Goal: Task Accomplishment & Management: Complete application form

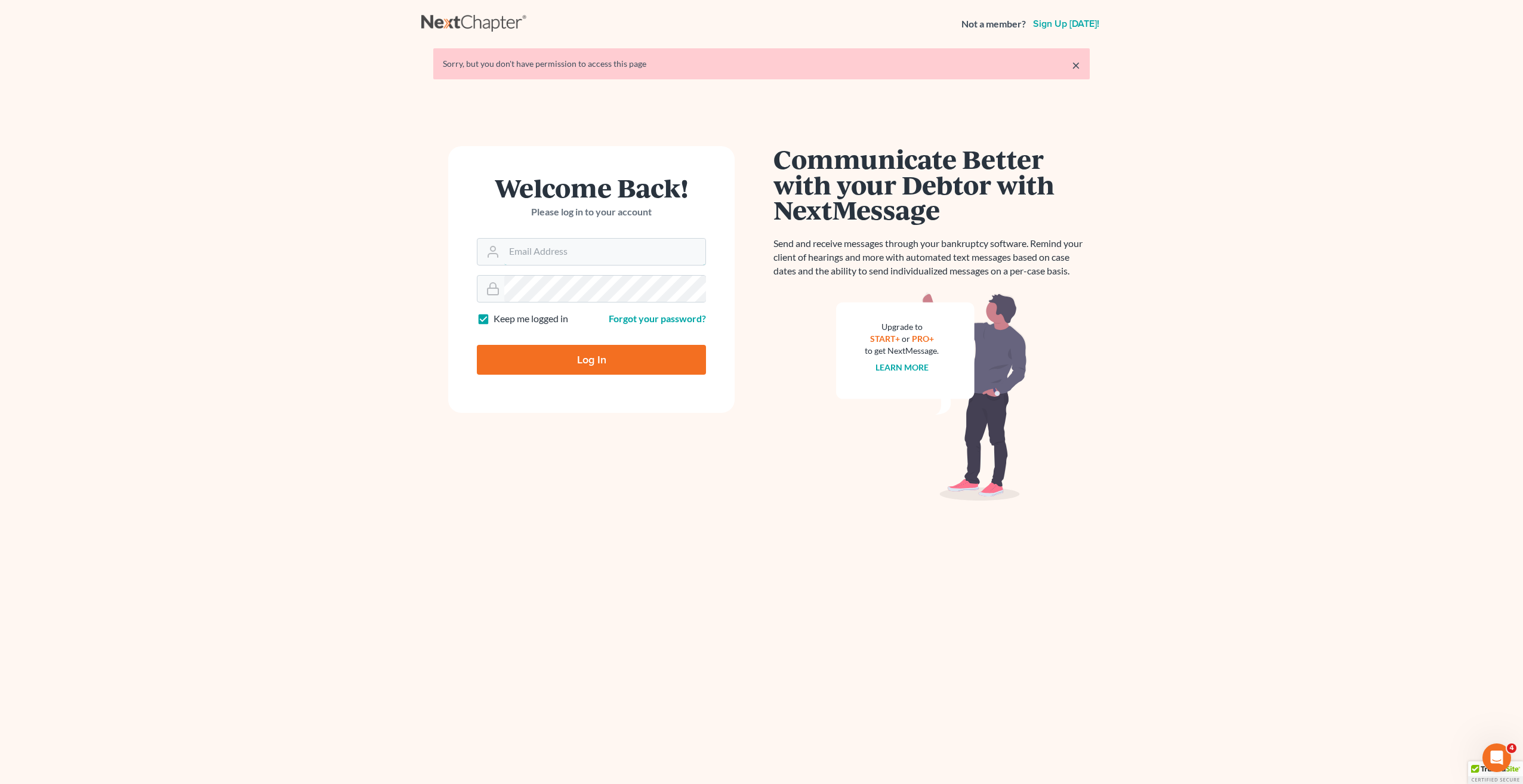
type input "[PERSON_NAME][EMAIL_ADDRESS][PERSON_NAME][DOMAIN_NAME]"
click at [581, 352] on input "Log In" at bounding box center [591, 359] width 229 height 30
type input "Thinking..."
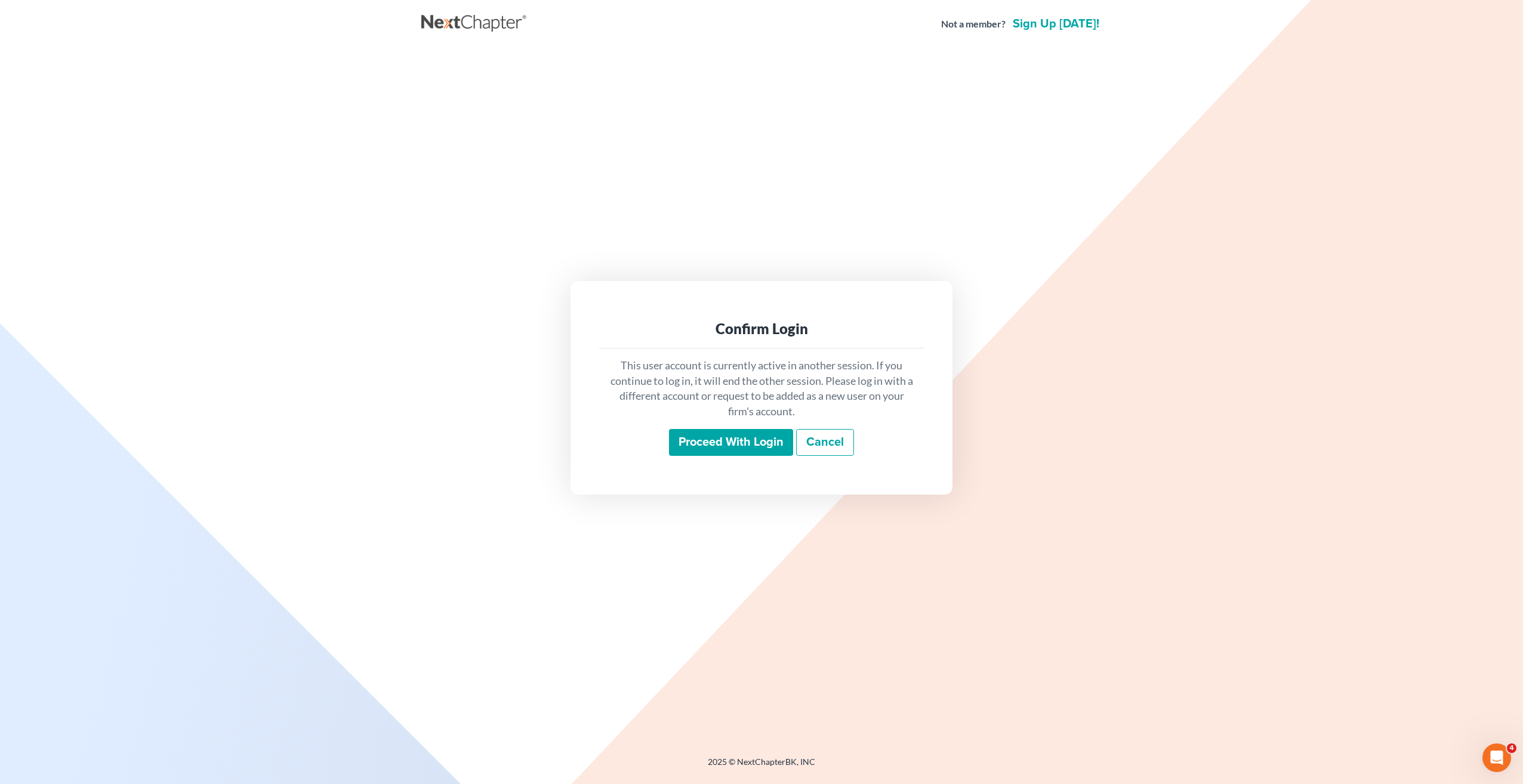
click at [713, 452] on input "Proceed with login" at bounding box center [731, 443] width 124 height 27
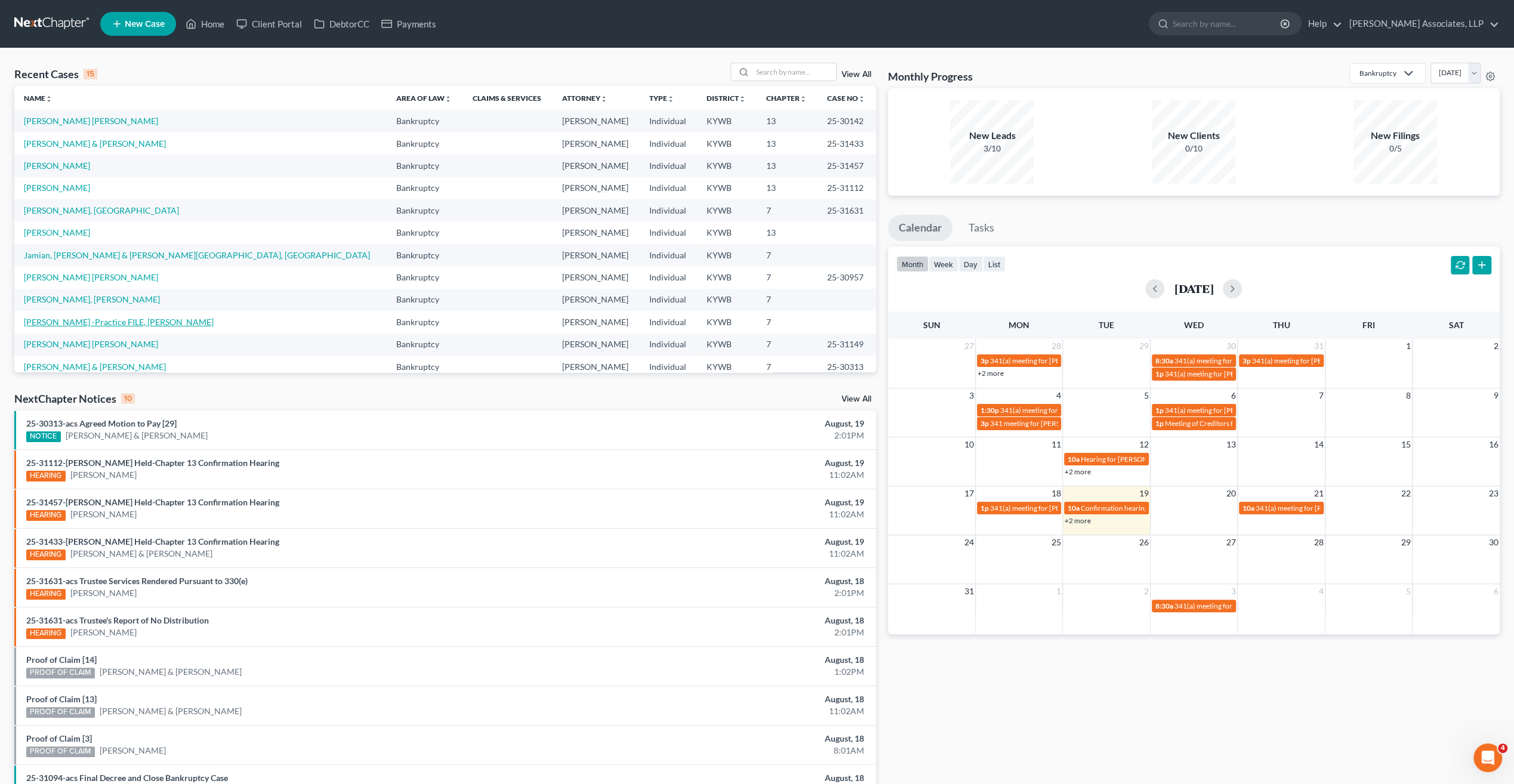
click at [124, 320] on link "[PERSON_NAME] -Practice FILE, [PERSON_NAME]" at bounding box center [119, 322] width 190 height 10
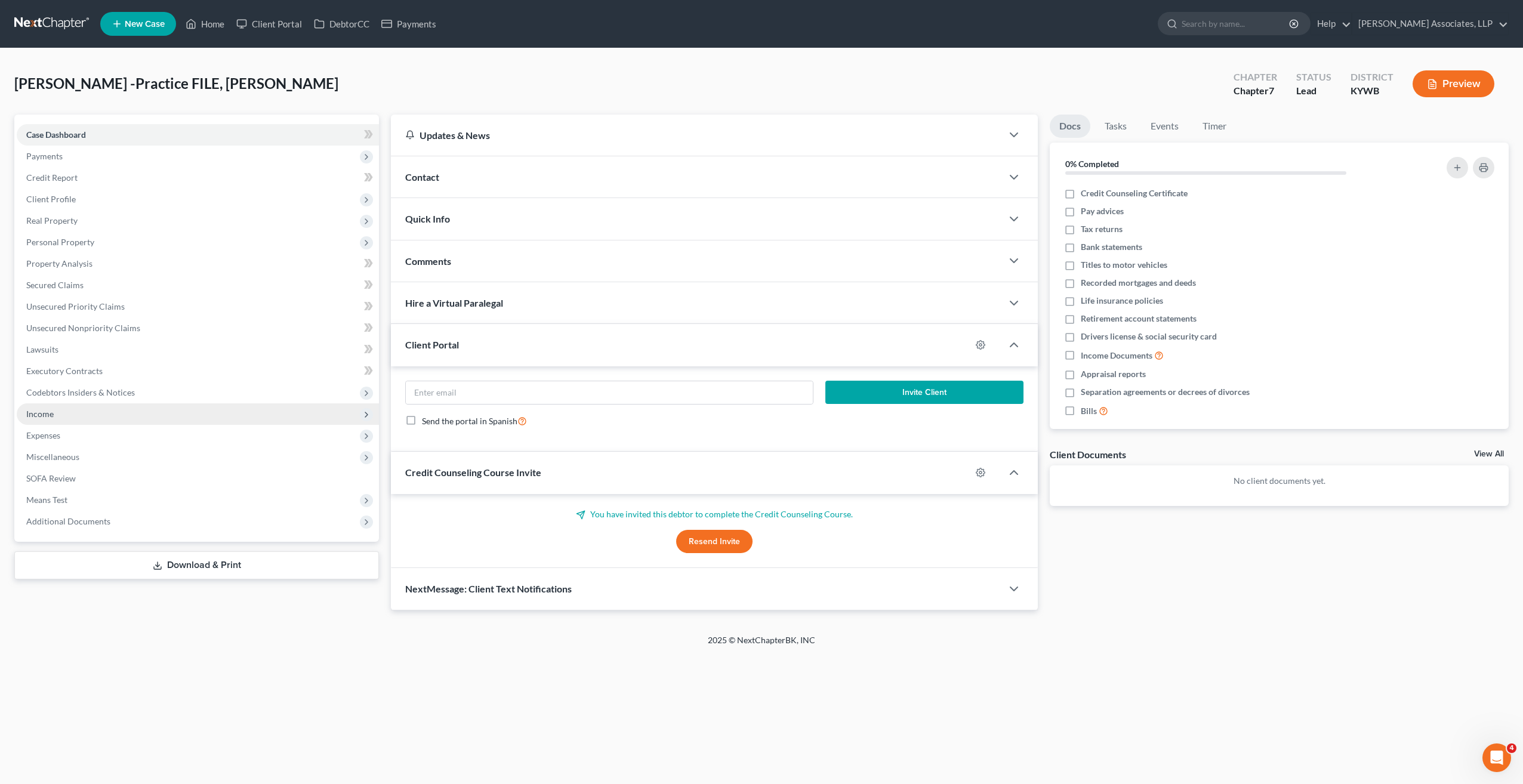
click at [40, 414] on span "Income" at bounding box center [40, 414] width 27 height 10
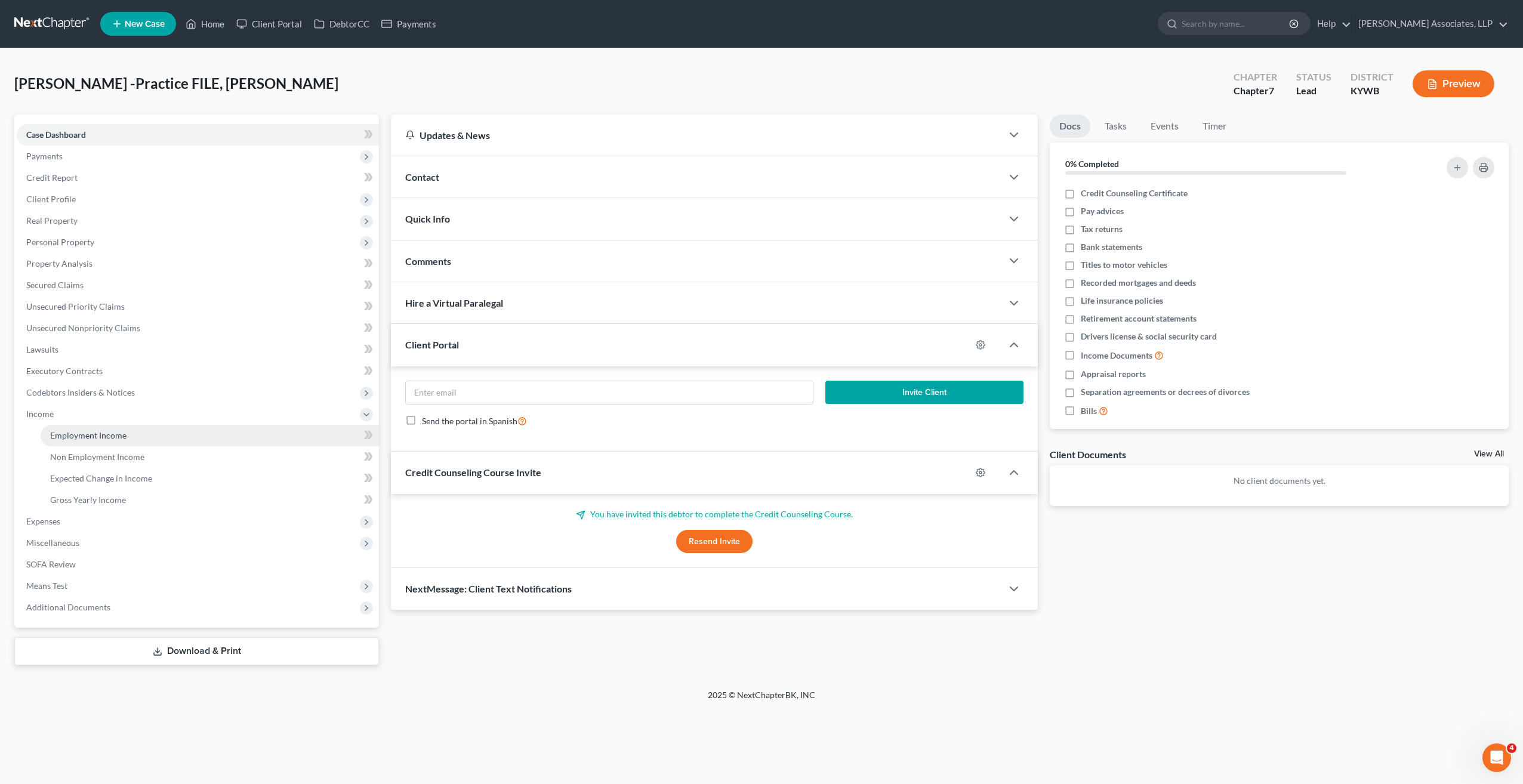
click at [72, 440] on link "Employment Income" at bounding box center [209, 435] width 338 height 21
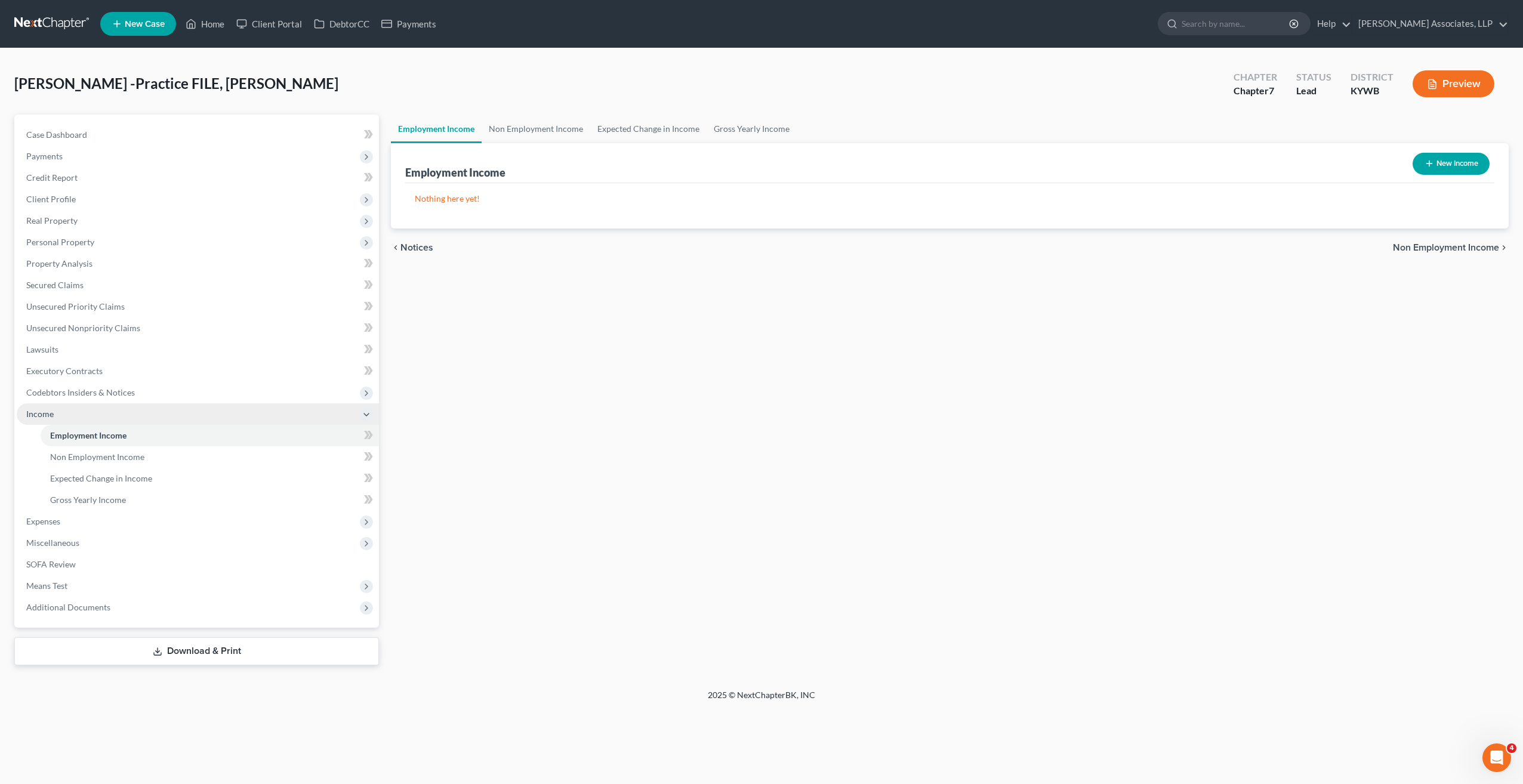
click at [47, 415] on span "Income" at bounding box center [40, 414] width 27 height 10
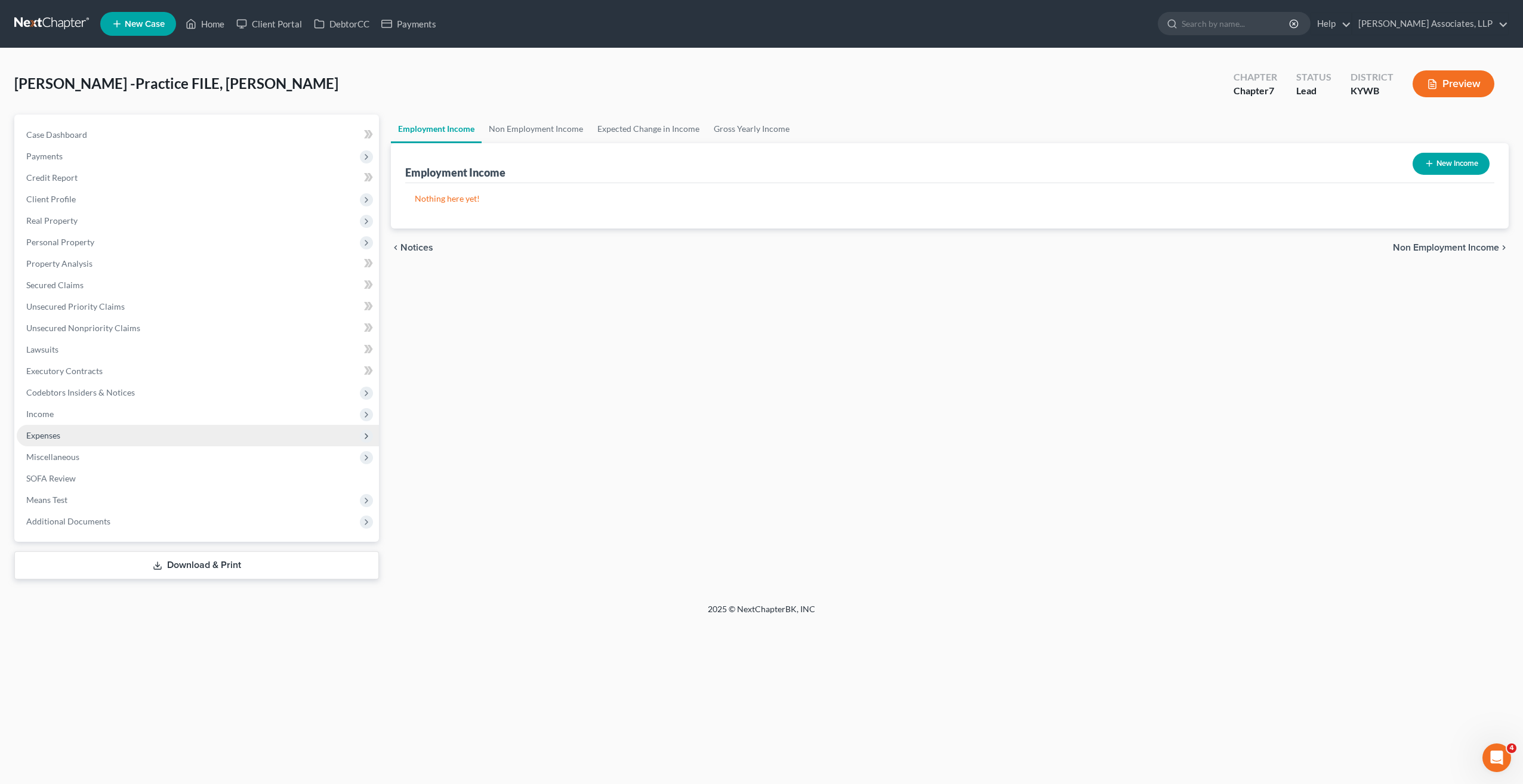
click at [56, 432] on span "Expenses" at bounding box center [43, 436] width 34 height 10
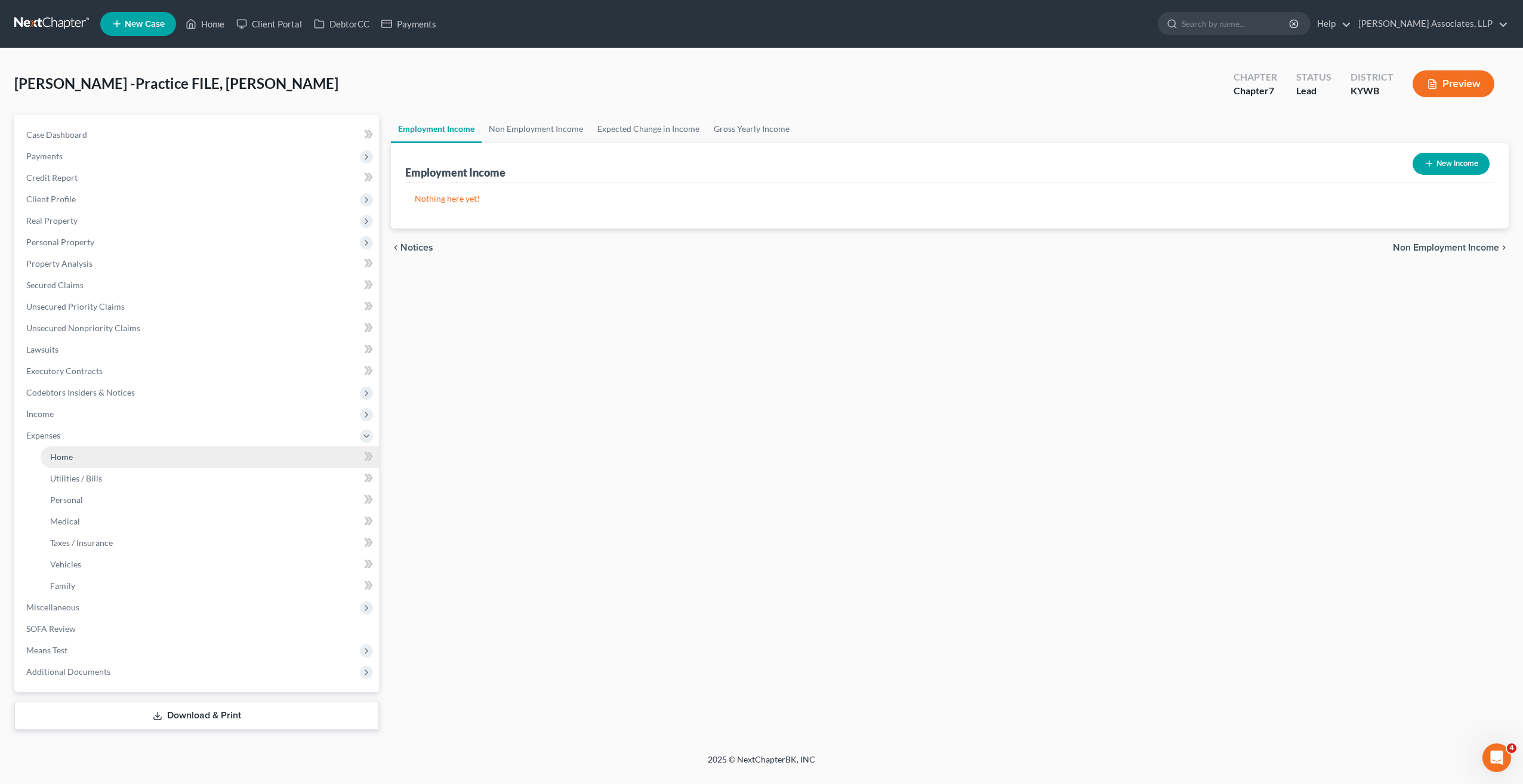
click at [59, 452] on span "Home" at bounding box center [61, 457] width 23 height 10
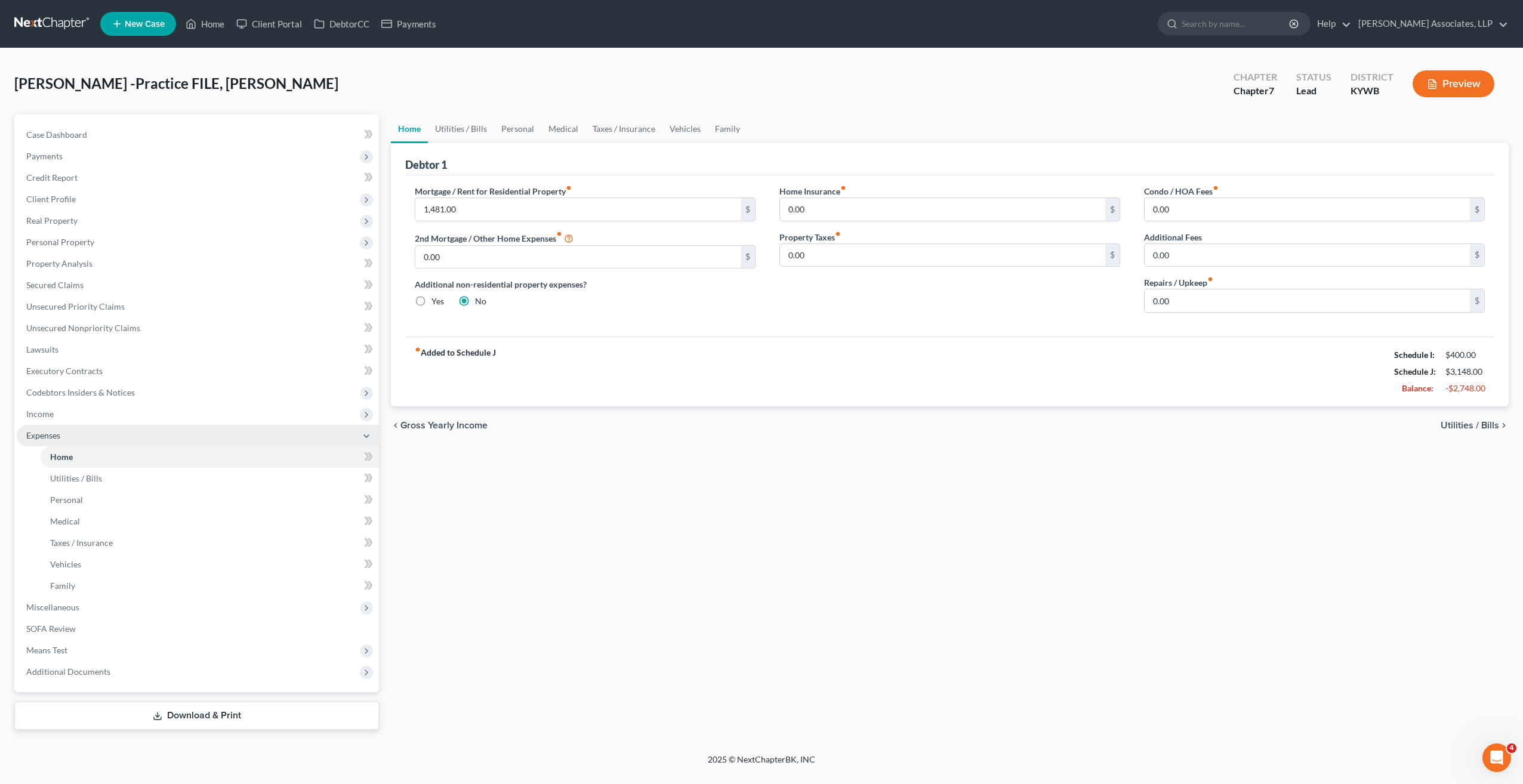
click at [54, 435] on span "Expenses" at bounding box center [43, 436] width 34 height 10
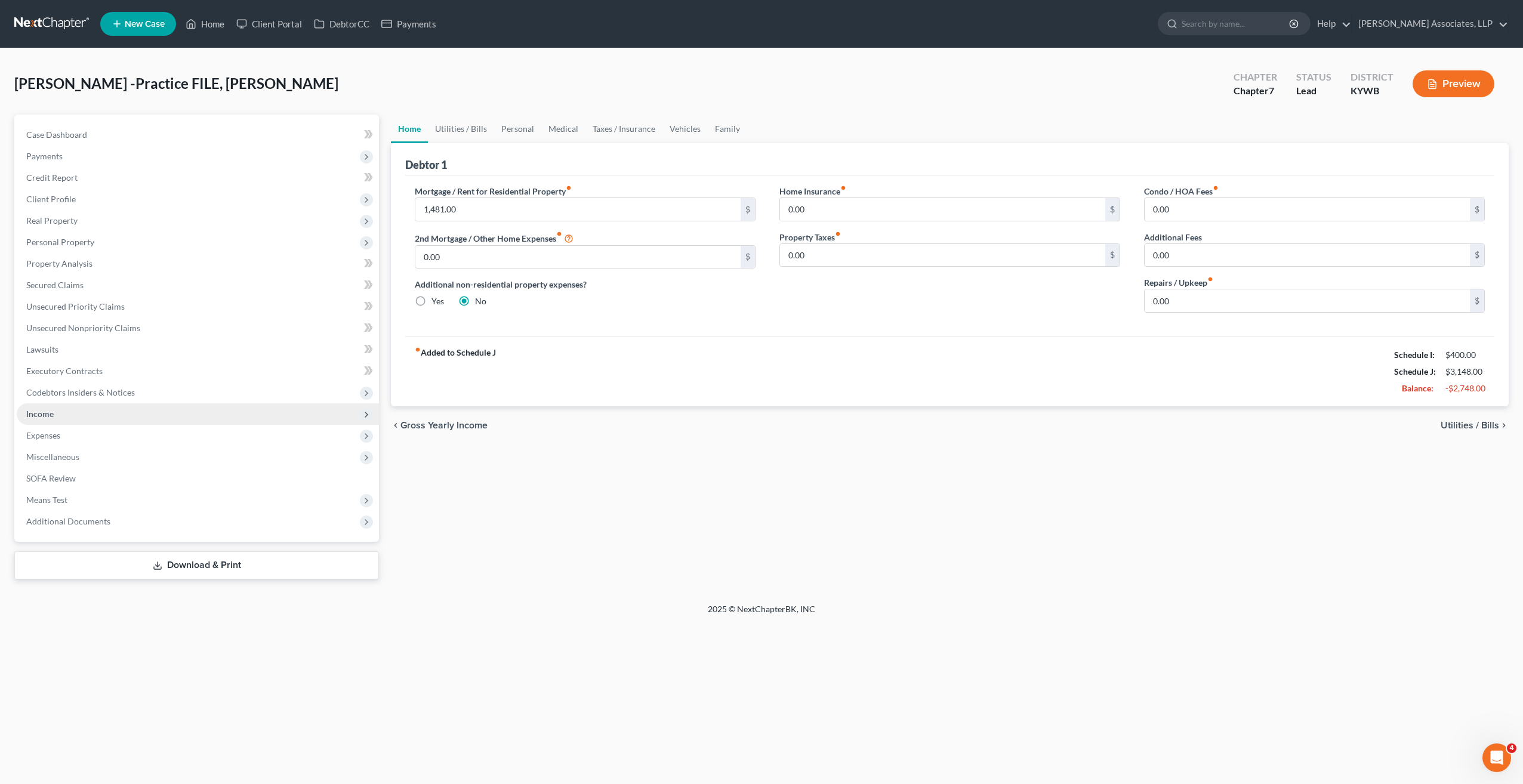
click at [51, 417] on span "Income" at bounding box center [40, 414] width 27 height 10
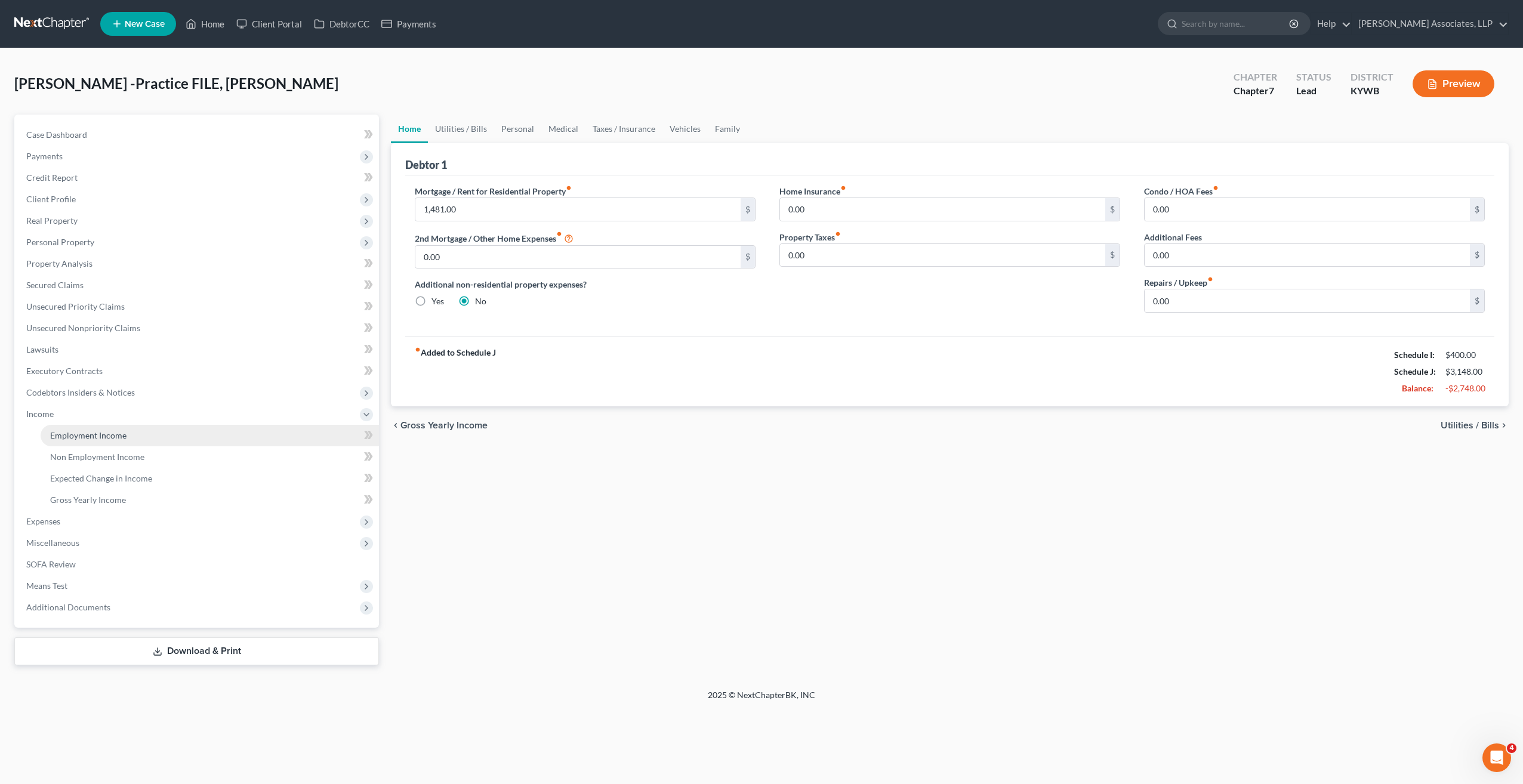
click at [77, 437] on span "Employment Income" at bounding box center [88, 436] width 76 height 10
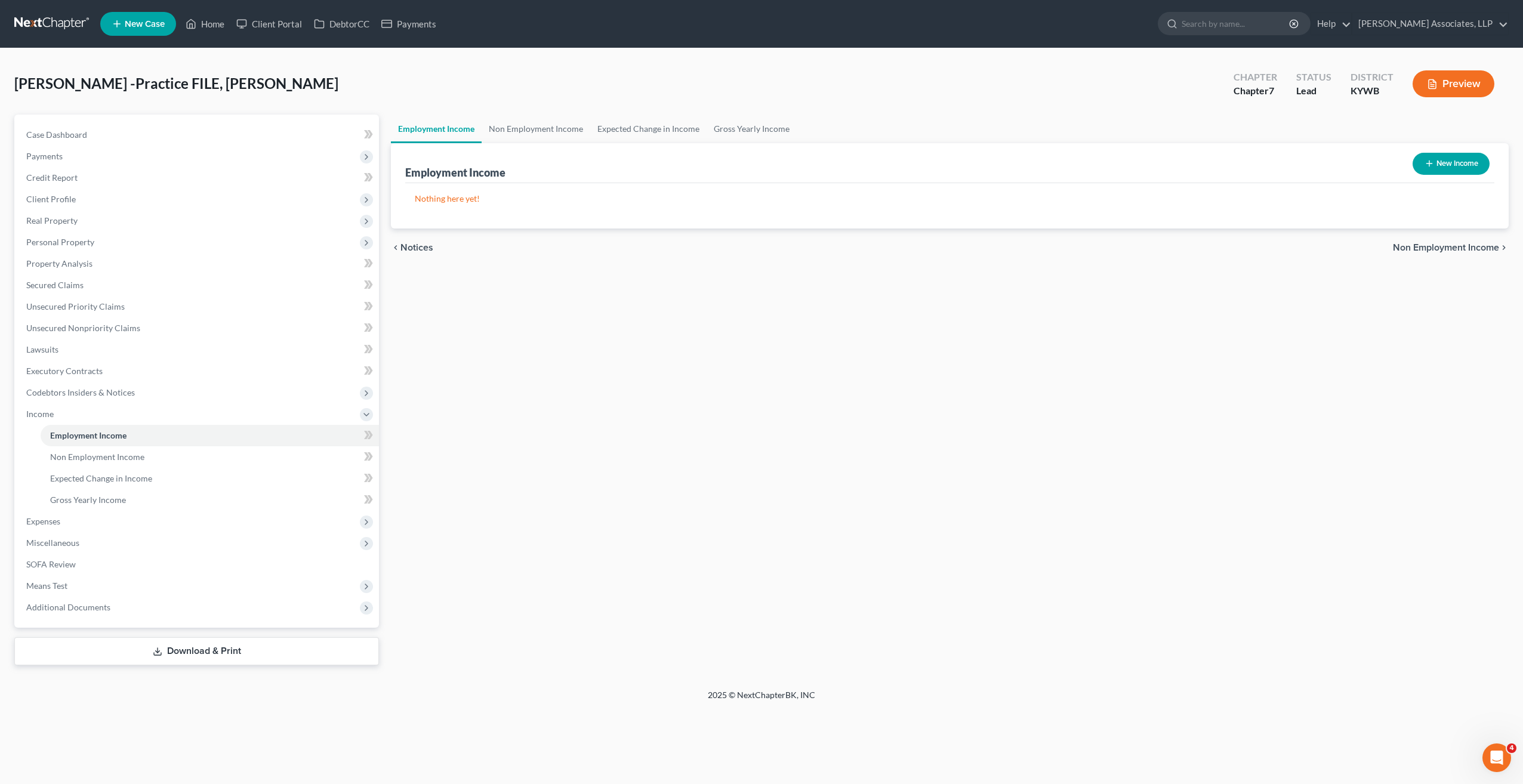
click at [1469, 163] on button "New Income" at bounding box center [1451, 164] width 77 height 22
select select "0"
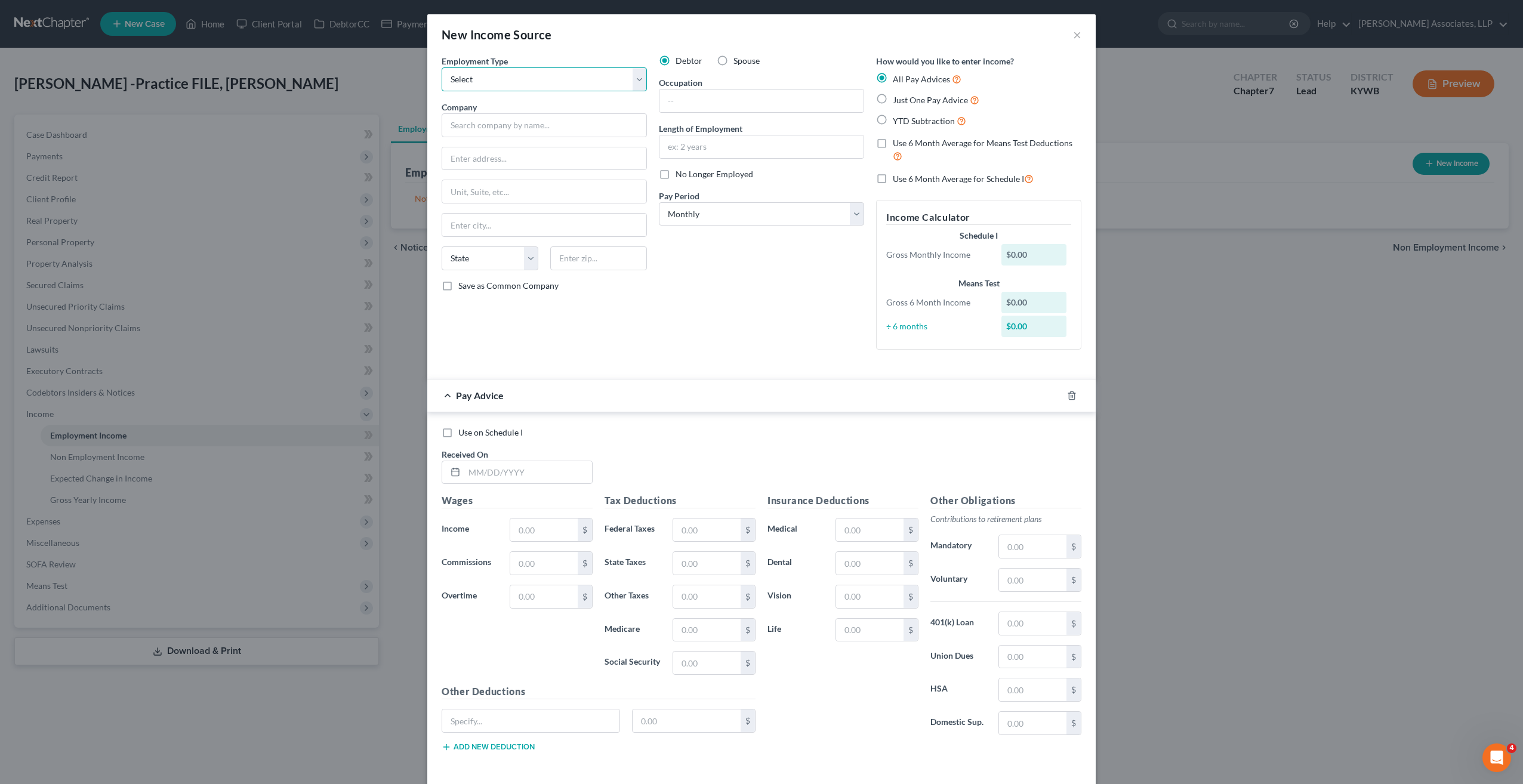
click at [485, 74] on select "Select Full or Part Time Employment Self Employment" at bounding box center [544, 79] width 205 height 24
select select "0"
click at [442, 68] on select "Select Full or Part Time Employment Self Employment" at bounding box center [544, 79] width 205 height 24
click at [494, 122] on input "text" at bounding box center [544, 125] width 205 height 24
type input "ECOATM LLC"
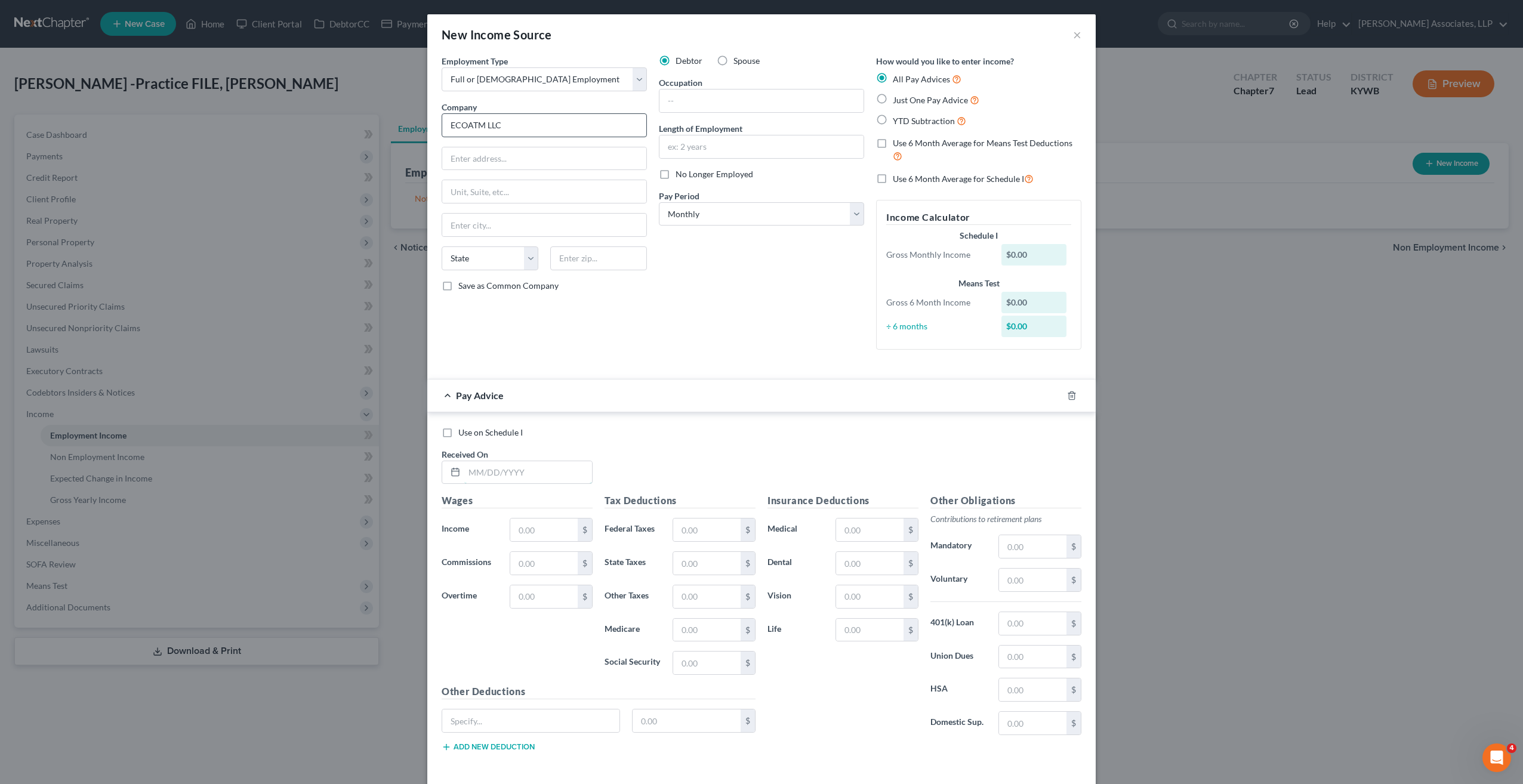
type input "01/31/25"
type input "716.65"
type input "412.18"
type input "23.59"
type input "44.23"
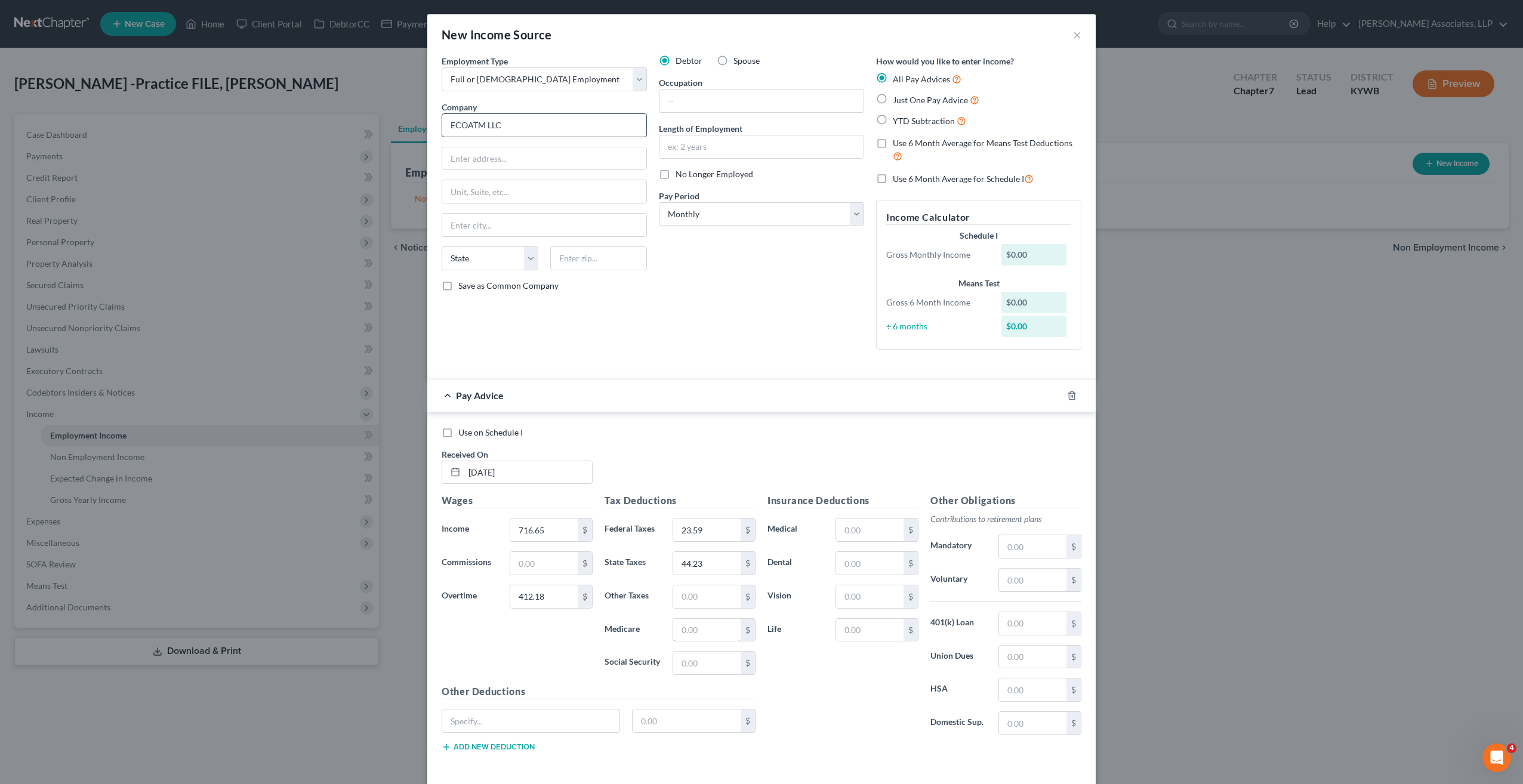
type input "10.00"
type input "42.79"
type input "Louisville resident"
type input "15.77"
type input "23.31"
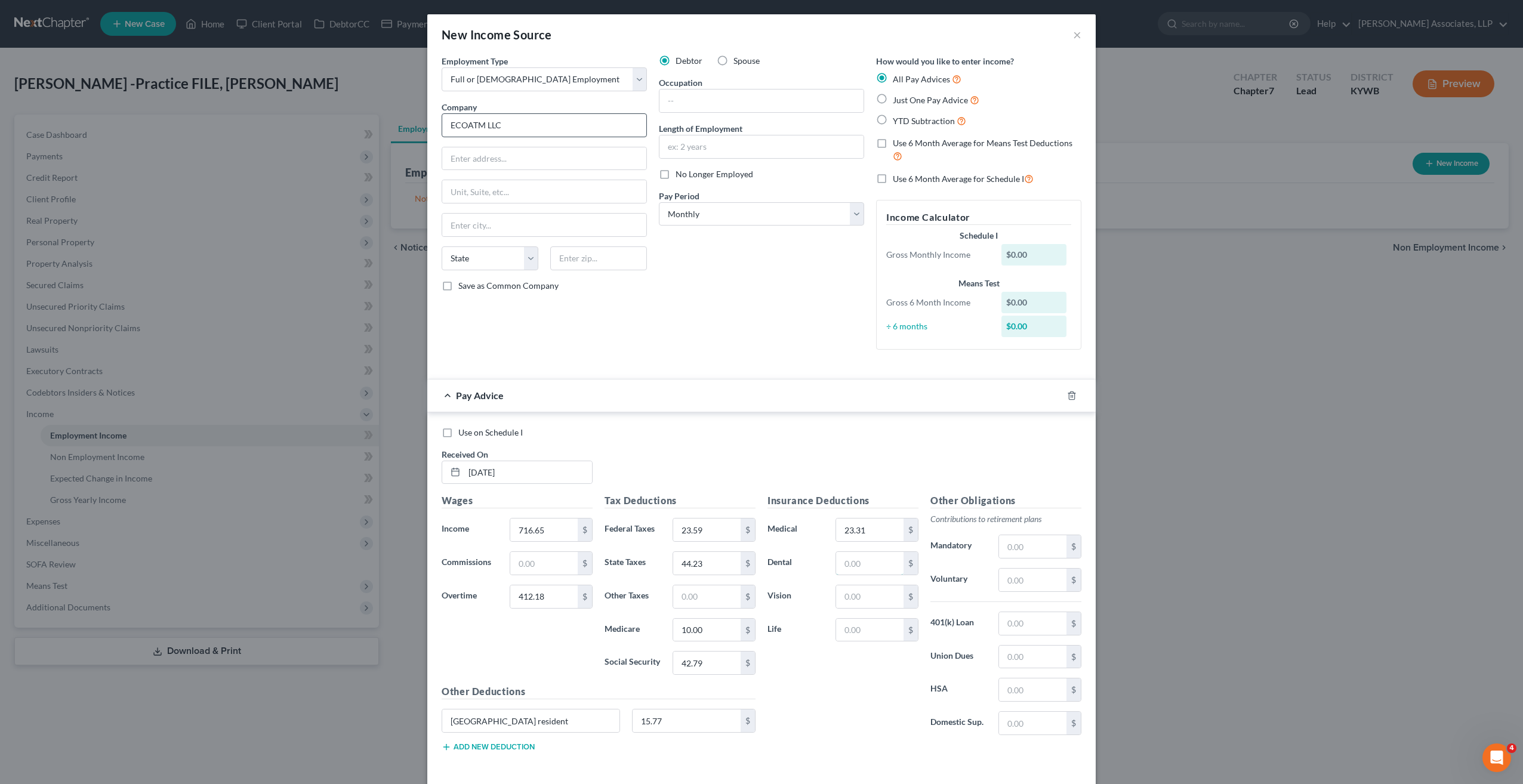
type input "2.64"
type input "0.60"
type input "21.47"
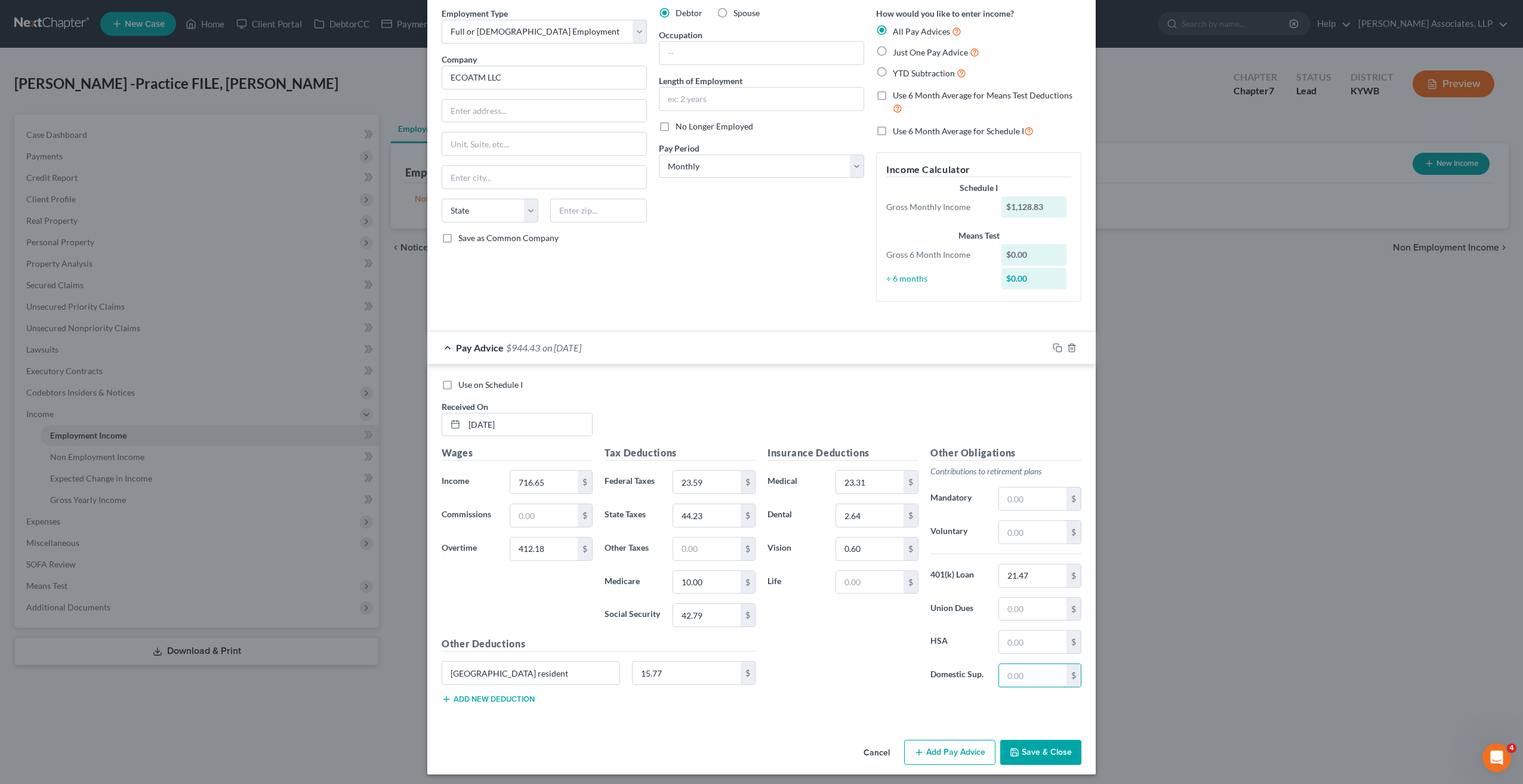
scroll to position [47, 0]
click at [893, 70] on label "YTD Subtraction" at bounding box center [929, 73] width 73 height 14
click at [897, 70] on input "YTD Subtraction" at bounding box center [901, 70] width 8 height 8
radio input "true"
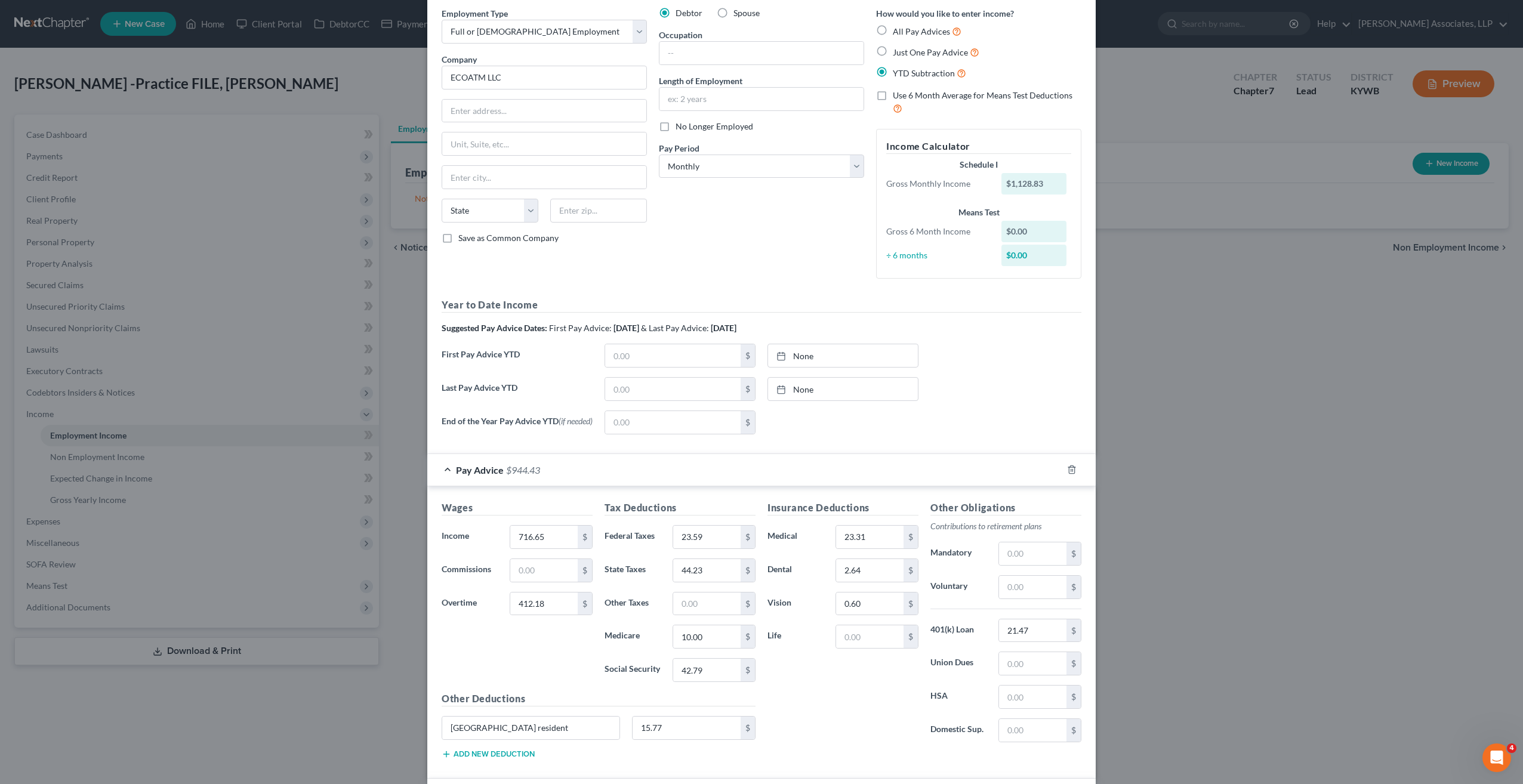
click at [893, 98] on label "Use 6 Month Average for Means Test Deductions" at bounding box center [987, 102] width 189 height 25
click at [897, 98] on input "Use 6 Month Average for Means Test Deductions" at bounding box center [901, 94] width 8 height 8
checkbox input "true"
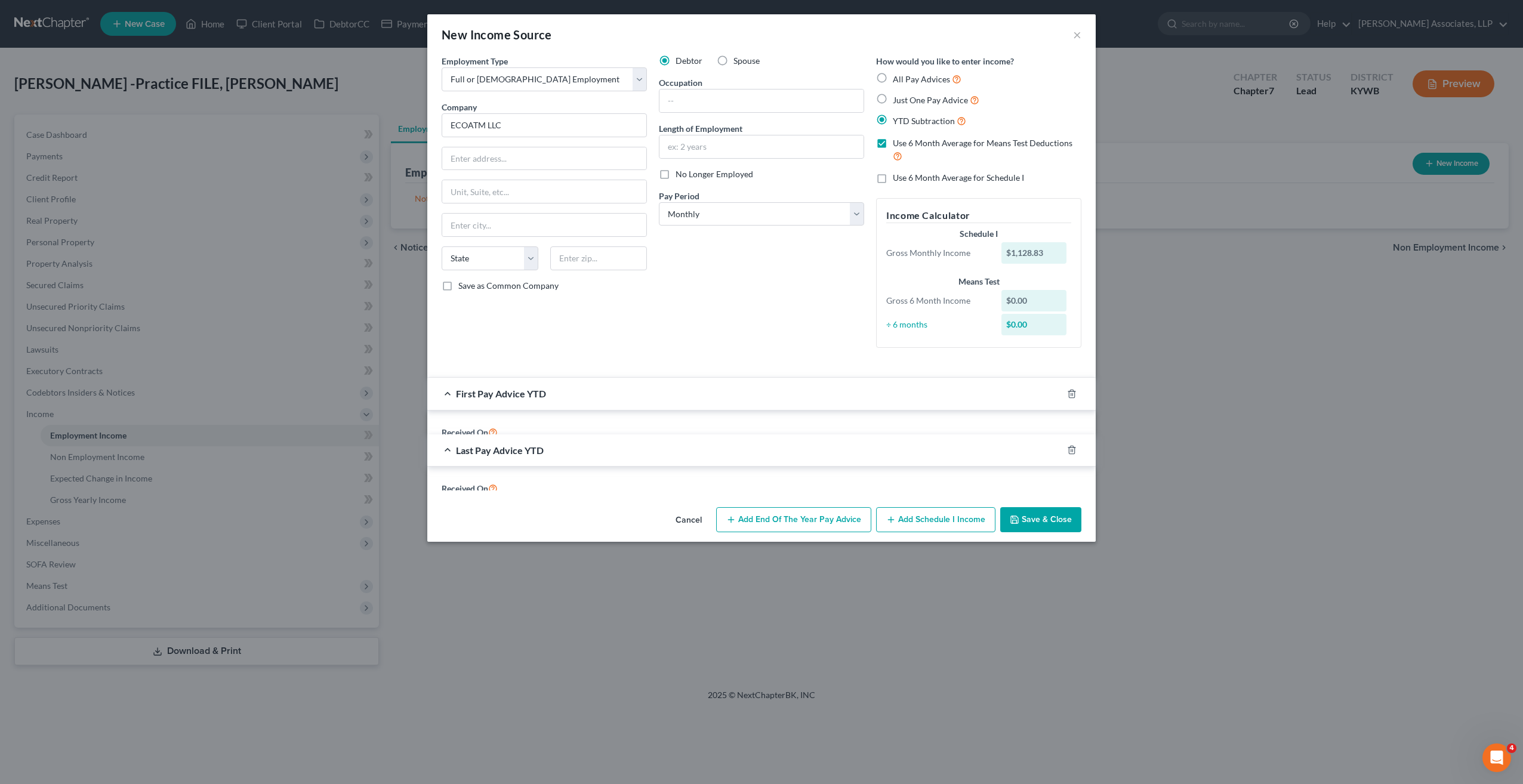
scroll to position [0, 0]
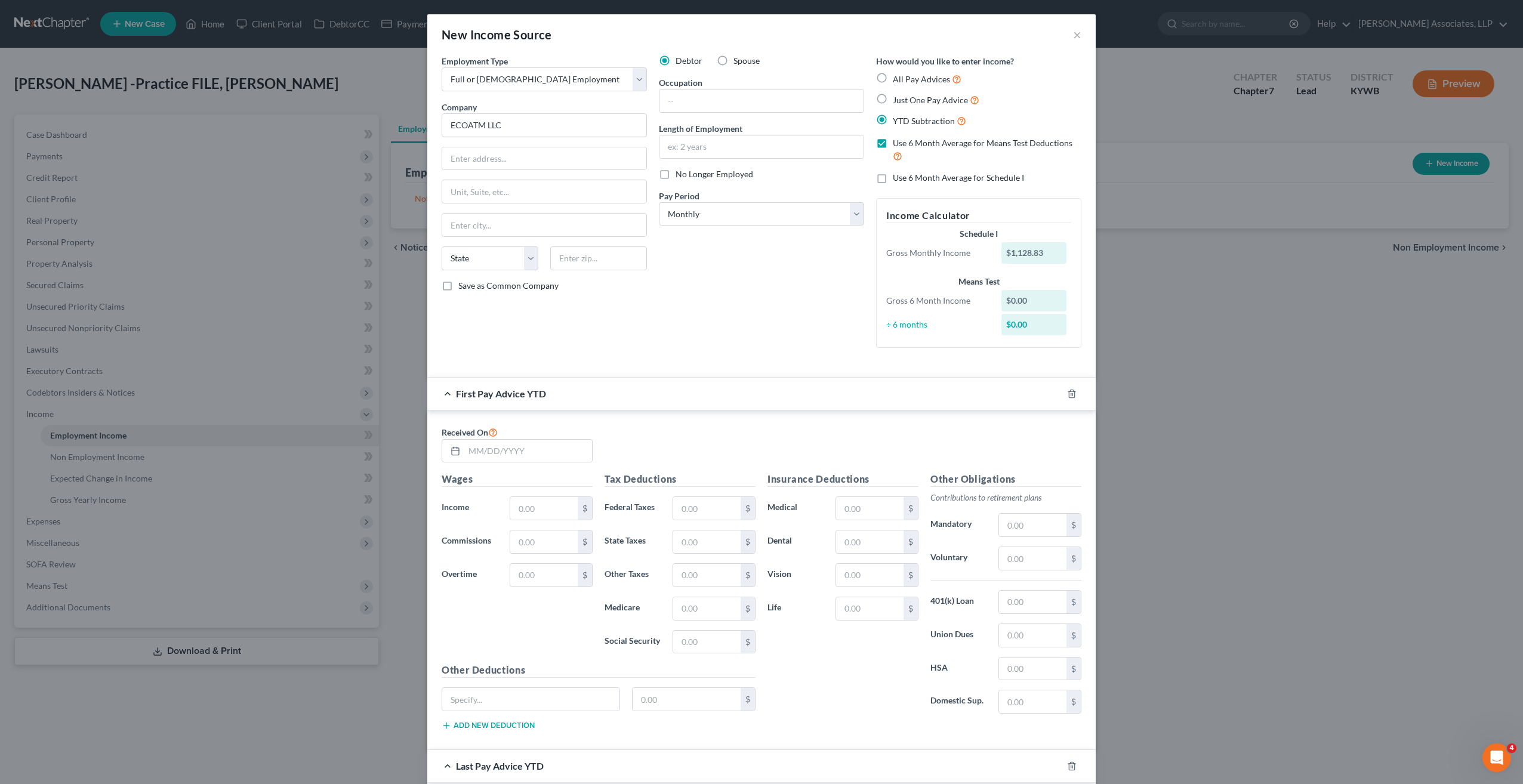
click at [893, 176] on label "Use 6 Month Average for Schedule I" at bounding box center [959, 177] width 131 height 12
click at [897, 176] on input "Use 6 Month Average for Schedule I" at bounding box center [901, 176] width 8 height 8
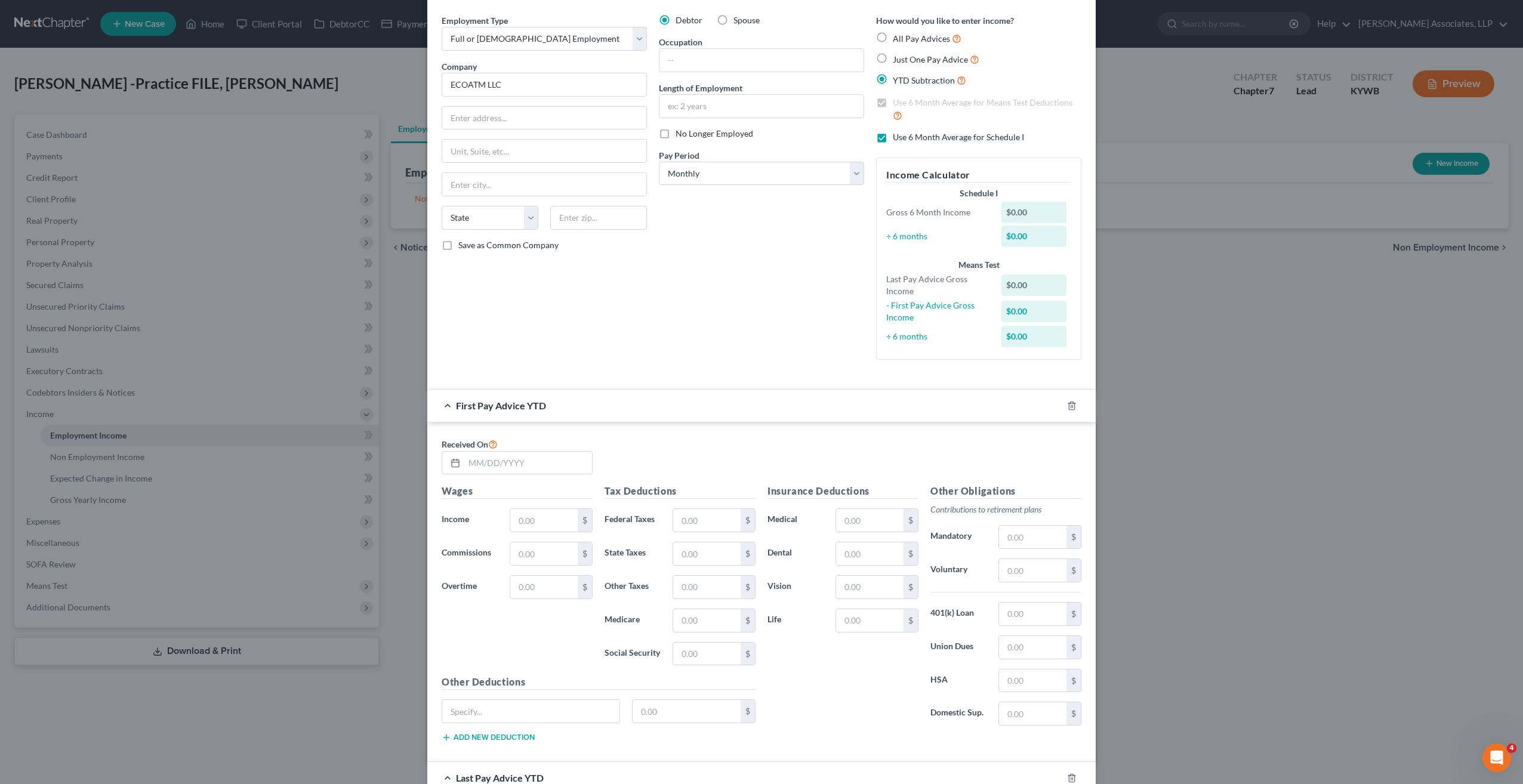
scroll to position [30, 0]
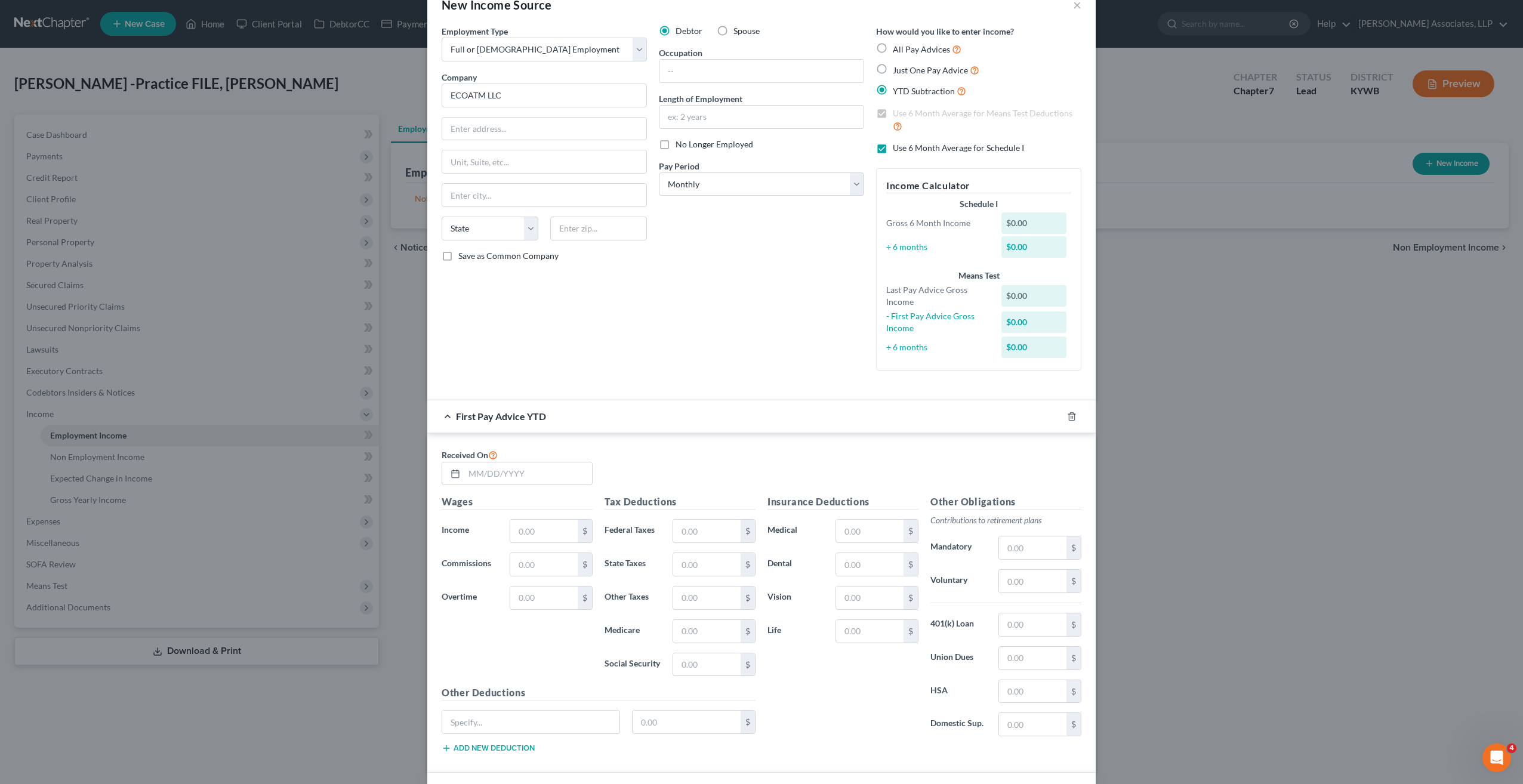
click at [893, 147] on label "Use 6 Month Average for Schedule I" at bounding box center [959, 148] width 131 height 12
click at [897, 147] on input "Use 6 Month Average for Schedule I" at bounding box center [901, 146] width 8 height 8
checkbox input "false"
click at [893, 111] on label "Use 6 Month Average for Means Test Deductions" at bounding box center [987, 120] width 189 height 25
click at [897, 111] on input "Use 6 Month Average for Means Test Deductions" at bounding box center [901, 111] width 8 height 8
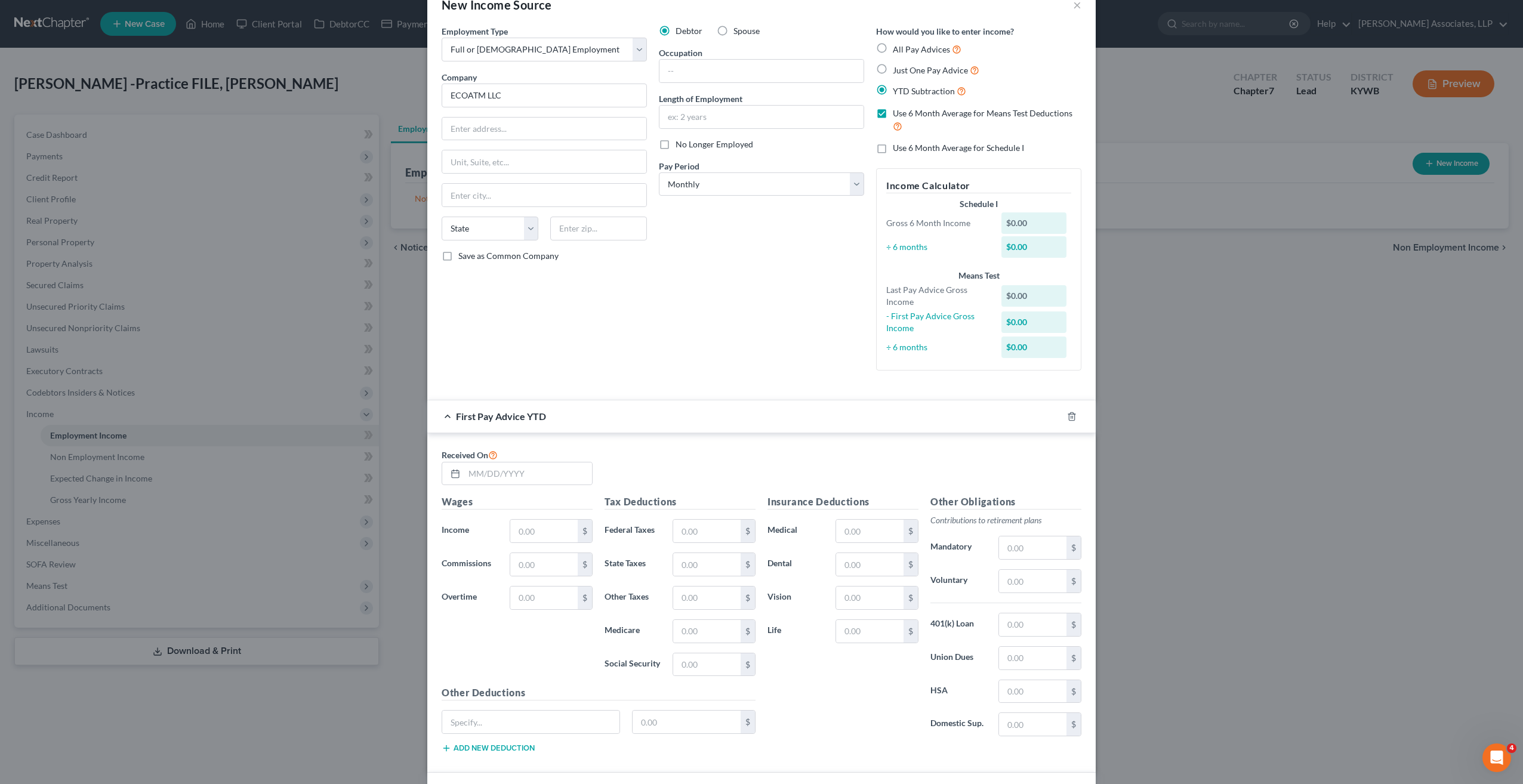
checkbox input "false"
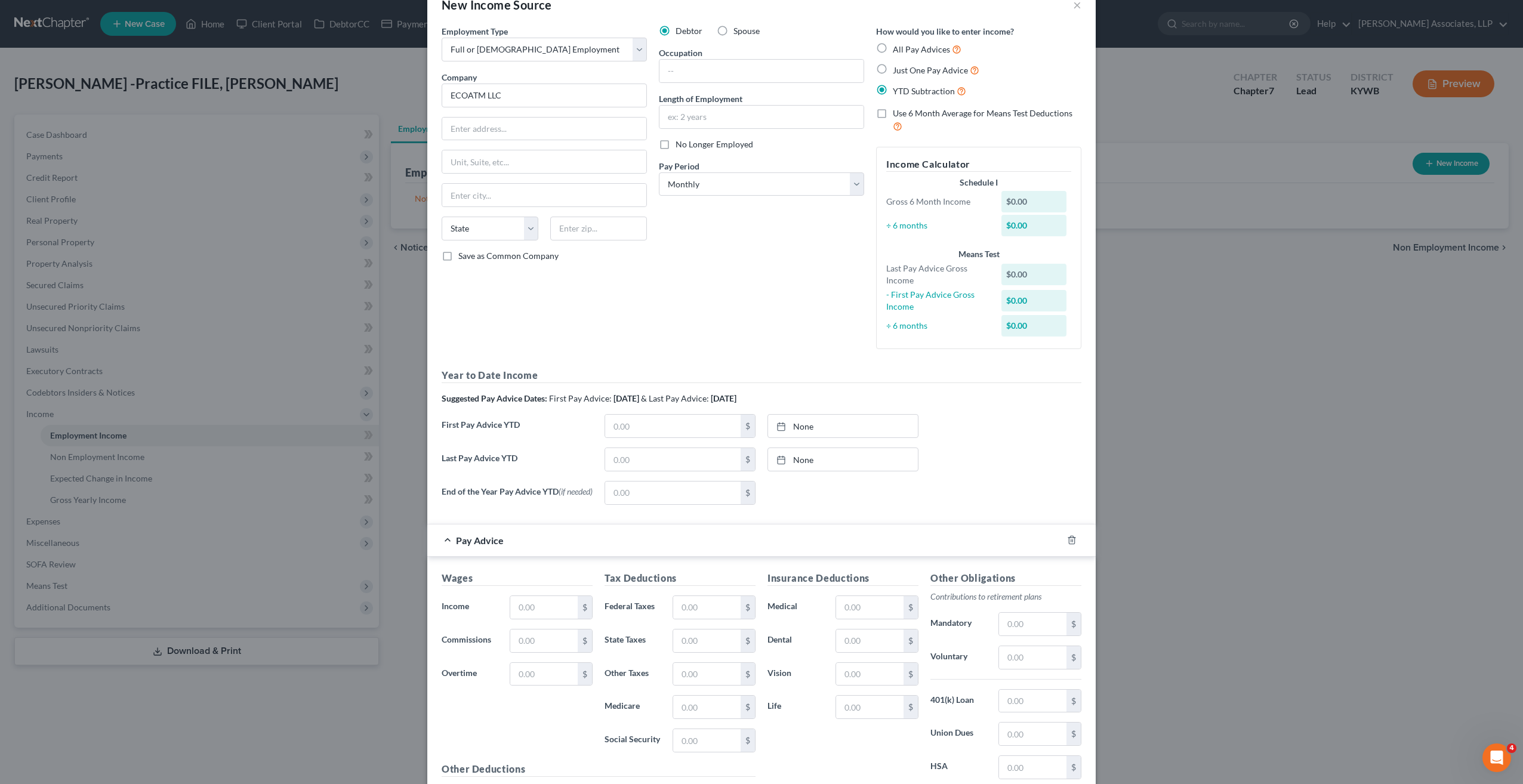
click at [893, 90] on label "YTD Subtraction" at bounding box center [929, 90] width 73 height 14
click at [897, 90] on input "YTD Subtraction" at bounding box center [901, 88] width 8 height 8
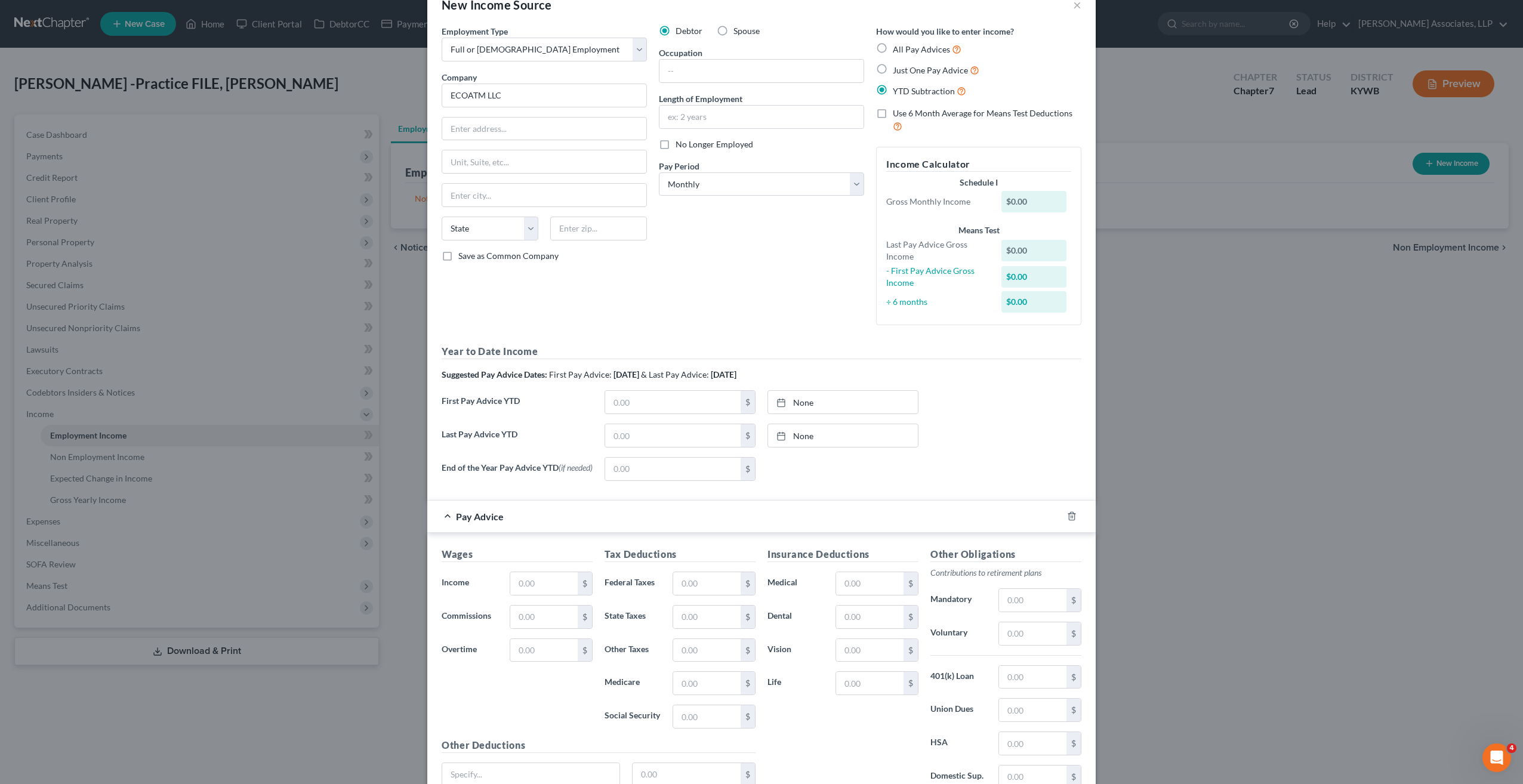
click at [893, 43] on label "All Pay Advices" at bounding box center [927, 49] width 69 height 14
click at [897, 43] on input "All Pay Advices" at bounding box center [901, 46] width 8 height 8
radio input "true"
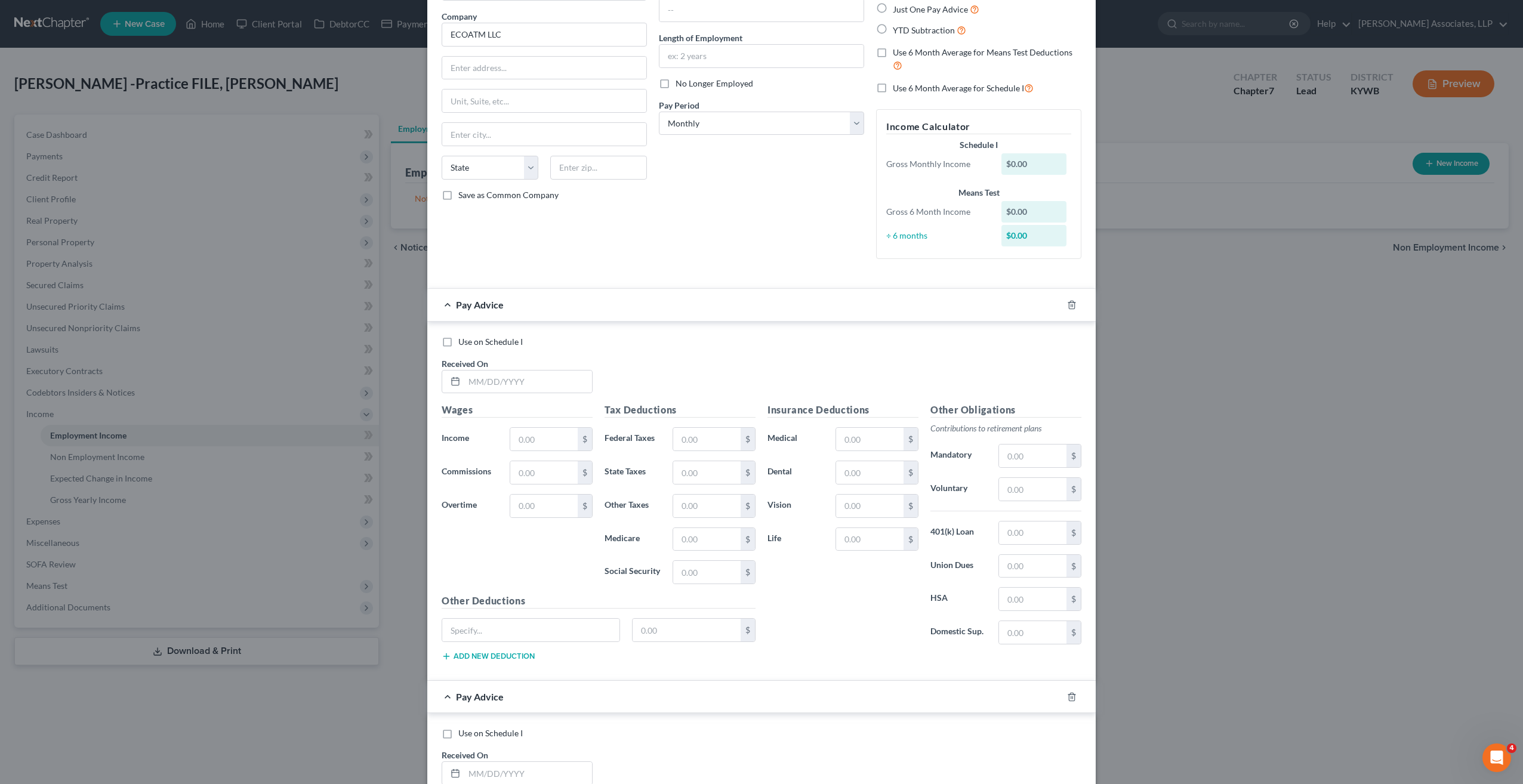
scroll to position [0, 0]
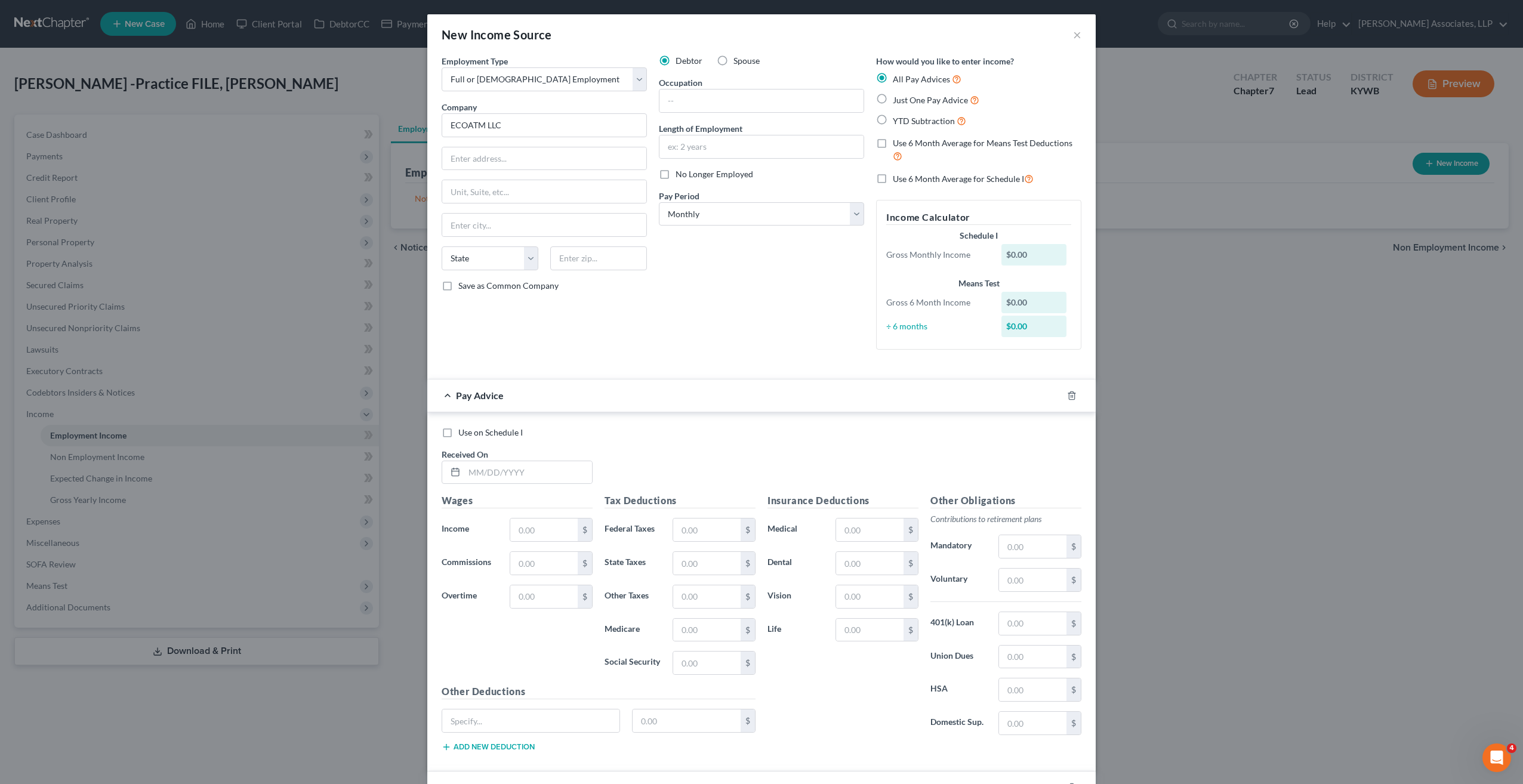
click at [893, 117] on label "YTD Subtraction" at bounding box center [929, 120] width 73 height 14
click at [897, 117] on input "YTD Subtraction" at bounding box center [901, 118] width 8 height 8
radio input "true"
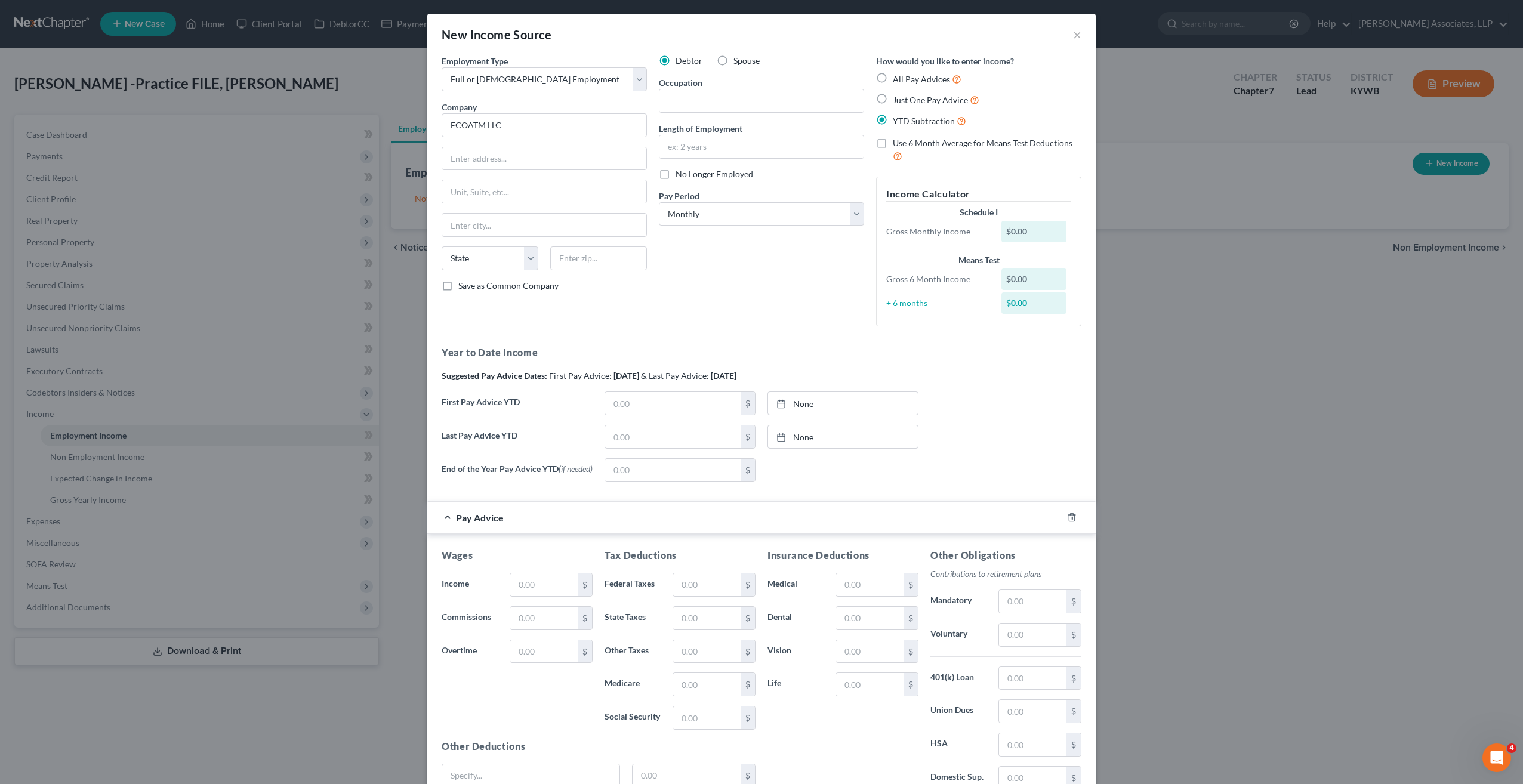
click at [893, 144] on label "Use 6 Month Average for Means Test Deductions" at bounding box center [987, 150] width 189 height 25
click at [897, 144] on input "Use 6 Month Average for Means Test Deductions" at bounding box center [901, 141] width 8 height 8
checkbox input "true"
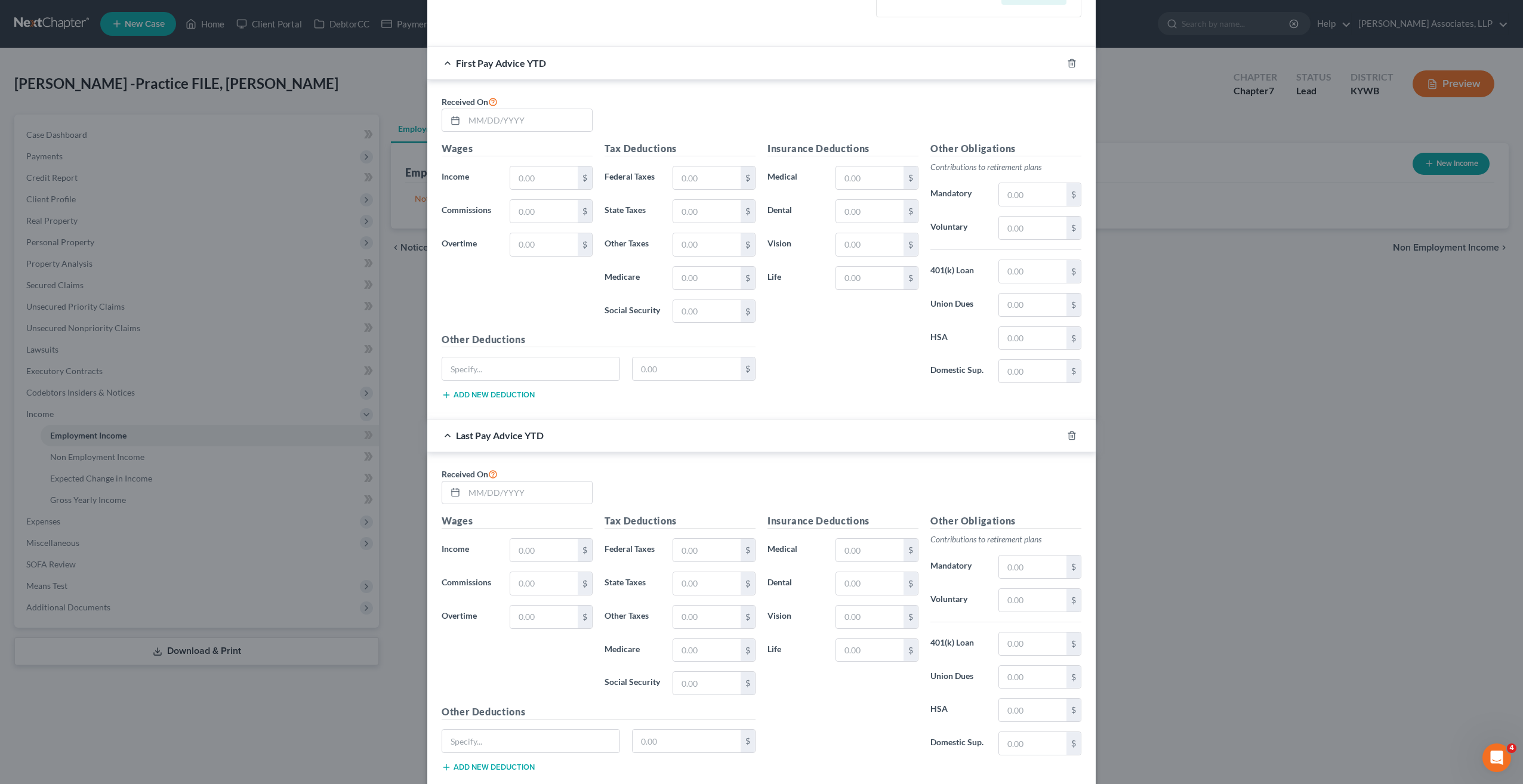
scroll to position [239, 0]
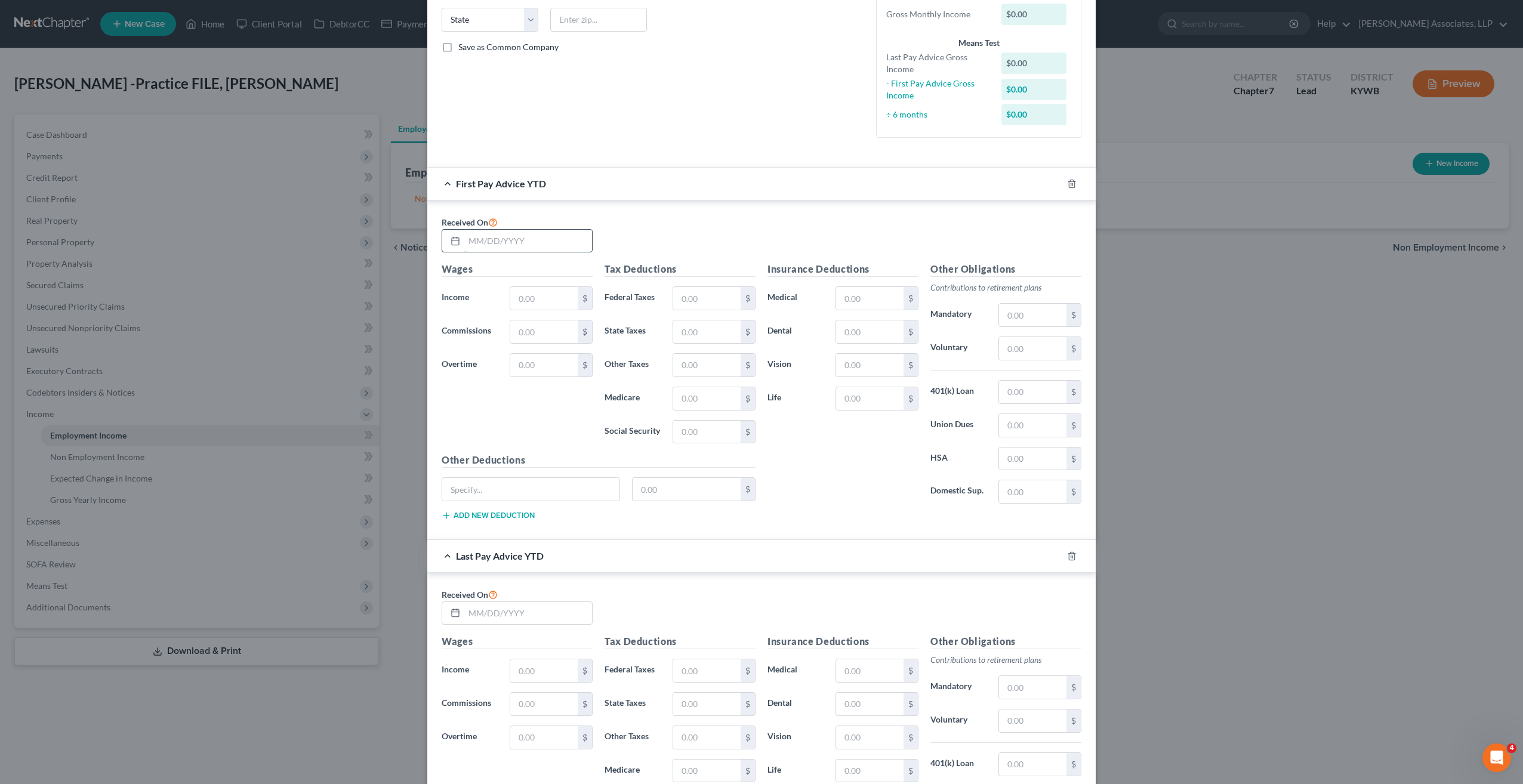
click at [483, 241] on input "text" at bounding box center [528, 241] width 127 height 23
type input "01/31/25"
type input "4,745.33"
type input "217.47"
type input "263.84"
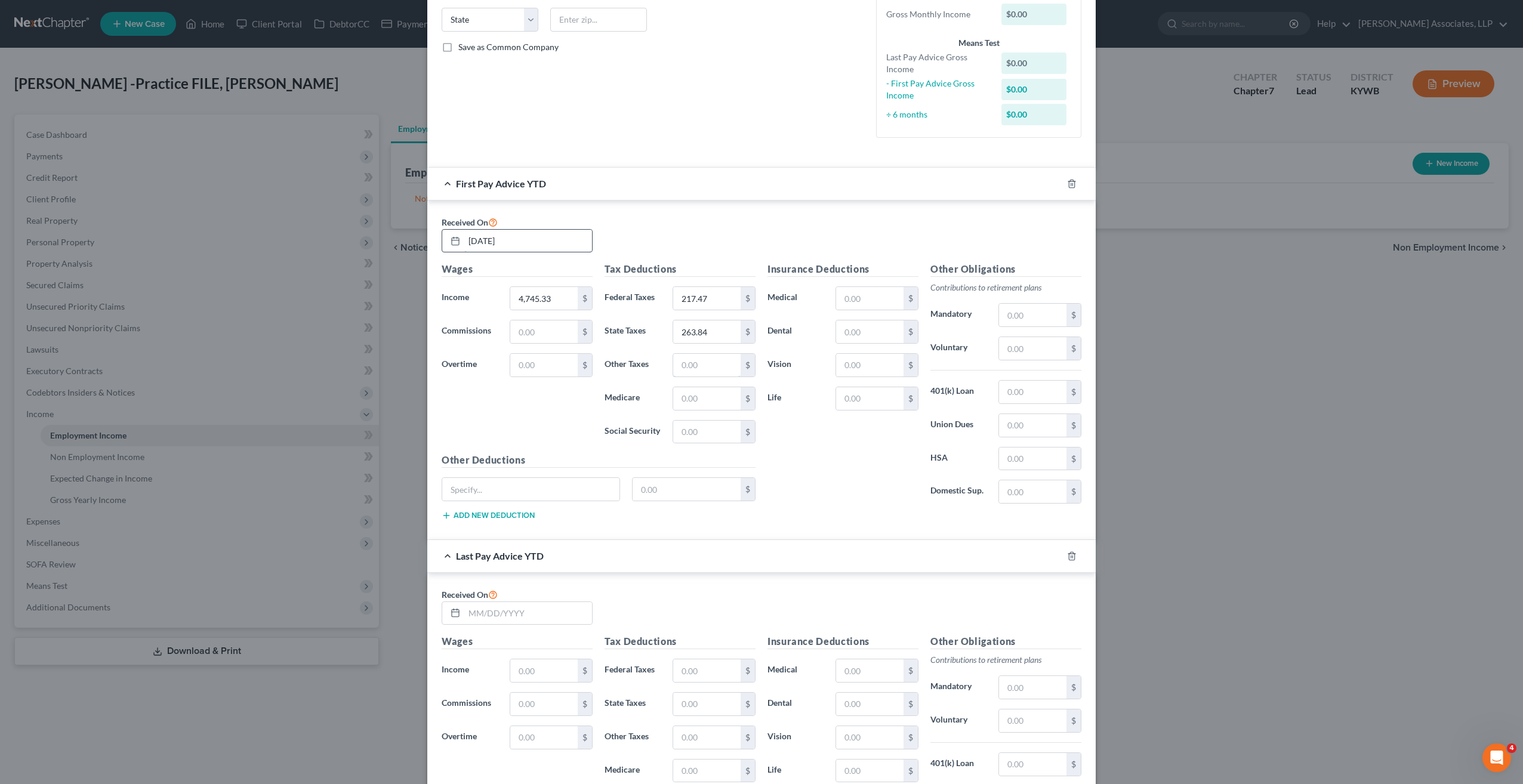
type input "104.41"
type input "66.88"
type input "285.98"
type input "116.55"
type input "13.21"
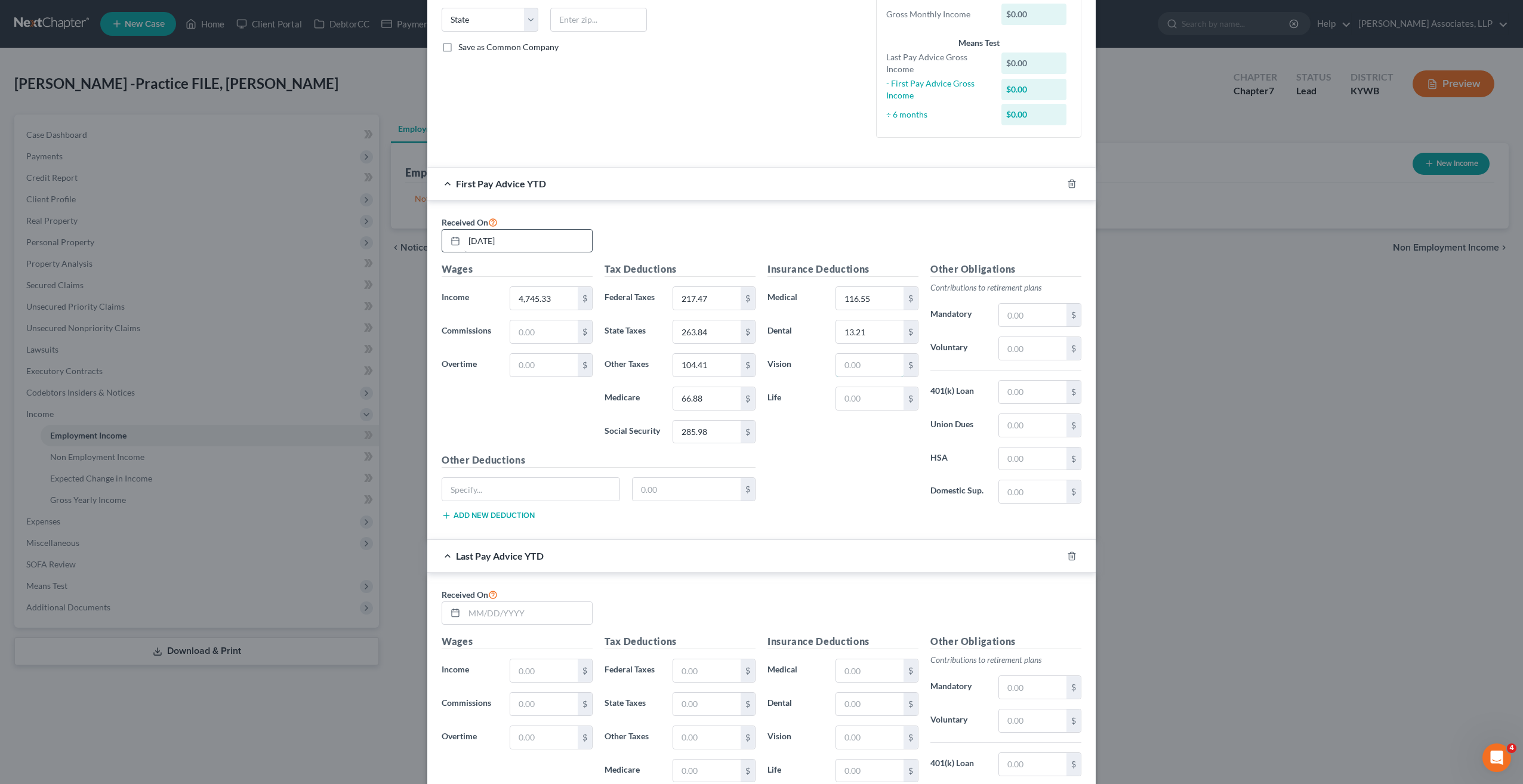
type input "3.00"
type input "139.20"
type input "07/25/25"
type input "25,514.45"
type input "1,395.70"
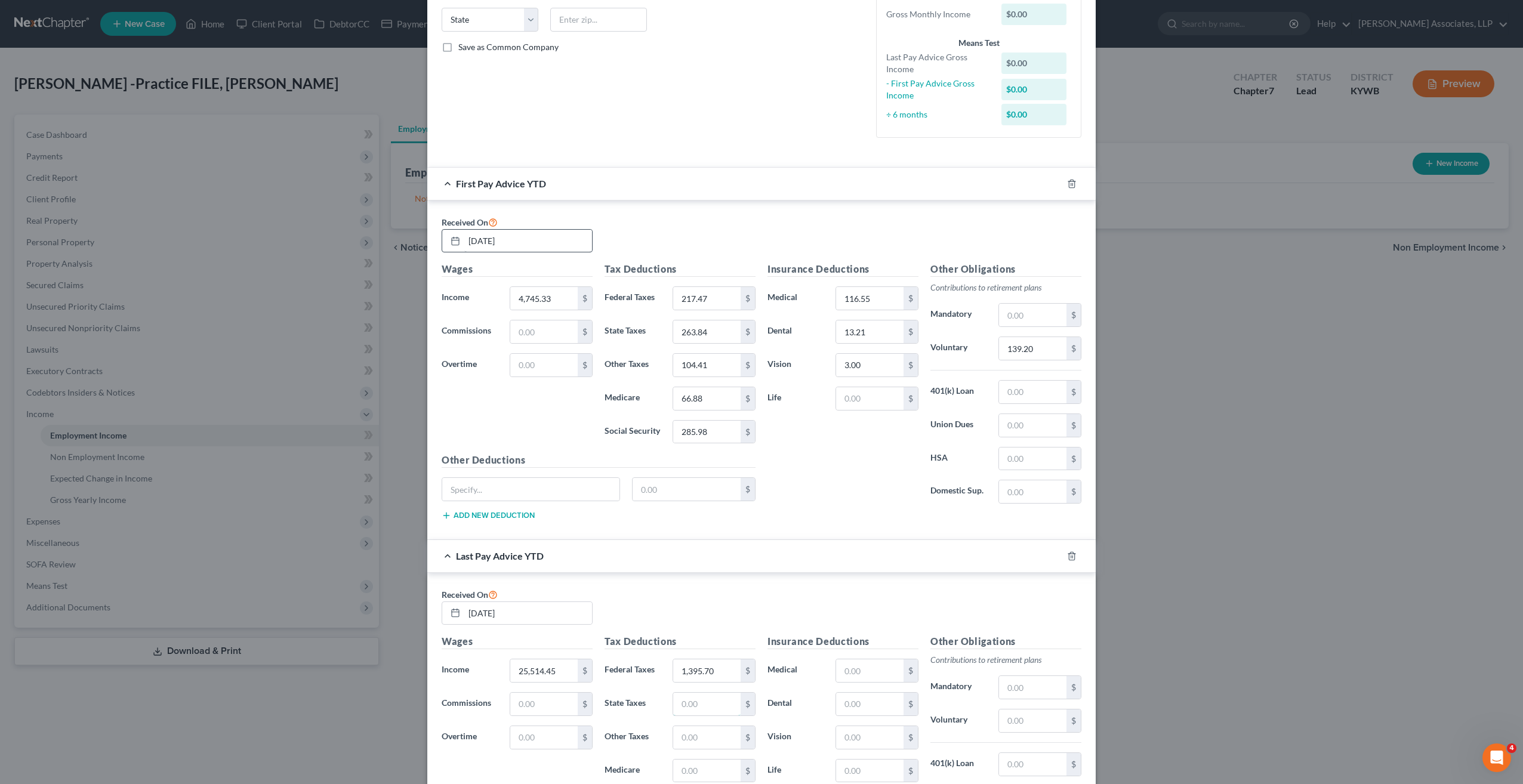
type input "1,191.87"
type input "561.35"
type input "358.41"
type input "1,532.51"
type input "699.3"
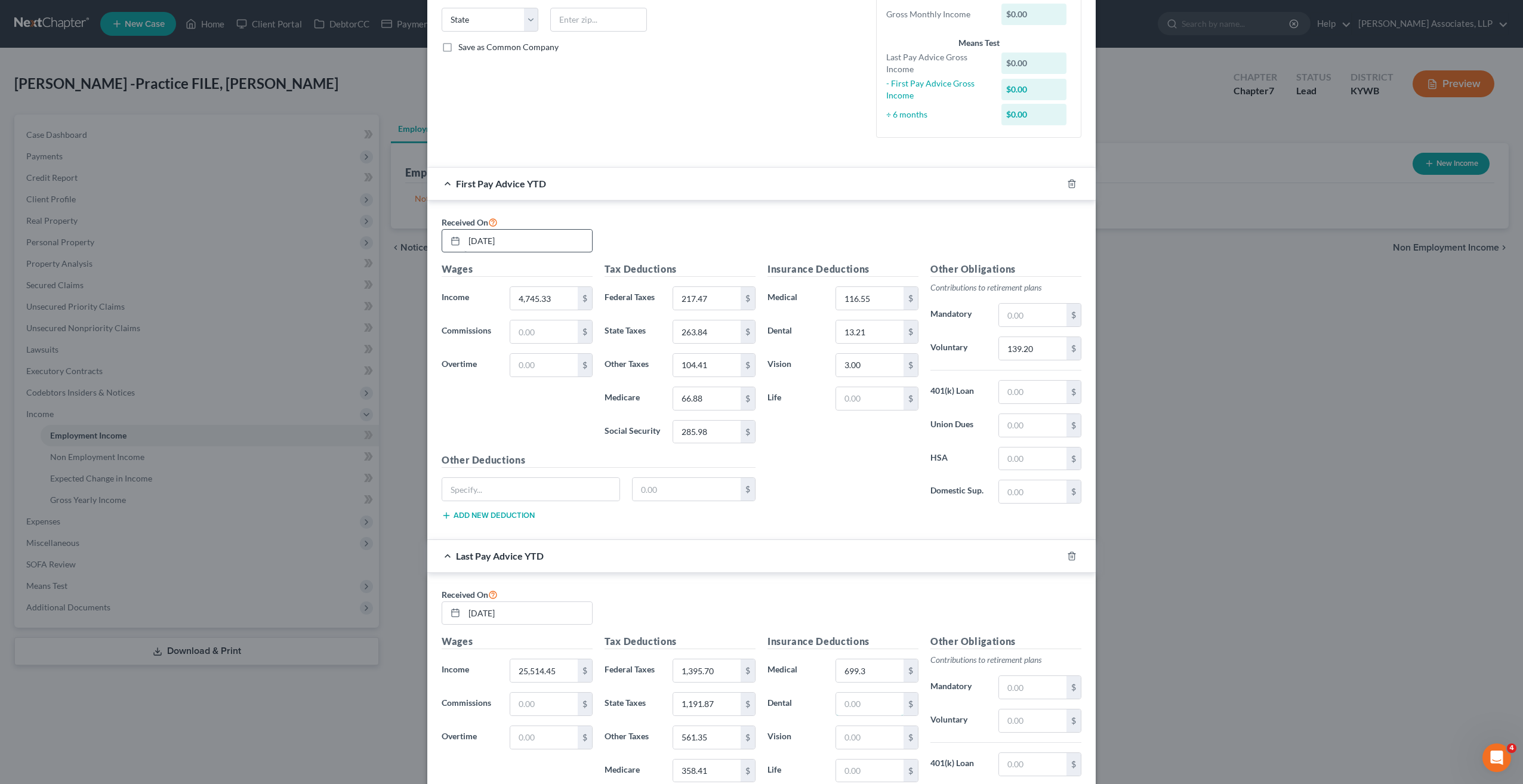
type input "79.21"
type input "18.00"
type input "761.35"
click at [517, 242] on input "01/31/25" at bounding box center [528, 241] width 127 height 23
drag, startPoint x: 516, startPoint y: 241, endPoint x: 462, endPoint y: 241, distance: 54.0
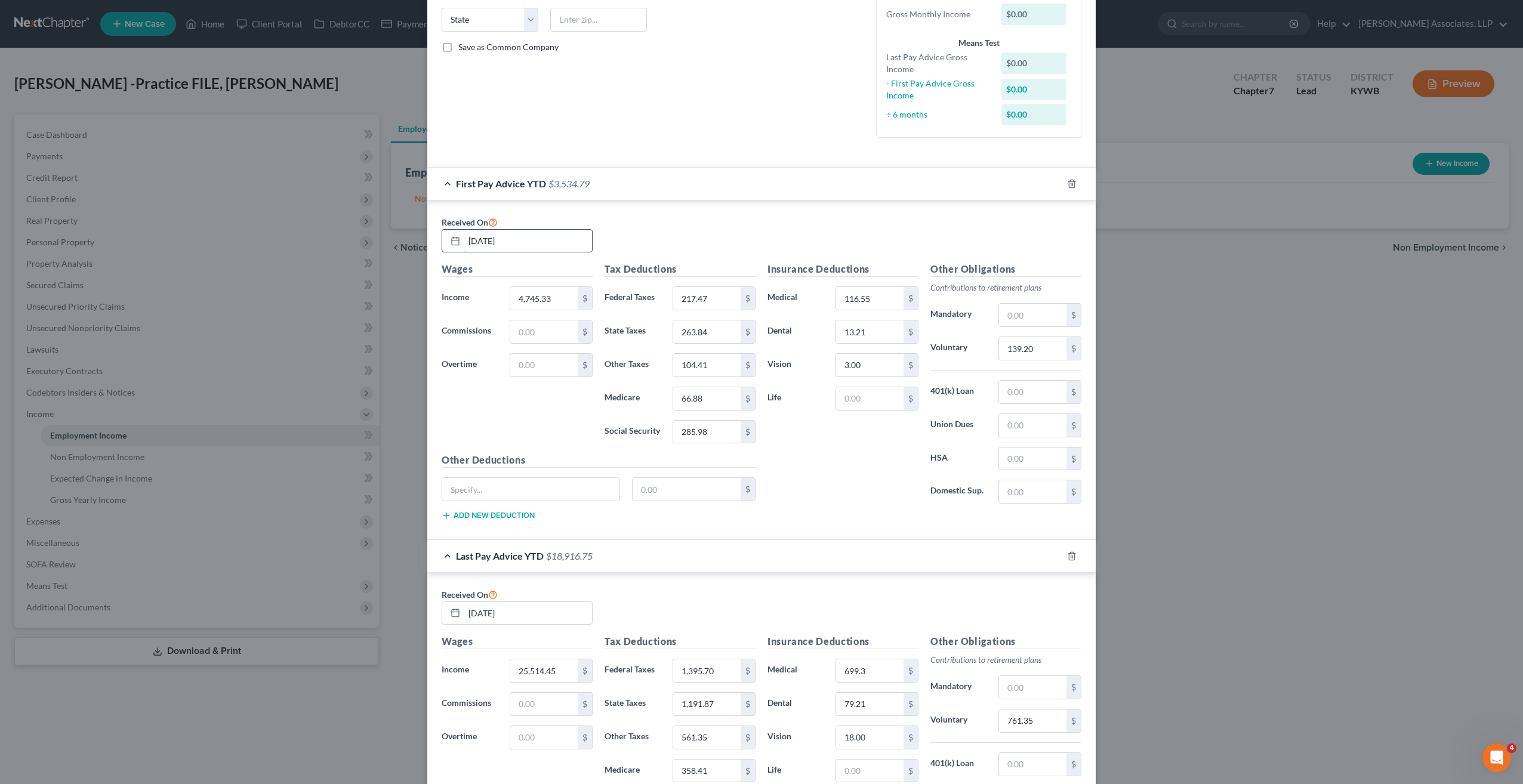
click at [464, 240] on input "01/31/25" at bounding box center [528, 241] width 127 height 23
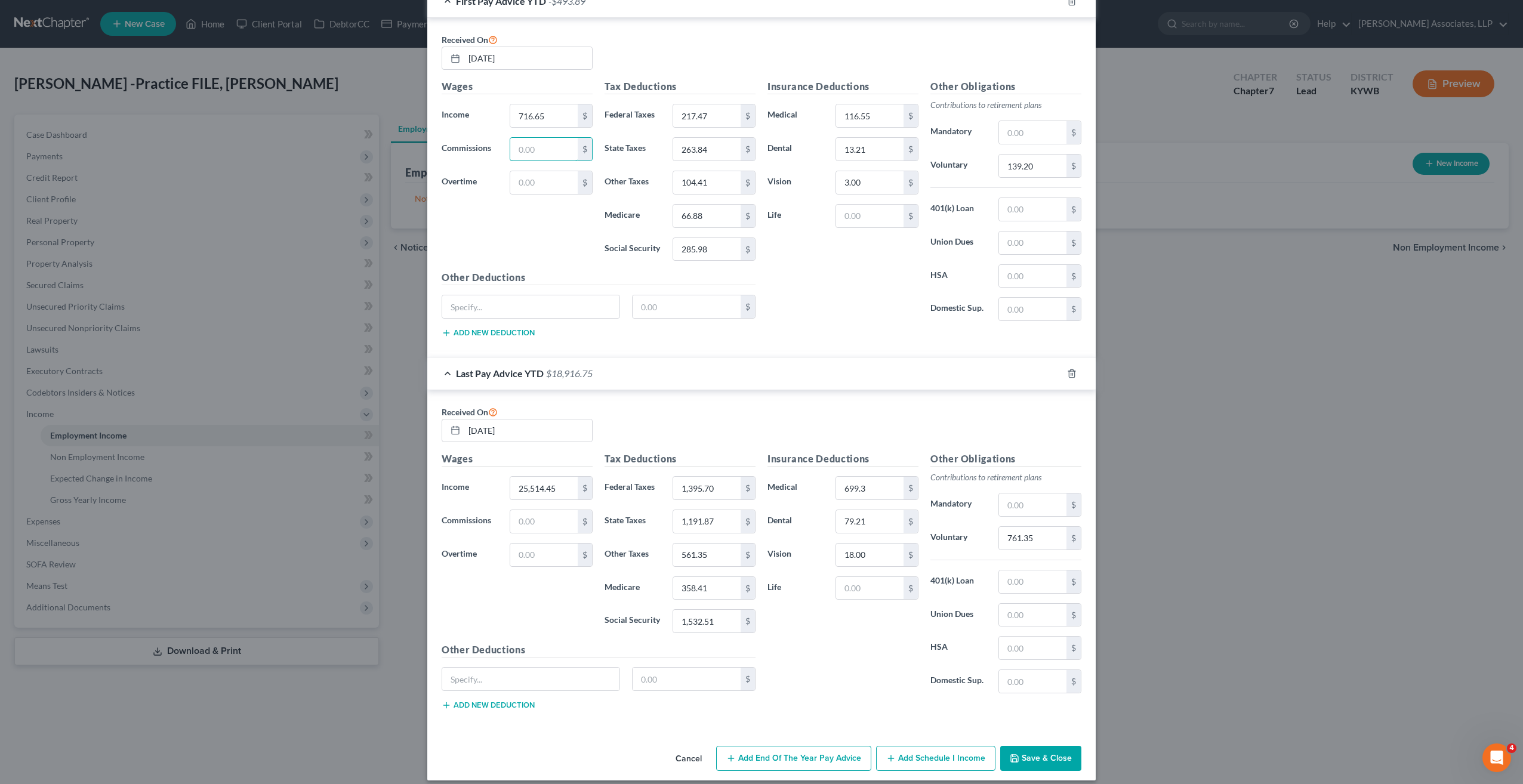
scroll to position [424, 0]
type input "4,745.33"
click at [533, 147] on input "text" at bounding box center [544, 146] width 68 height 23
click at [1013, 751] on icon "button" at bounding box center [1014, 755] width 10 height 10
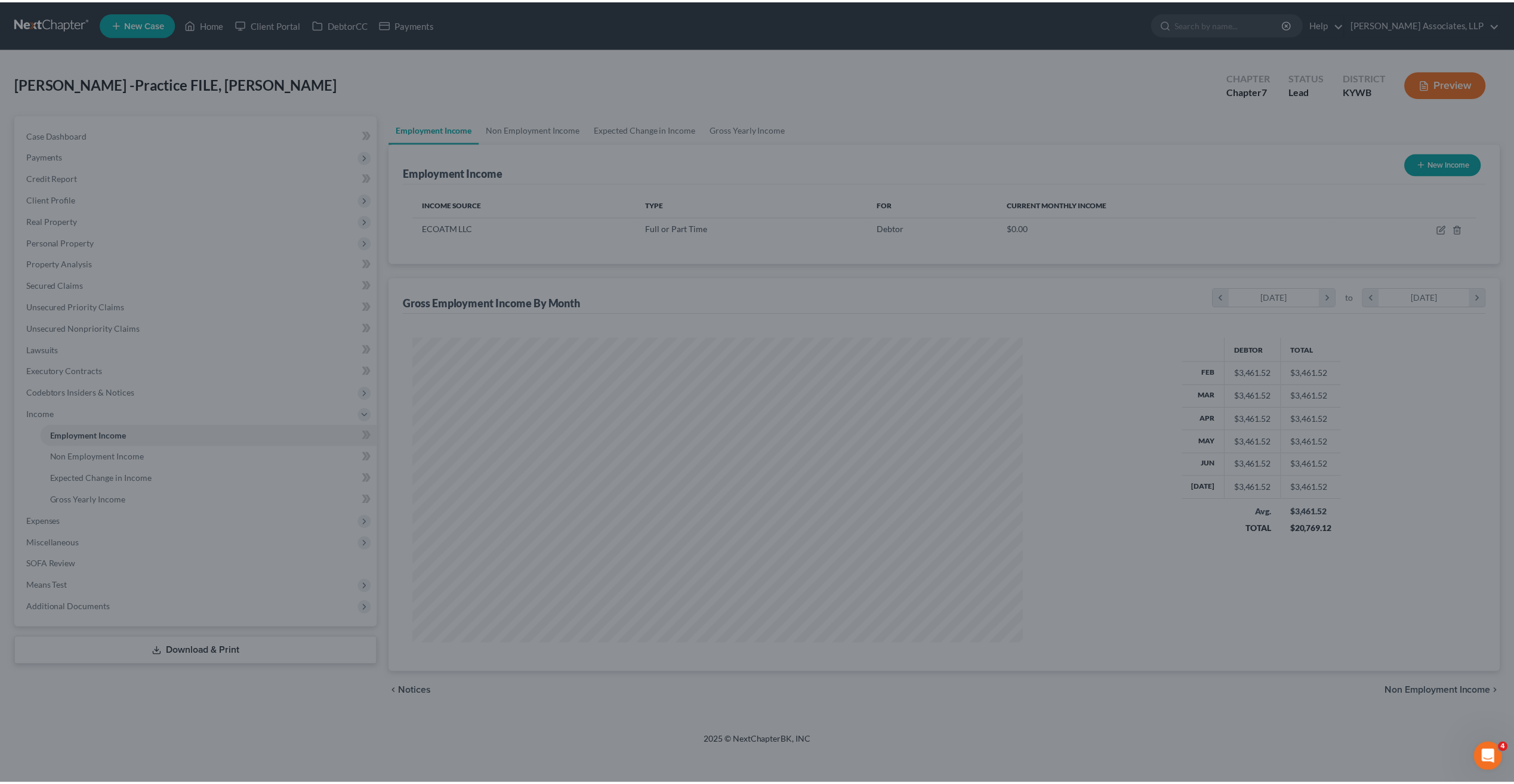
scroll to position [307, 638]
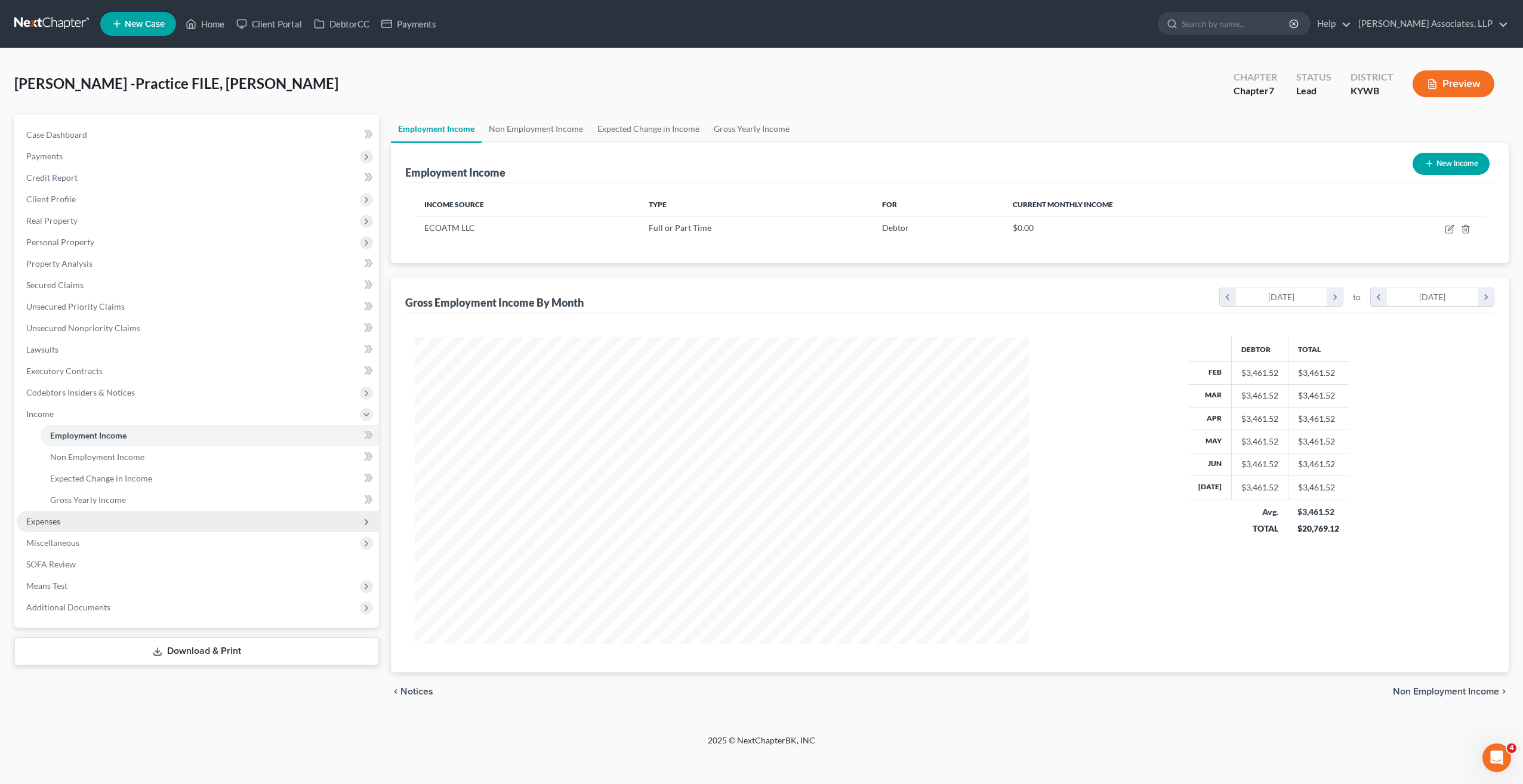
click at [55, 519] on span "Expenses" at bounding box center [43, 521] width 34 height 10
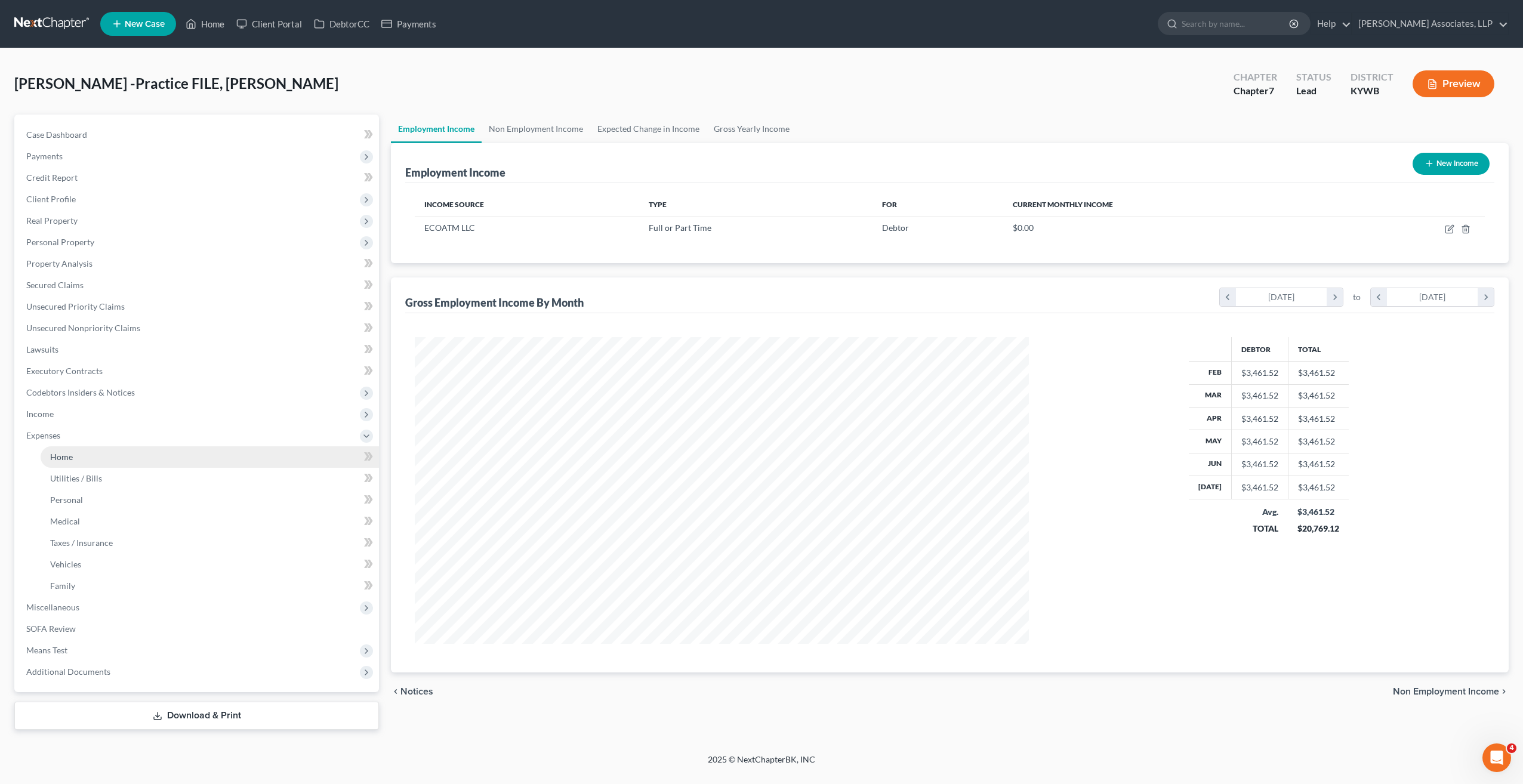
click at [70, 458] on span "Home" at bounding box center [61, 457] width 23 height 10
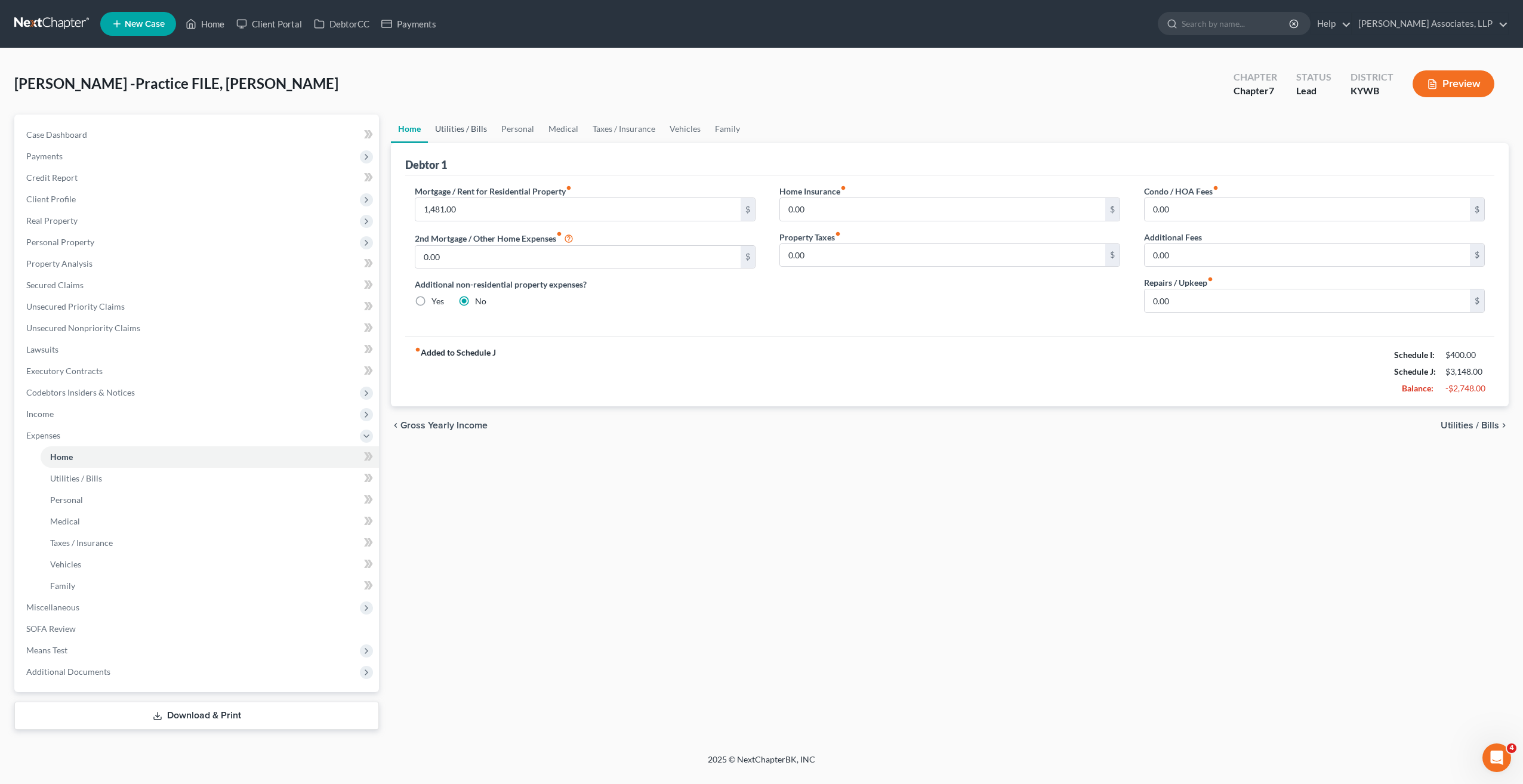
click at [482, 134] on link "Utilities / Bills" at bounding box center [461, 129] width 66 height 29
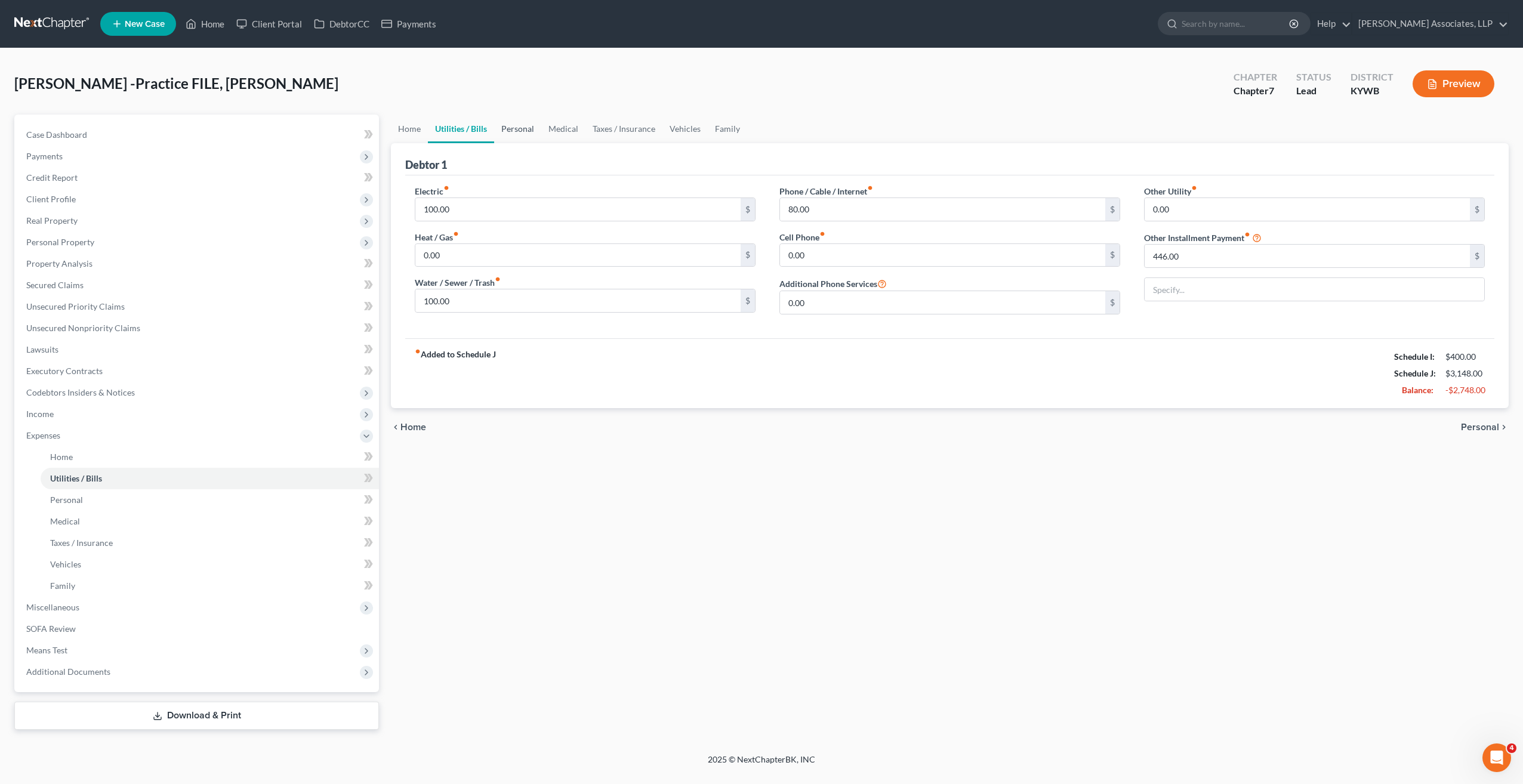
click at [538, 131] on link "Personal" at bounding box center [518, 129] width 47 height 29
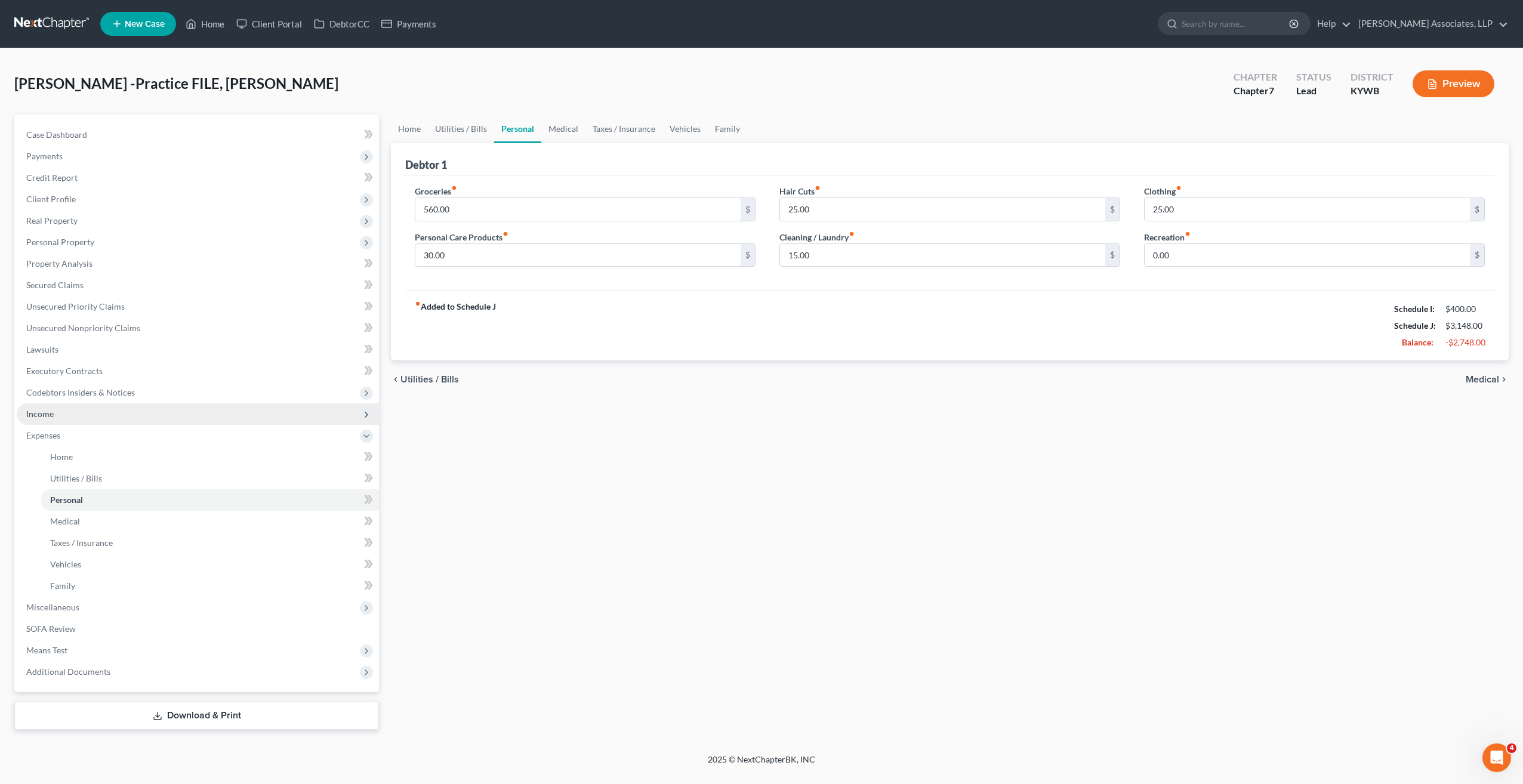
click at [47, 413] on span "Income" at bounding box center [40, 414] width 27 height 10
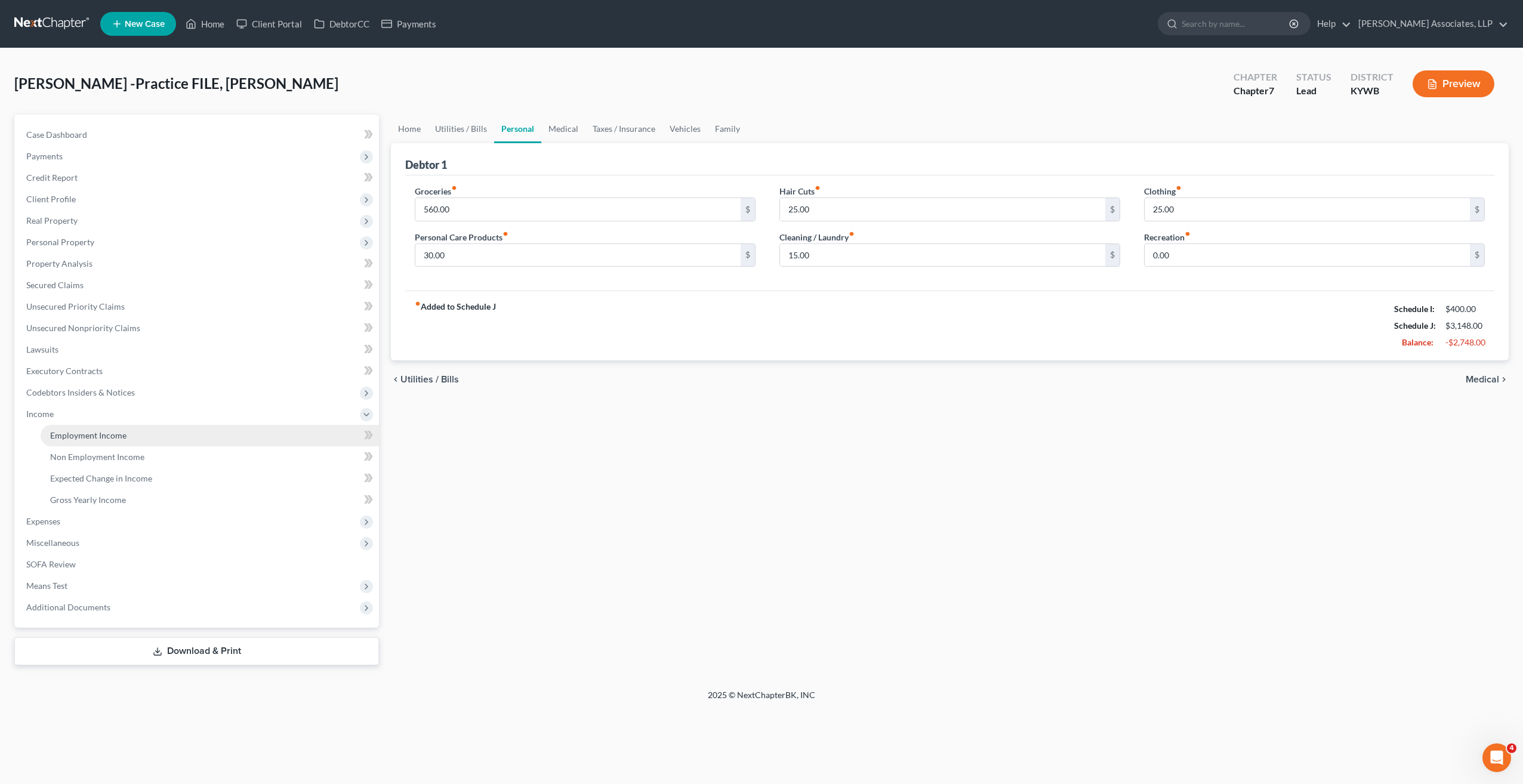
click at [66, 432] on span "Employment Income" at bounding box center [88, 436] width 76 height 10
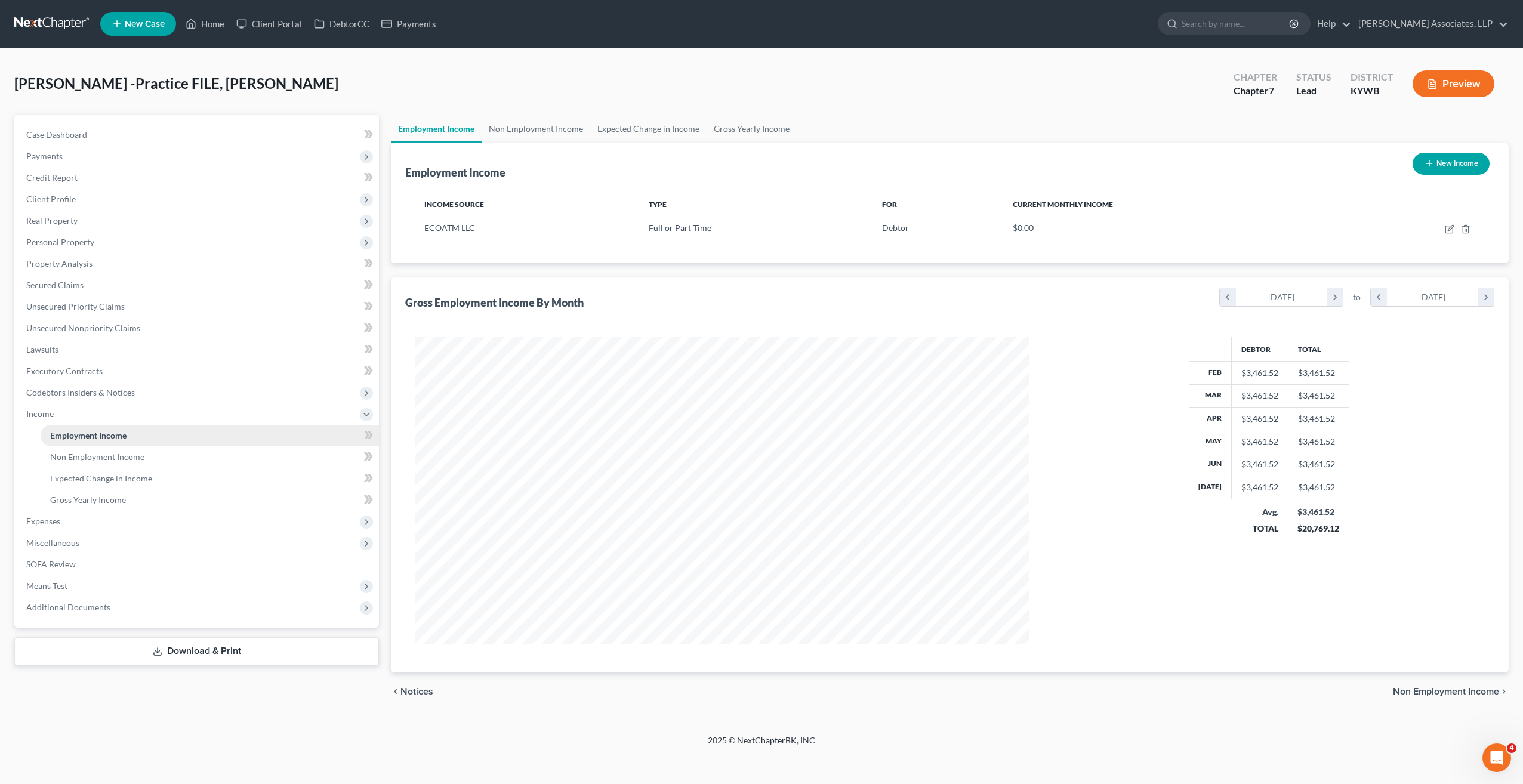
scroll to position [307, 638]
click at [46, 417] on span "Income" at bounding box center [40, 414] width 27 height 10
click at [47, 436] on span "Expenses" at bounding box center [43, 436] width 34 height 10
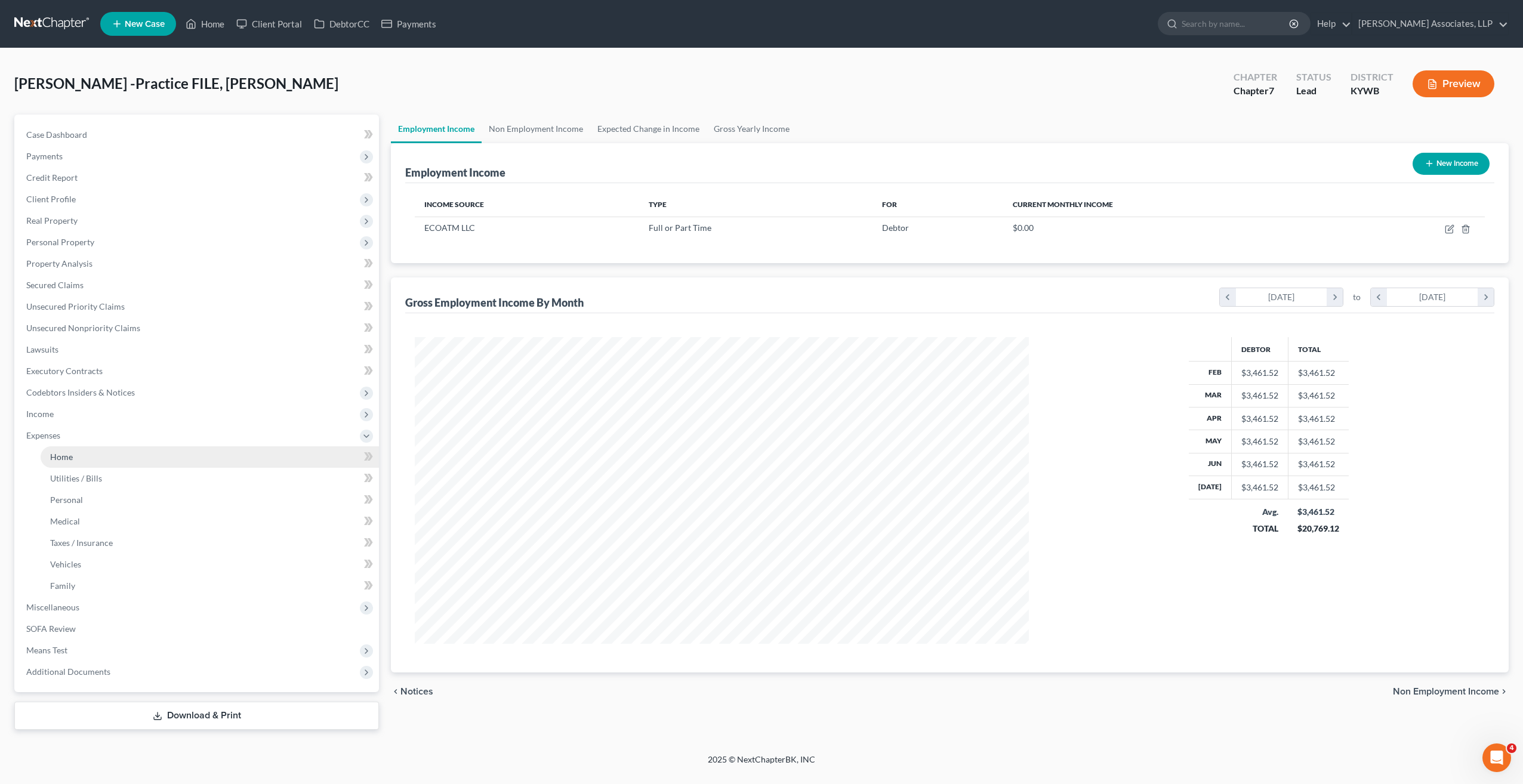
click at [56, 454] on span "Home" at bounding box center [61, 457] width 23 height 10
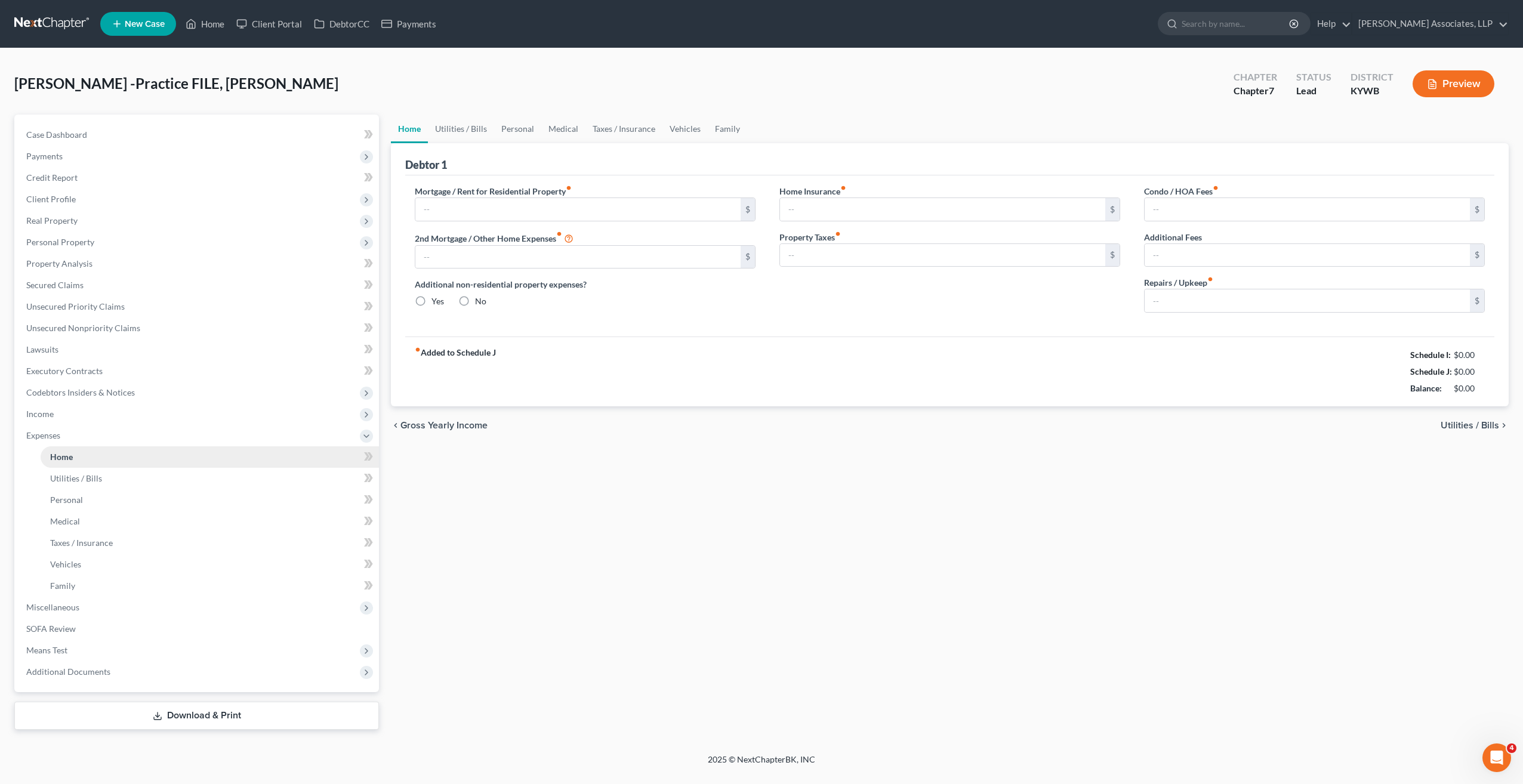
type input "1,481.00"
type input "0.00"
radio input "true"
type input "0.00"
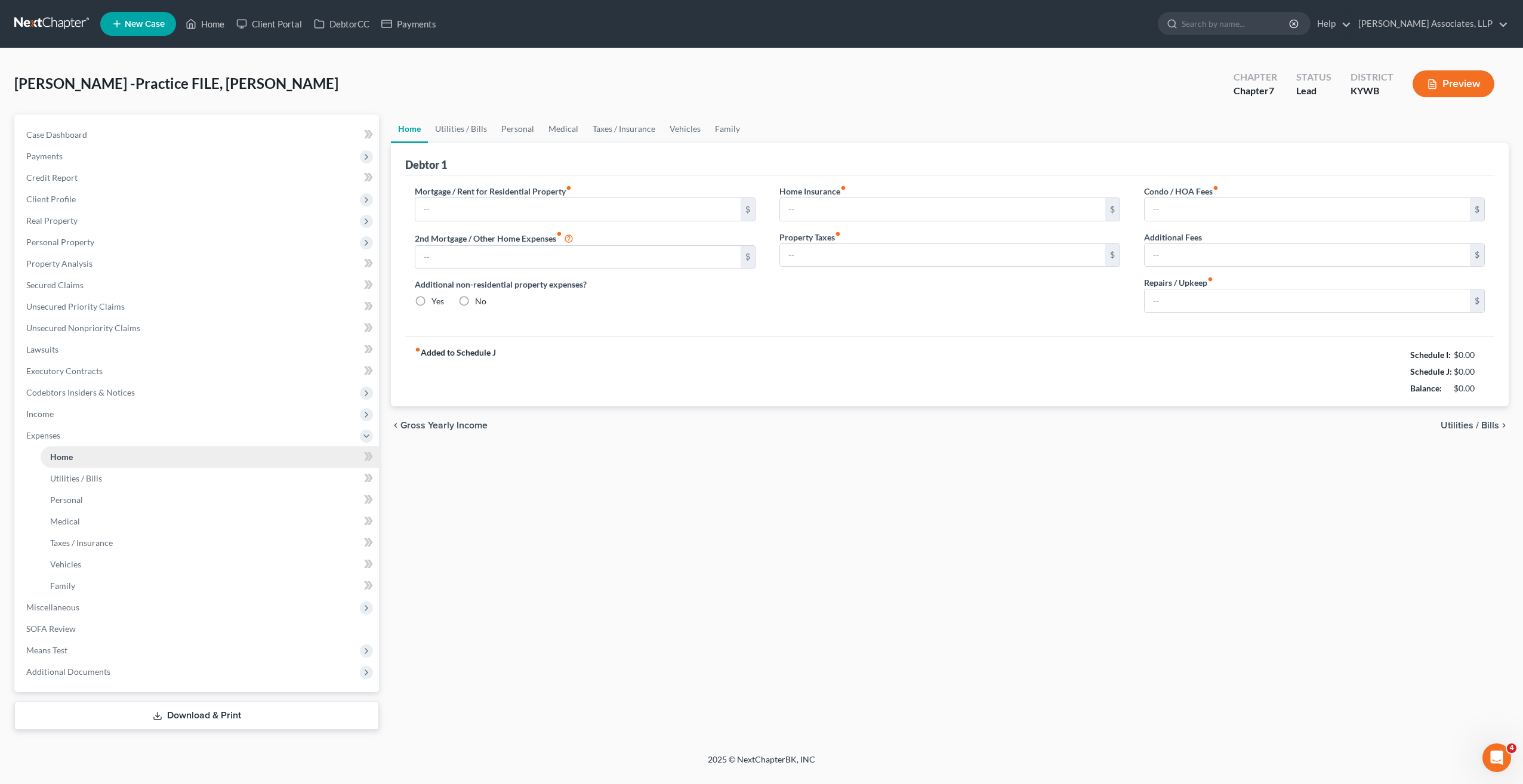
type input "0.00"
click at [49, 417] on span "Income" at bounding box center [40, 414] width 27 height 10
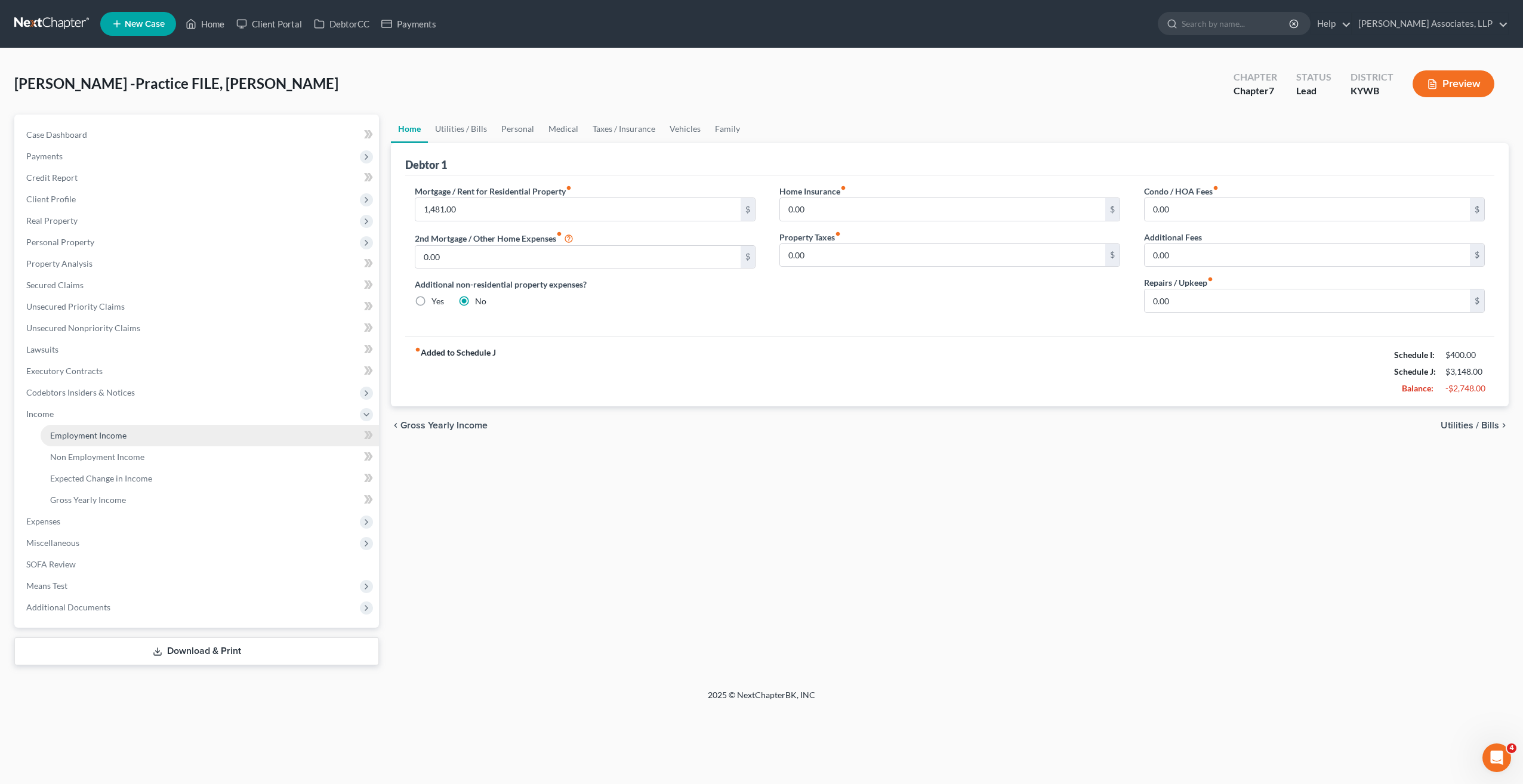
click at [74, 435] on span "Employment Income" at bounding box center [88, 436] width 76 height 10
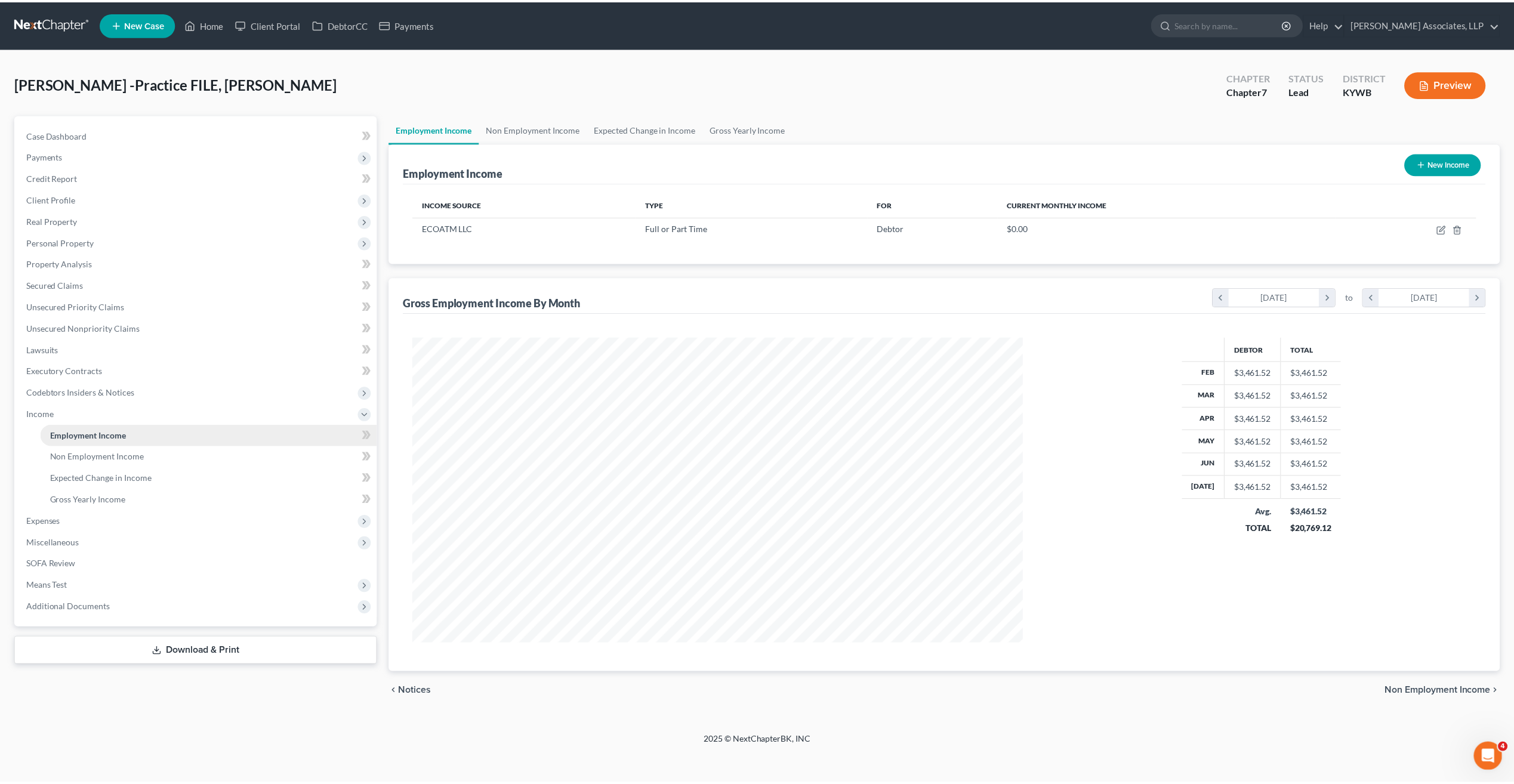
scroll to position [307, 638]
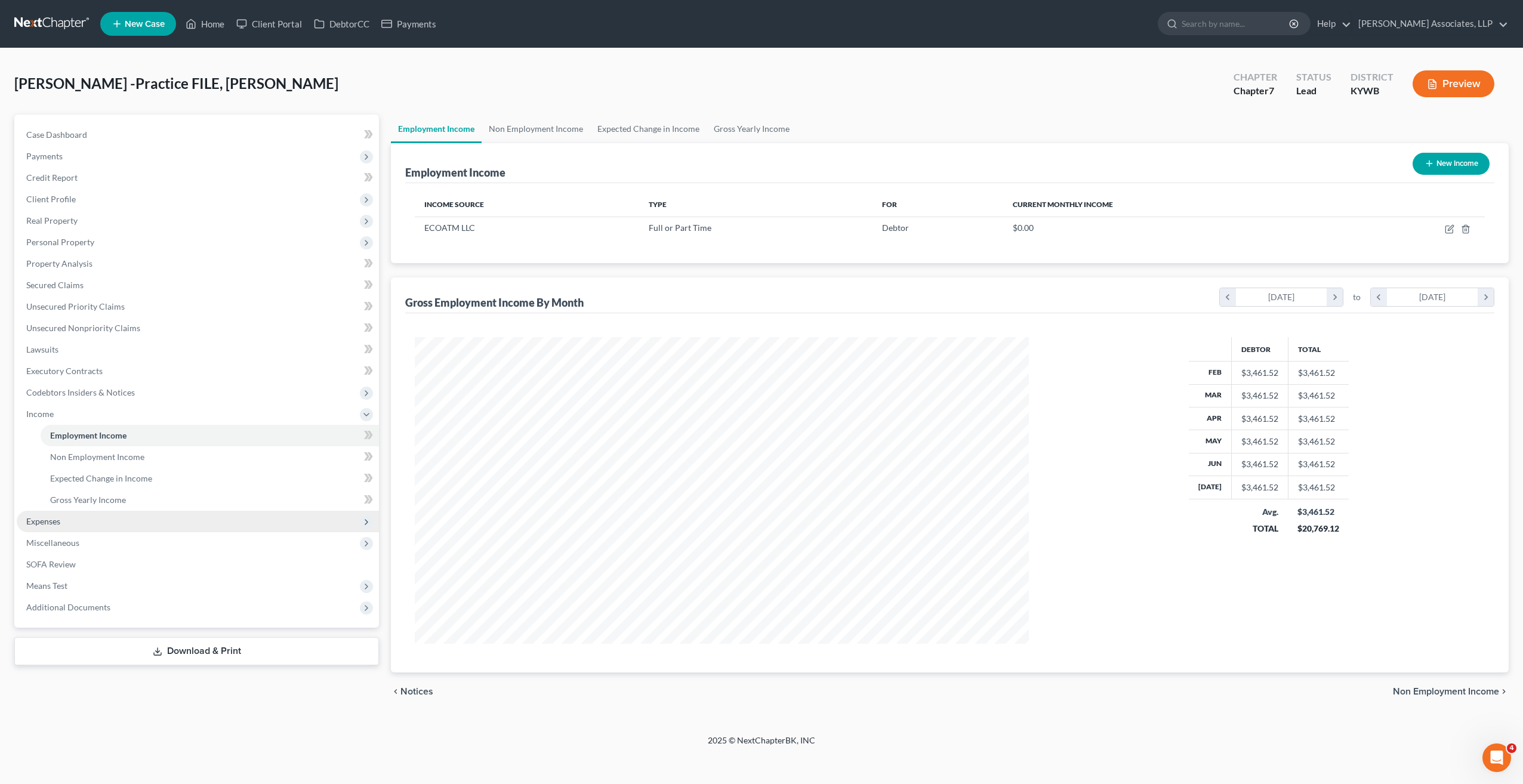
click at [57, 523] on span "Expenses" at bounding box center [43, 521] width 34 height 10
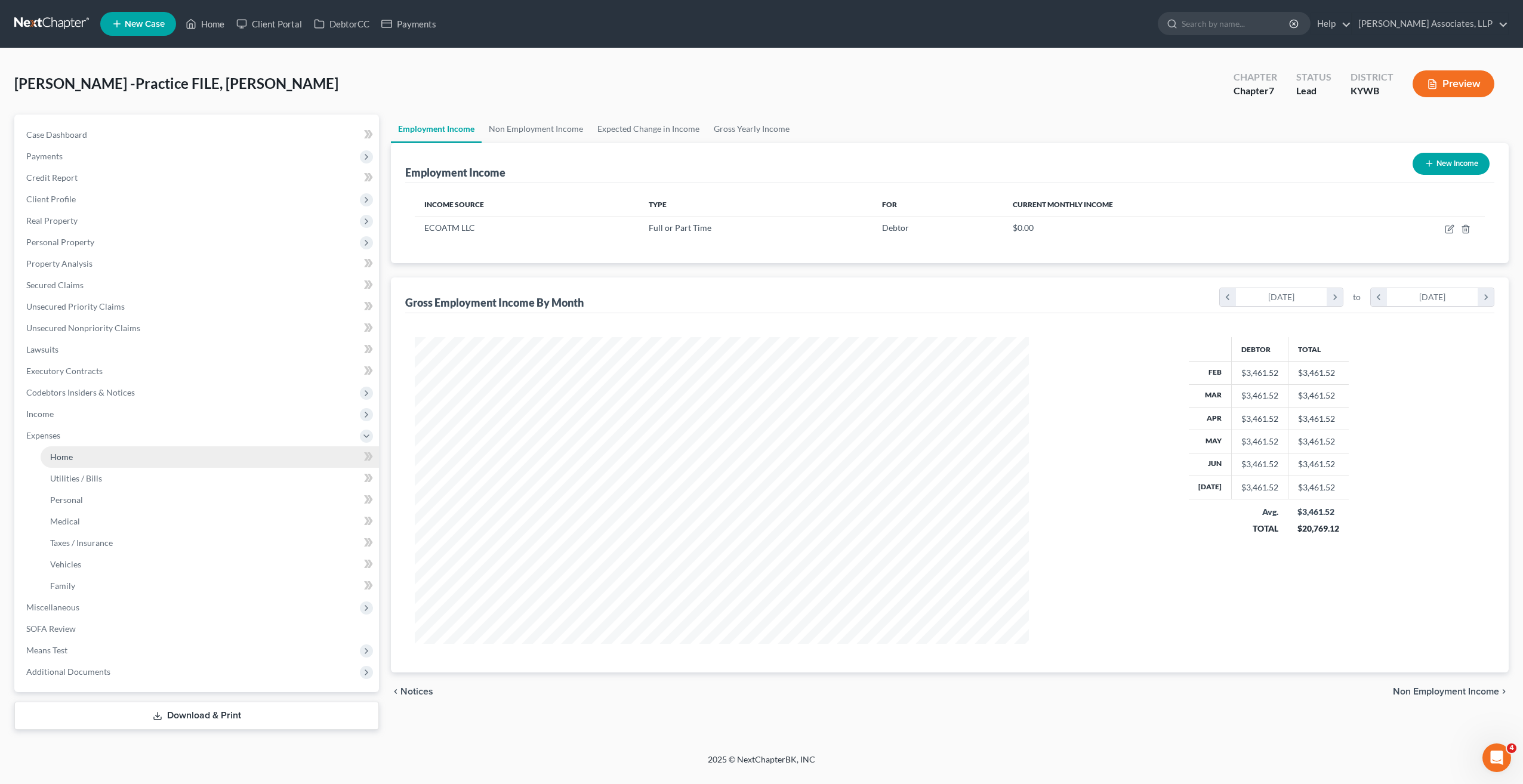
click at [70, 454] on span "Home" at bounding box center [61, 457] width 23 height 10
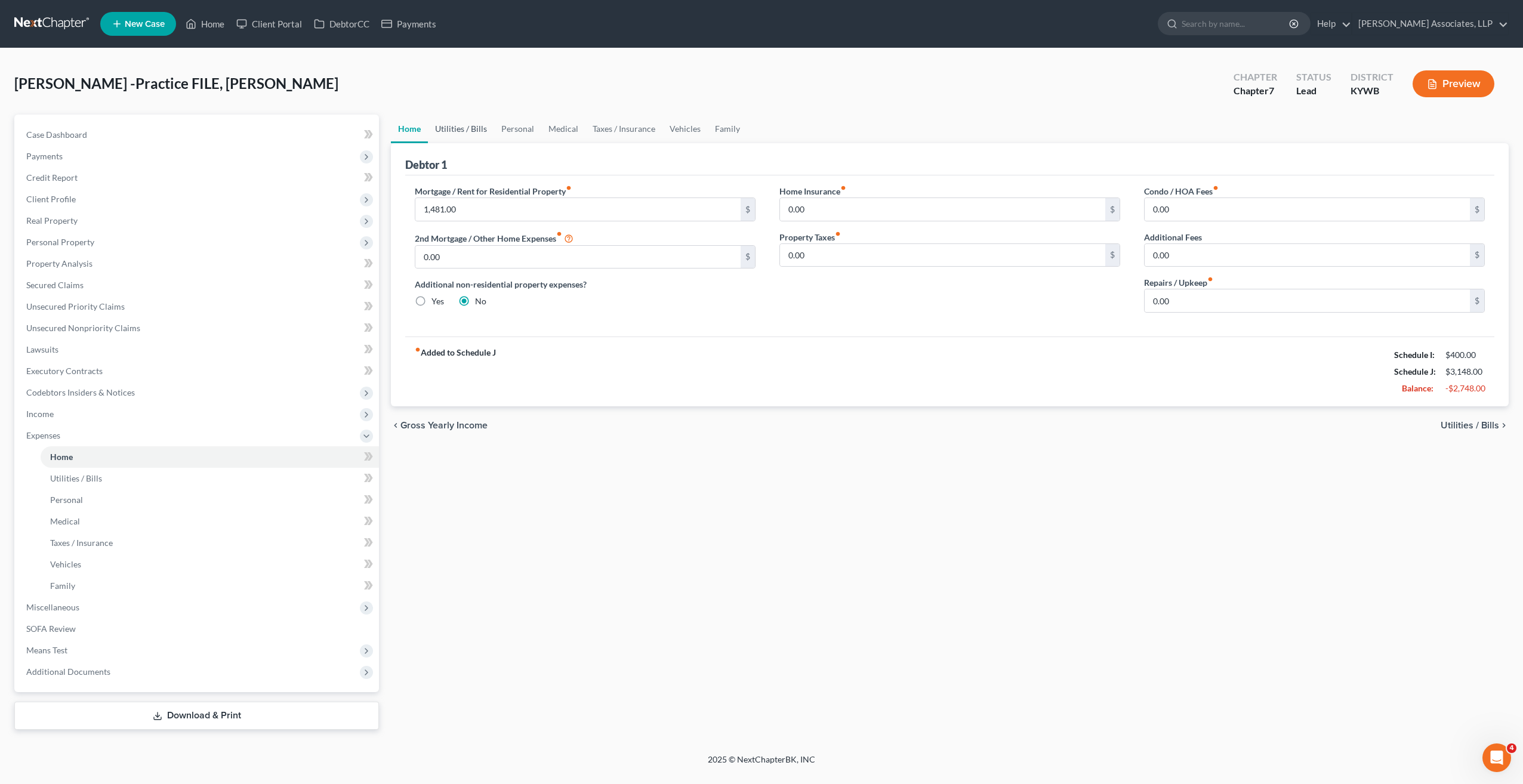
click at [479, 130] on link "Utilities / Bills" at bounding box center [461, 129] width 66 height 29
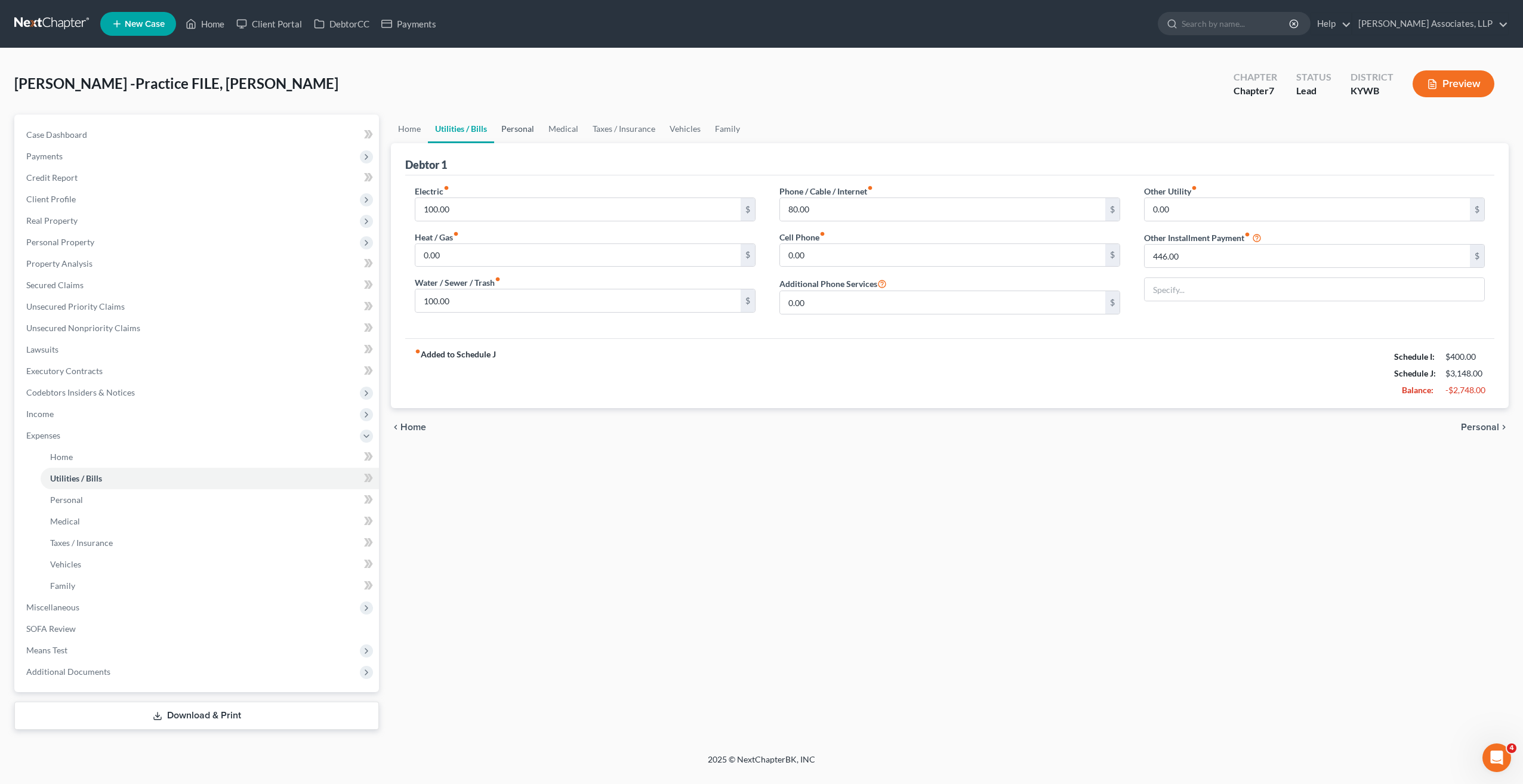
click at [514, 127] on link "Personal" at bounding box center [518, 129] width 47 height 29
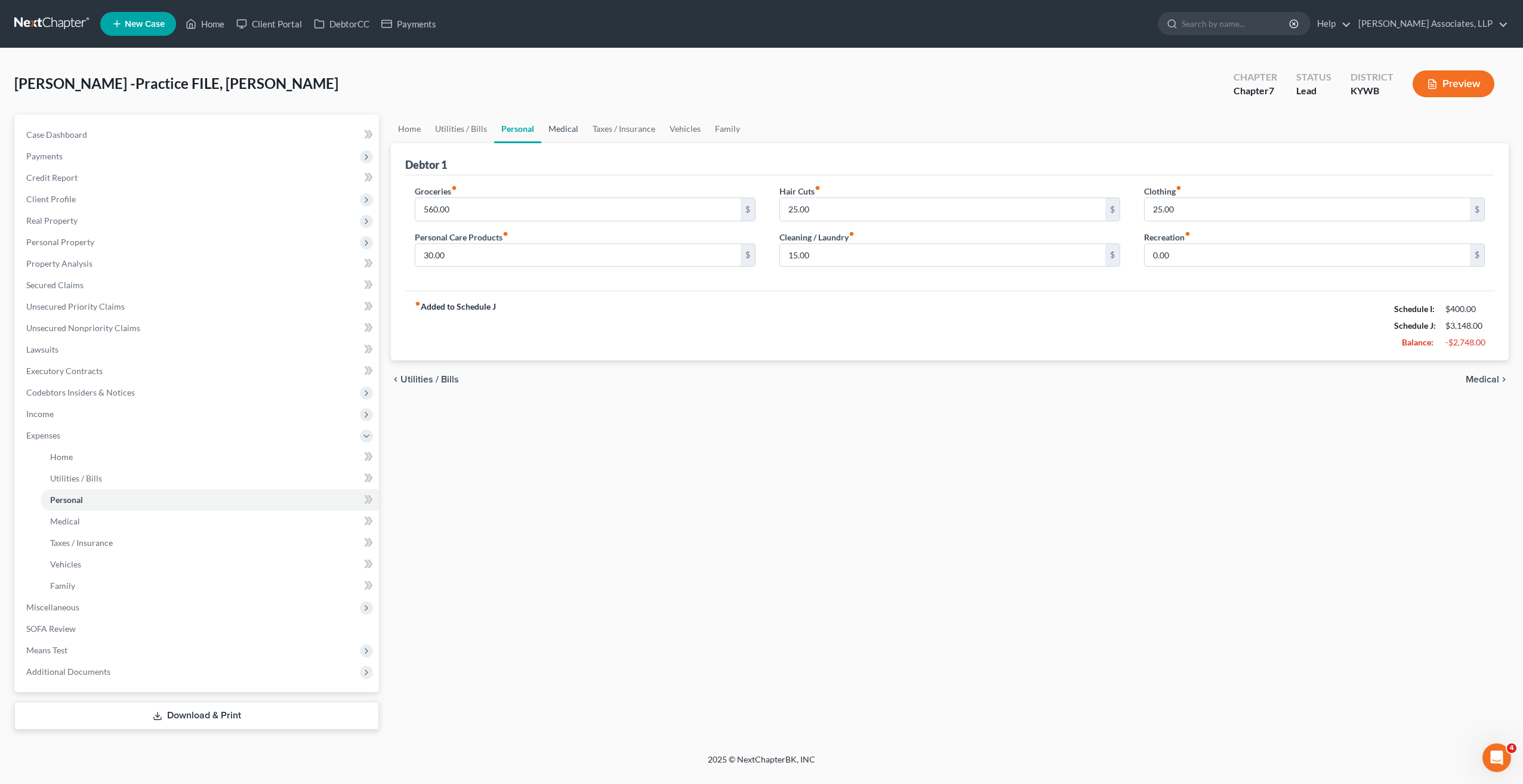
click at [566, 129] on link "Medical" at bounding box center [563, 129] width 44 height 29
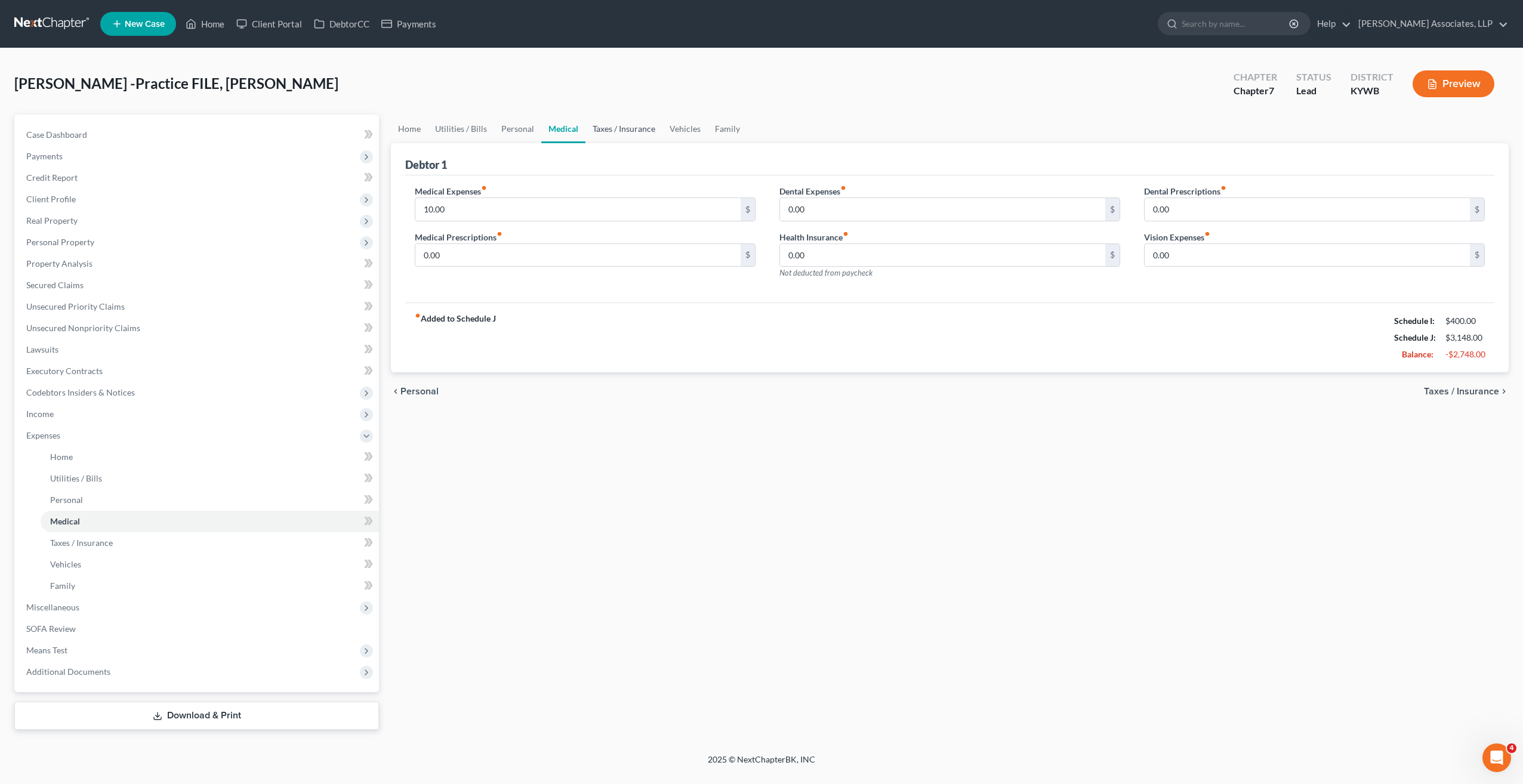
click at [624, 131] on link "Taxes / Insurance" at bounding box center [624, 129] width 77 height 29
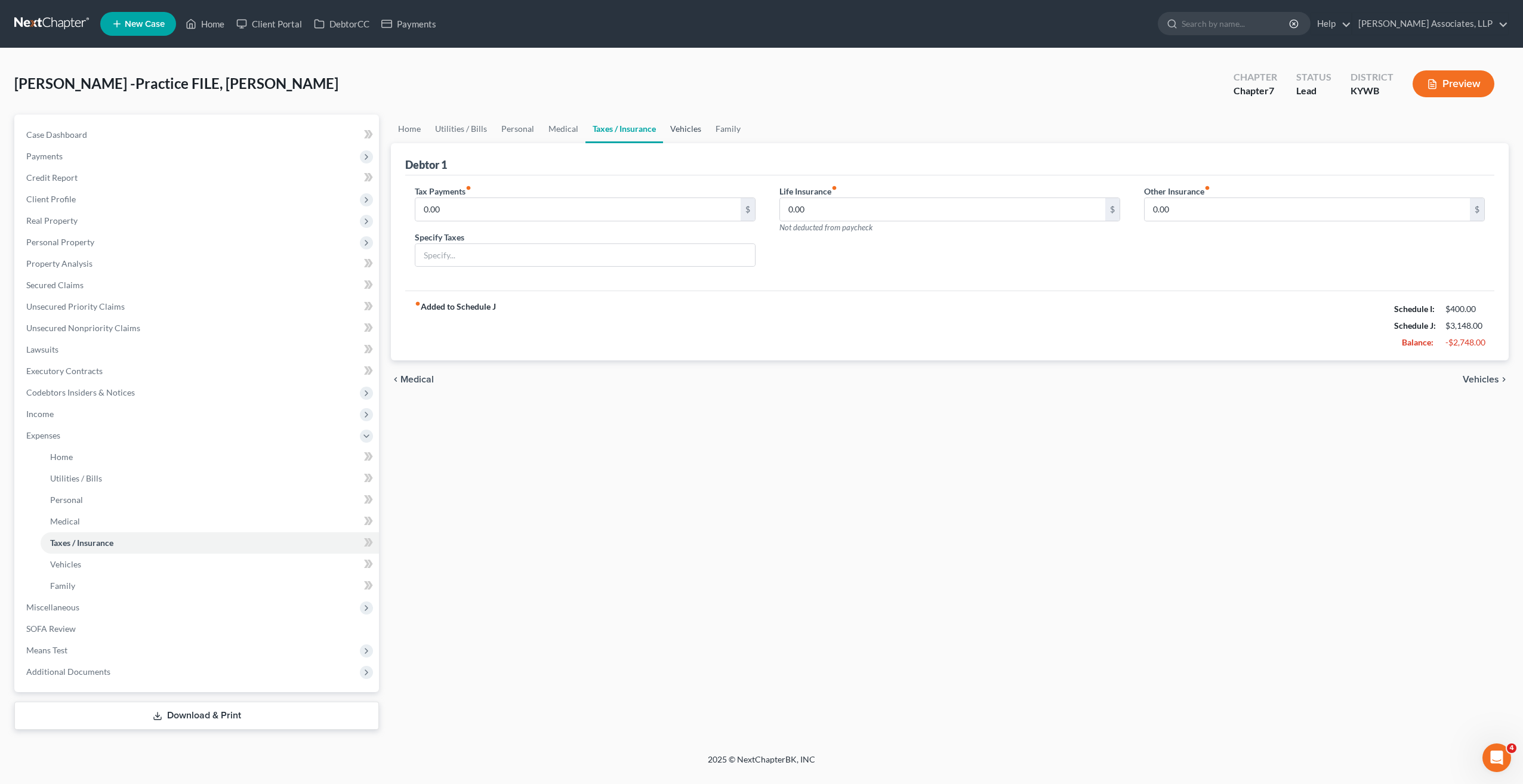
click at [676, 127] on link "Vehicles" at bounding box center [685, 129] width 46 height 29
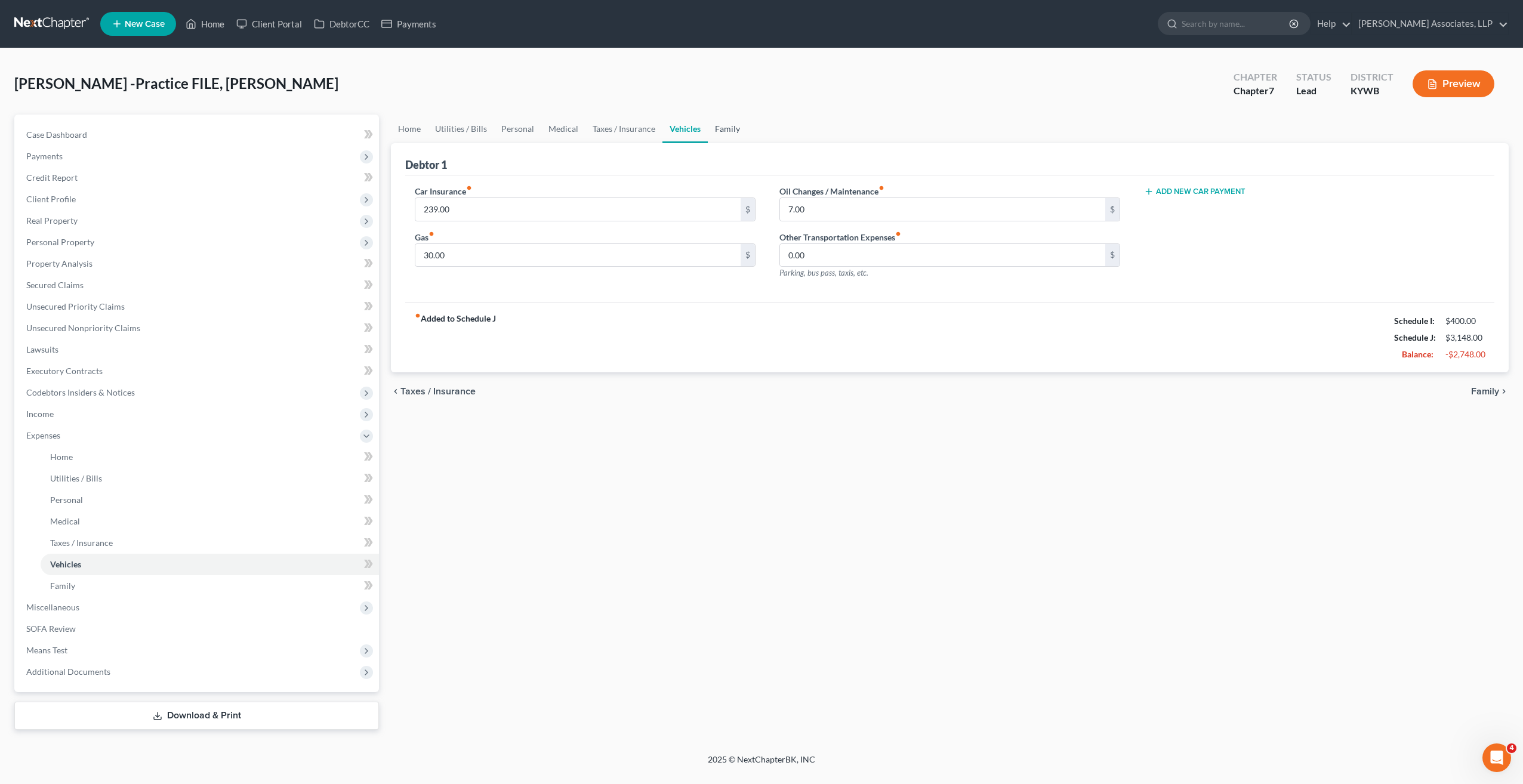
click at [725, 127] on link "Family" at bounding box center [727, 129] width 40 height 29
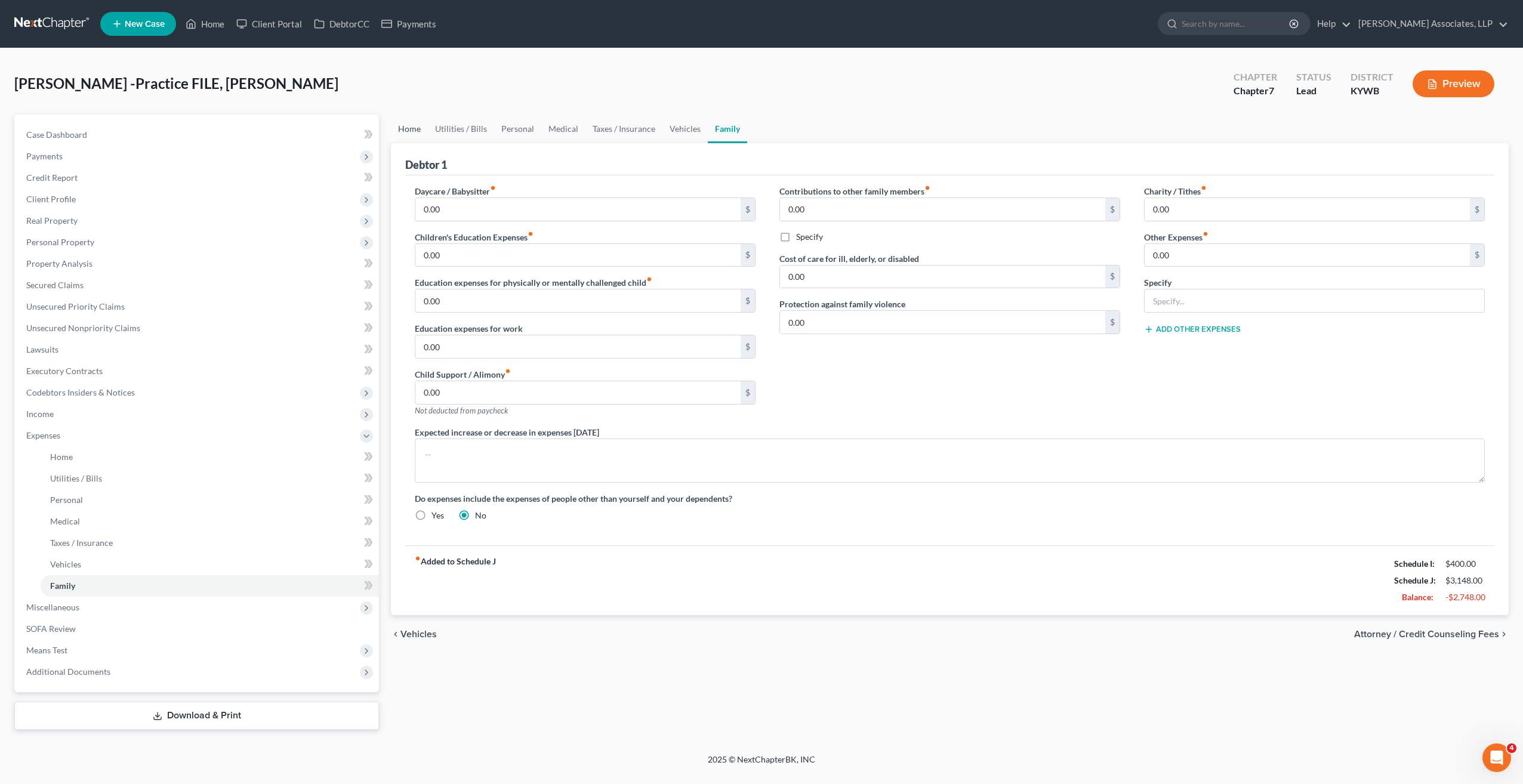
click at [417, 129] on link "Home" at bounding box center [409, 129] width 37 height 29
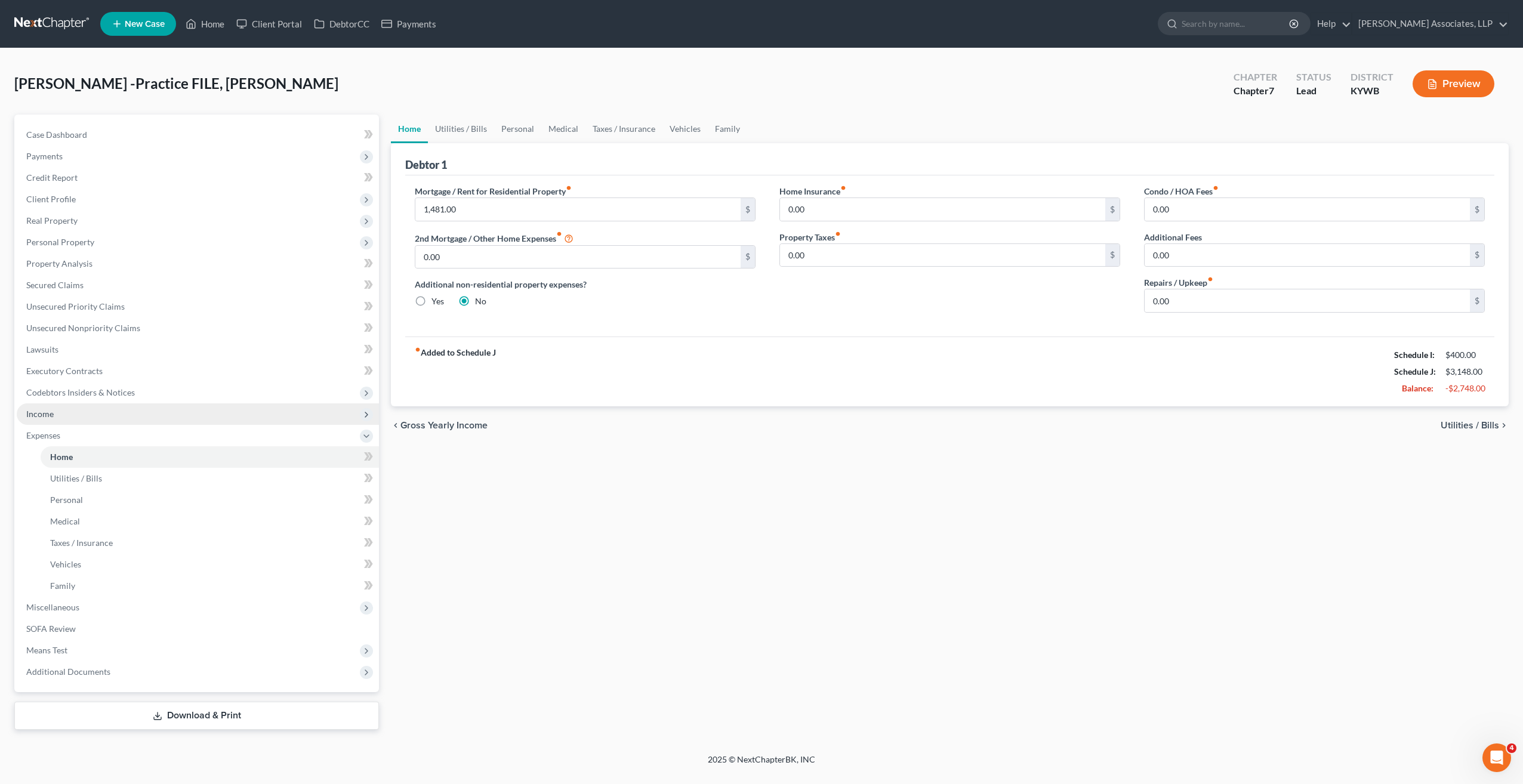
click at [51, 413] on span "Income" at bounding box center [40, 414] width 27 height 10
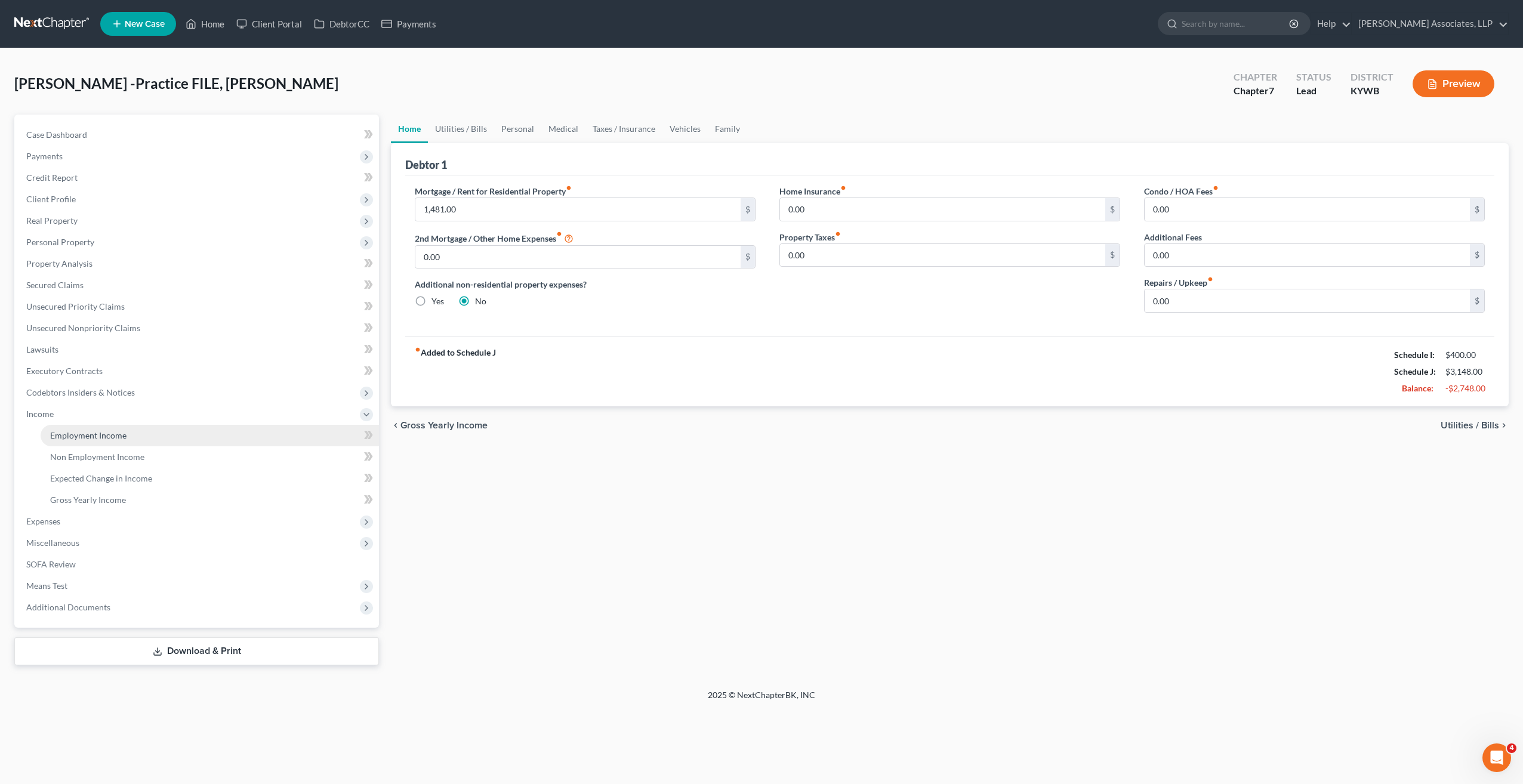
click at [87, 439] on span "Employment Income" at bounding box center [88, 436] width 76 height 10
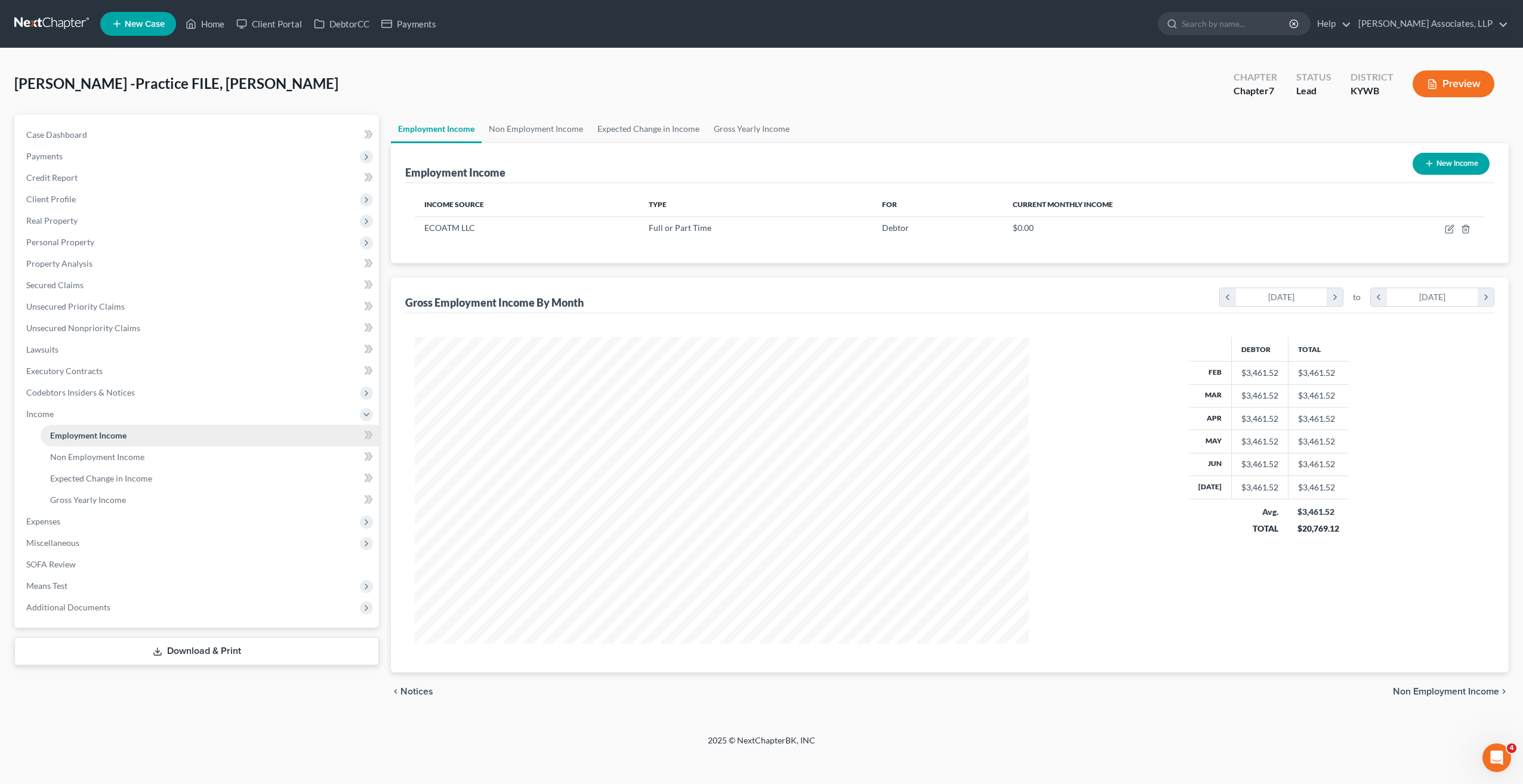
scroll to position [307, 638]
click at [570, 134] on link "Non Employment Income" at bounding box center [536, 129] width 109 height 29
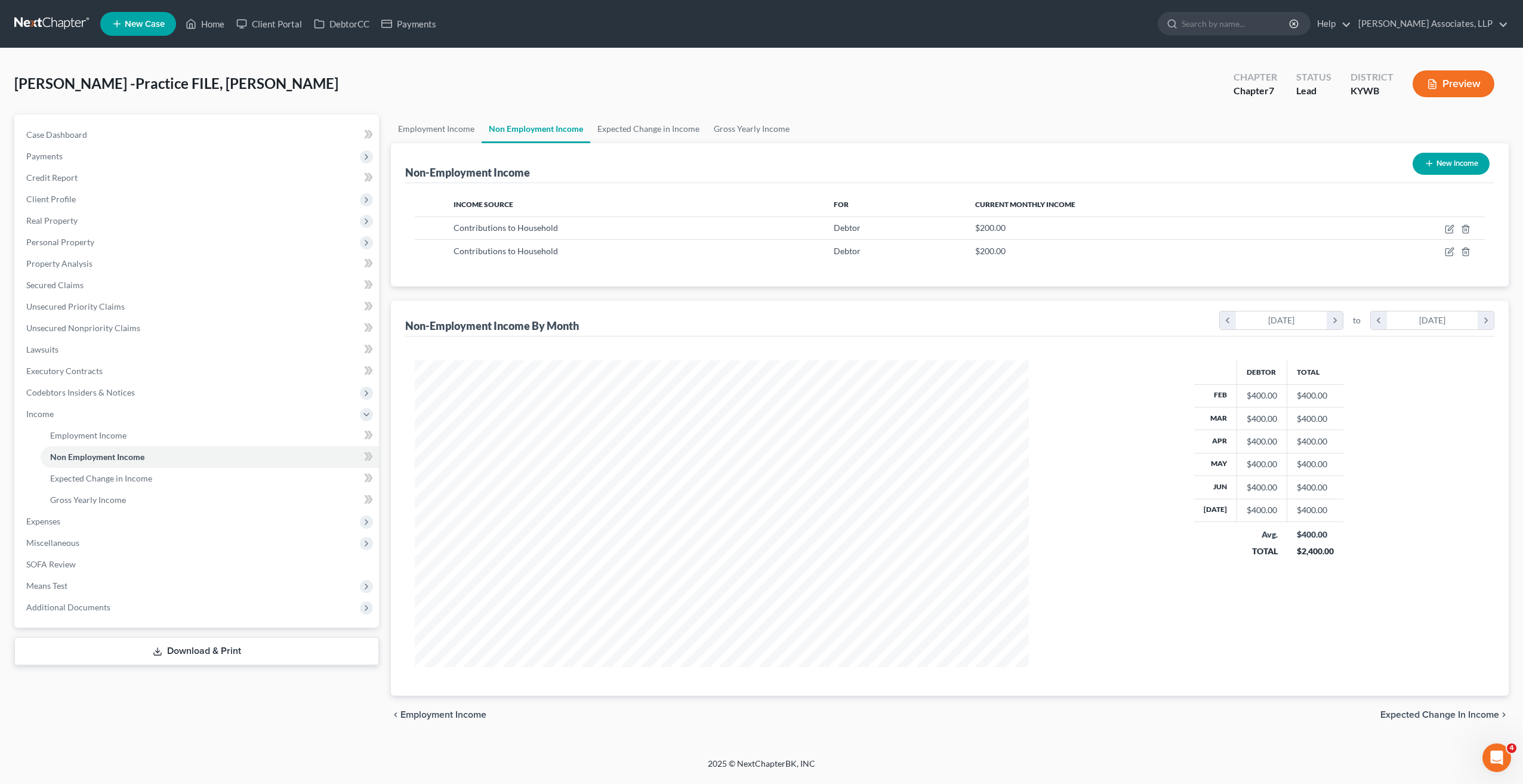
scroll to position [307, 638]
click at [1451, 251] on icon "button" at bounding box center [1450, 251] width 5 height 5
select select "8"
select select "0"
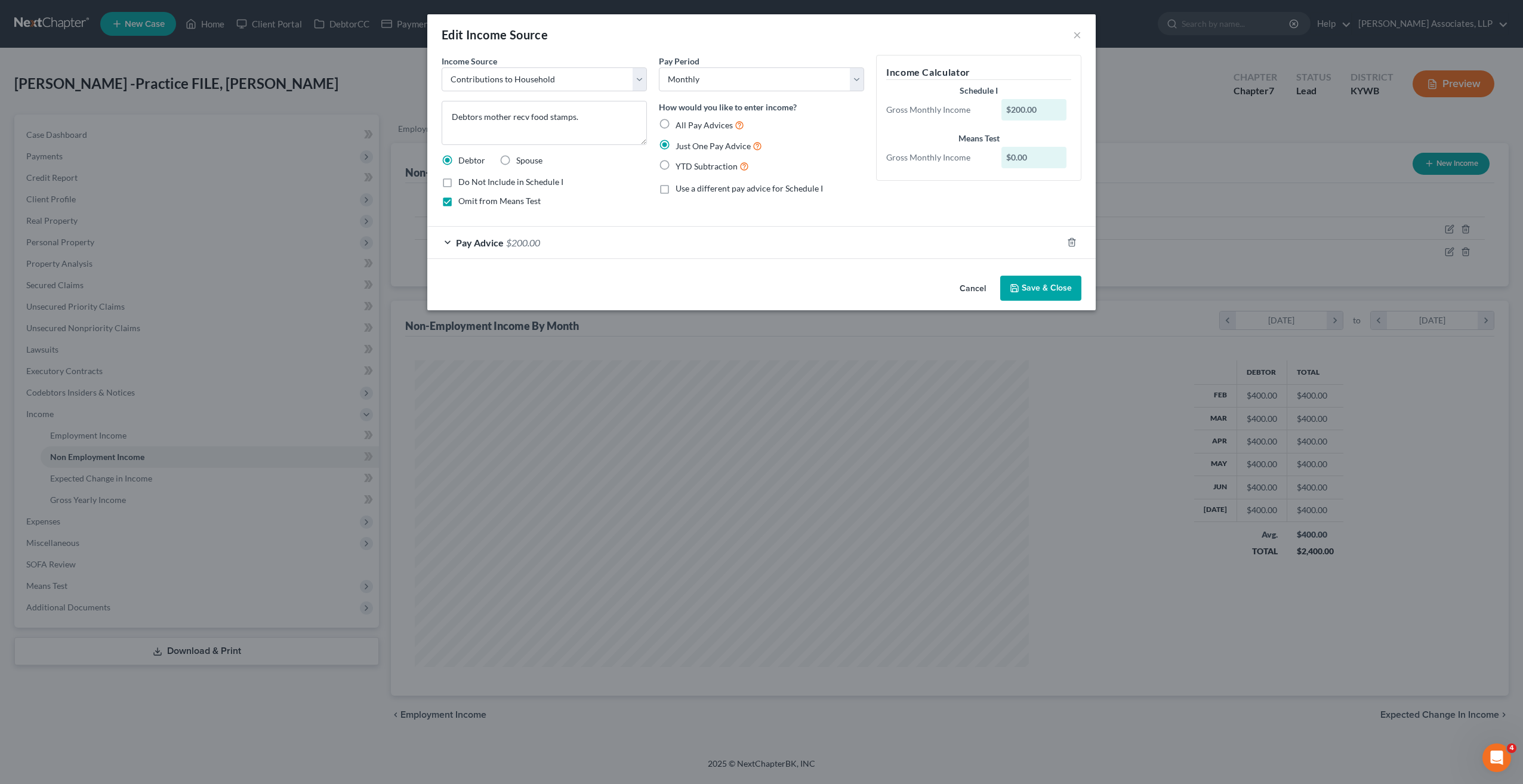
click at [1040, 107] on div "$200.00" at bounding box center [1034, 109] width 66 height 21
click at [1035, 107] on div "$200.00" at bounding box center [1034, 109] width 66 height 21
drag, startPoint x: 1035, startPoint y: 107, endPoint x: 1001, endPoint y: 109, distance: 34.1
click at [1001, 109] on div "$200.00" at bounding box center [1034, 109] width 66 height 21
drag, startPoint x: 1001, startPoint y: 109, endPoint x: 1023, endPoint y: 110, distance: 22.0
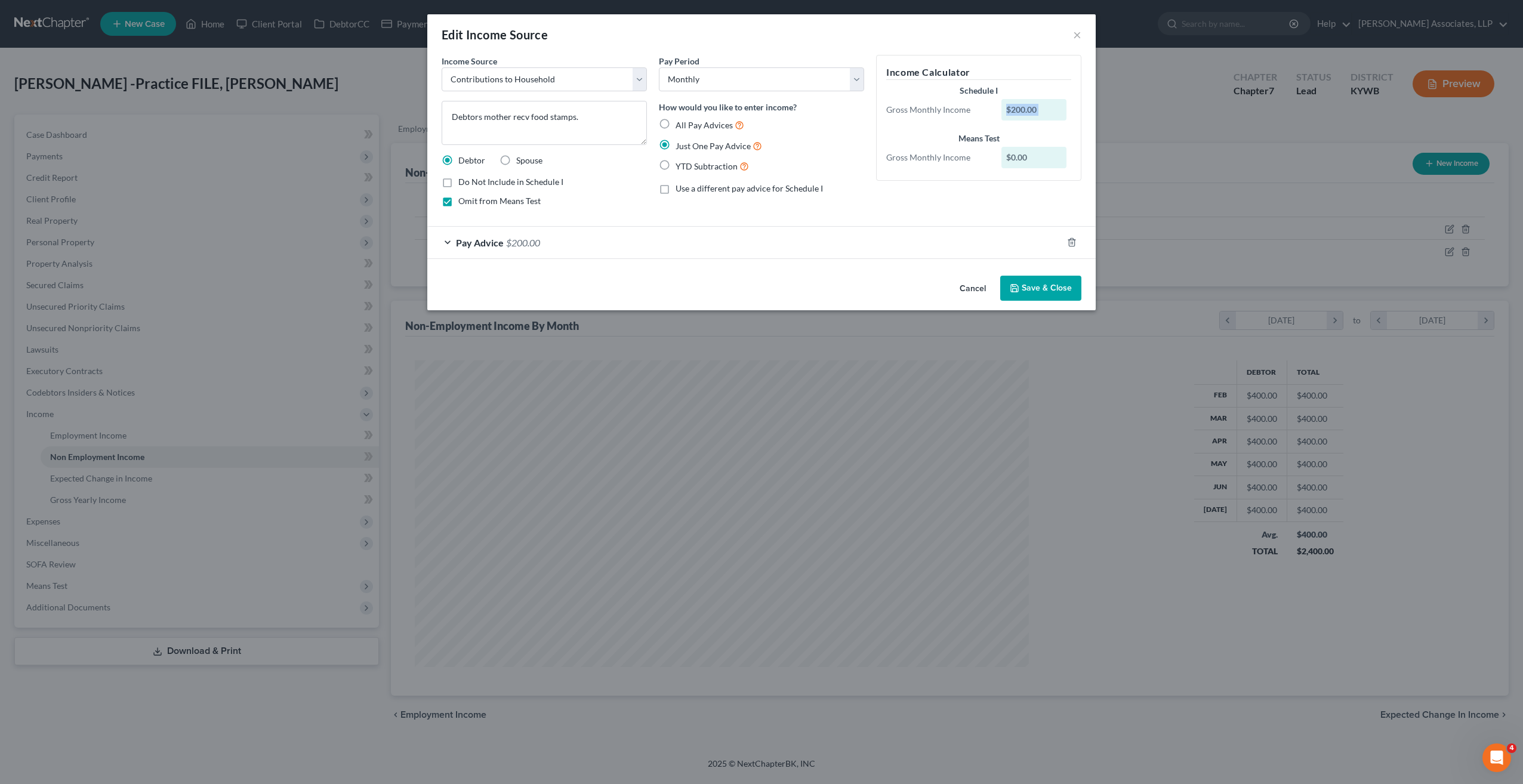
click at [1023, 110] on div "$200.00" at bounding box center [1034, 109] width 66 height 21
click at [1019, 109] on div "$200.00" at bounding box center [1034, 109] width 66 height 21
click at [1011, 107] on div "$200.00" at bounding box center [1034, 109] width 66 height 21
click at [1012, 109] on div "$200.00" at bounding box center [1034, 109] width 66 height 21
click at [1014, 111] on div "$200.00" at bounding box center [1034, 109] width 66 height 21
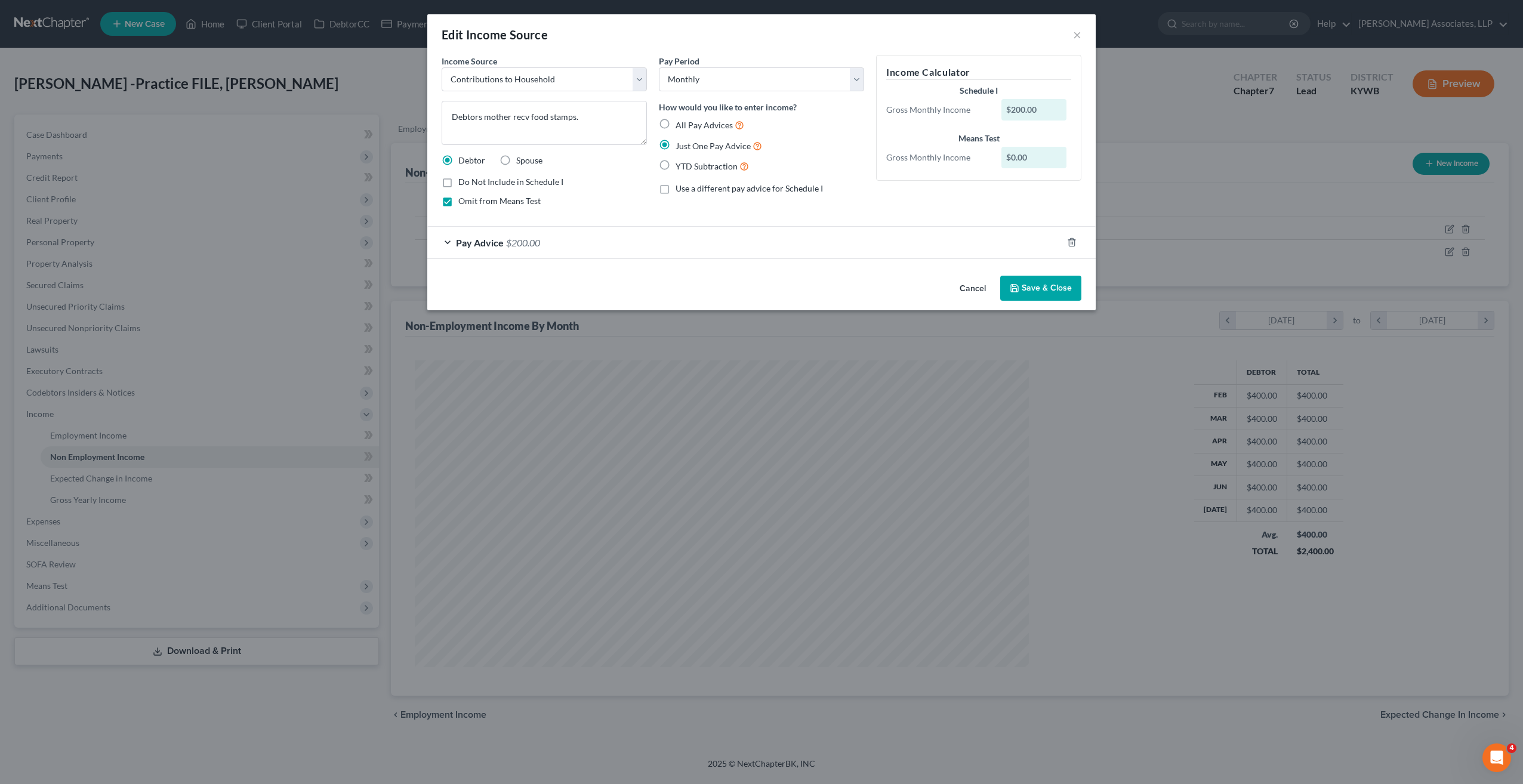
click at [1013, 109] on div "$200.00" at bounding box center [1034, 109] width 66 height 21
click at [458, 202] on label "Omit from Means Test" at bounding box center [499, 201] width 83 height 12
click at [463, 202] on input "Omit from Means Test" at bounding box center [467, 199] width 8 height 8
click at [1026, 111] on div "$200.00" at bounding box center [1034, 109] width 66 height 21
click at [1006, 110] on div "$200.00" at bounding box center [1034, 109] width 66 height 21
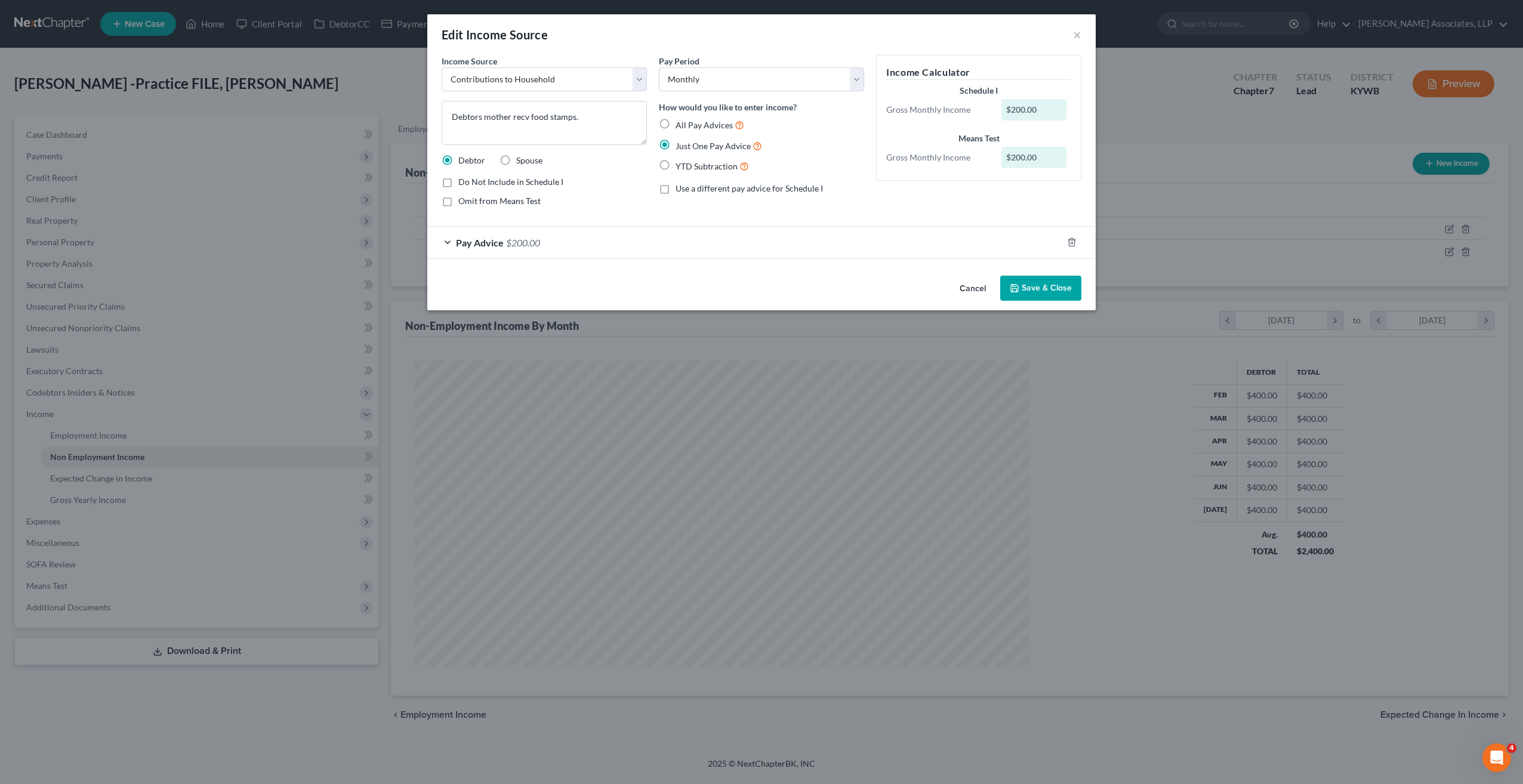
click at [458, 200] on label "Omit from Means Test" at bounding box center [499, 201] width 83 height 12
click at [463, 200] on input "Omit from Means Test" at bounding box center [467, 199] width 8 height 8
checkbox input "true"
click at [446, 243] on div "Pay Advice $200.00" at bounding box center [745, 242] width 635 height 32
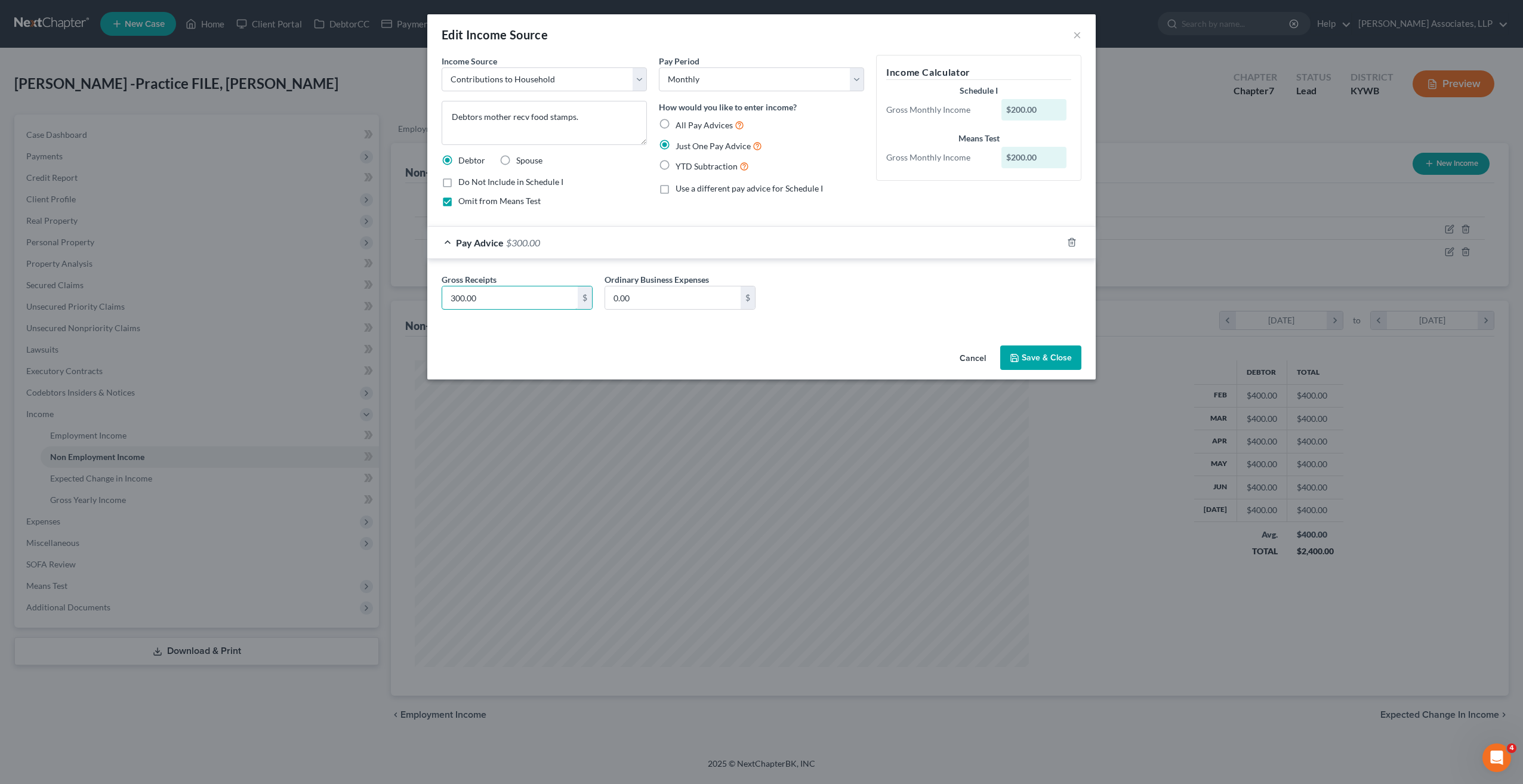
type input "300.00"
click at [1026, 355] on button "Save & Close" at bounding box center [1040, 358] width 81 height 25
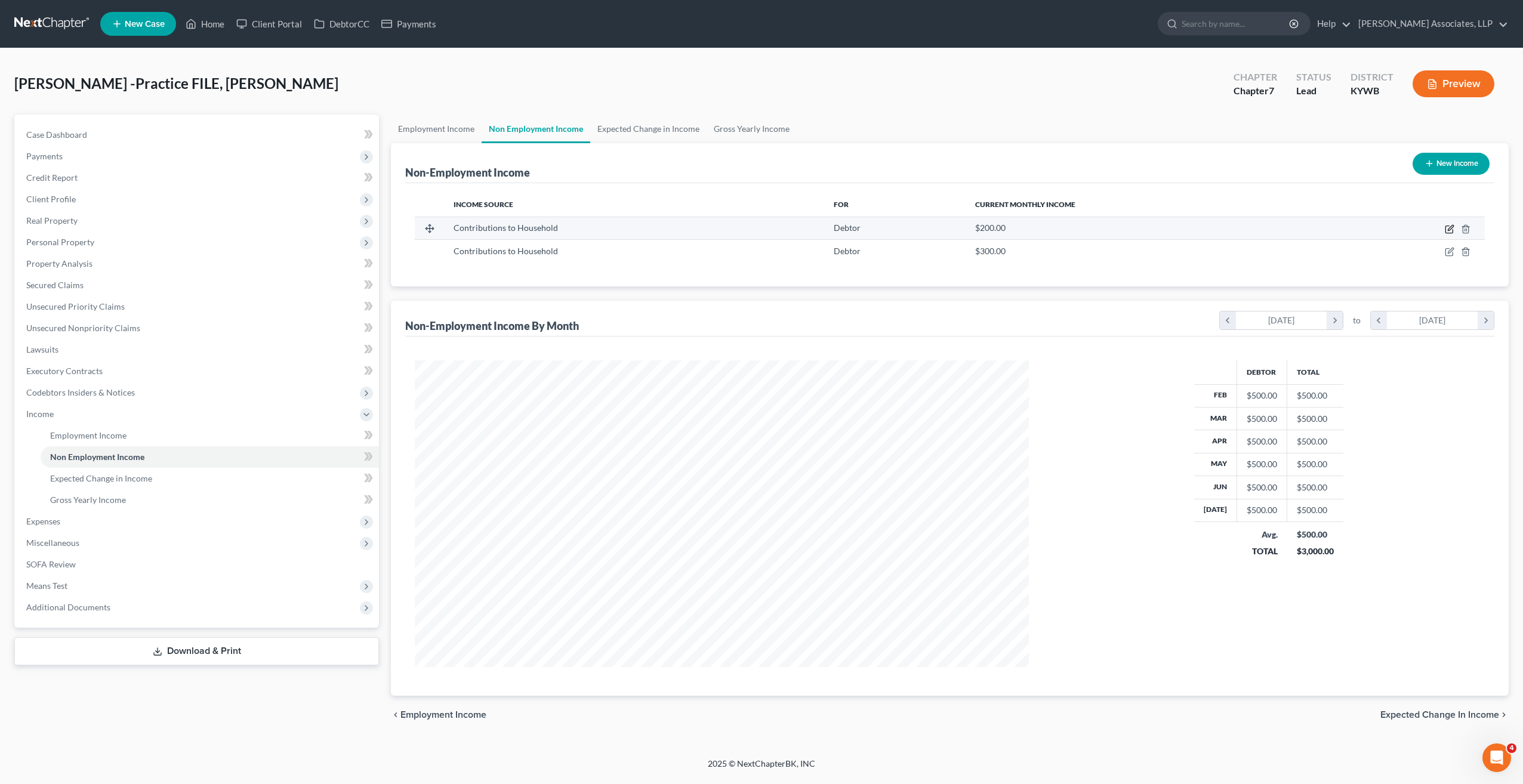
click at [1453, 226] on icon "button" at bounding box center [1450, 229] width 10 height 10
select select "8"
select select "0"
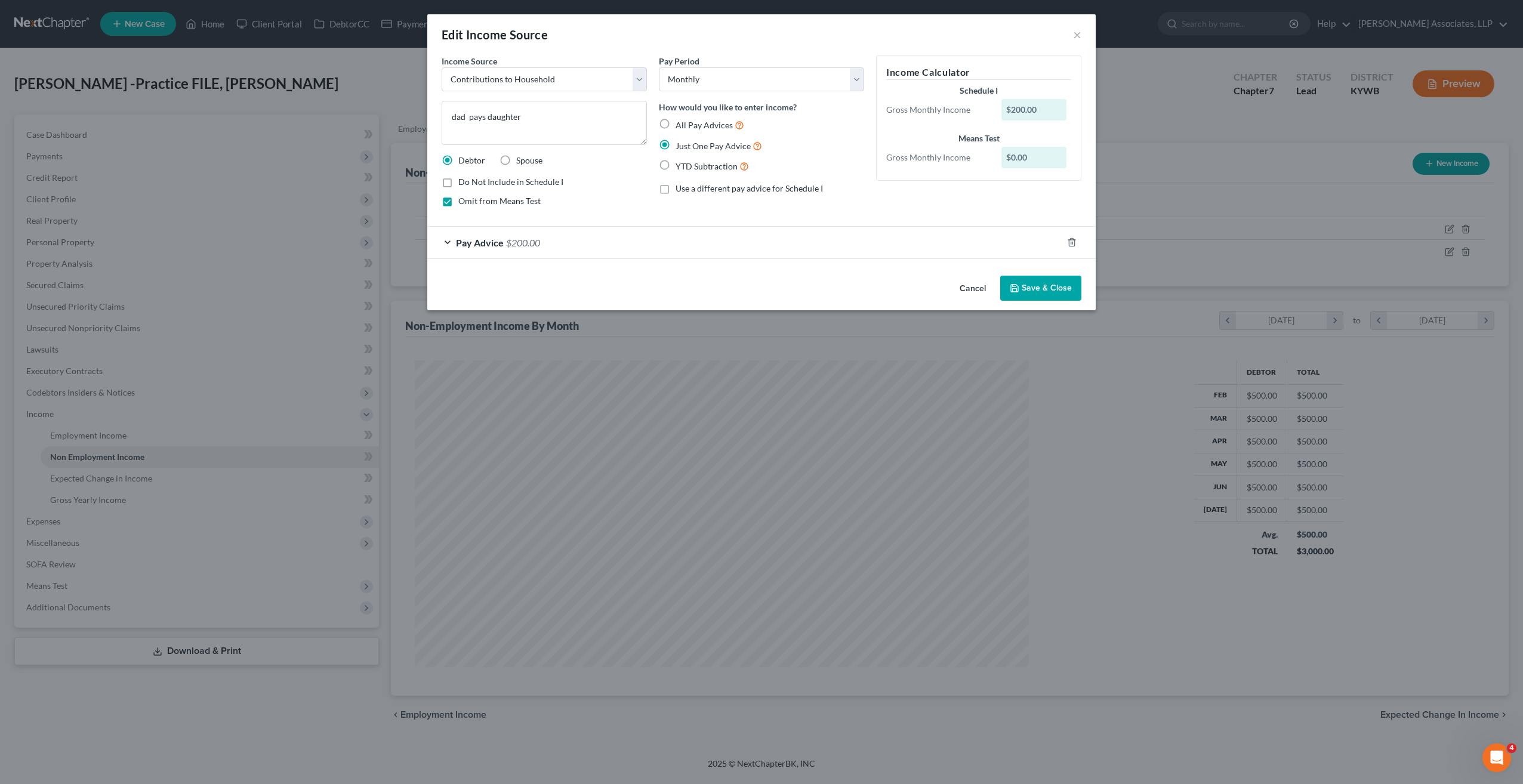
click at [445, 239] on div "Pay Advice $200.00" at bounding box center [745, 242] width 635 height 32
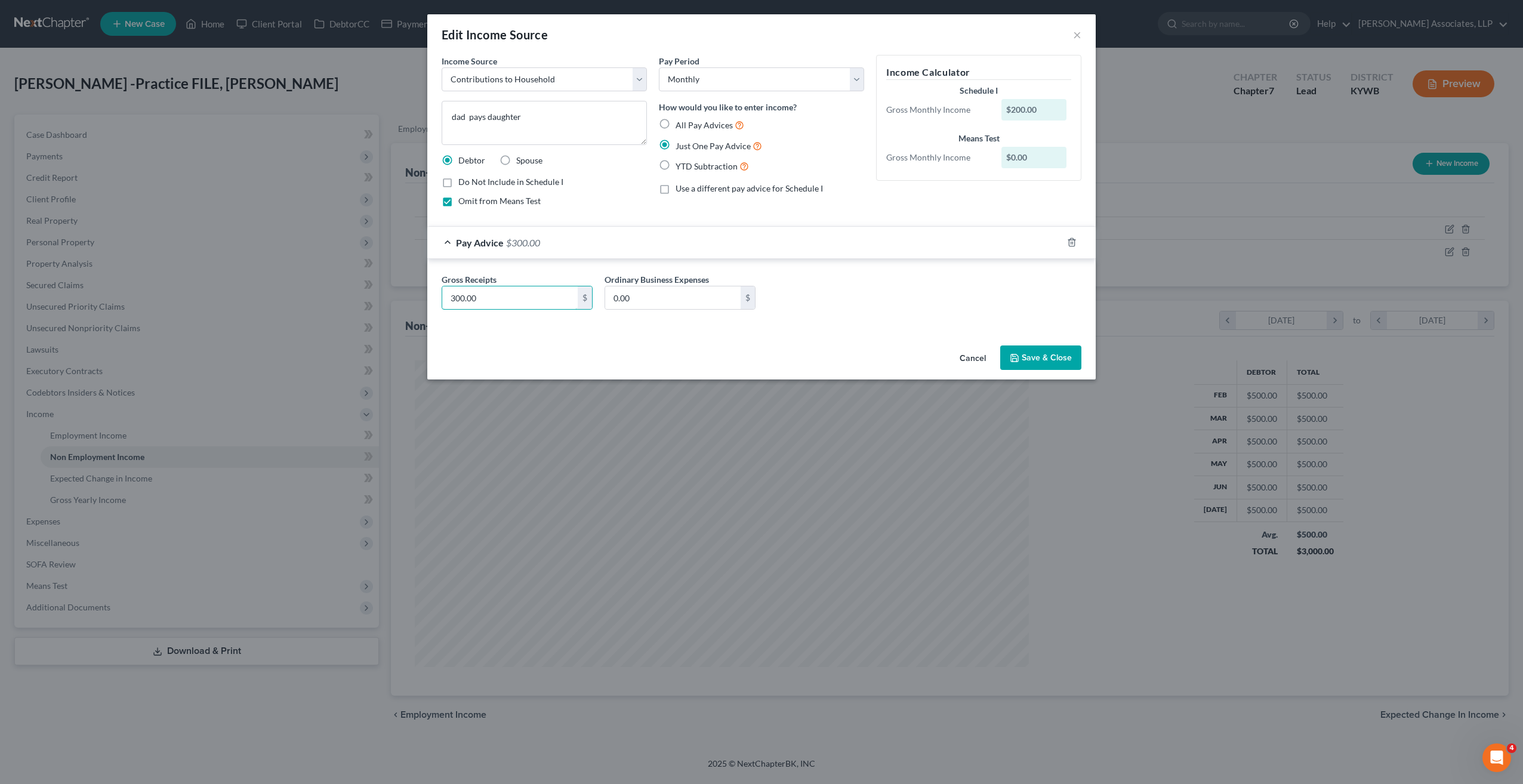
type input "300.00"
click at [1014, 354] on icon "button" at bounding box center [1014, 358] width 7 height 7
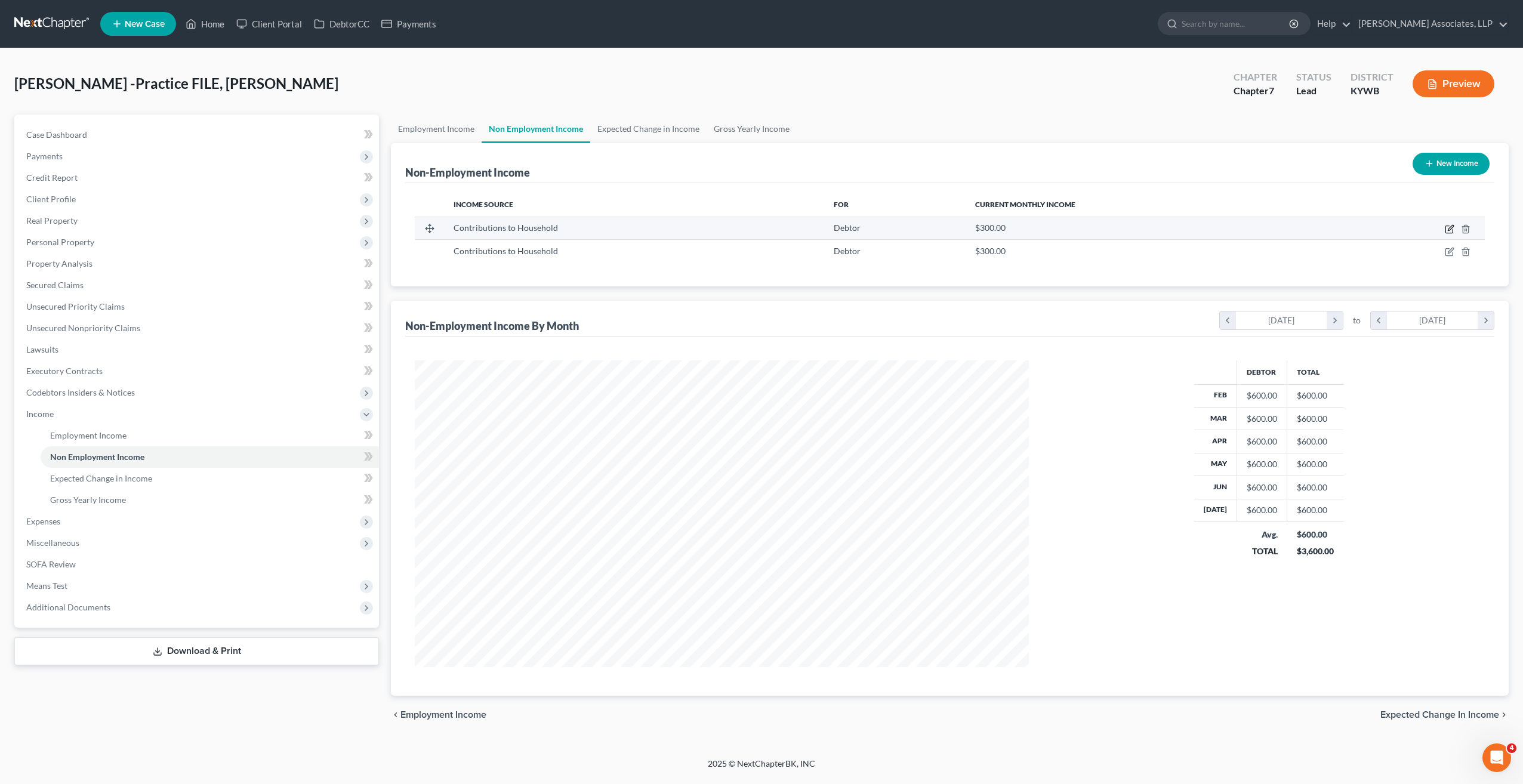
click at [1451, 228] on icon "button" at bounding box center [1450, 228] width 5 height 5
select select "8"
select select "0"
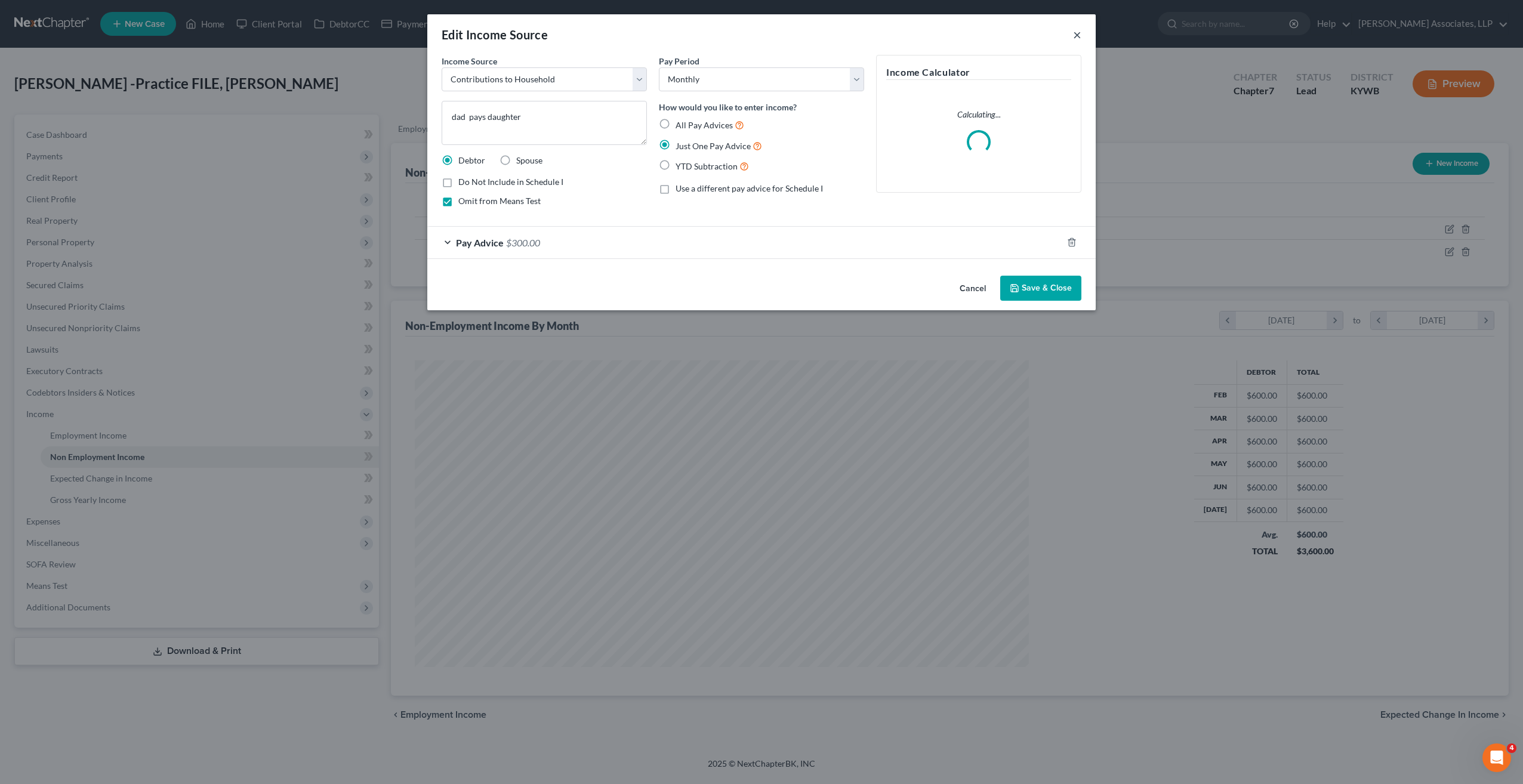
click at [1080, 36] on button "×" at bounding box center [1077, 34] width 8 height 14
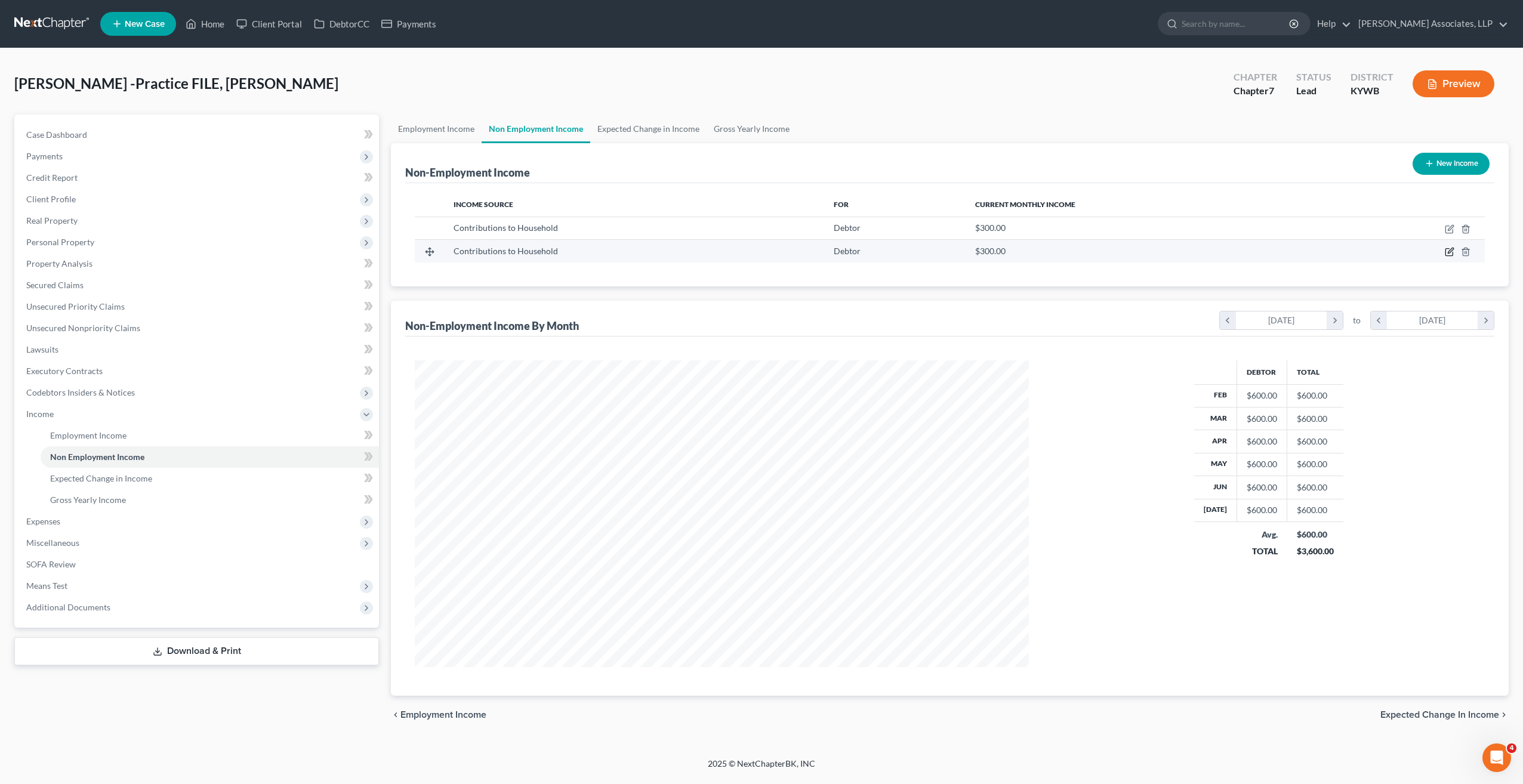
click at [1450, 249] on icon "button" at bounding box center [1450, 252] width 10 height 10
select select "8"
select select "0"
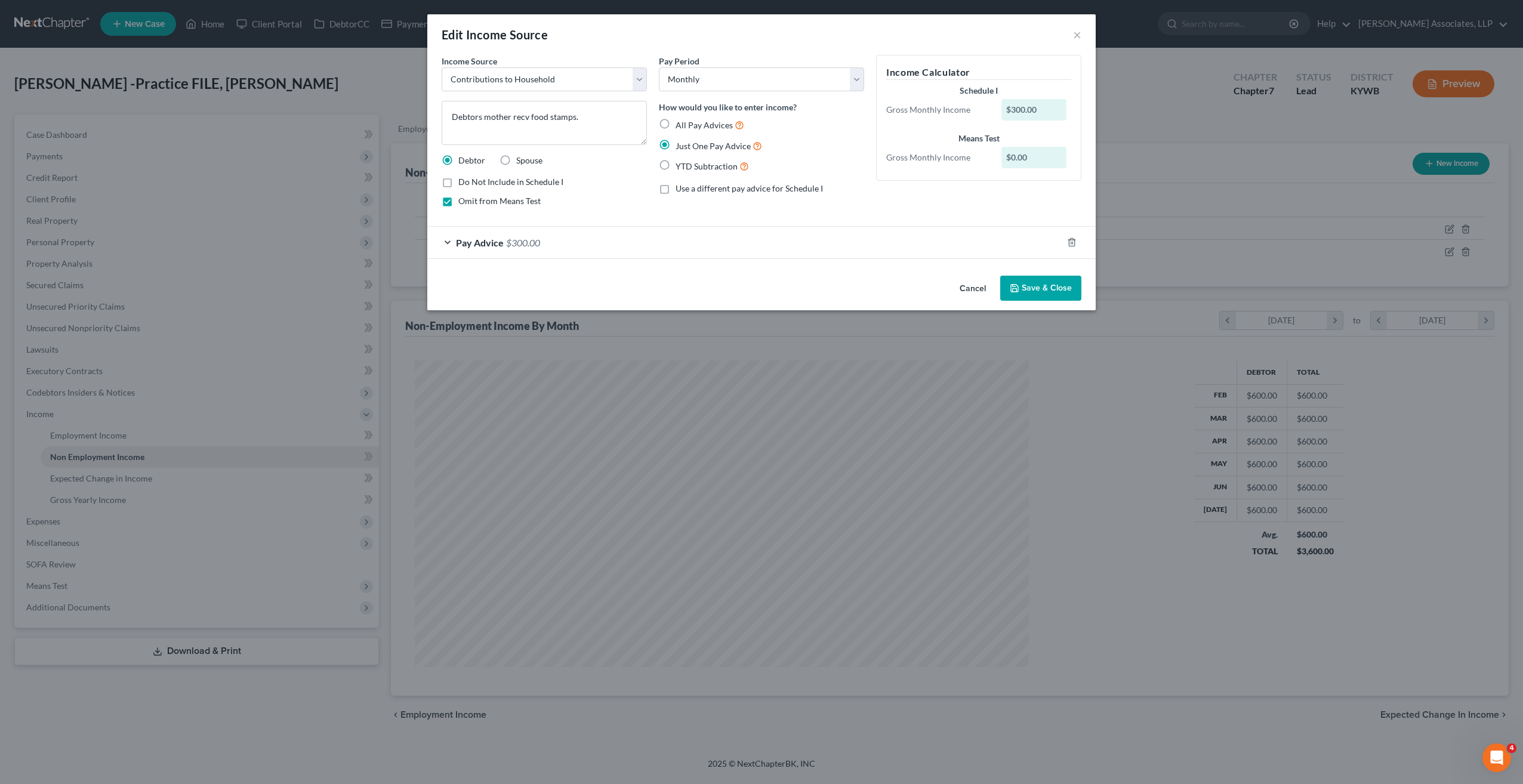
click at [447, 242] on div "Pay Advice $300.00" at bounding box center [745, 242] width 635 height 32
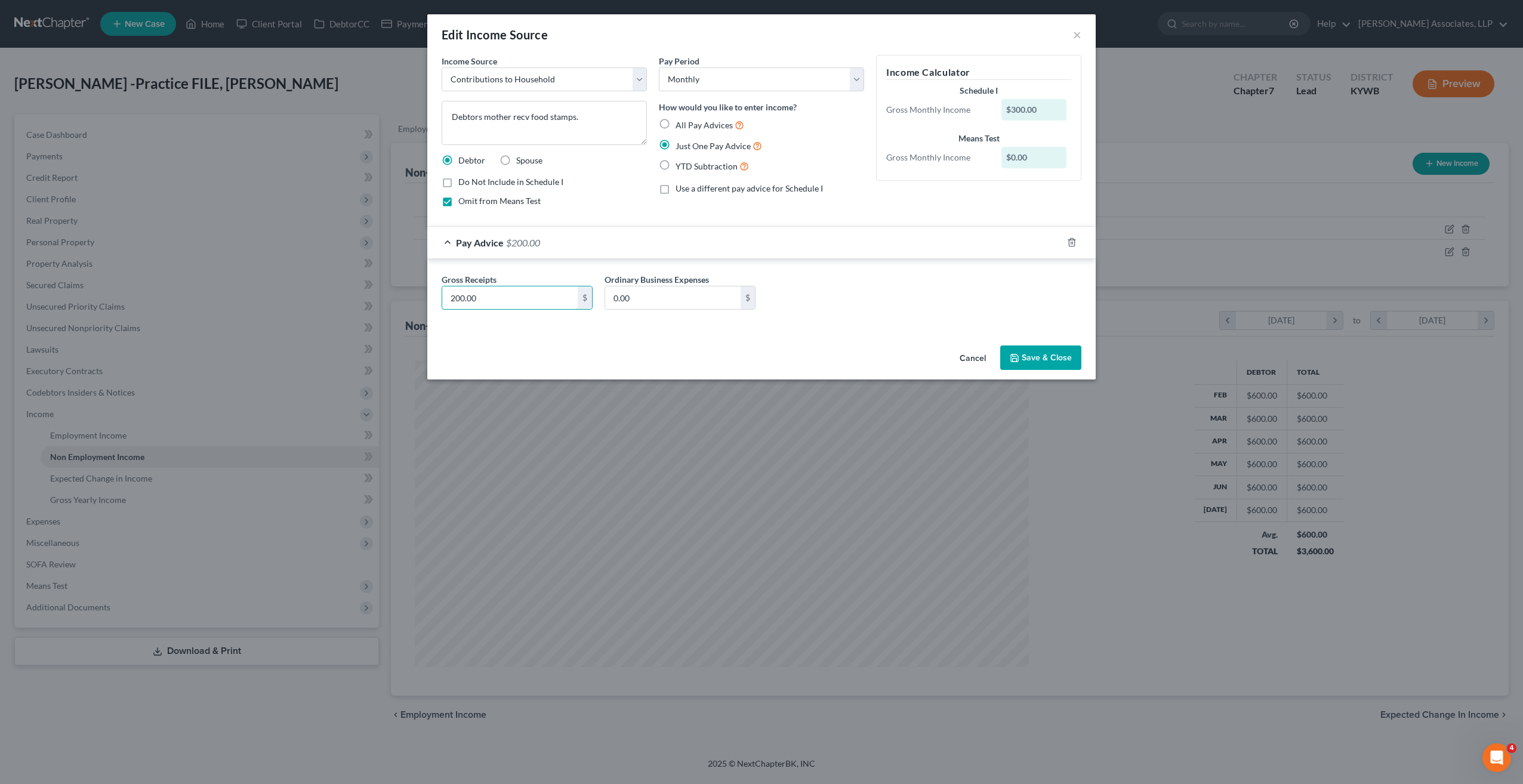
type input "200.00"
click at [1047, 361] on button "Save & Close" at bounding box center [1040, 358] width 81 height 25
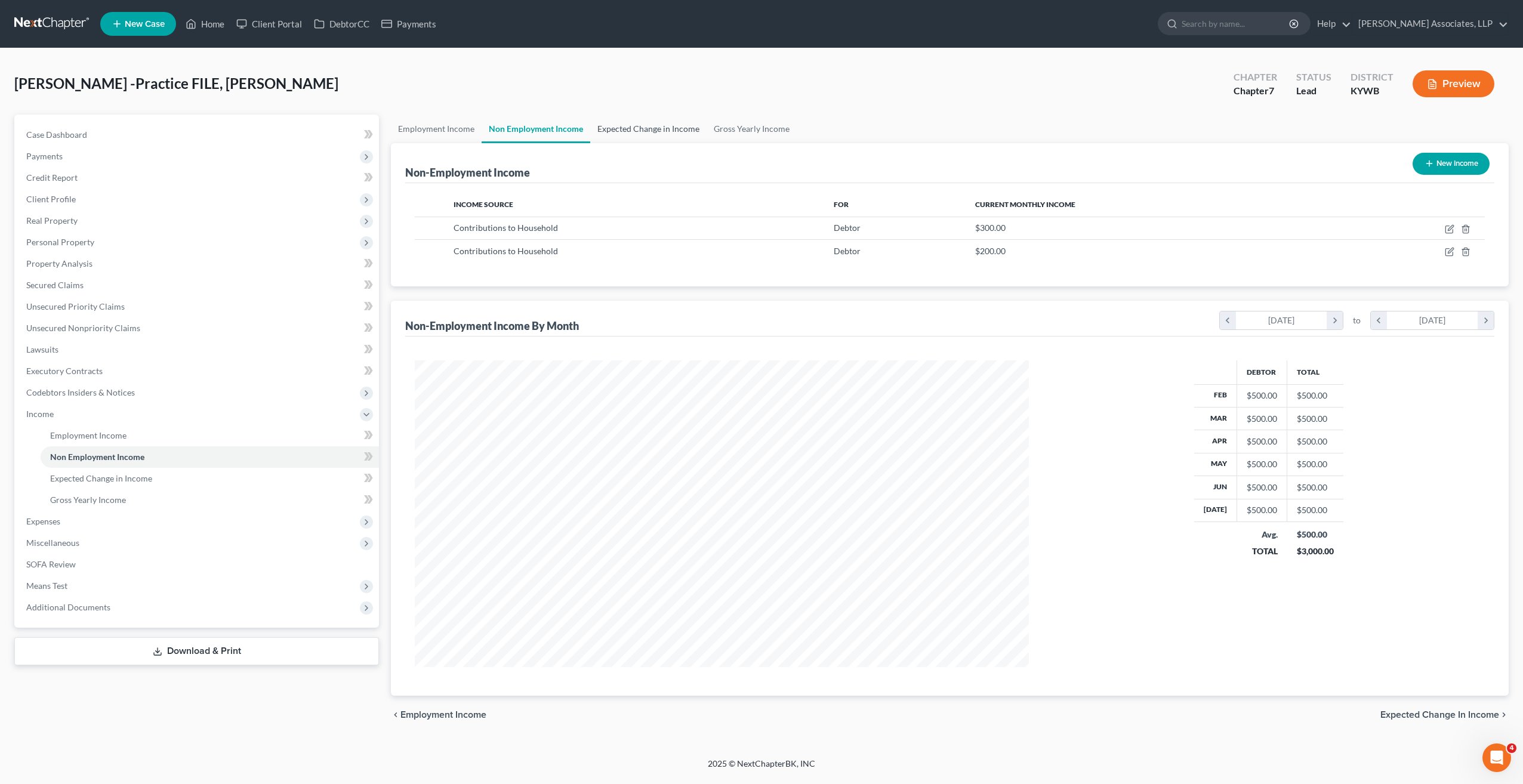
click at [672, 127] on link "Expected Change in Income" at bounding box center [648, 129] width 116 height 29
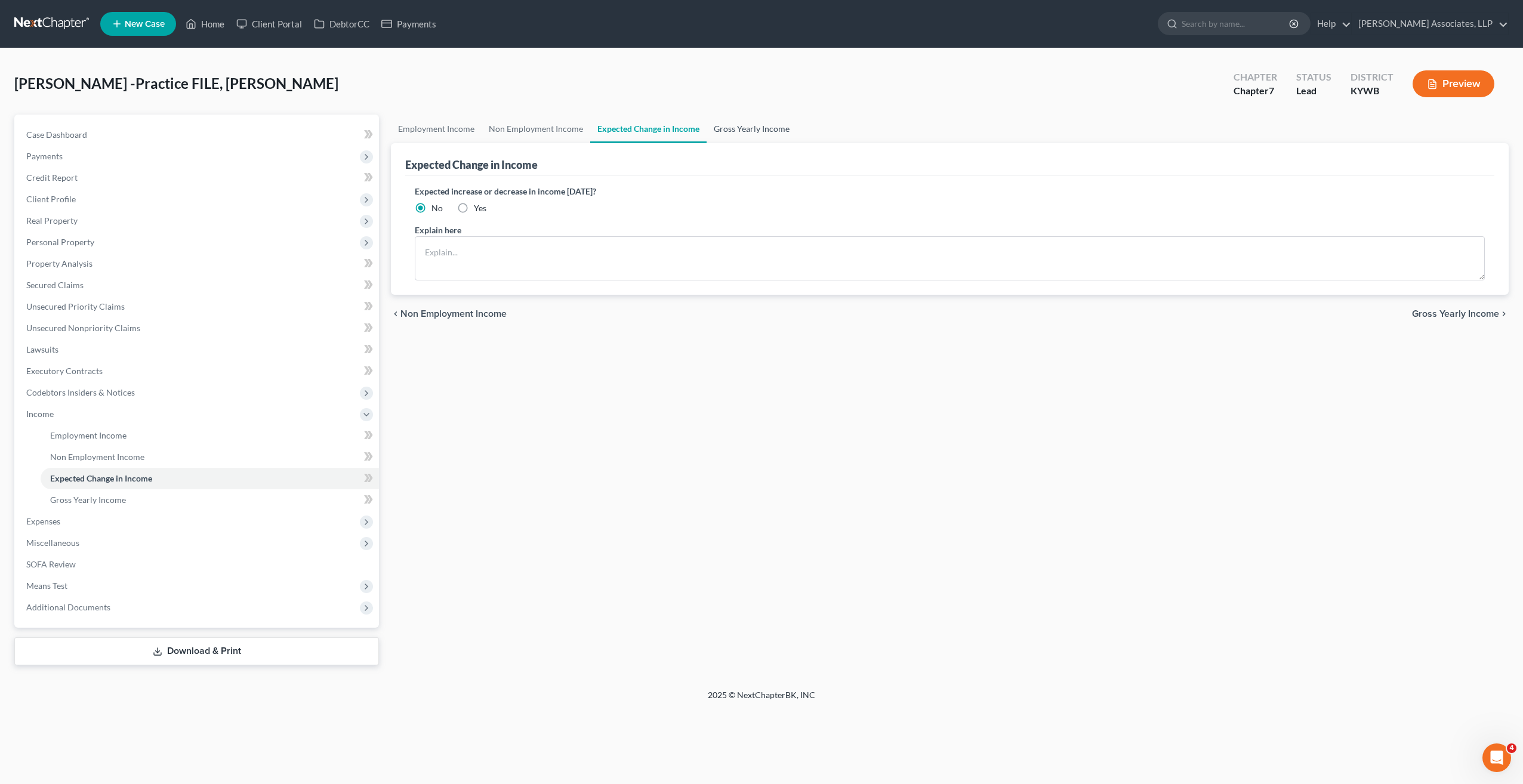
click at [747, 129] on link "Gross Yearly Income" at bounding box center [751, 129] width 90 height 29
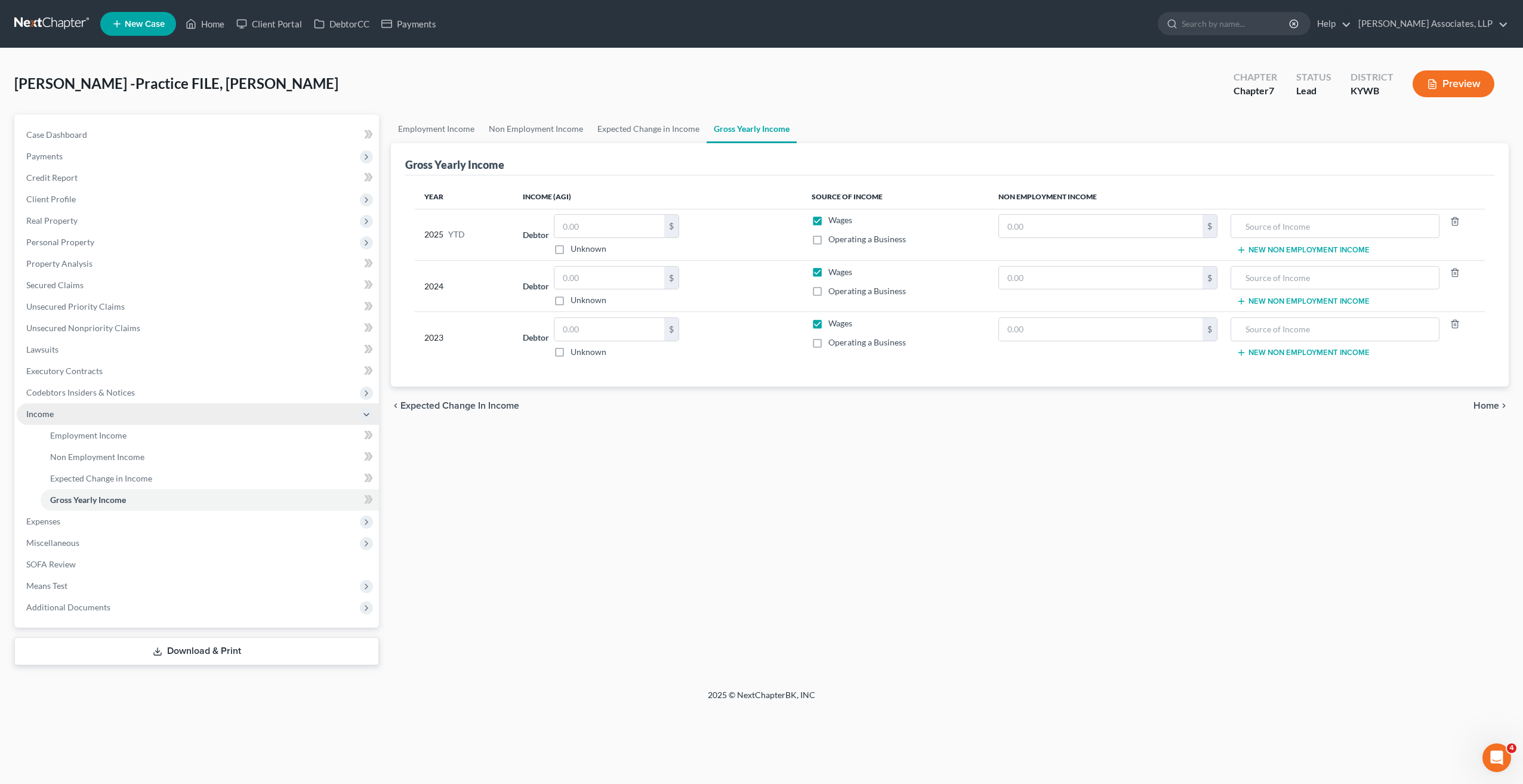
click at [47, 409] on span "Income" at bounding box center [40, 414] width 27 height 10
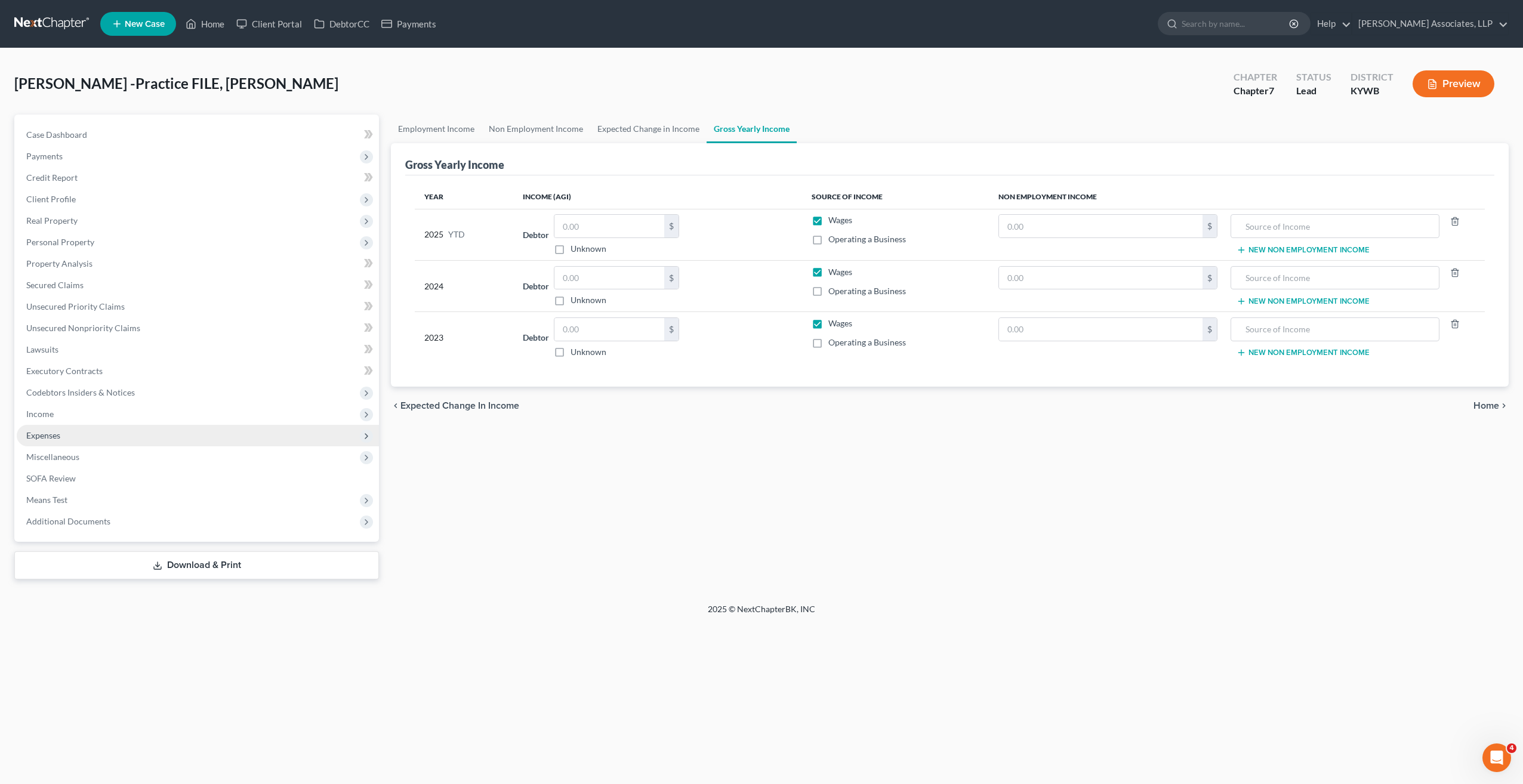
click at [47, 436] on span "Expenses" at bounding box center [43, 436] width 34 height 10
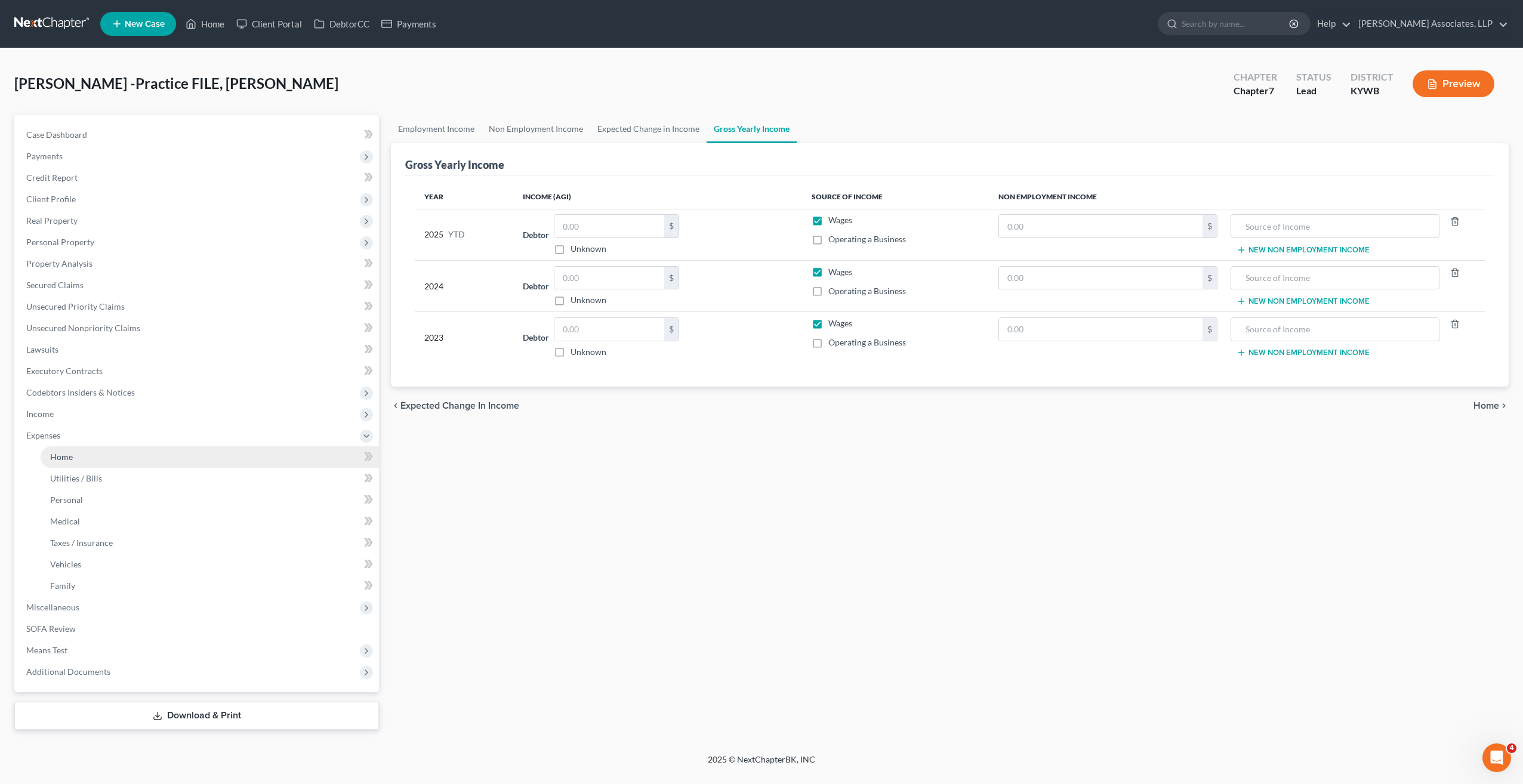
click at [64, 454] on span "Home" at bounding box center [61, 457] width 23 height 10
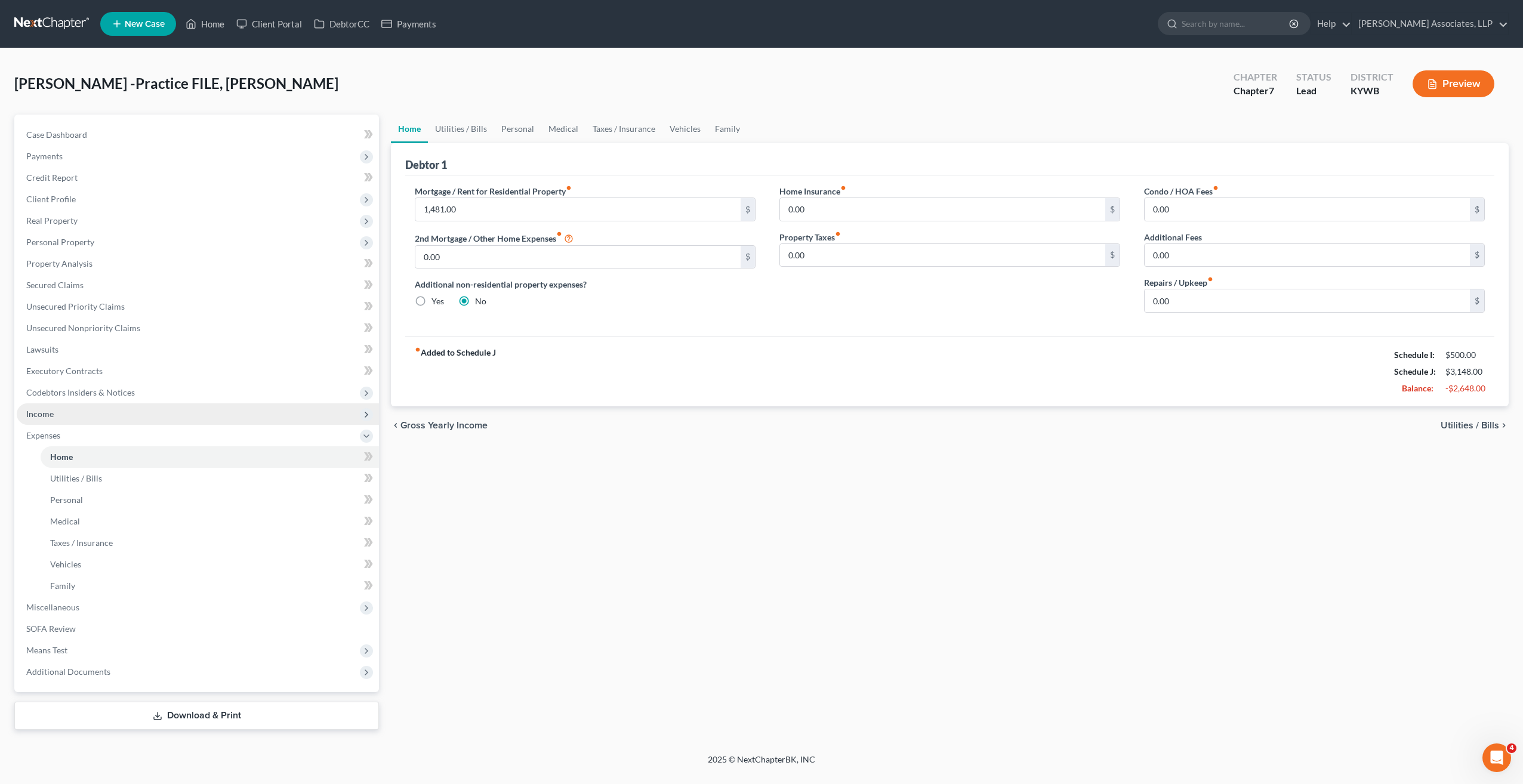
click at [40, 416] on span "Income" at bounding box center [40, 414] width 27 height 10
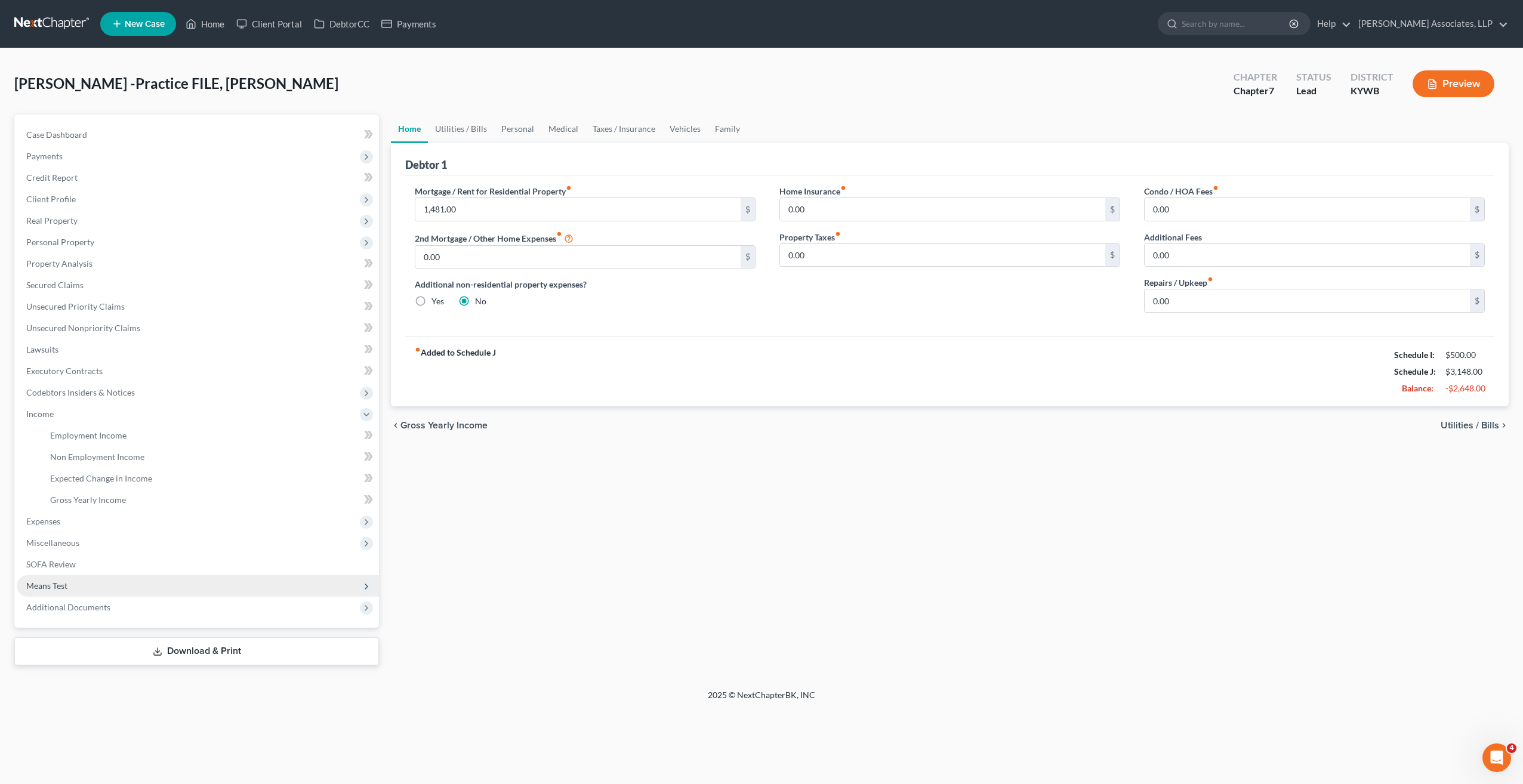
click at [59, 584] on span "Means Test" at bounding box center [46, 586] width 41 height 10
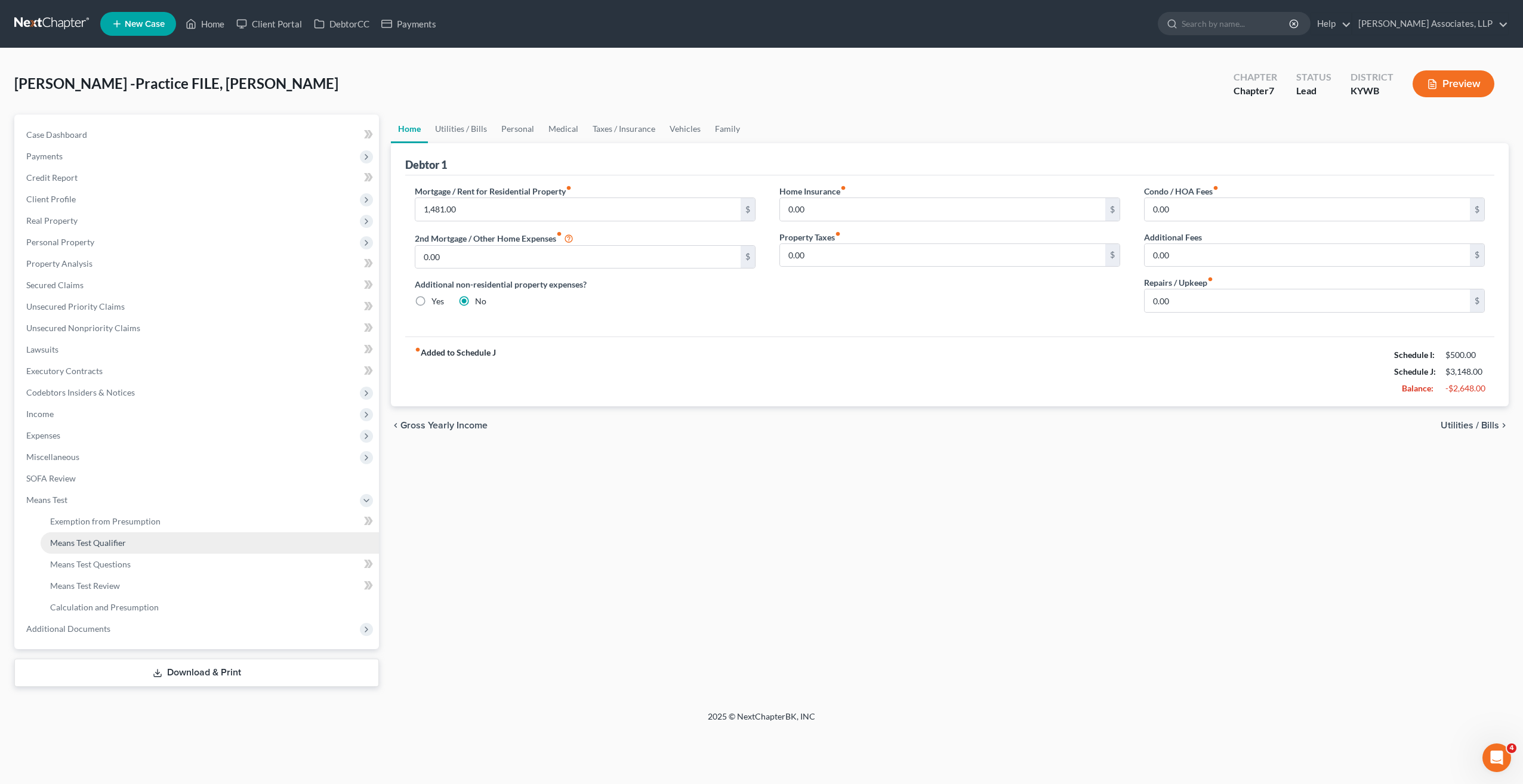
click at [120, 543] on span "Means Test Qualifier" at bounding box center [88, 543] width 76 height 10
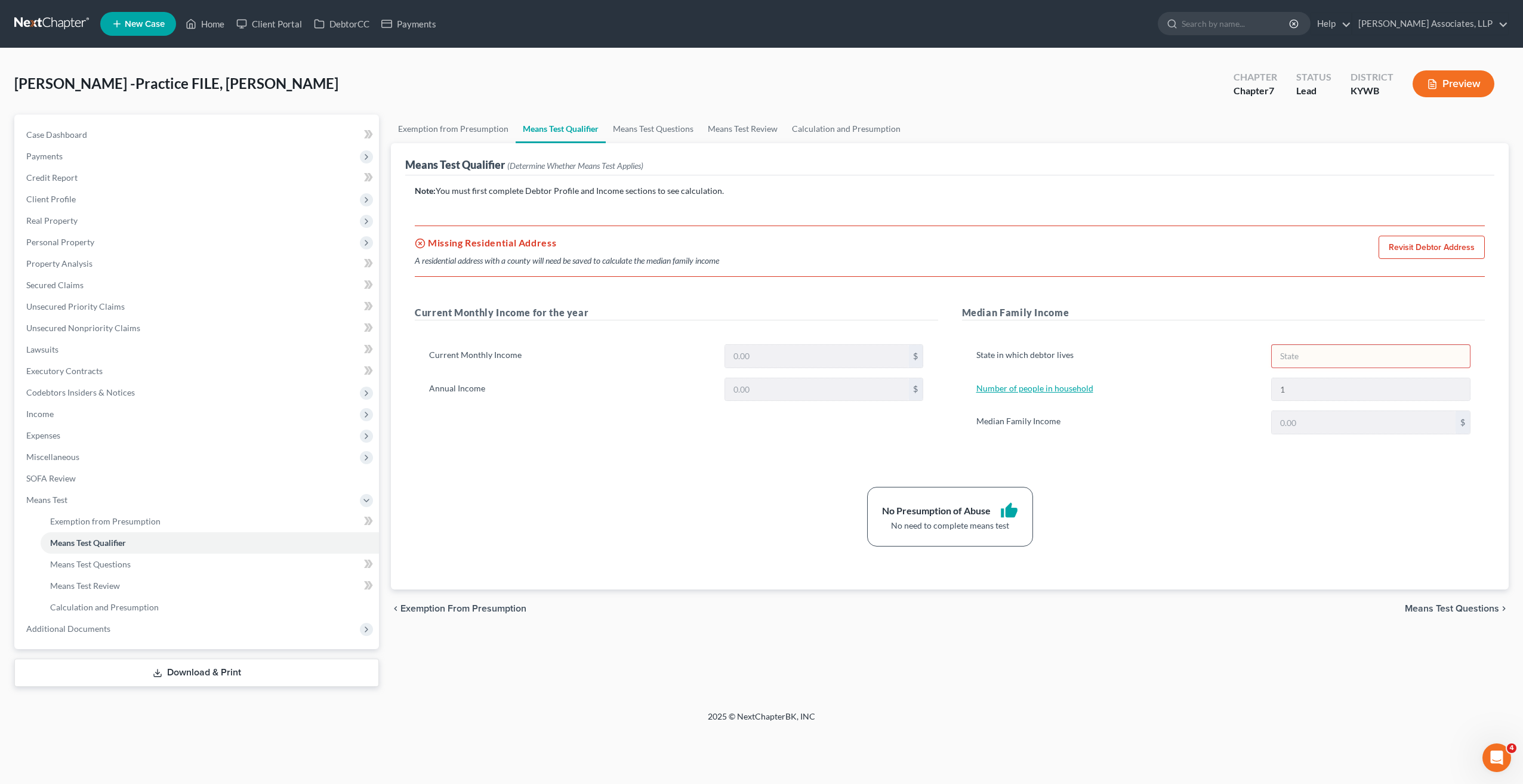
click at [1026, 387] on link "Number of people in household" at bounding box center [1035, 388] width 117 height 10
select select "0"
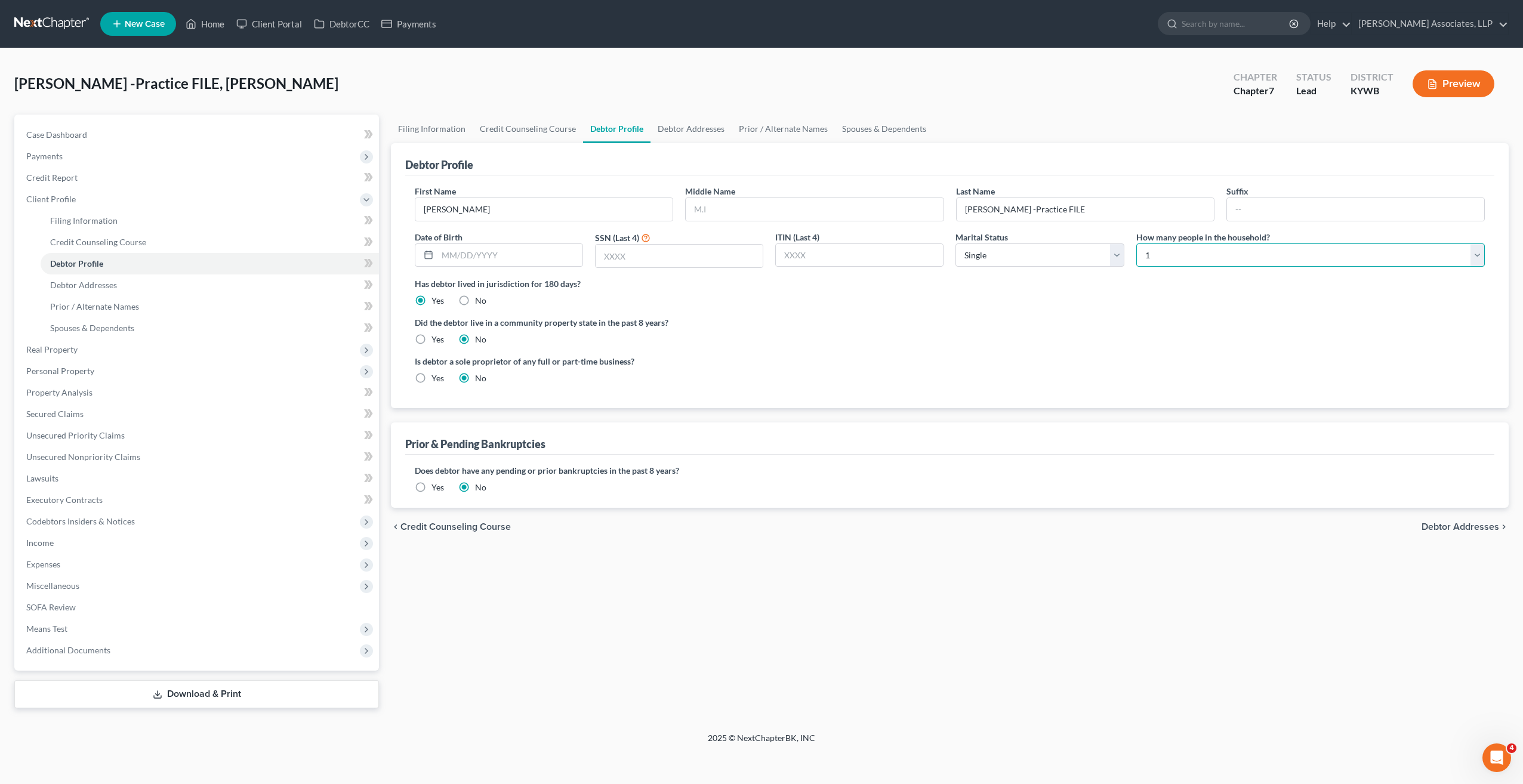
click at [1174, 257] on select "Select 1 2 3 4 5 6 7 8 9 10 11 12 13 14 15 16 17 18 19 20" at bounding box center [1310, 255] width 349 height 24
select select "2"
click at [1136, 243] on select "Select 1 2 3 4 5 6 7 8 9 10 11 12 13 14 15 16 17 18 19 20" at bounding box center [1310, 255] width 349 height 24
click at [44, 540] on span "Income" at bounding box center [40, 543] width 27 height 10
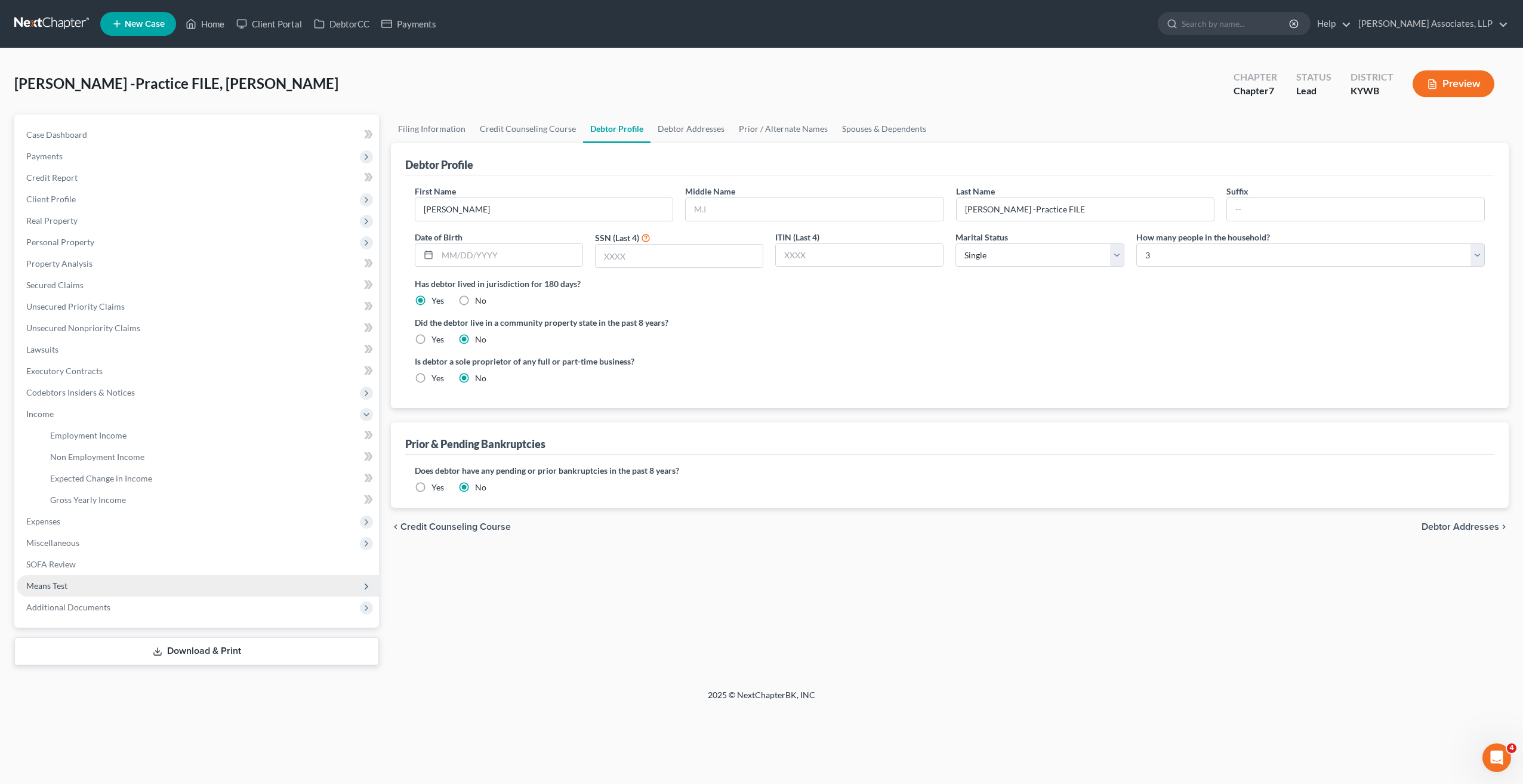
click at [49, 583] on span "Means Test" at bounding box center [46, 586] width 41 height 10
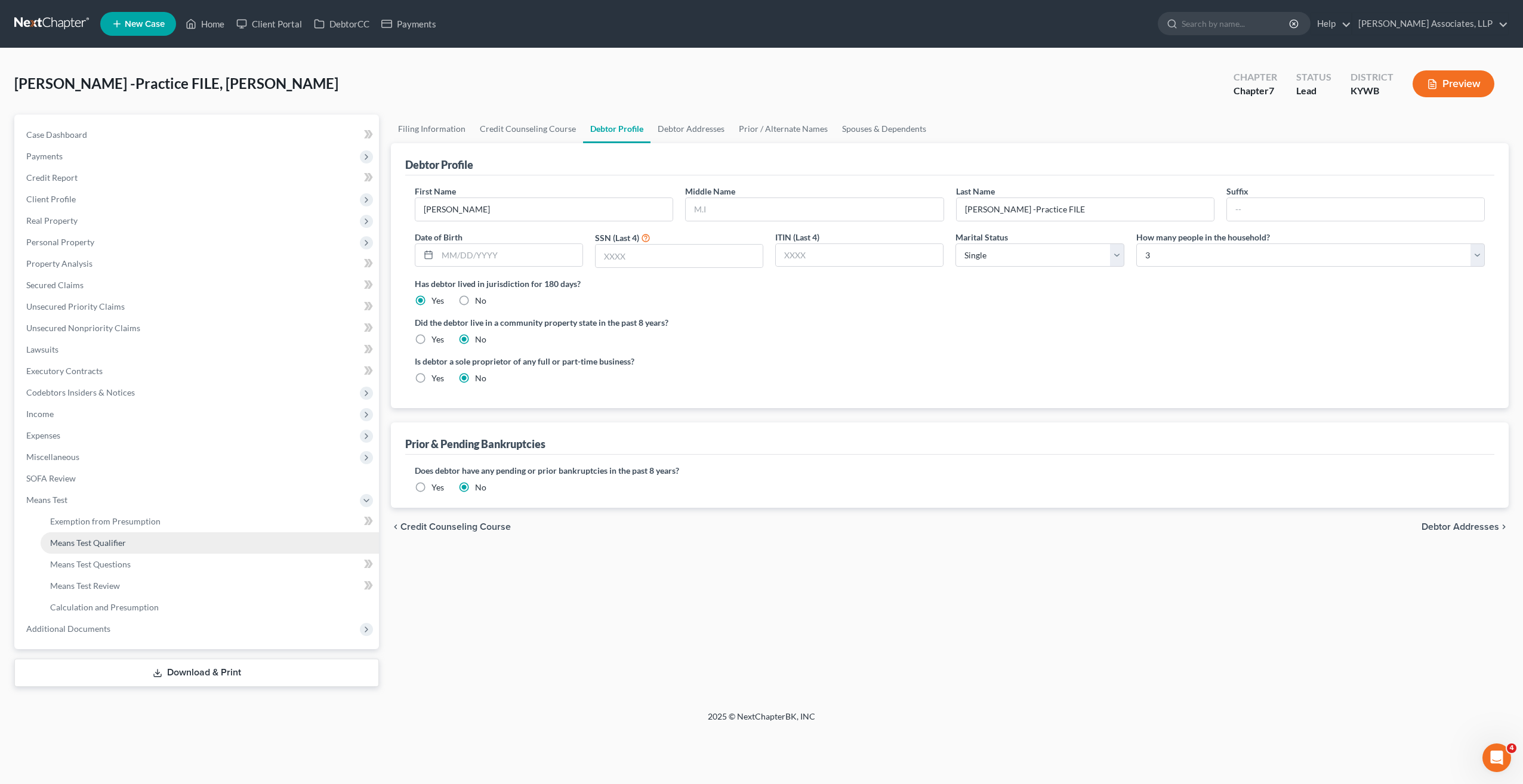
click at [124, 542] on span "Means Test Qualifier" at bounding box center [88, 543] width 76 height 10
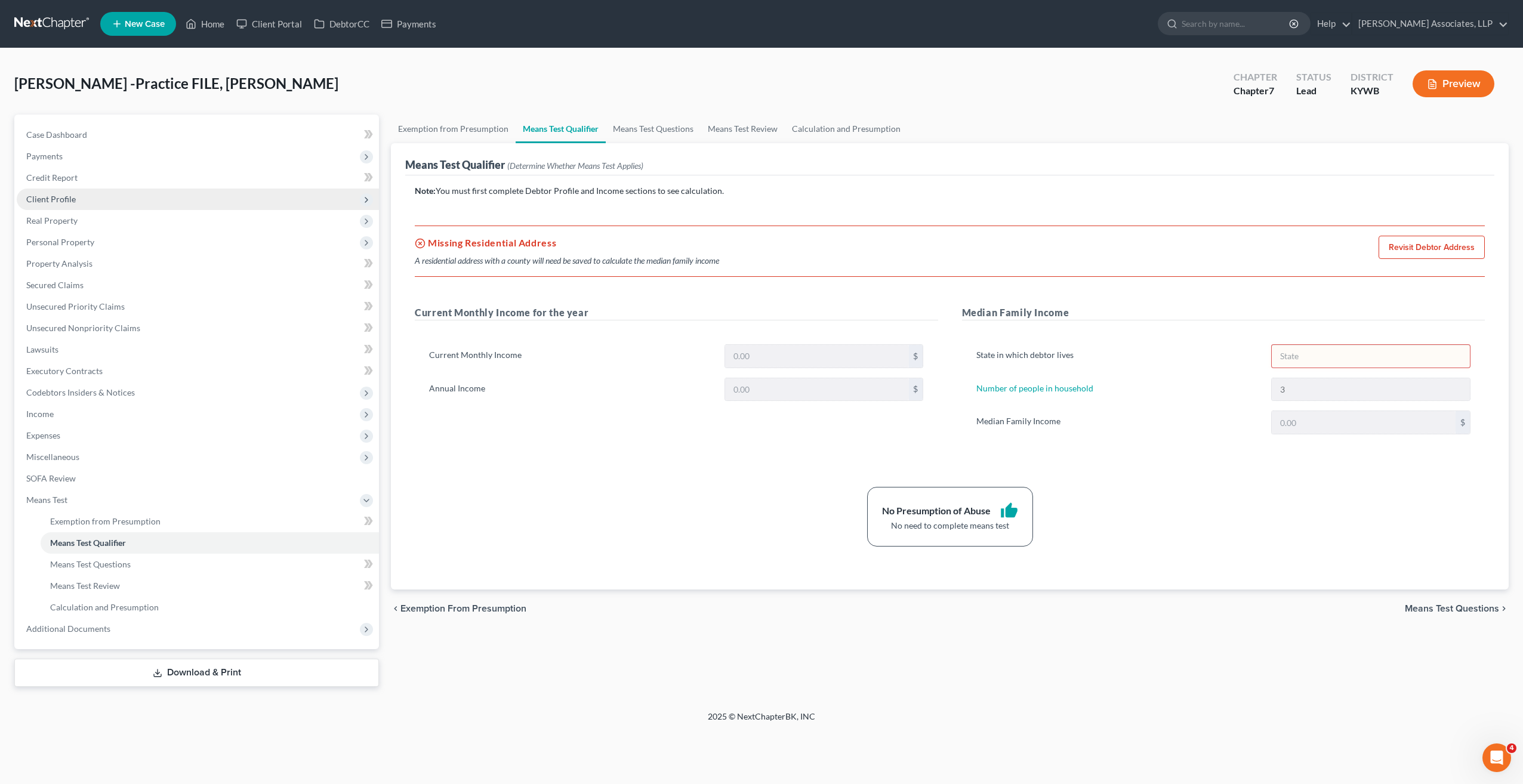
click at [69, 199] on span "Client Profile" at bounding box center [51, 199] width 49 height 10
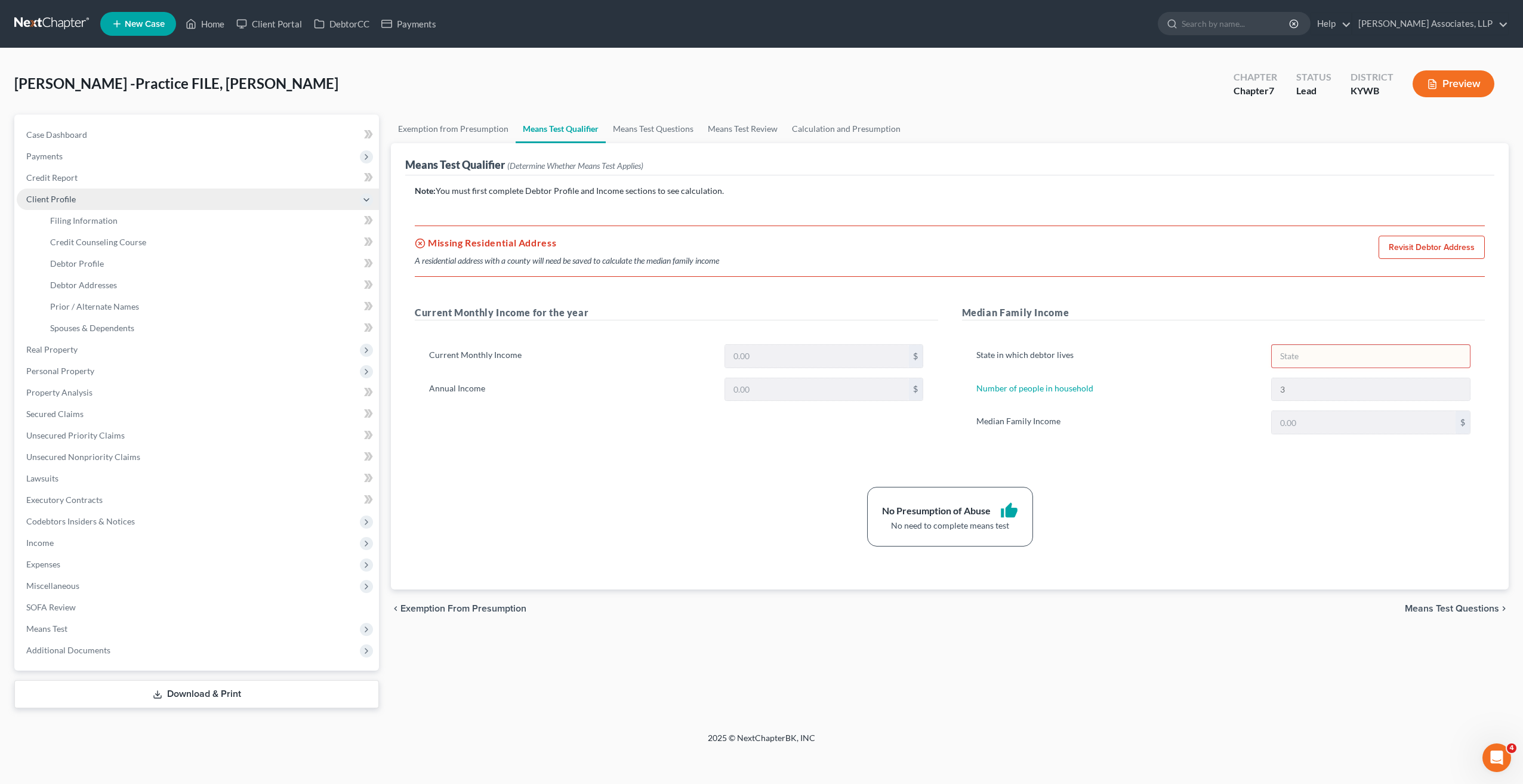
click at [69, 199] on span "Client Profile" at bounding box center [51, 199] width 49 height 10
click at [69, 198] on span "Client Profile" at bounding box center [51, 199] width 49 height 10
click at [74, 221] on span "Filing Information" at bounding box center [84, 220] width 68 height 10
select select "1"
select select "0"
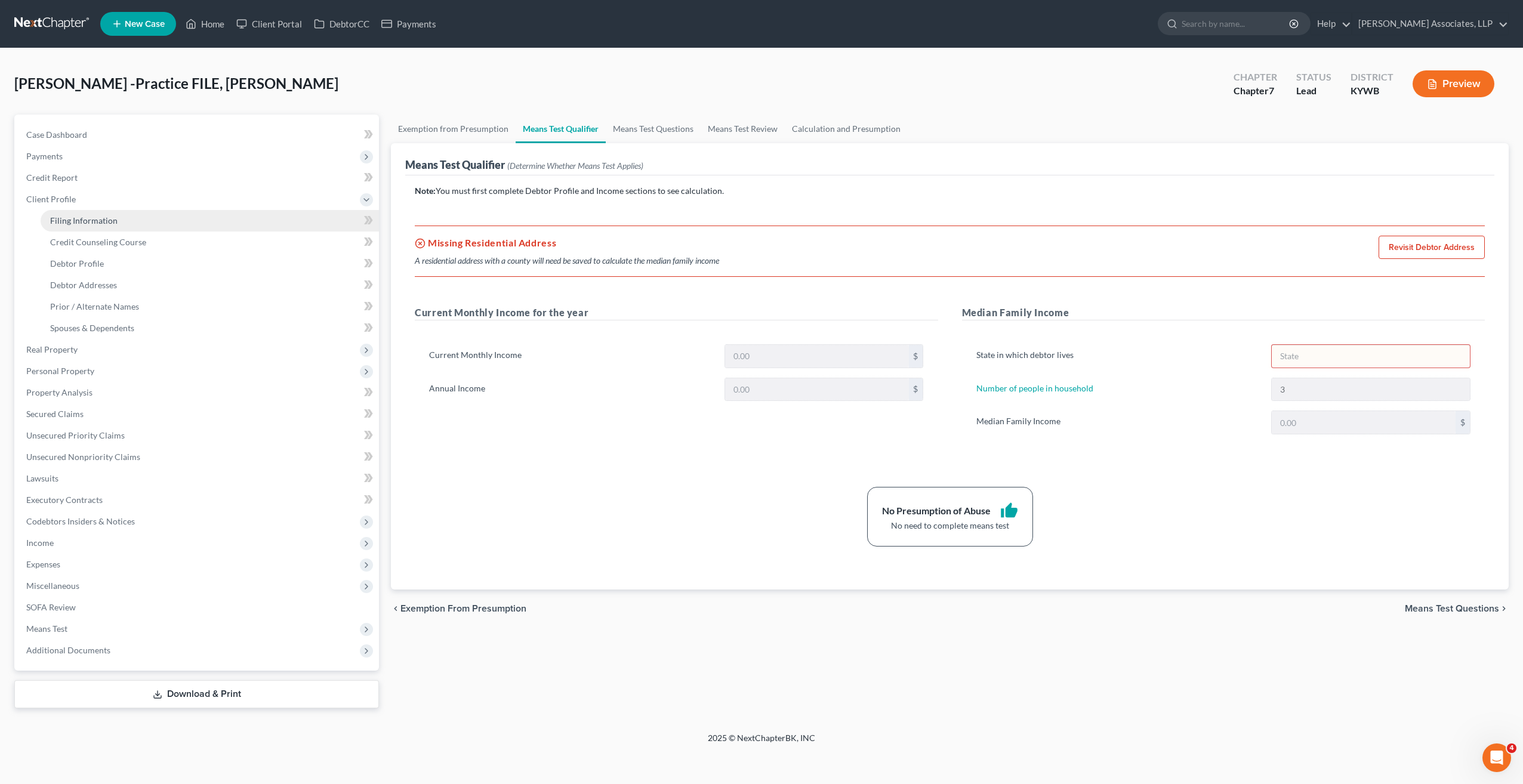
select select "0"
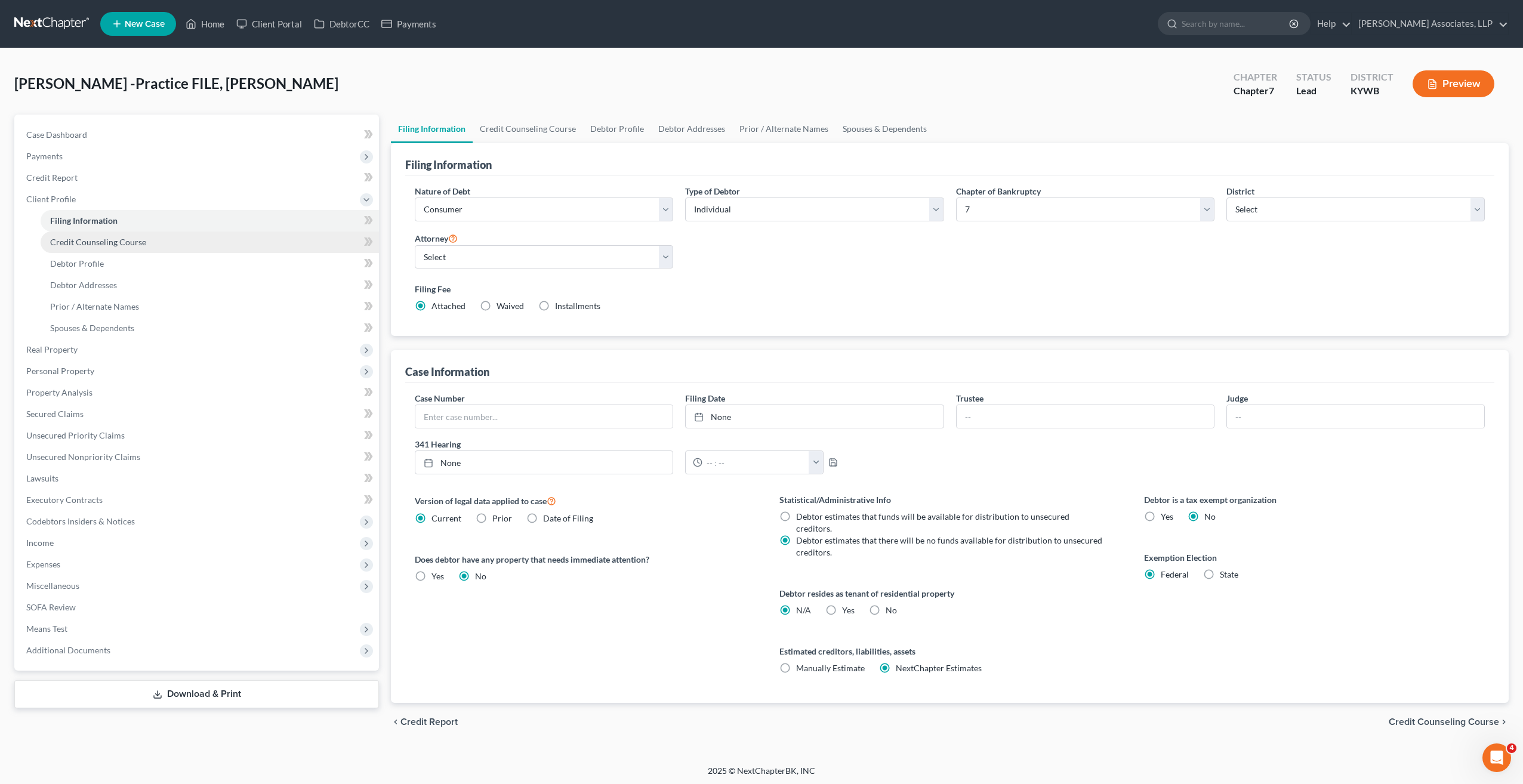
click at [83, 242] on span "Credit Counseling Course" at bounding box center [98, 242] width 96 height 10
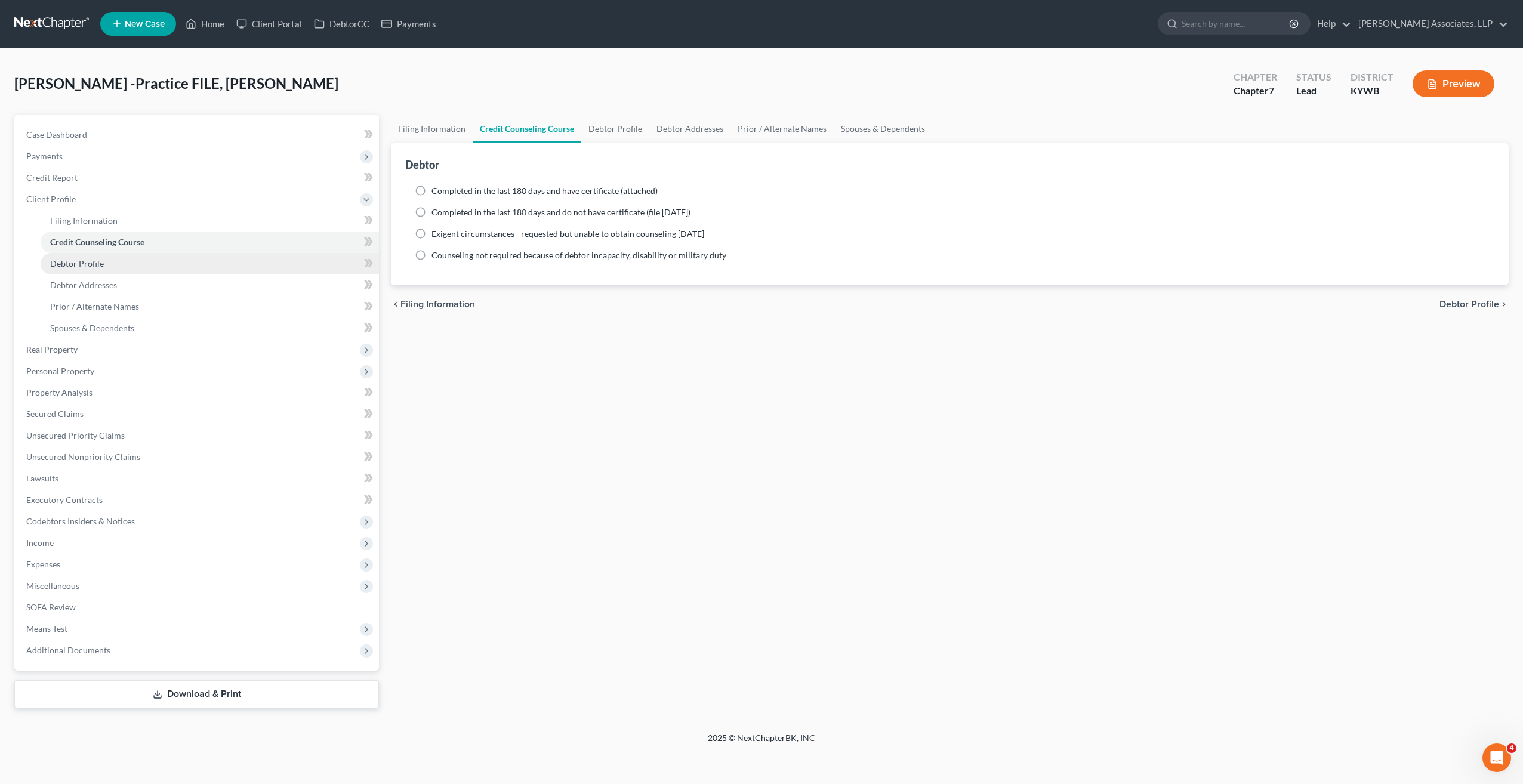
click at [79, 267] on span "Debtor Profile" at bounding box center [77, 263] width 54 height 10
select select "0"
select select "2"
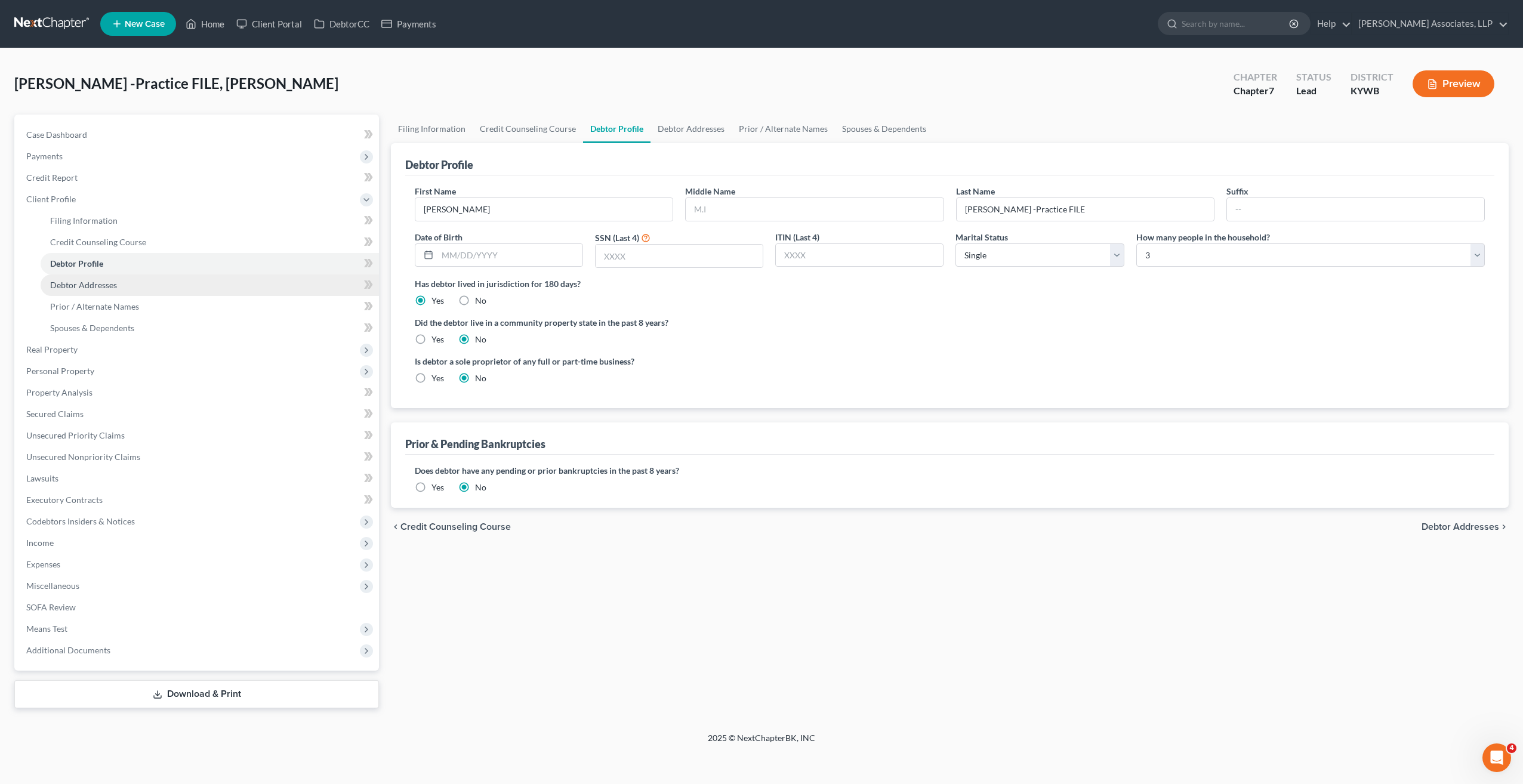
click at [92, 284] on span "Debtor Addresses" at bounding box center [83, 285] width 67 height 10
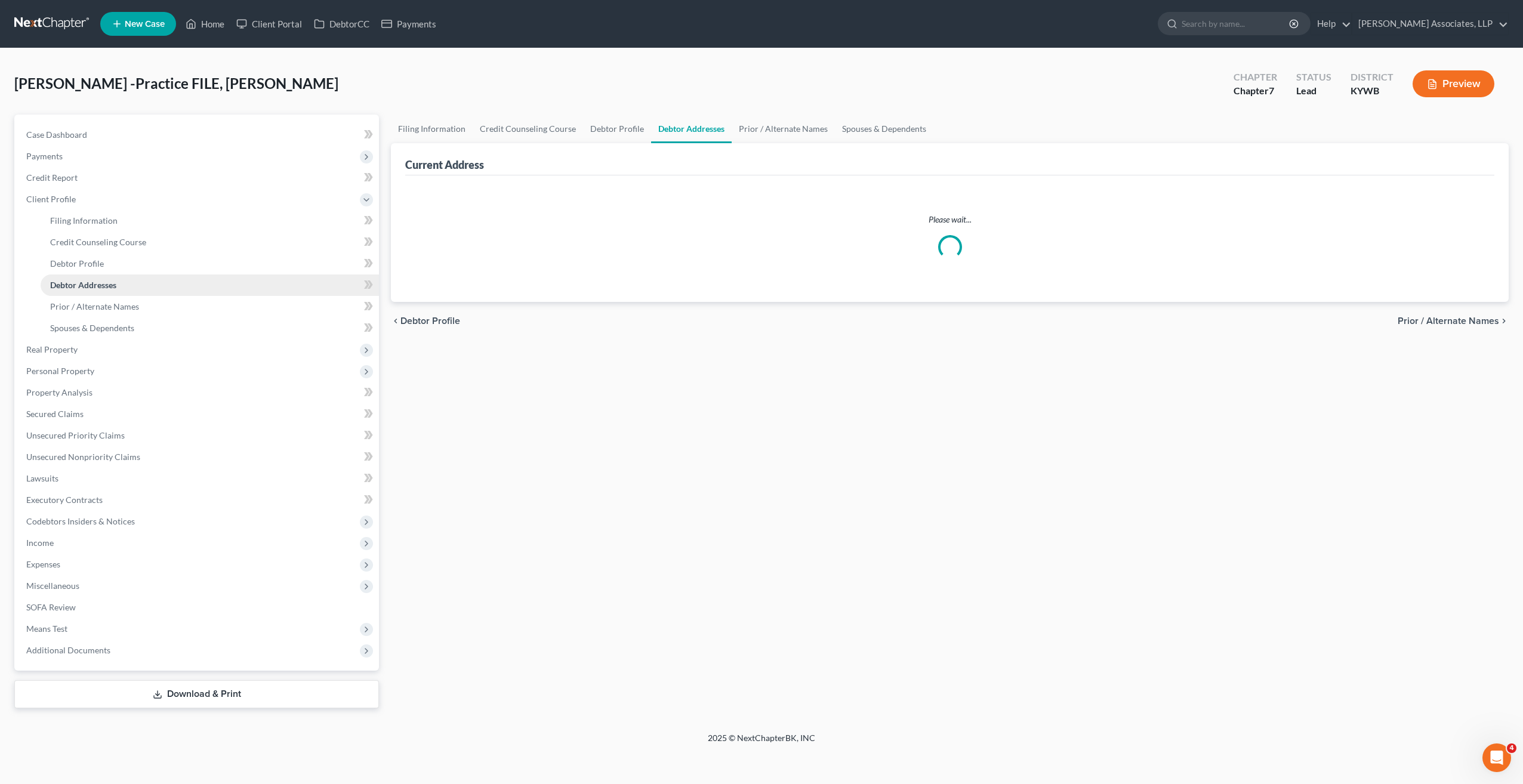
select select "0"
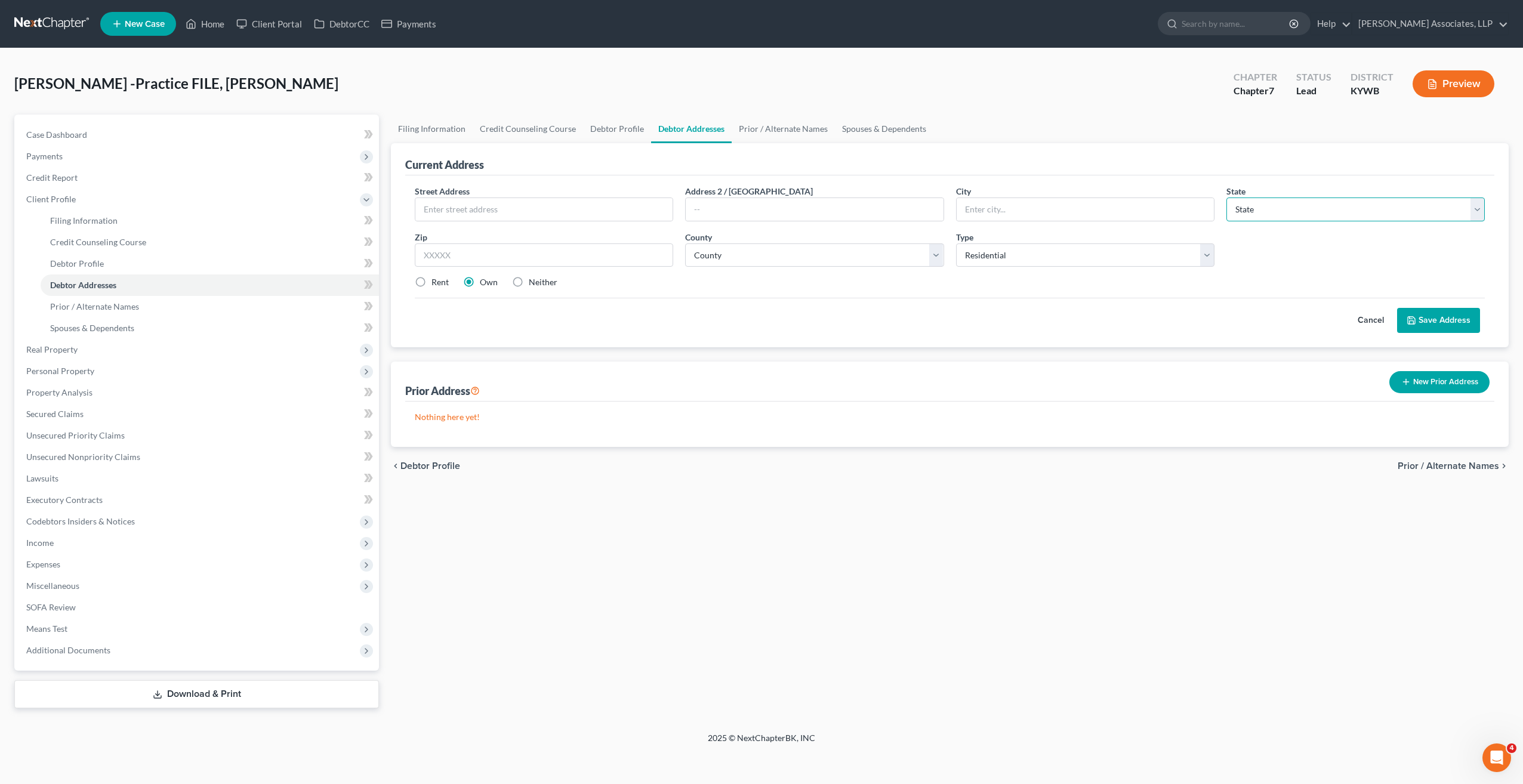
click at [1480, 209] on select "State AL AK AR AZ CA CO CT DE DC FL GA GU HI ID IL IN IA KS KY LA ME MD MA MI M…" at bounding box center [1355, 209] width 258 height 24
select select "18"
click at [1226, 198] on select "State AL AK AR AZ CA CO CT DE DC FL GA GU HI ID IL IN IA KS KY LA ME MD MA MI M…" at bounding box center [1355, 209] width 258 height 24
click at [55, 627] on span "Means Test" at bounding box center [46, 629] width 41 height 10
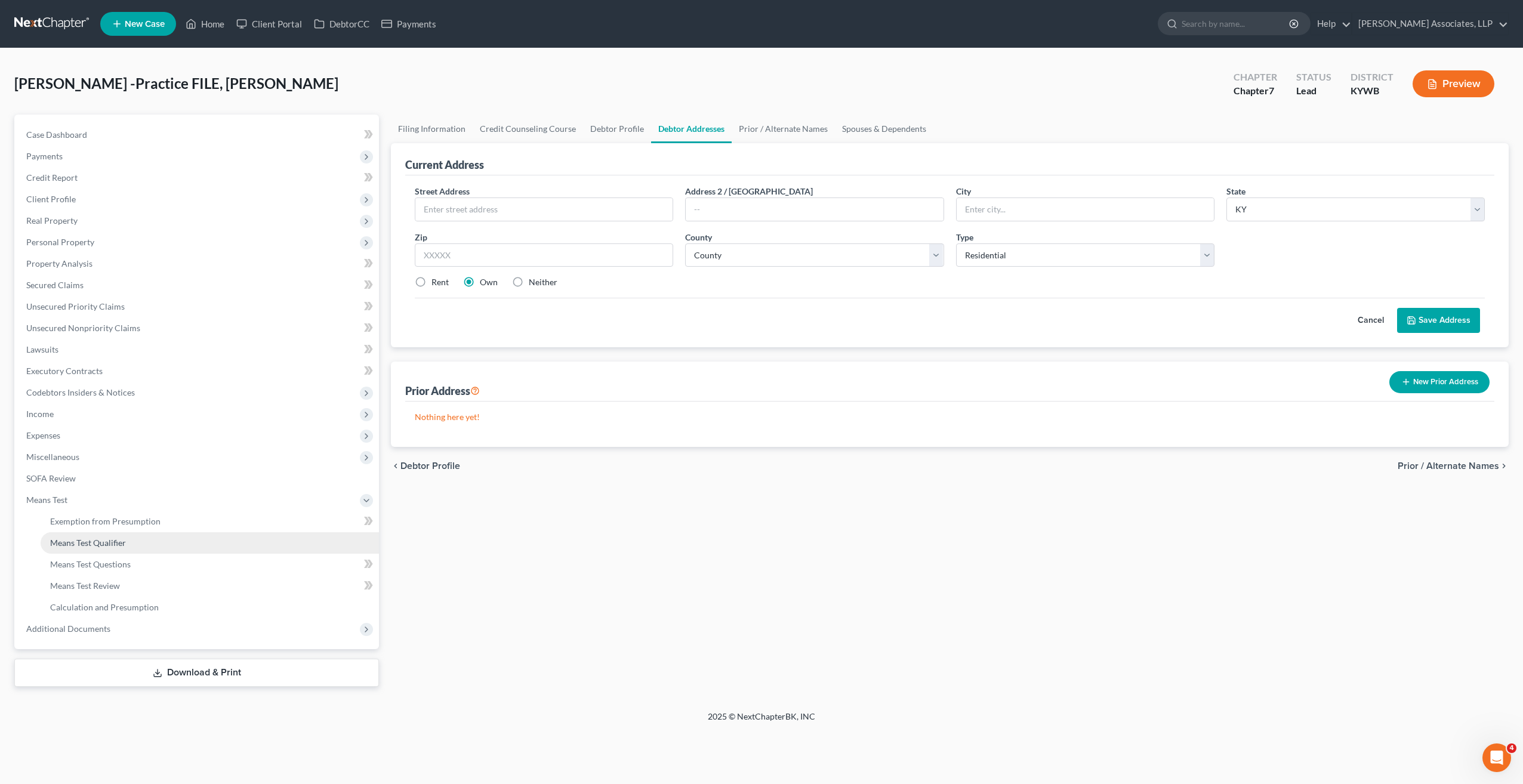
click at [118, 543] on span "Means Test Qualifier" at bounding box center [88, 543] width 76 height 10
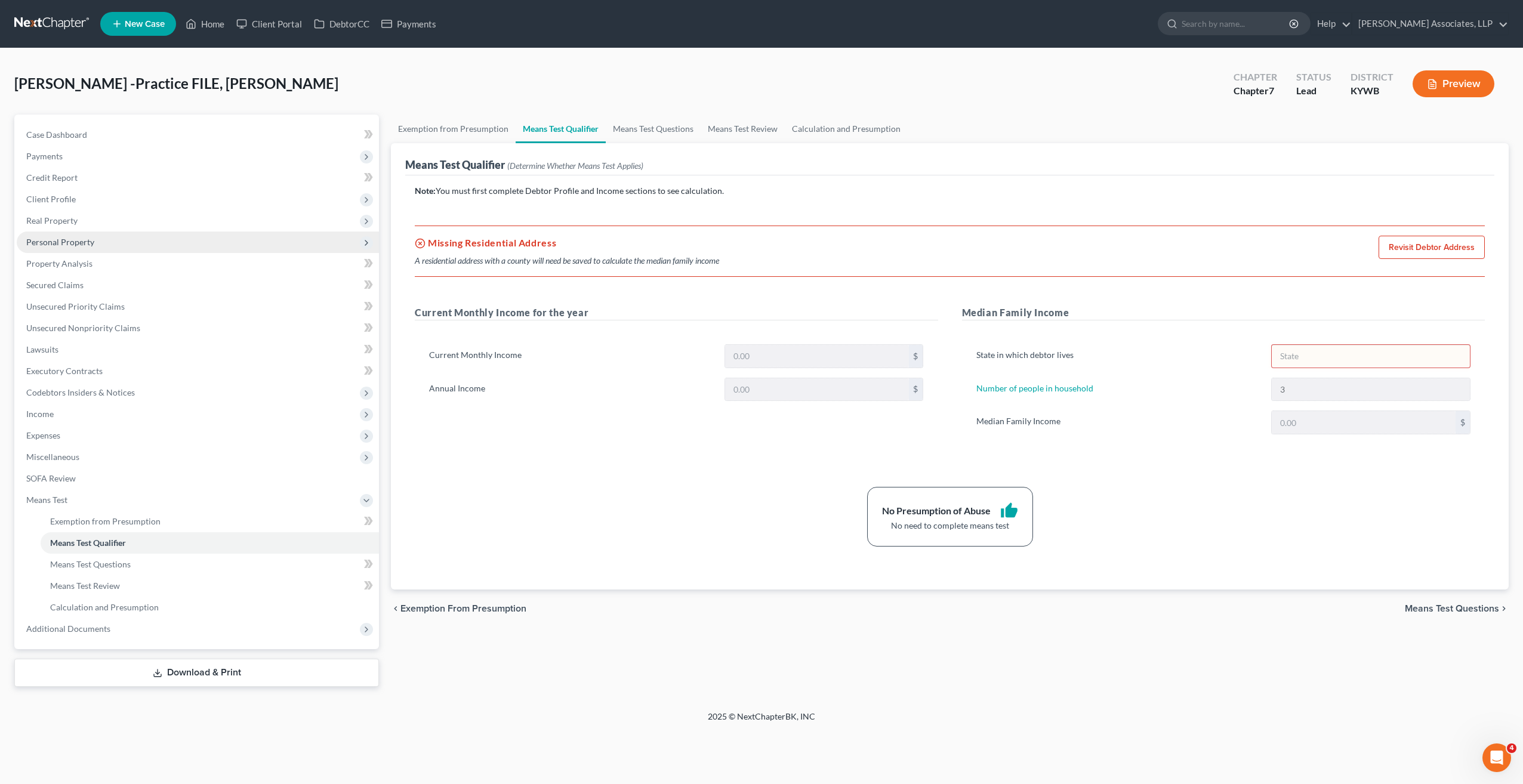
click at [81, 239] on span "Personal Property" at bounding box center [60, 242] width 68 height 10
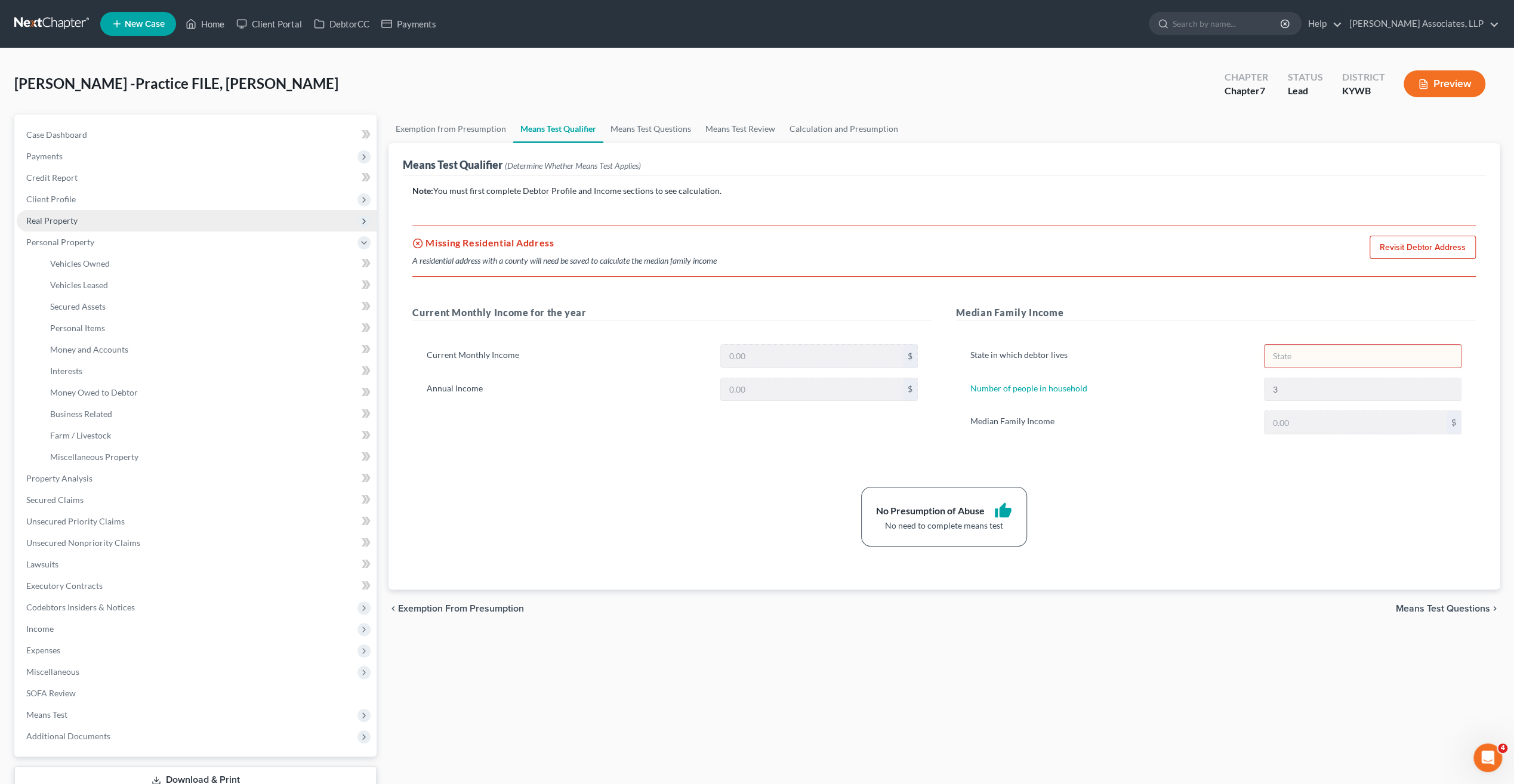
click at [75, 224] on span "Real Property" at bounding box center [51, 220] width 51 height 10
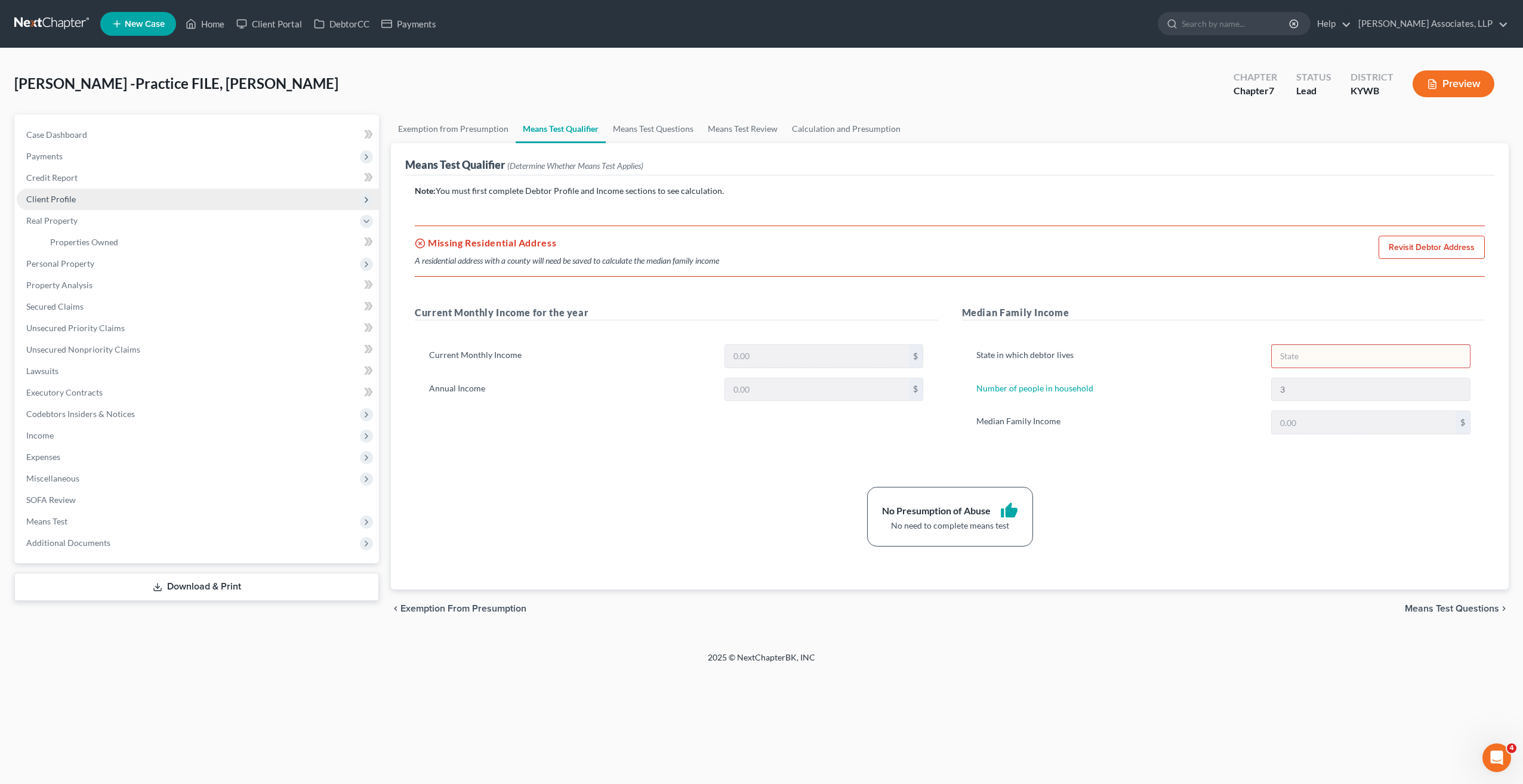
click at [69, 198] on span "Client Profile" at bounding box center [51, 199] width 49 height 10
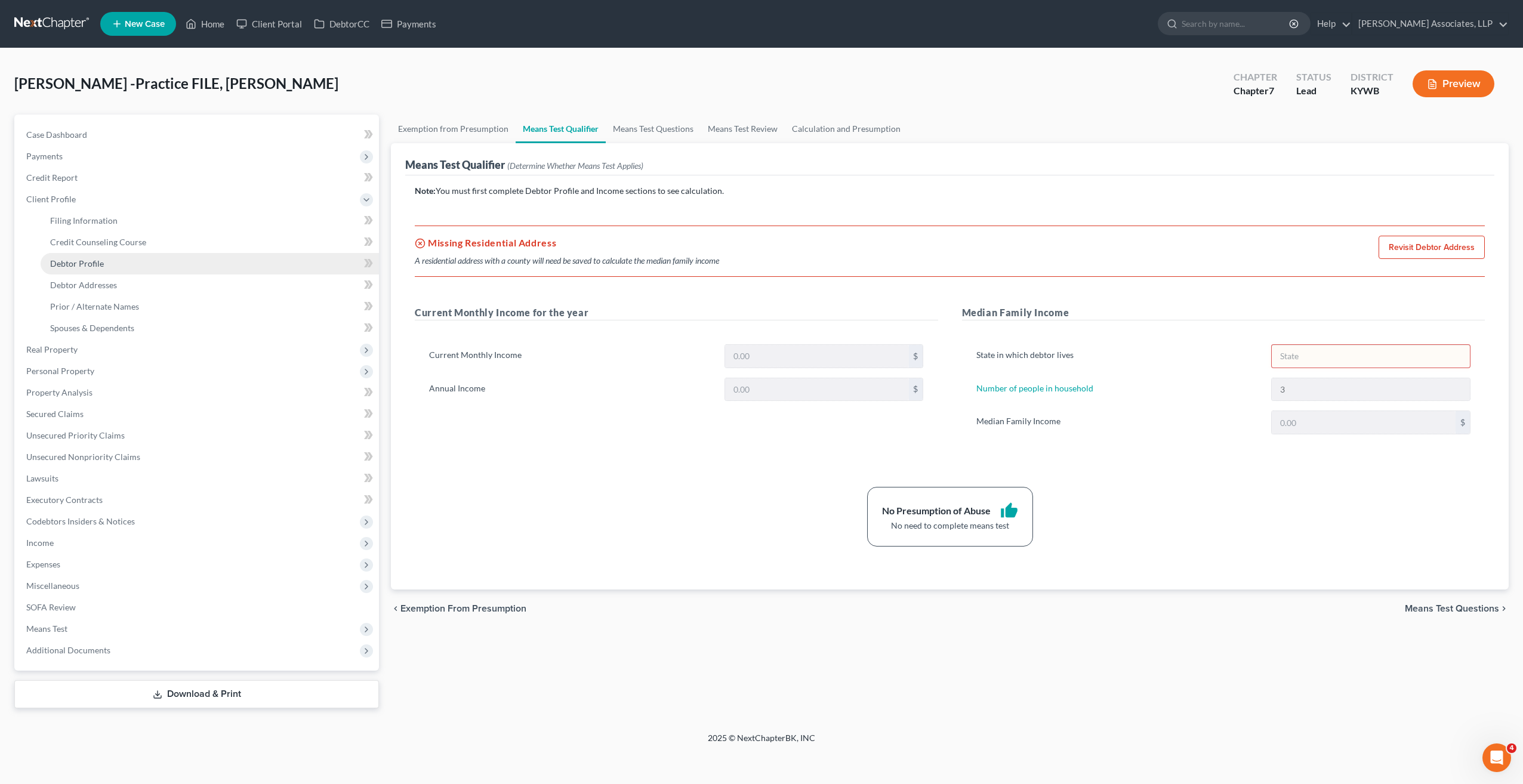
click at [81, 267] on span "Debtor Profile" at bounding box center [77, 263] width 54 height 10
select select "0"
select select "2"
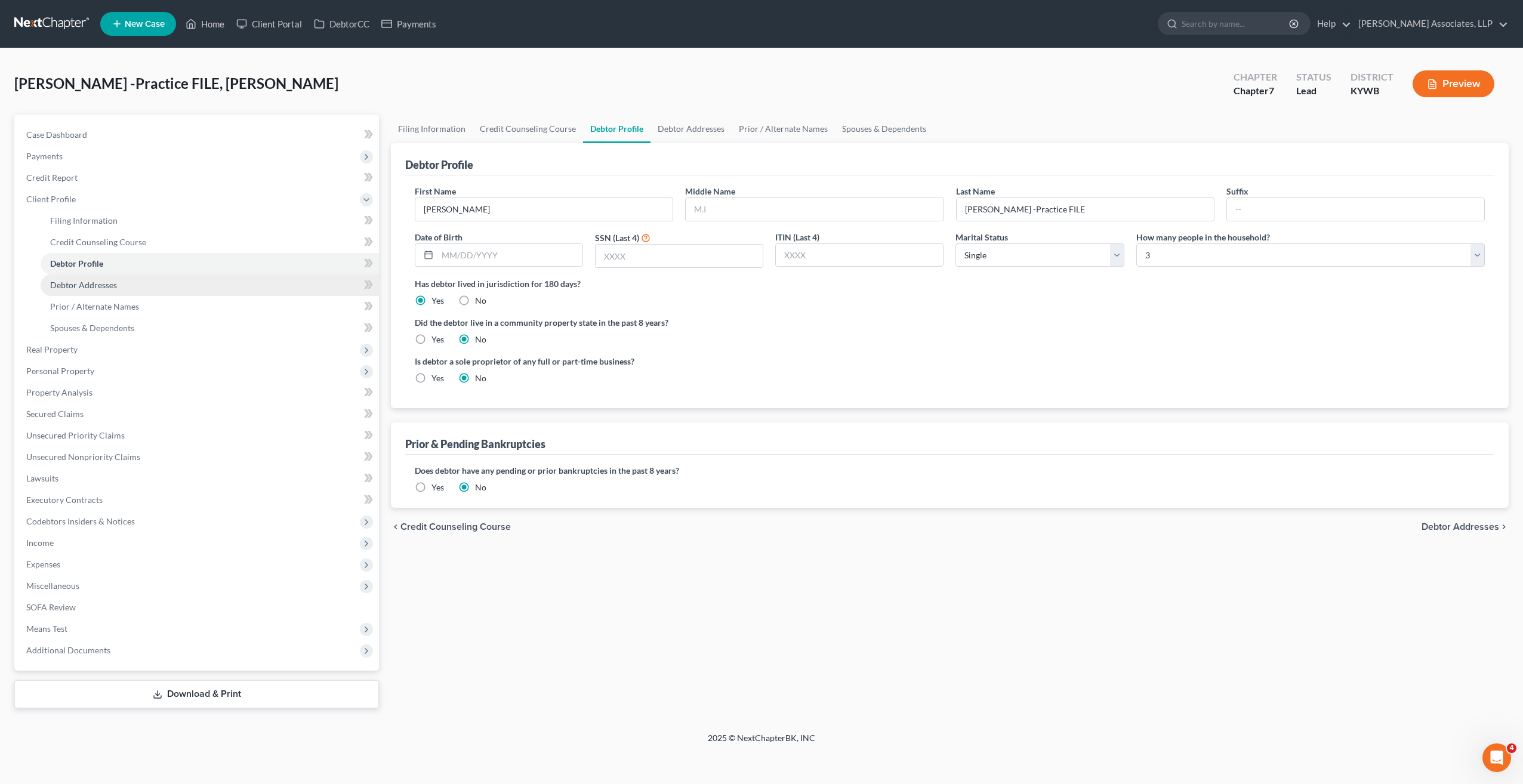
click at [83, 283] on span "Debtor Addresses" at bounding box center [83, 285] width 67 height 10
select select "0"
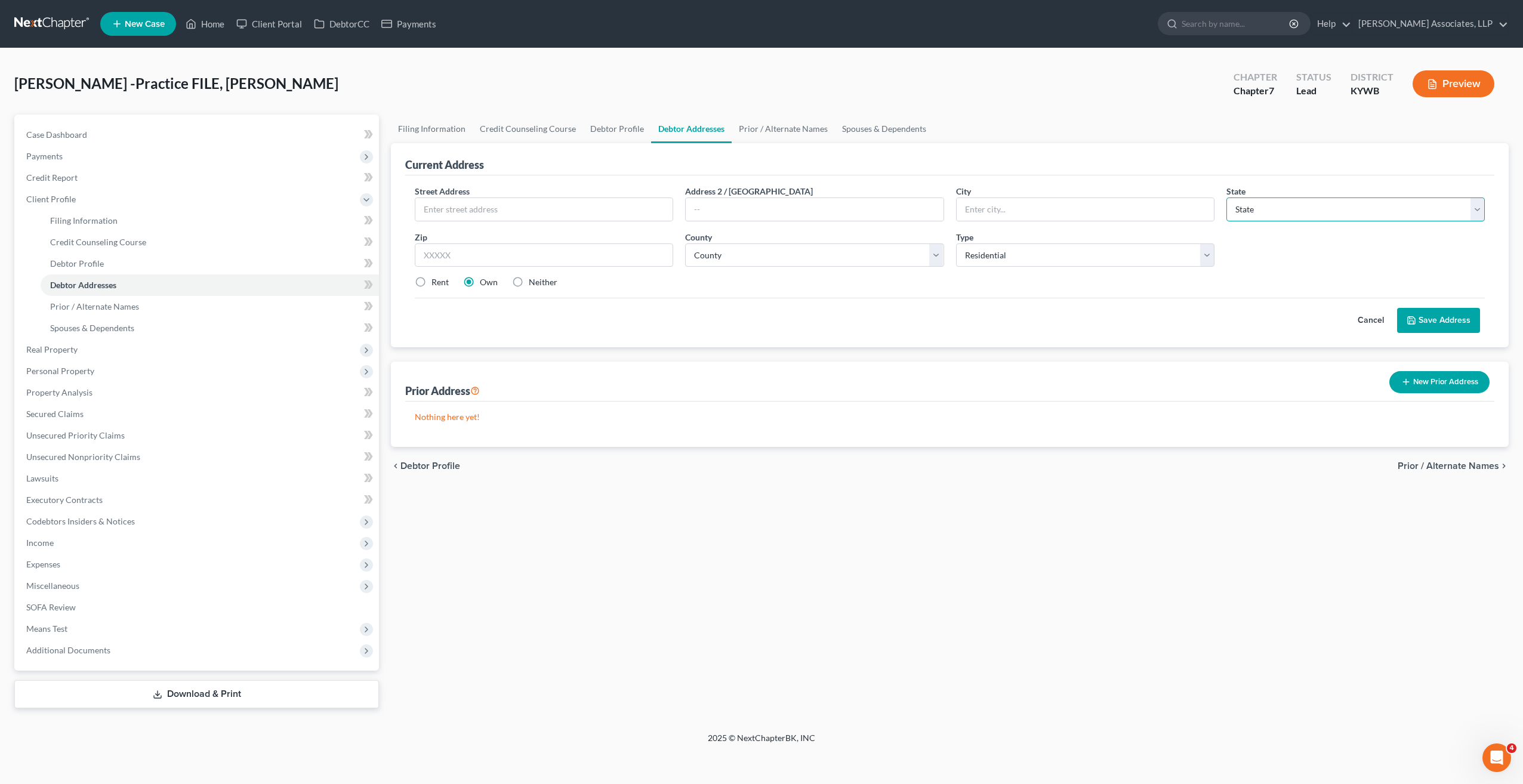
click at [1480, 204] on select "State AL AK AR AZ CA CO CT DE DC FL GA GU HI ID IL IN IA KS KY LA ME MD MA MI M…" at bounding box center [1355, 209] width 258 height 24
select select "18"
click at [1226, 198] on select "State AL AK AR AZ CA CO CT DE DC FL GA GU HI ID IL IN IA KS KY LA ME MD MA MI M…" at bounding box center [1355, 209] width 258 height 24
click at [1457, 319] on button "Save Address" at bounding box center [1438, 320] width 83 height 25
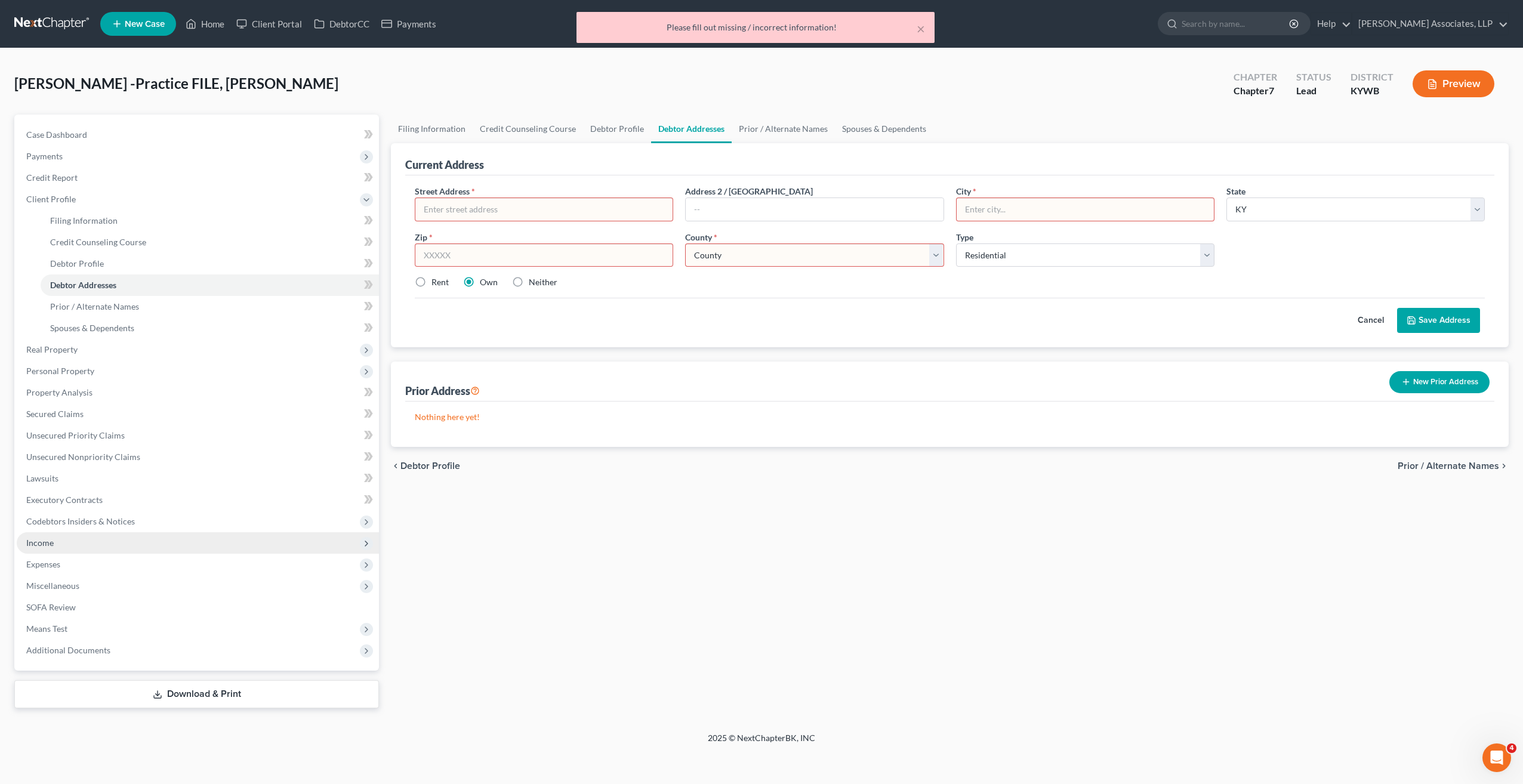
click at [49, 545] on span "Income" at bounding box center [40, 543] width 27 height 10
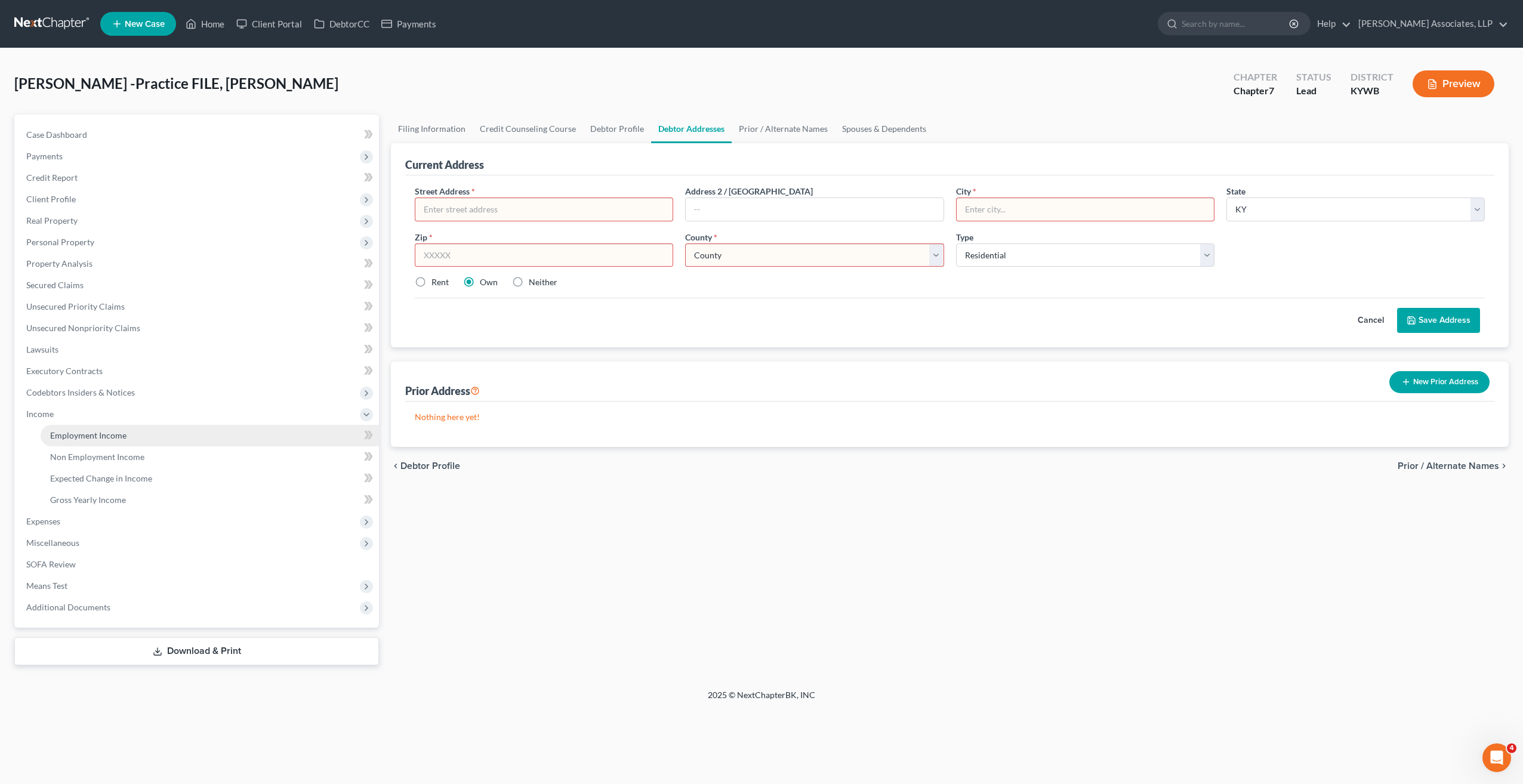
click at [80, 437] on span "Employment Income" at bounding box center [88, 436] width 76 height 10
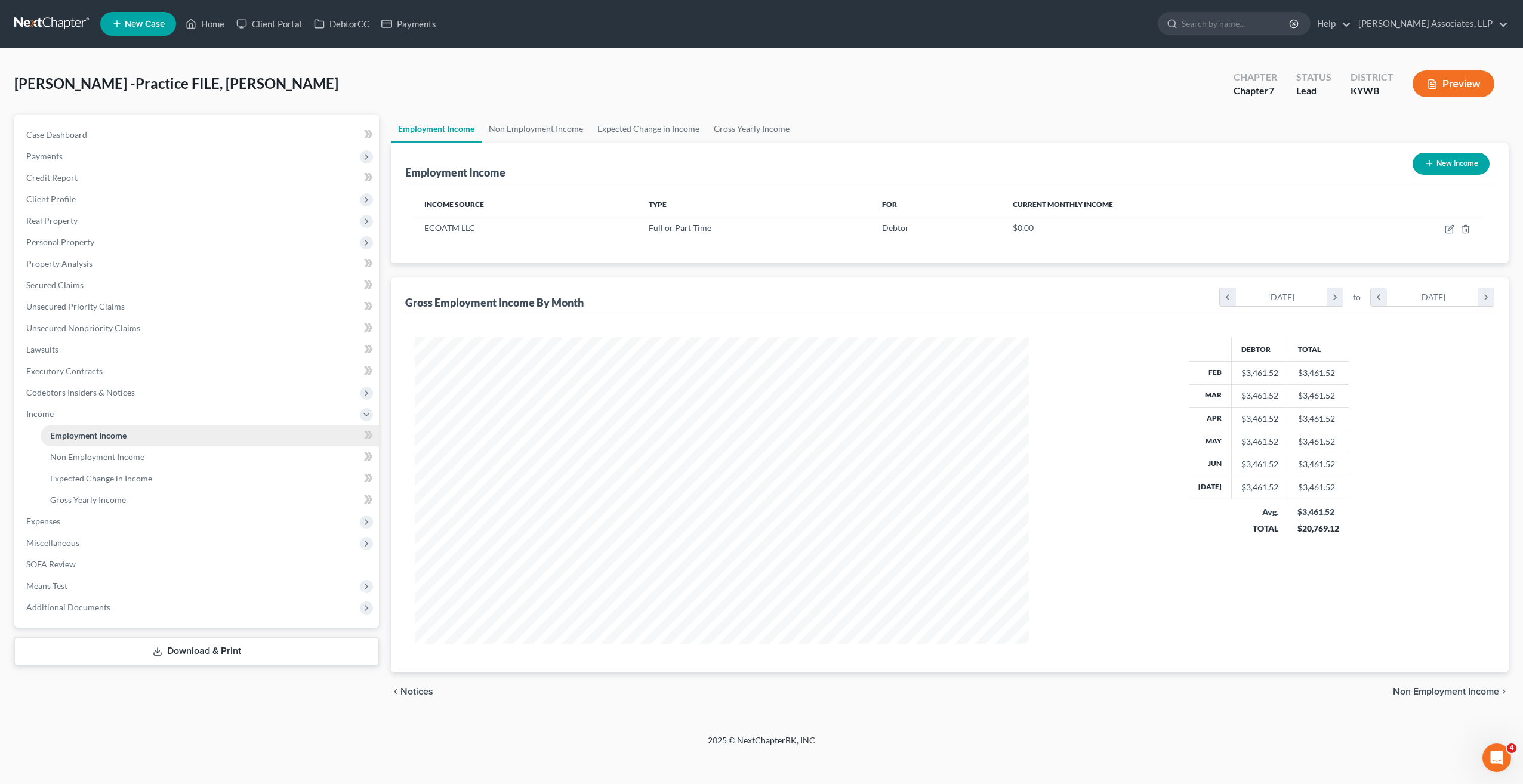
scroll to position [307, 638]
click at [40, 410] on span "Income" at bounding box center [40, 414] width 27 height 10
click at [51, 436] on span "Expenses" at bounding box center [43, 436] width 34 height 10
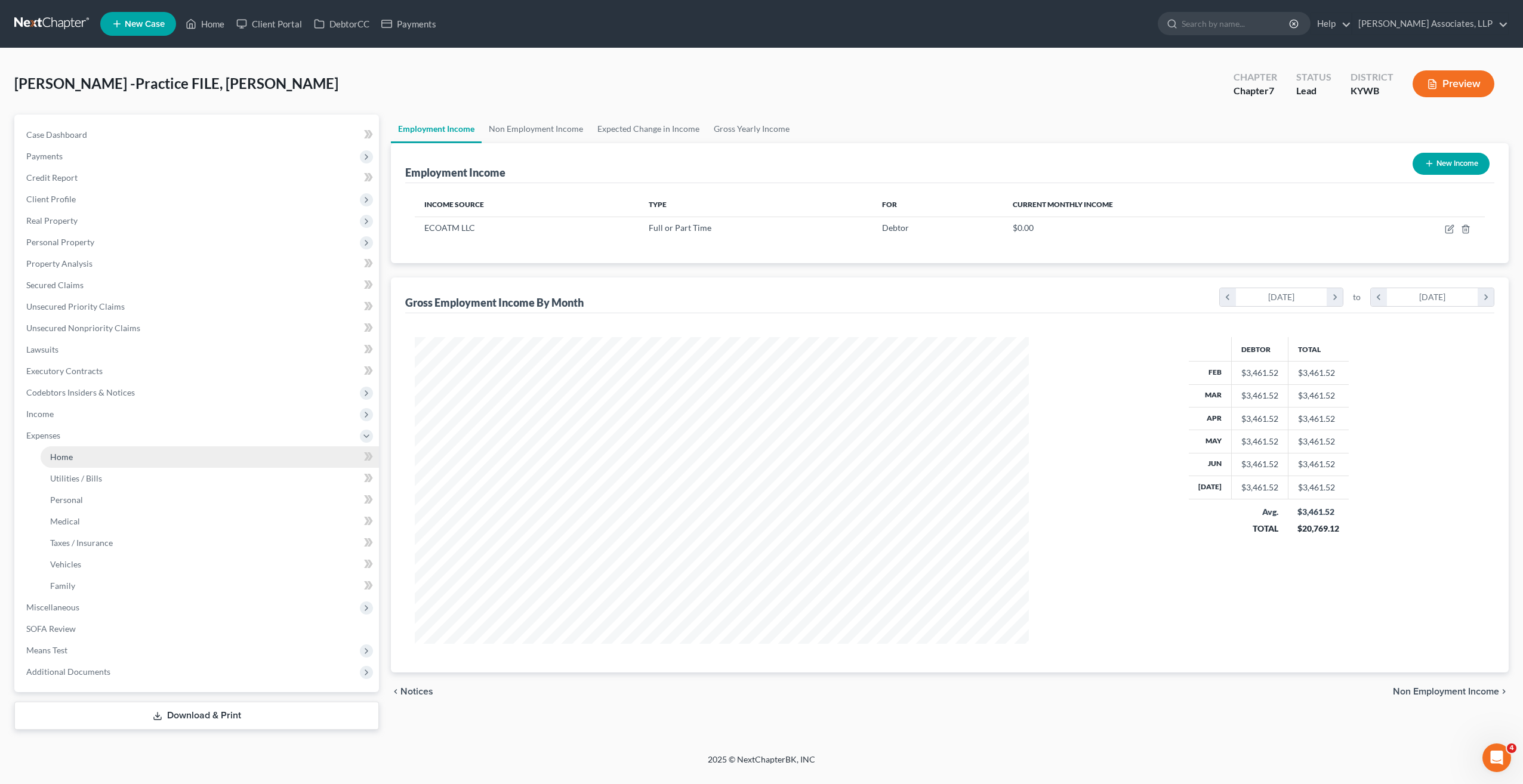
click at [66, 458] on span "Home" at bounding box center [61, 457] width 23 height 10
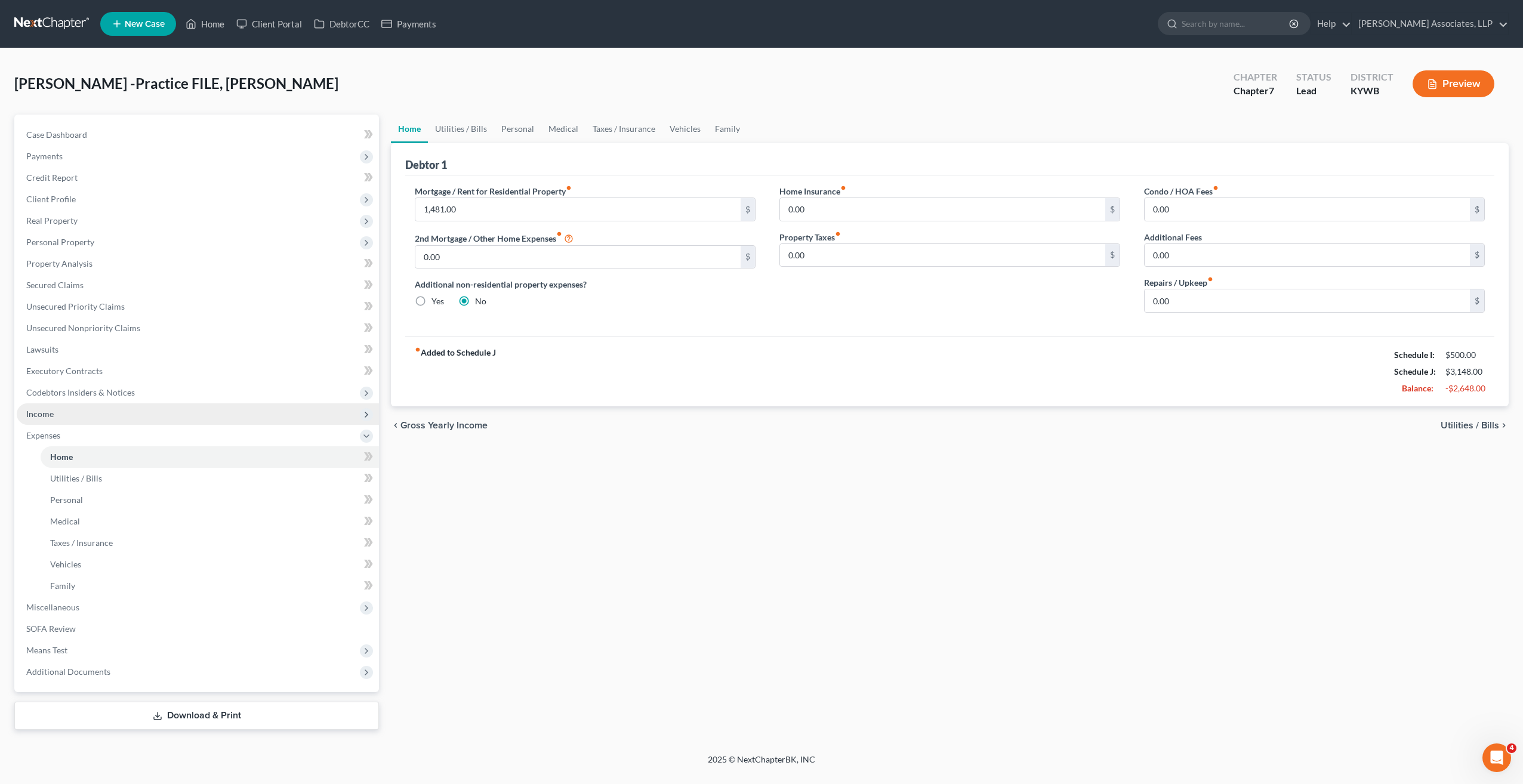
click at [47, 415] on span "Income" at bounding box center [40, 414] width 27 height 10
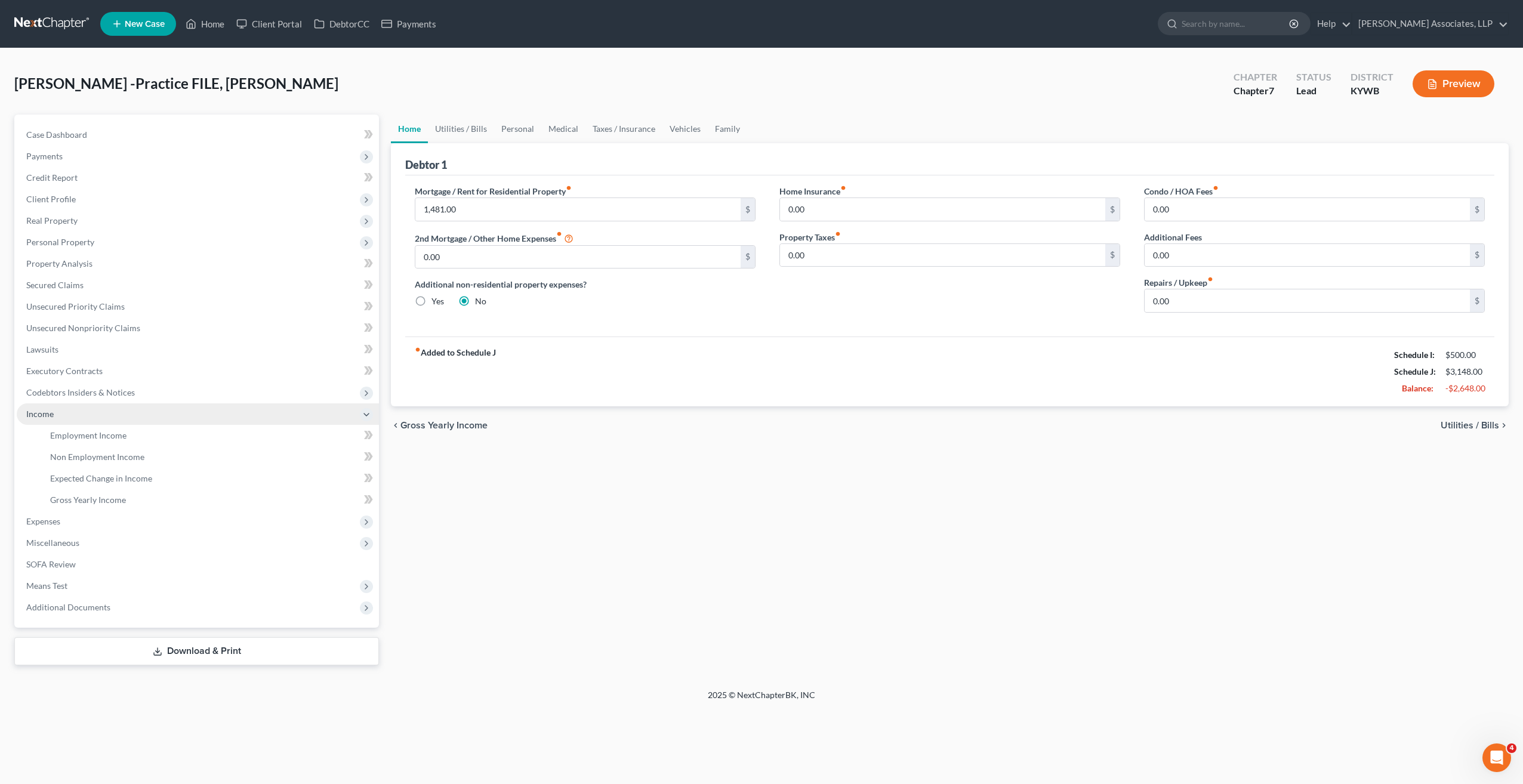
click at [42, 410] on span "Income" at bounding box center [40, 414] width 27 height 10
click at [46, 417] on span "Income" at bounding box center [40, 414] width 27 height 10
click at [81, 436] on span "Employment Income" at bounding box center [88, 436] width 76 height 10
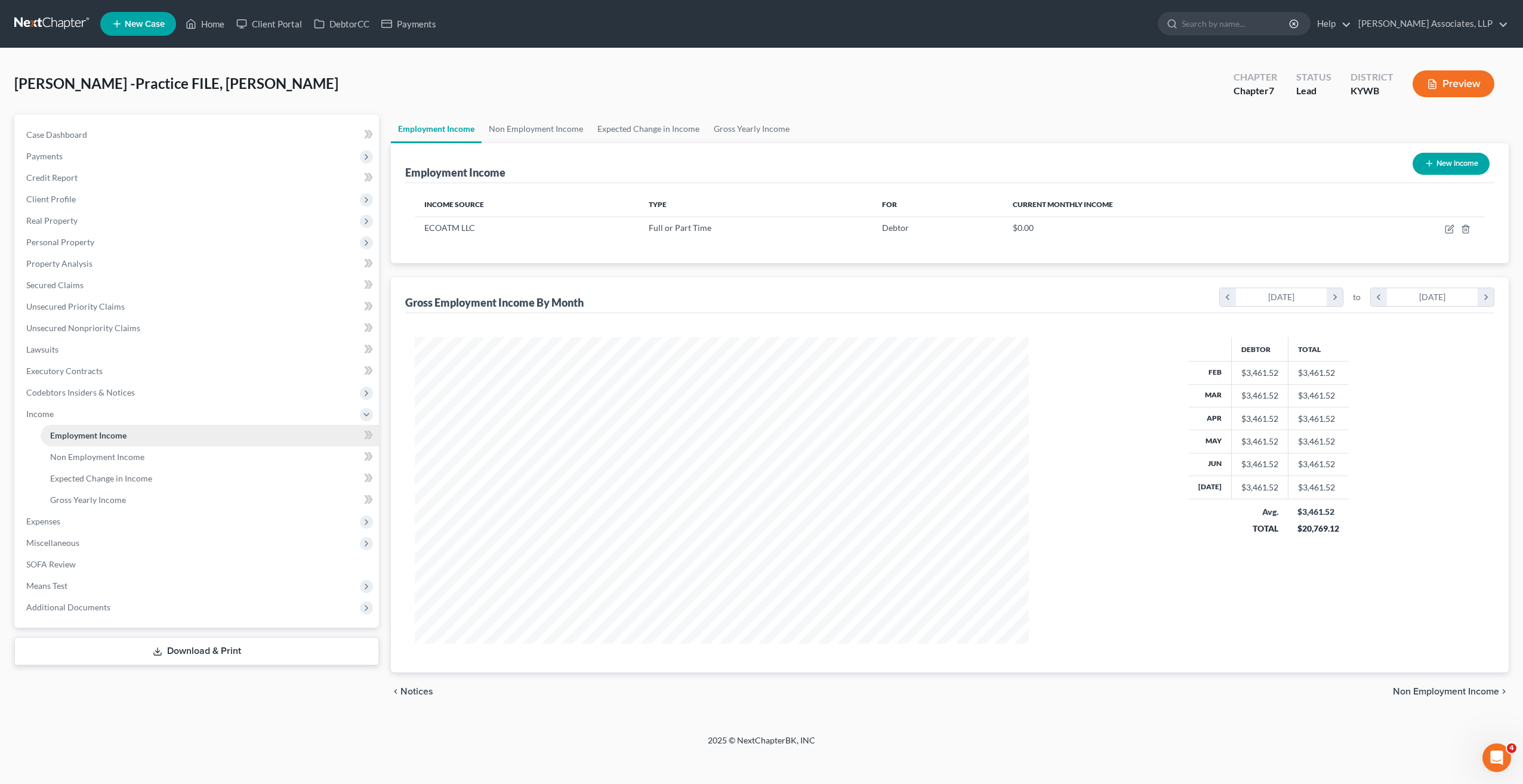
scroll to position [307, 638]
click at [1451, 226] on icon "button" at bounding box center [1450, 229] width 10 height 10
select select "0"
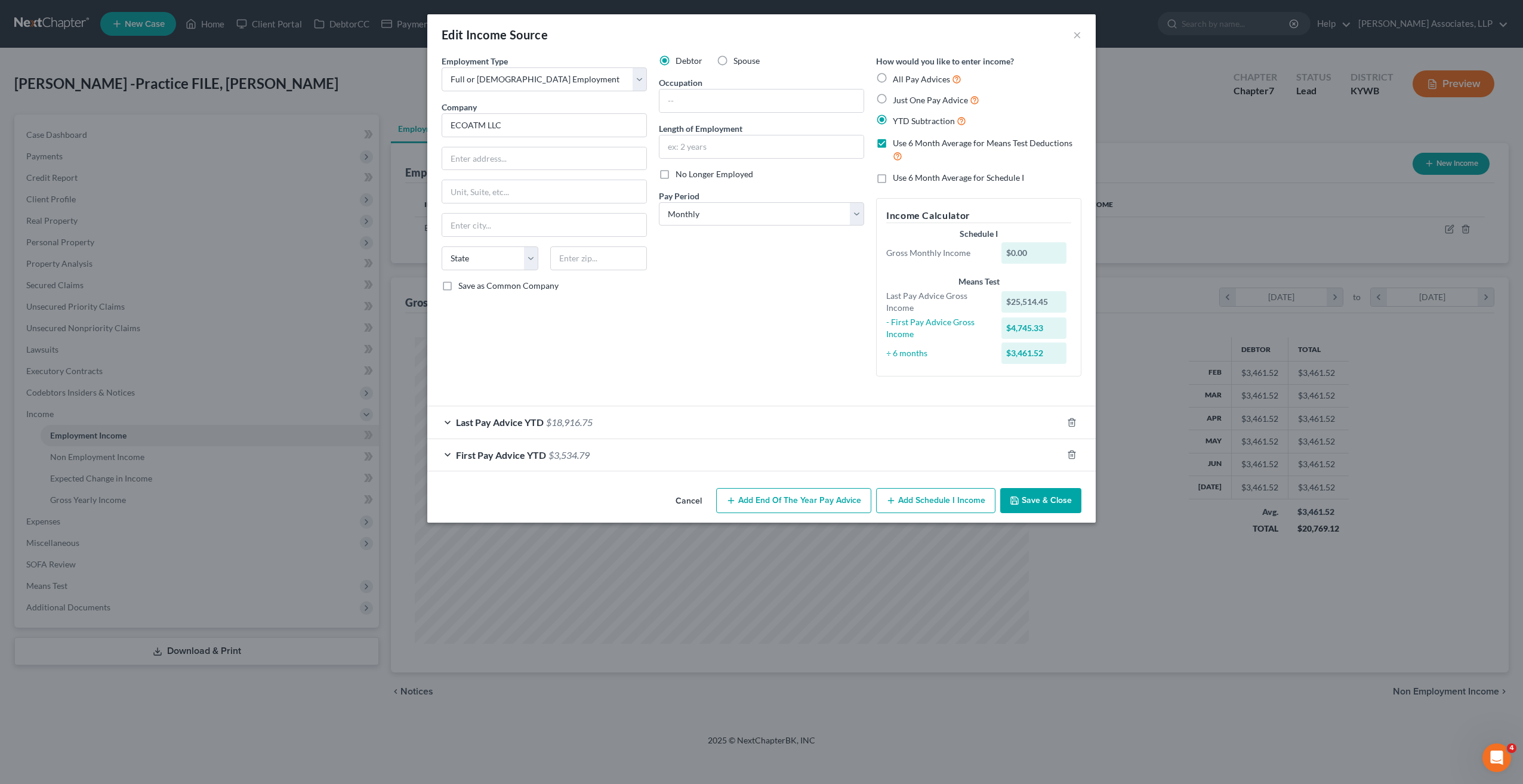
click at [447, 421] on div "Last Pay Advice YTD $18,916.75" at bounding box center [745, 422] width 635 height 32
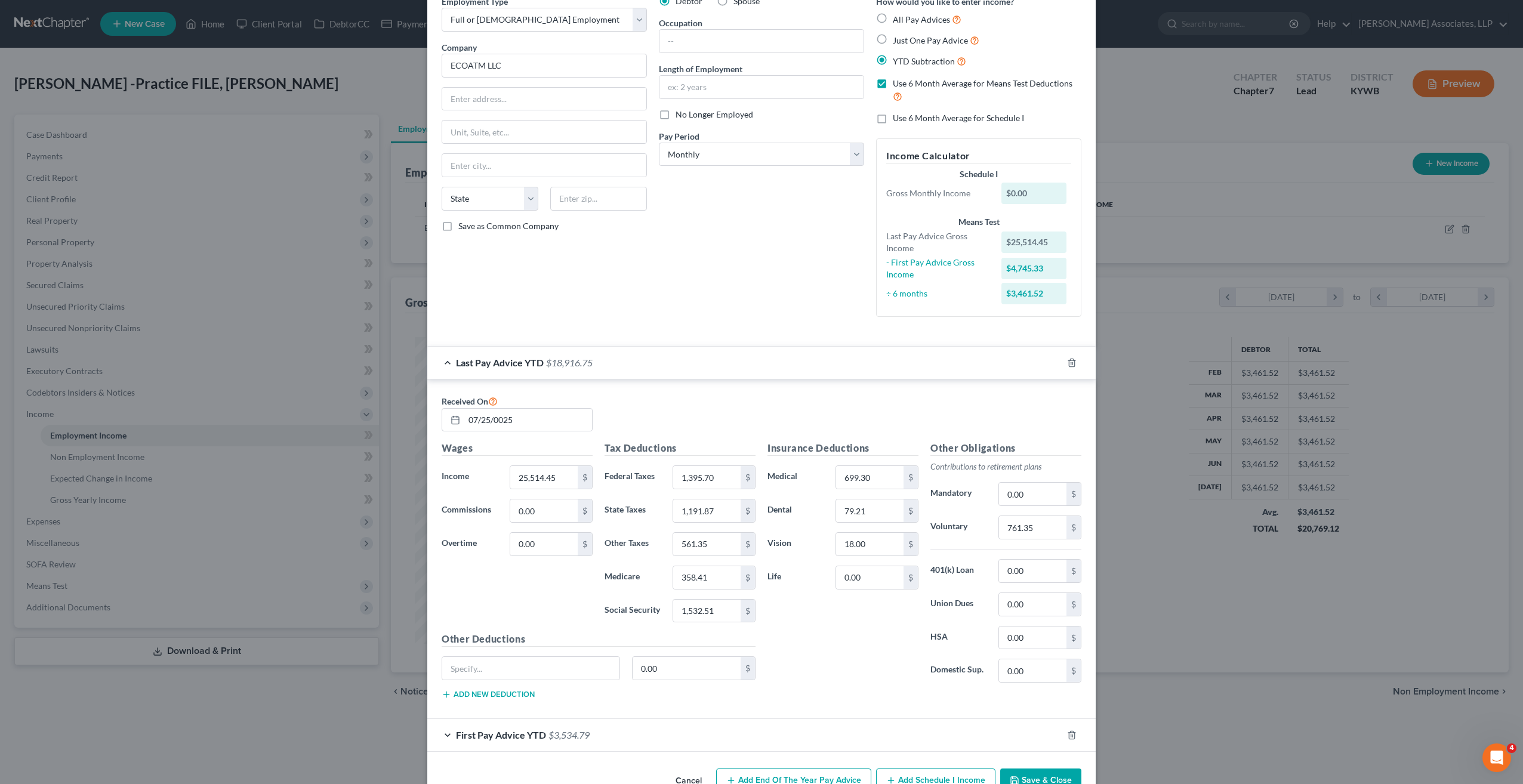
scroll to position [0, 0]
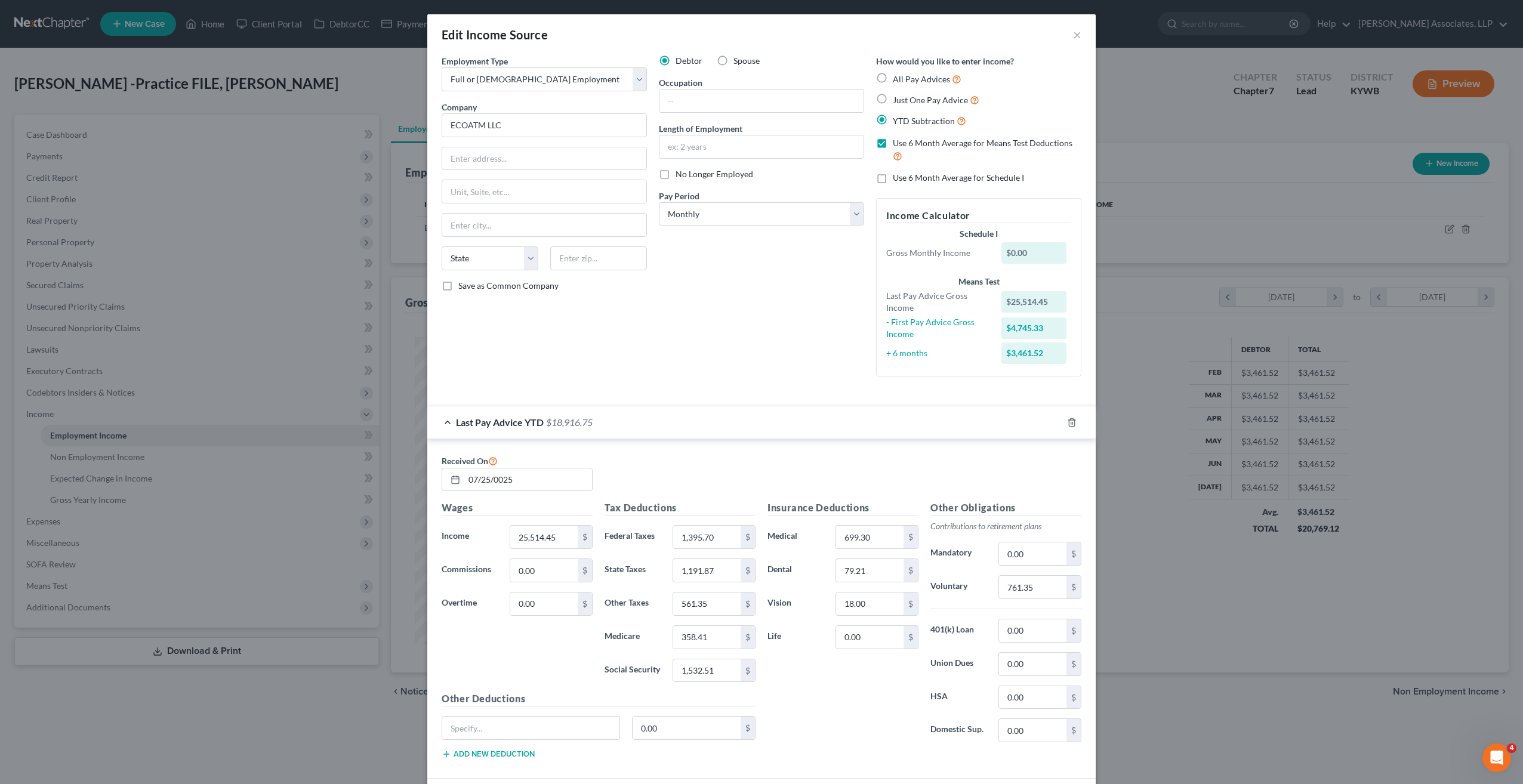
click at [893, 177] on label "Use 6 Month Average for Schedule I" at bounding box center [959, 177] width 131 height 12
click at [897, 177] on input "Use 6 Month Average for Schedule I" at bounding box center [901, 176] width 8 height 8
checkbox input "true"
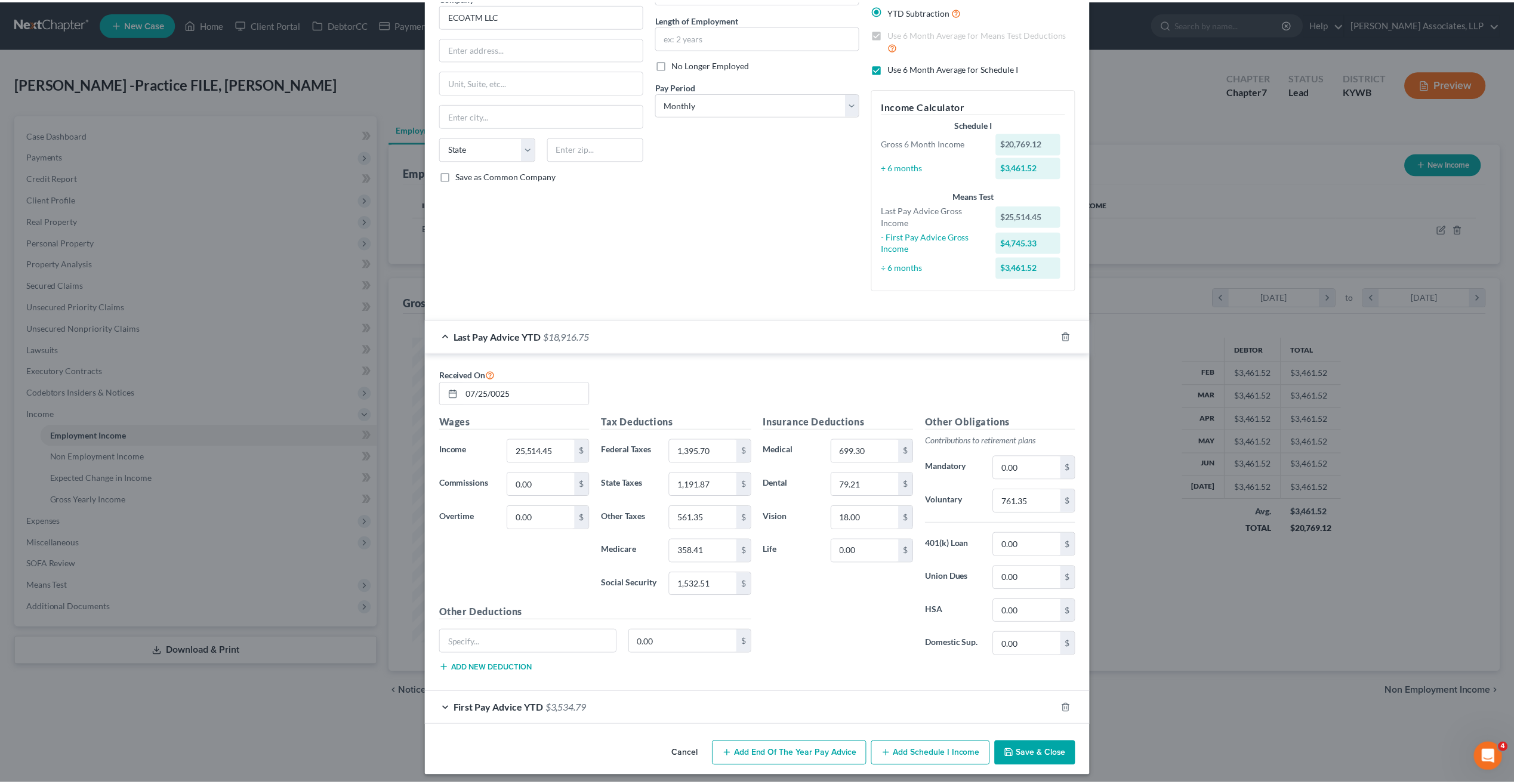
scroll to position [112, 0]
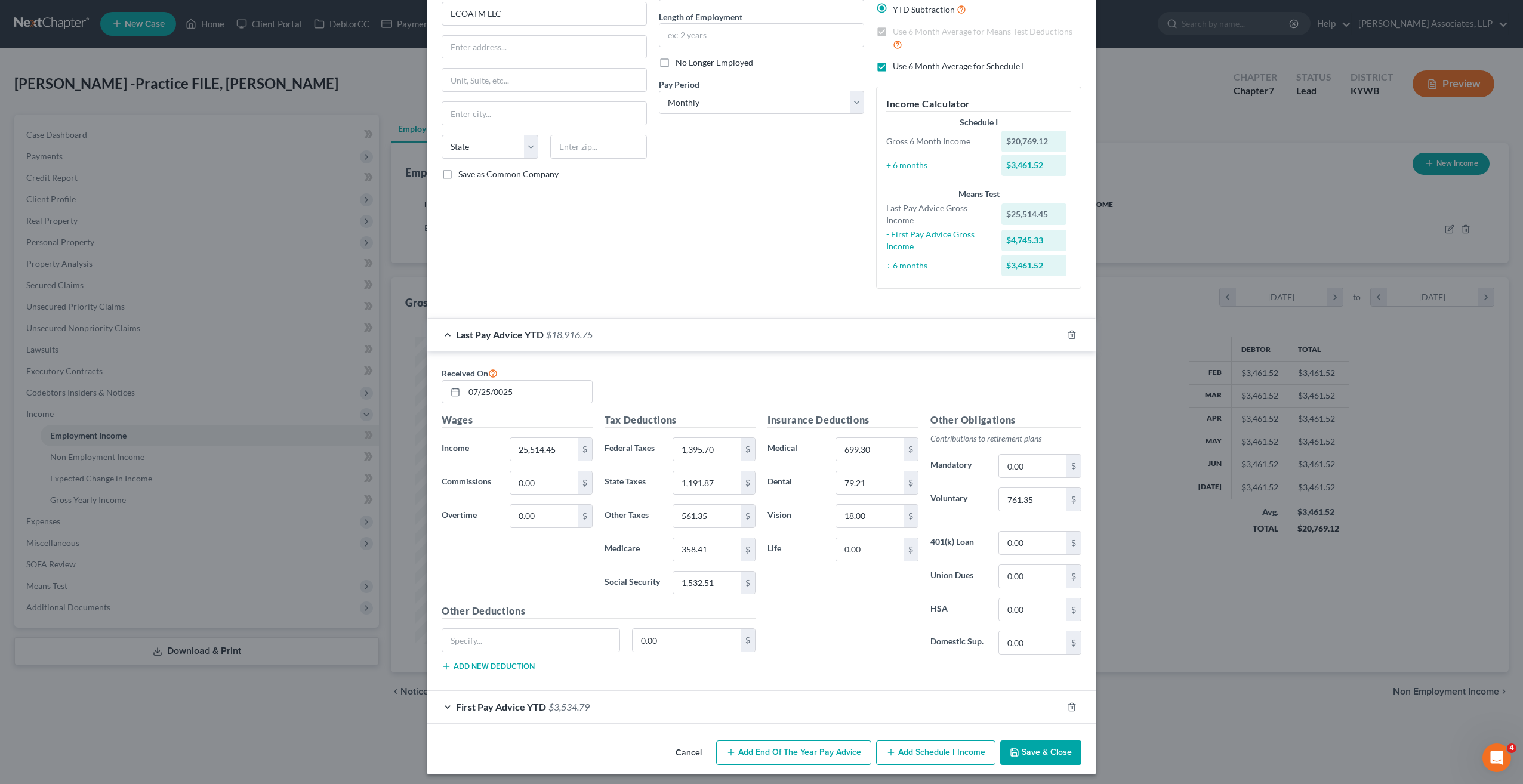
click at [1021, 748] on button "Save & Close" at bounding box center [1040, 753] width 81 height 25
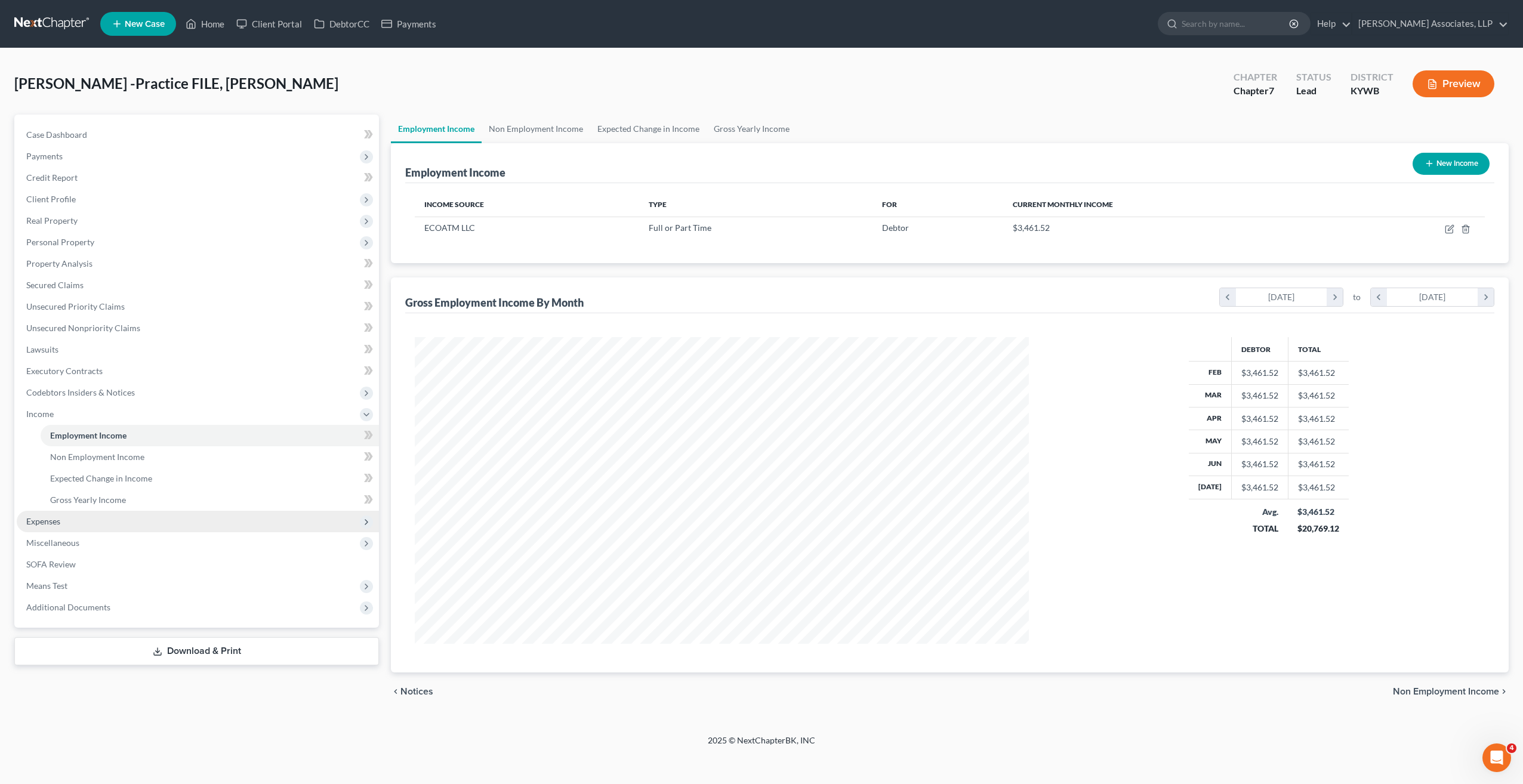
click at [46, 518] on span "Expenses" at bounding box center [43, 521] width 34 height 10
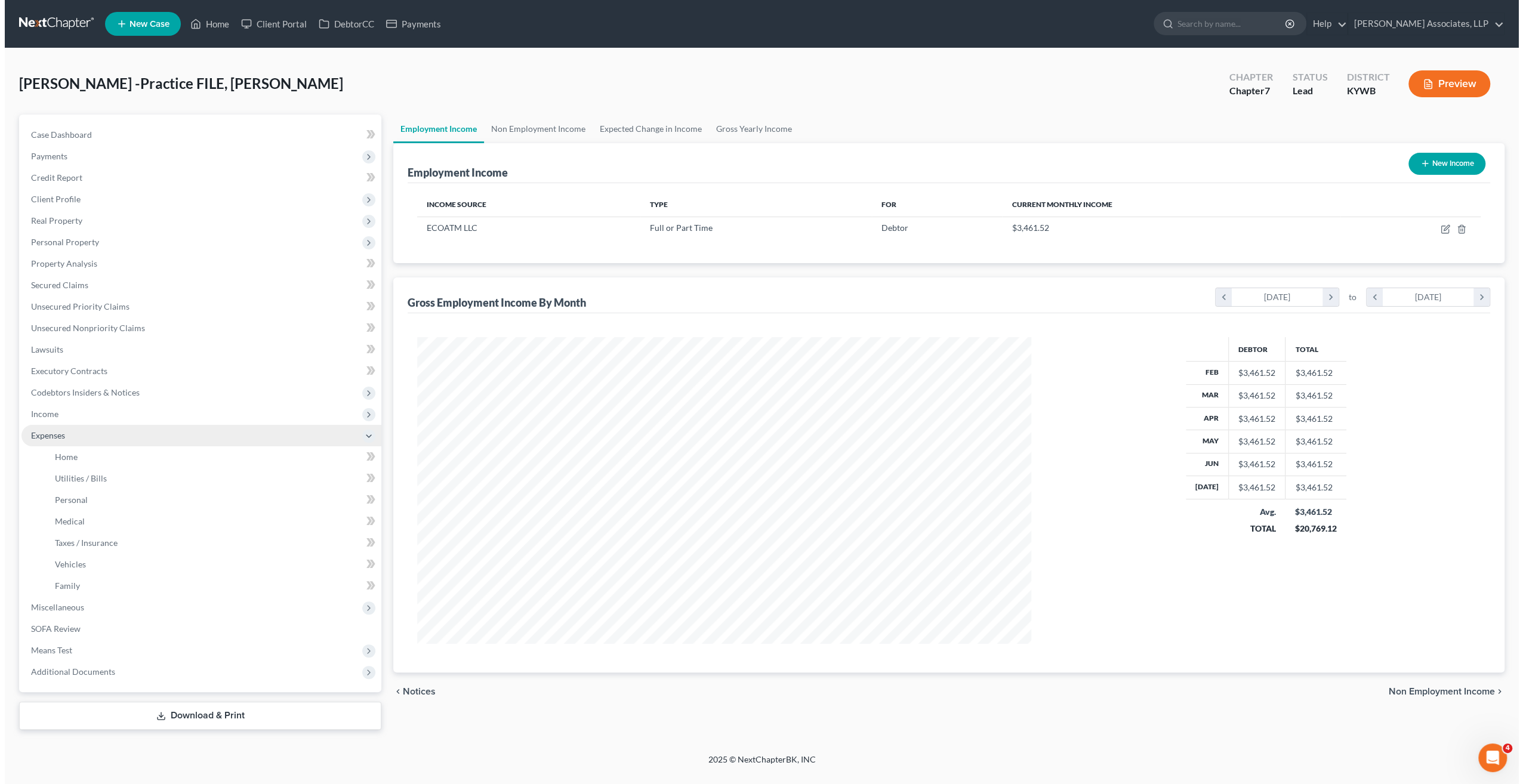
scroll to position [307, 638]
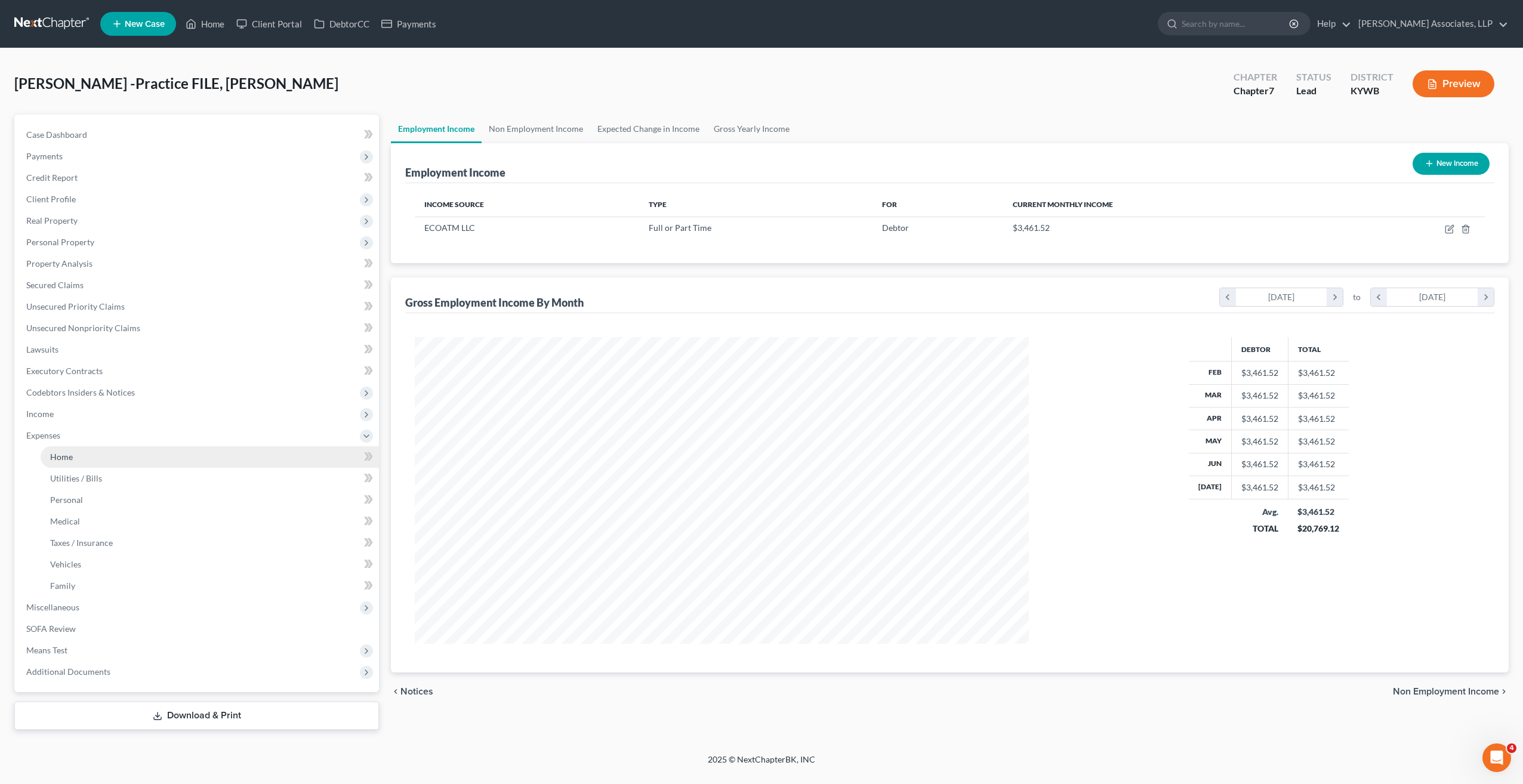
click at [70, 458] on span "Home" at bounding box center [61, 457] width 23 height 10
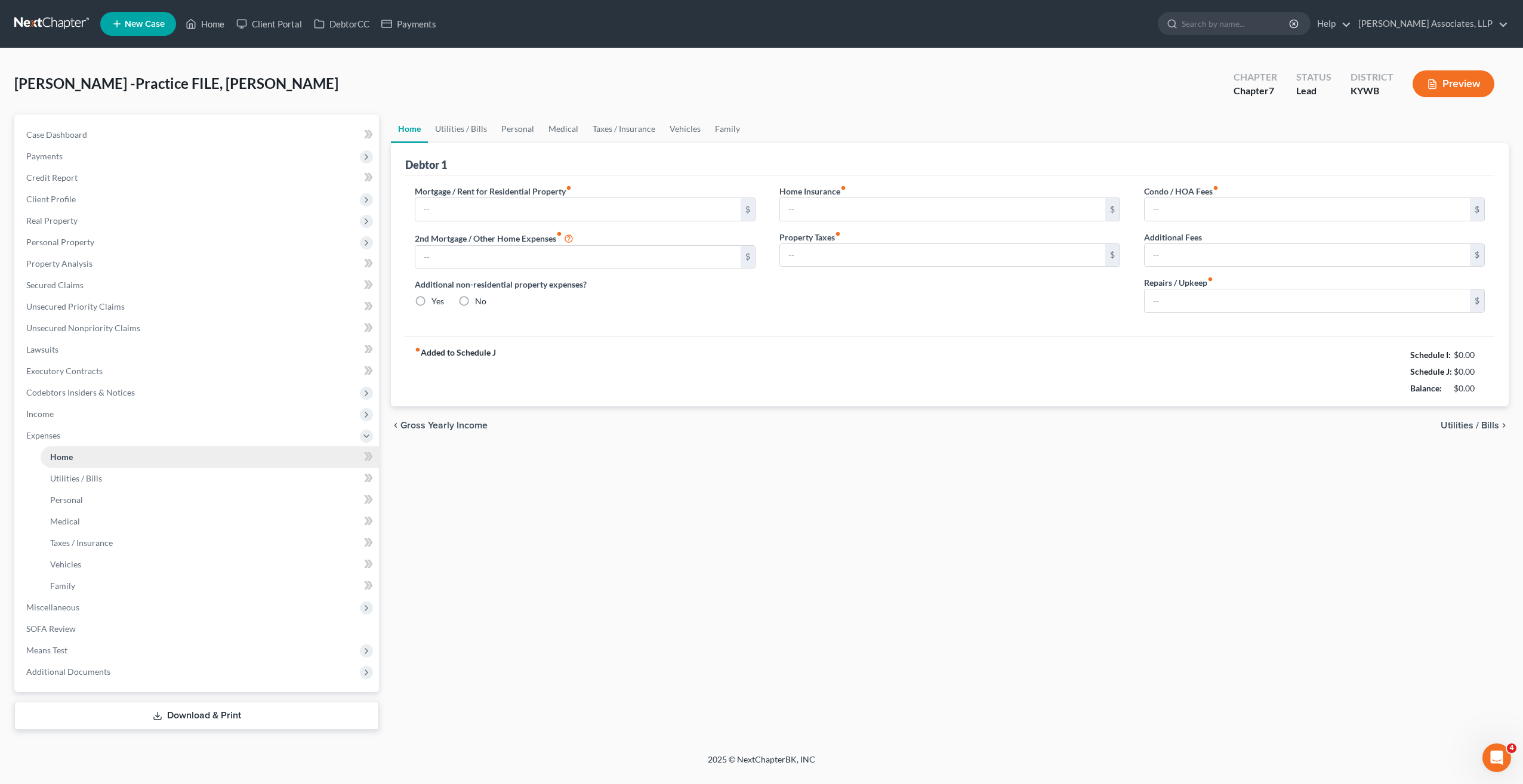
type input "1,481.00"
type input "0.00"
radio input "true"
type input "0.00"
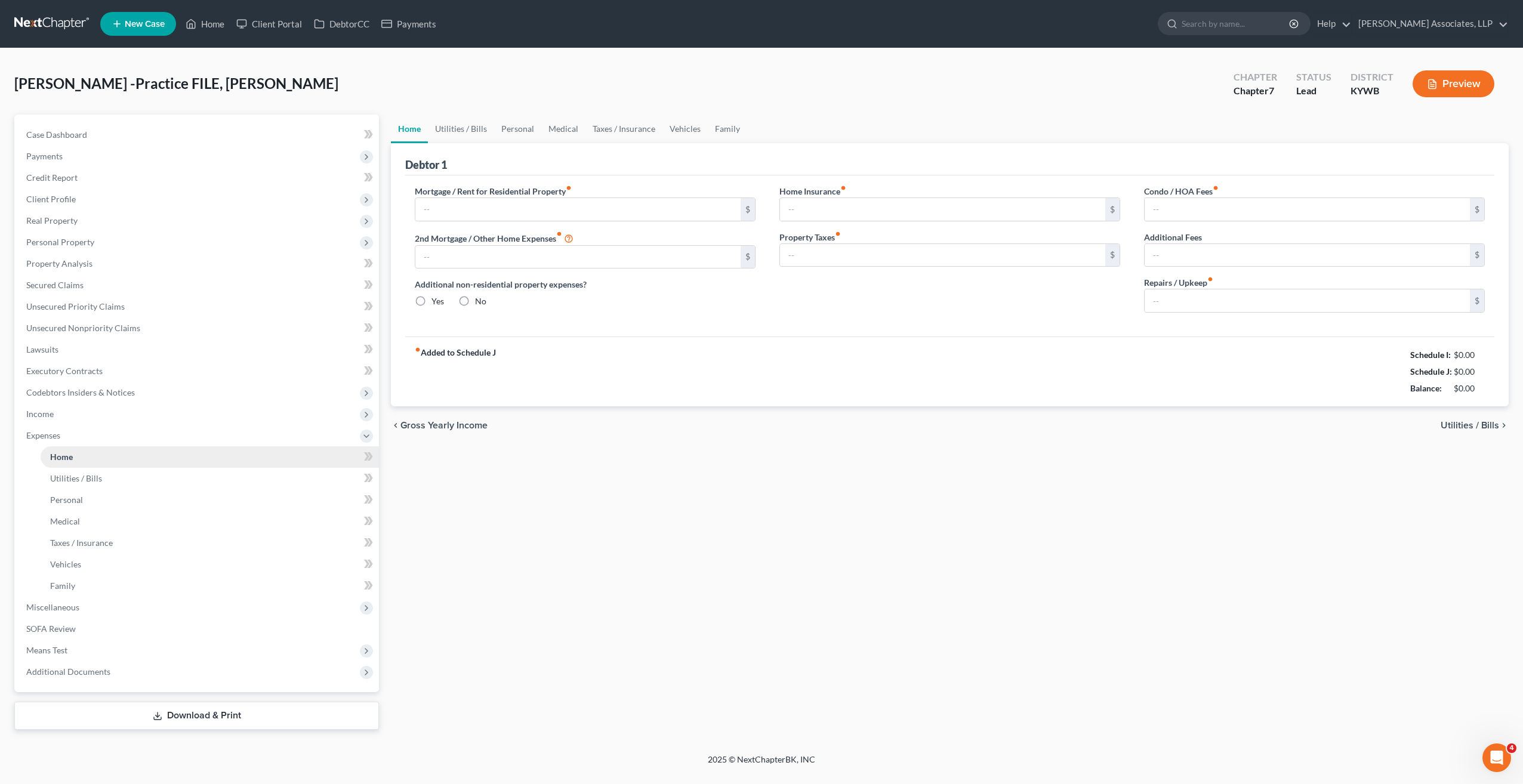
type input "0.00"
click at [481, 131] on link "Utilities / Bills" at bounding box center [461, 129] width 66 height 29
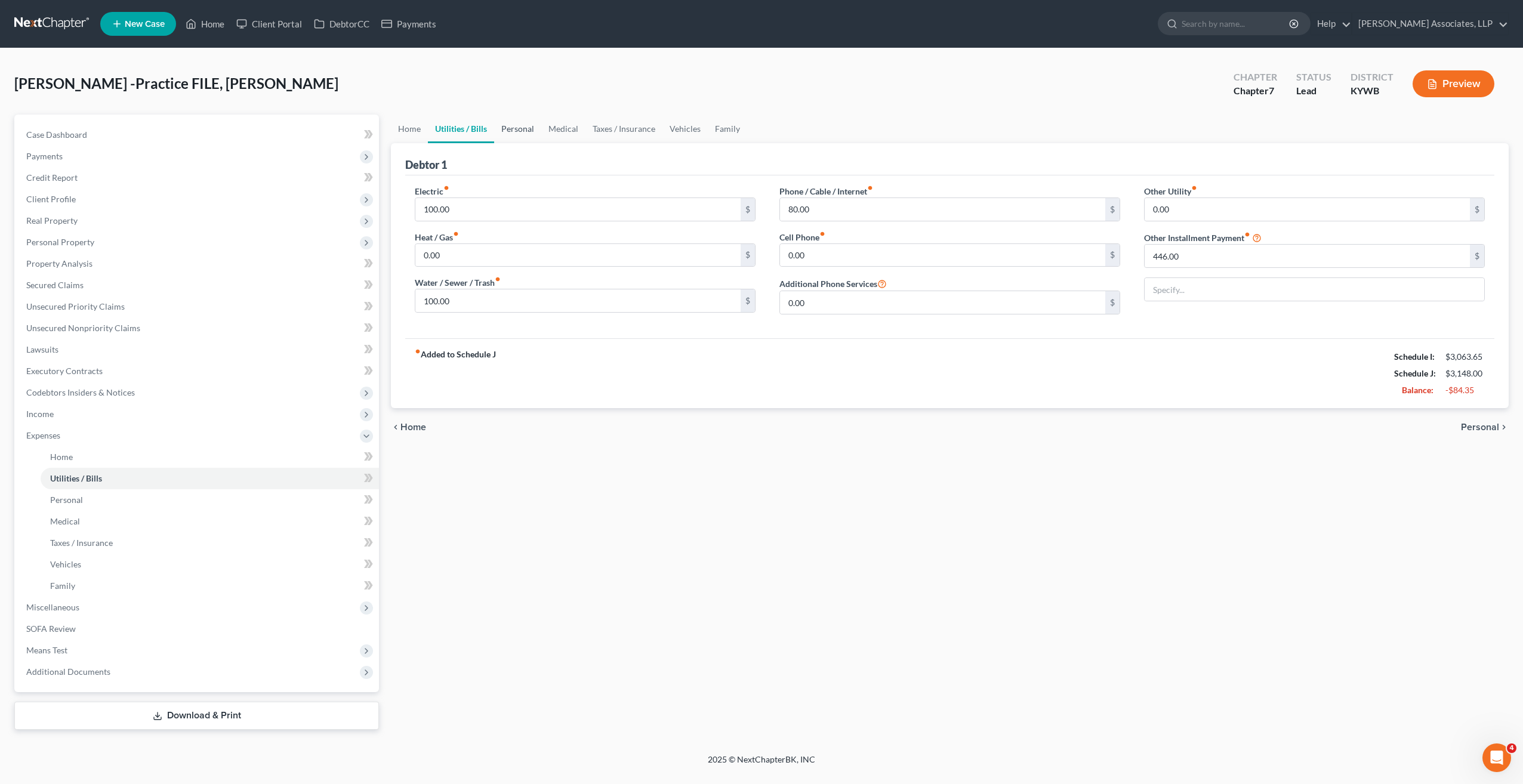
click at [525, 129] on link "Personal" at bounding box center [518, 129] width 47 height 29
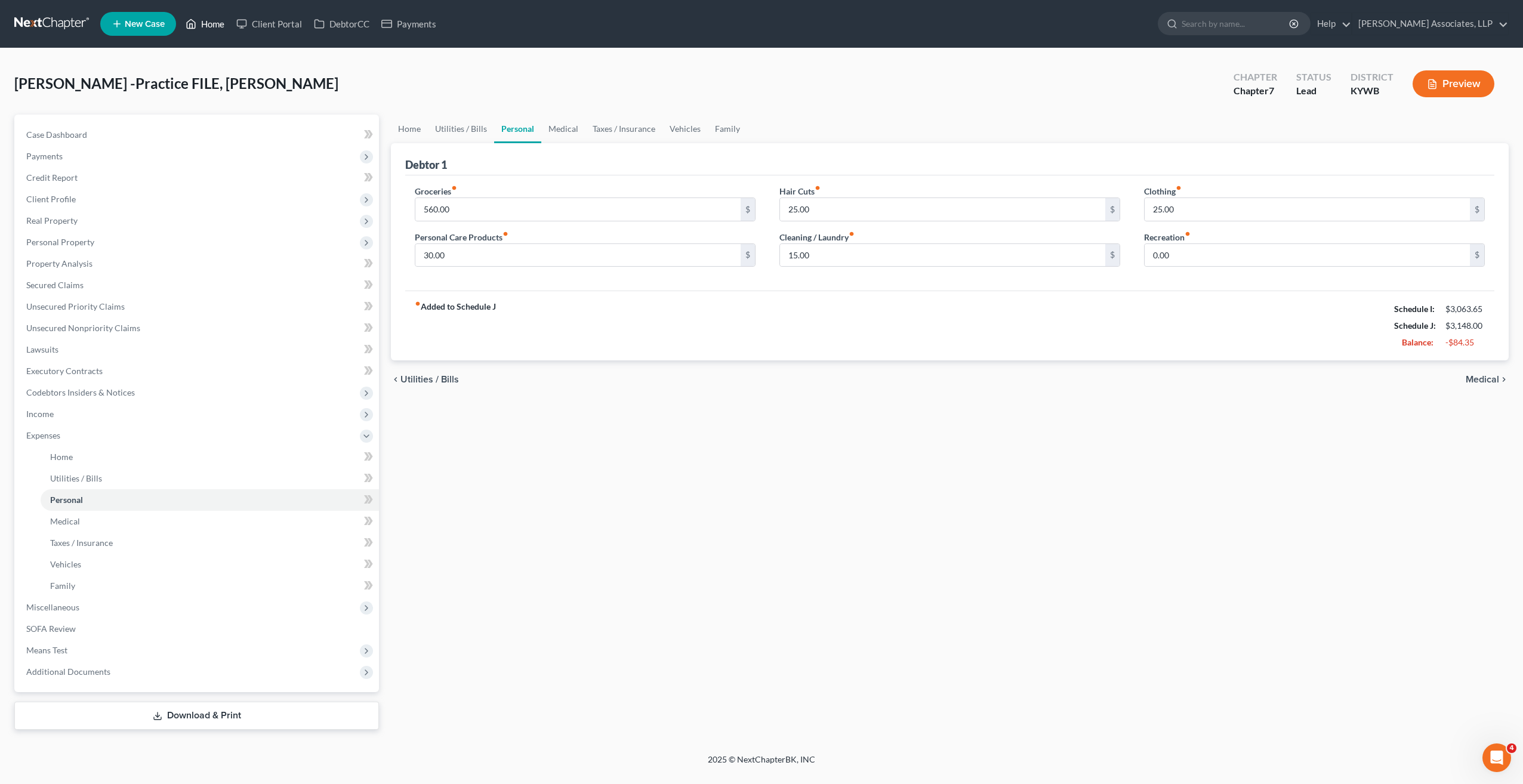
click at [198, 24] on link "Home" at bounding box center [205, 23] width 51 height 21
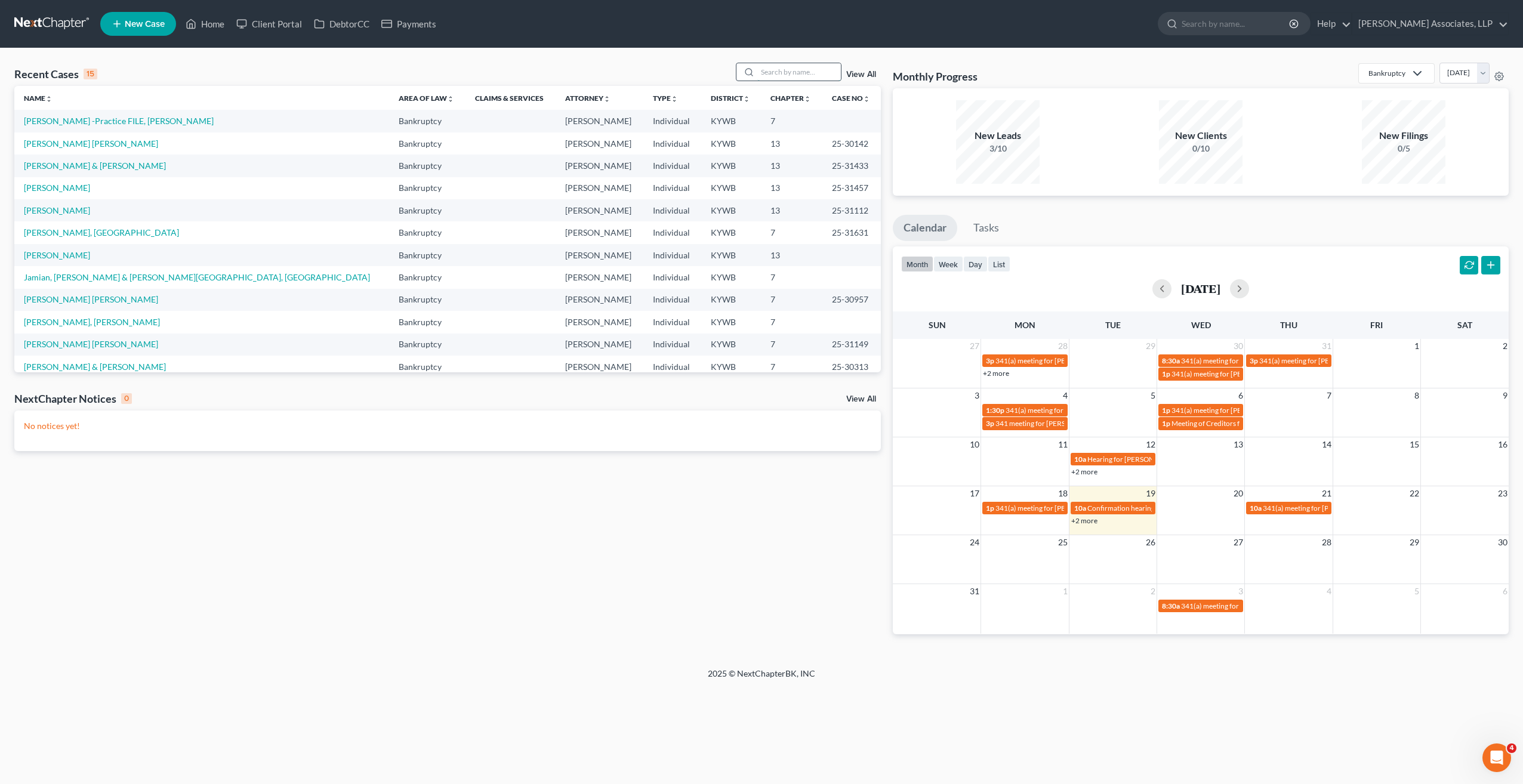
click at [789, 70] on input "search" at bounding box center [799, 72] width 83 height 18
type input "yamilka"
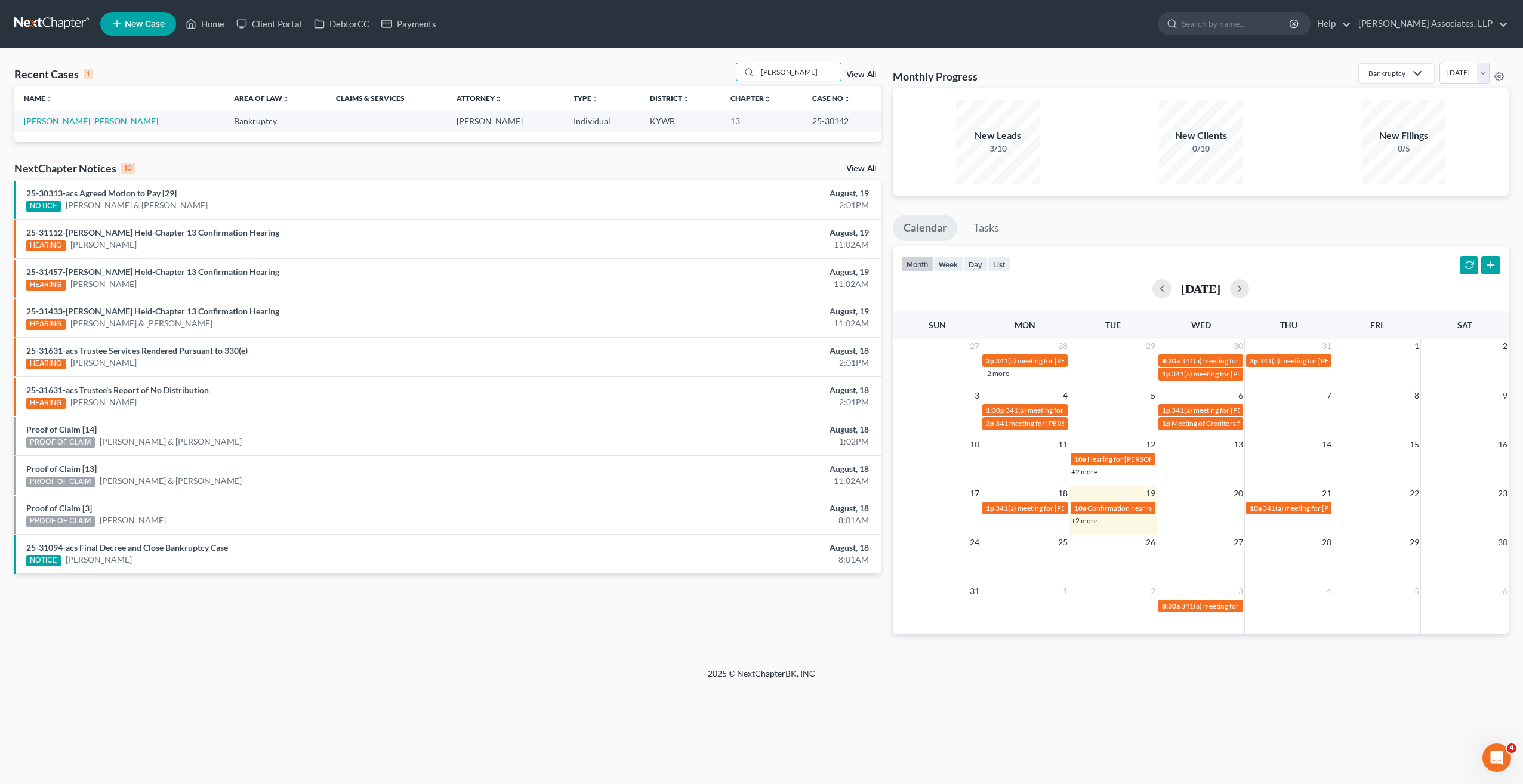
click at [101, 117] on link "Garces Bergondo, Yamilka" at bounding box center [91, 121] width 134 height 10
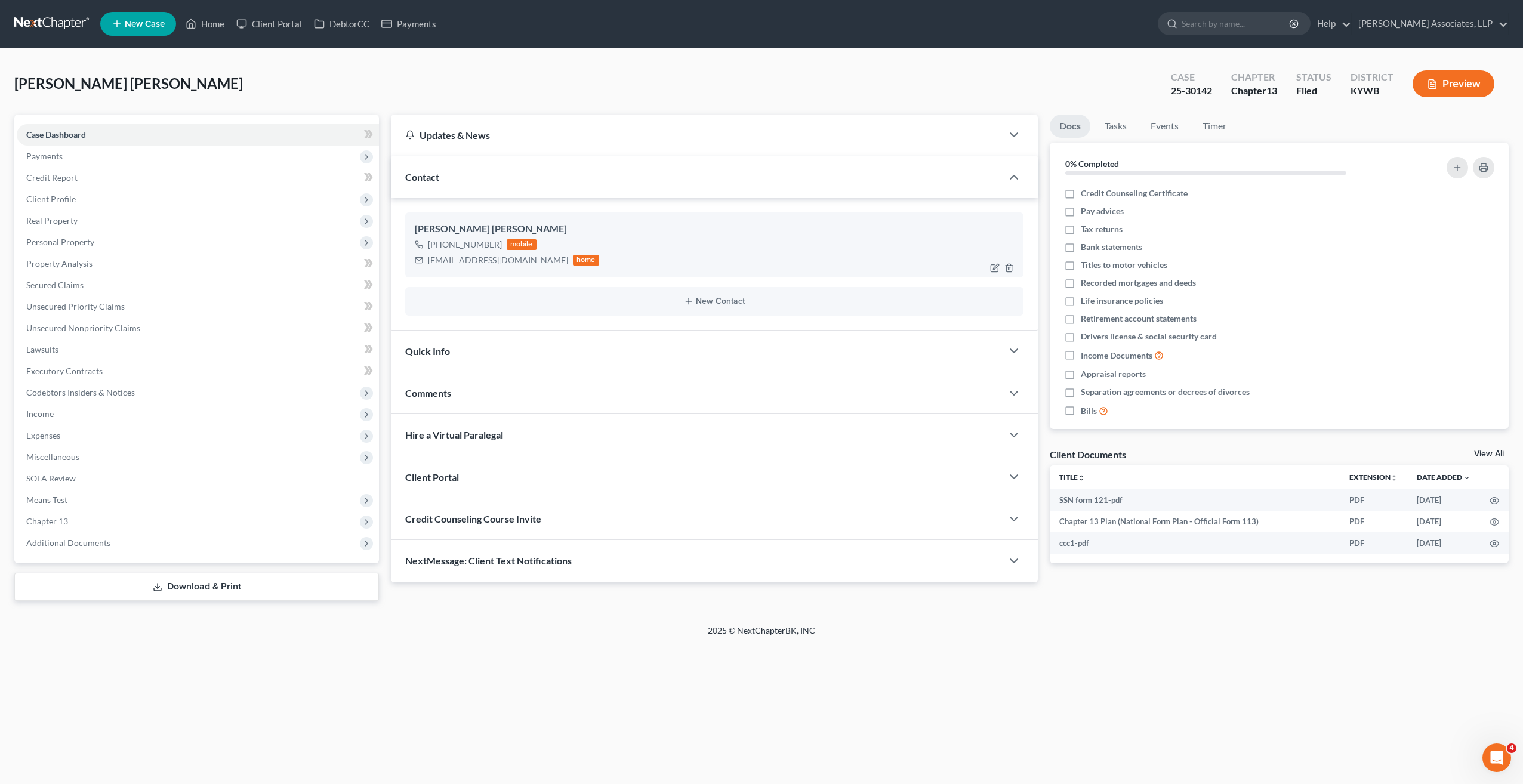
drag, startPoint x: 429, startPoint y: 257, endPoint x: 554, endPoint y: 255, distance: 125.0
click at [554, 255] on div "bergondoyamilka1981@gmail.com" at bounding box center [498, 260] width 140 height 12
copy div "bergondoyamilka1981@gmail.com"
